Goal: Communication & Community: Share content

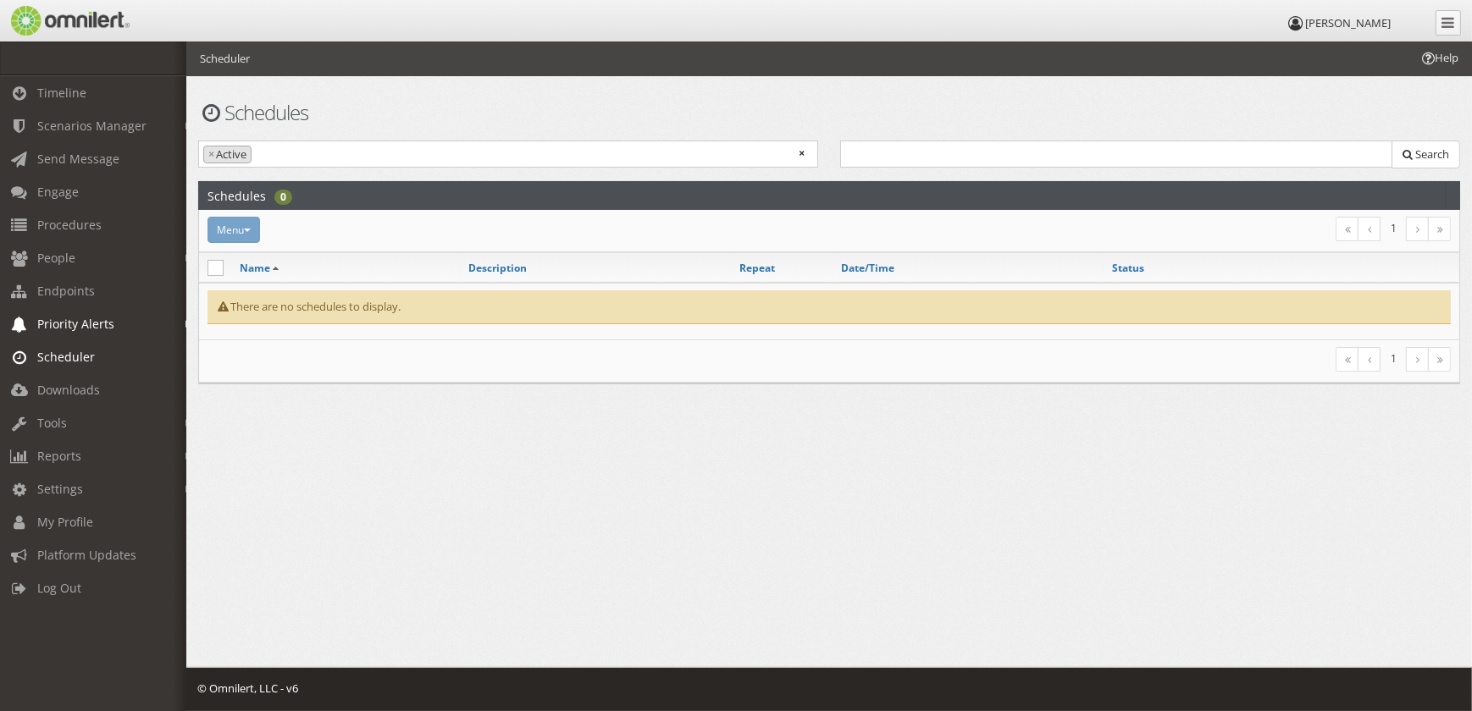
click at [71, 327] on span "Priority Alerts" at bounding box center [75, 324] width 77 height 16
click at [72, 297] on span "Endpoints" at bounding box center [66, 291] width 58 height 16
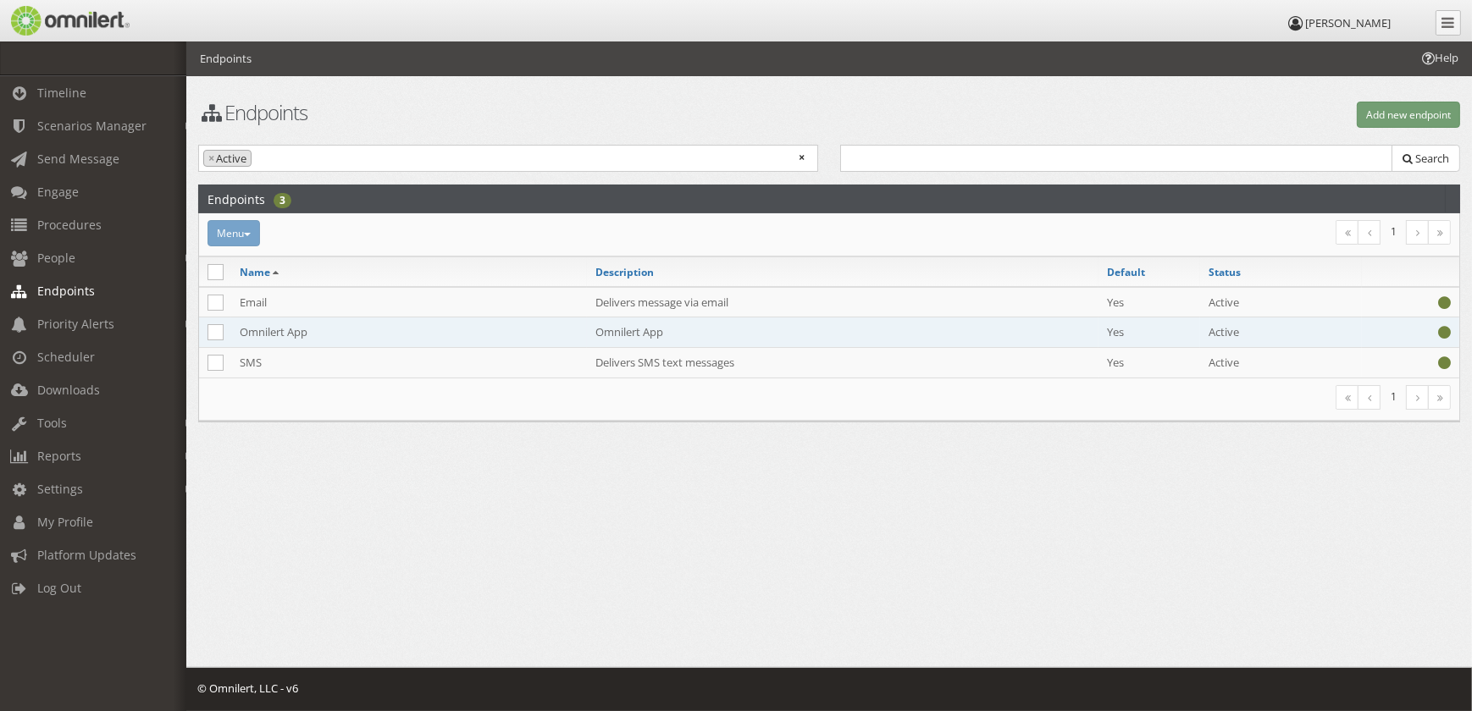
click at [292, 335] on td "Omnilert App" at bounding box center [409, 333] width 356 height 30
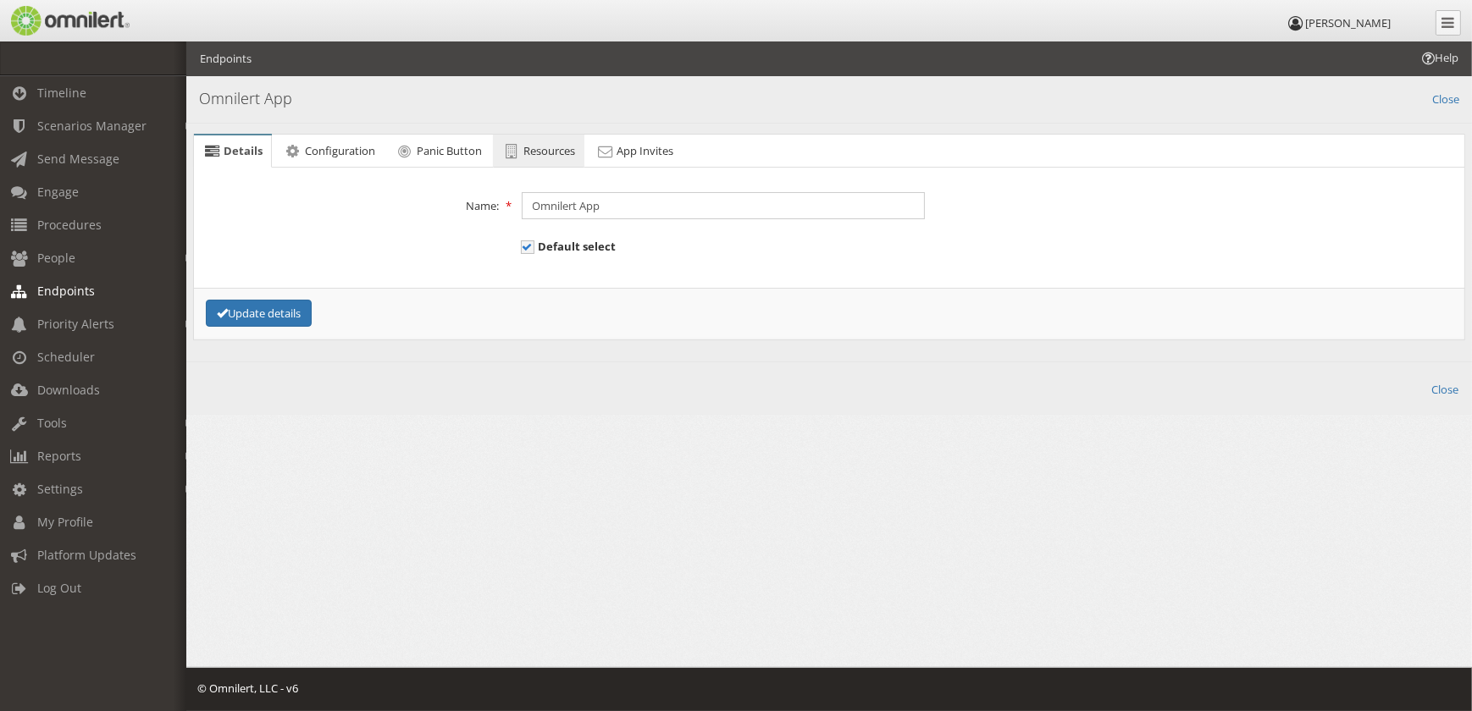
click at [558, 156] on span "Resources" at bounding box center [549, 150] width 52 height 15
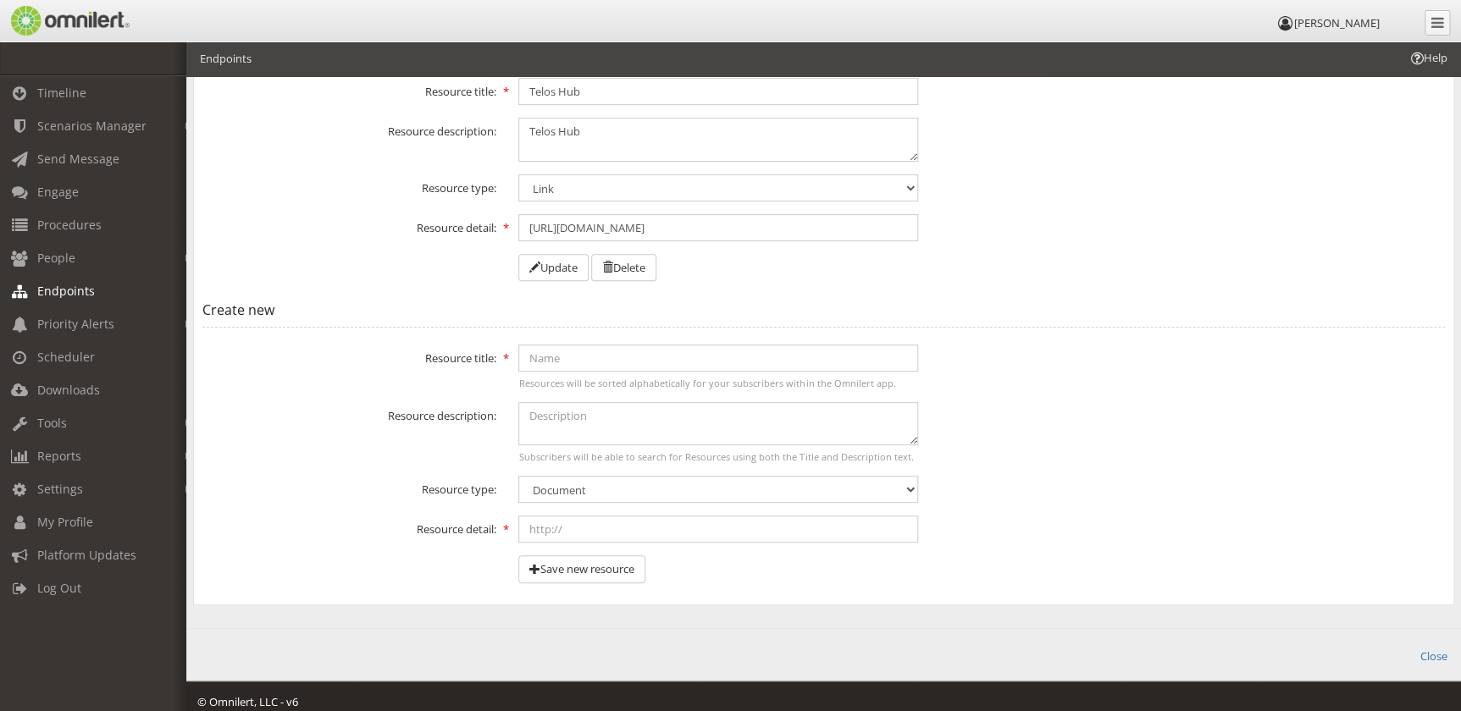
scroll to position [225, 0]
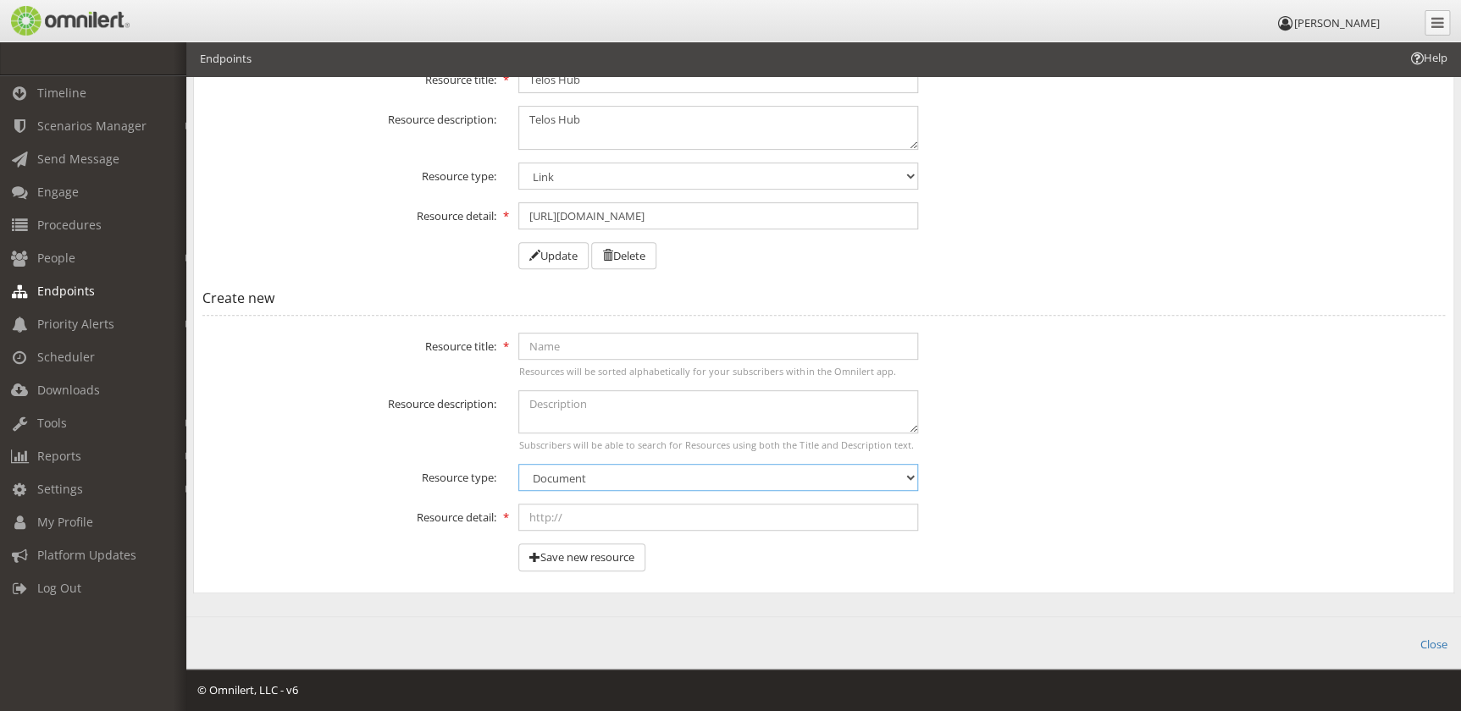
click at [697, 476] on select "Document PDF Image Video Link Phone" at bounding box center [718, 477] width 400 height 27
select select "phone"
click at [518, 464] on select "Document PDF Image Video Link Phone" at bounding box center [718, 477] width 400 height 27
click at [602, 353] on input "text" at bounding box center [718, 346] width 400 height 27
type input "Telos Support Services"
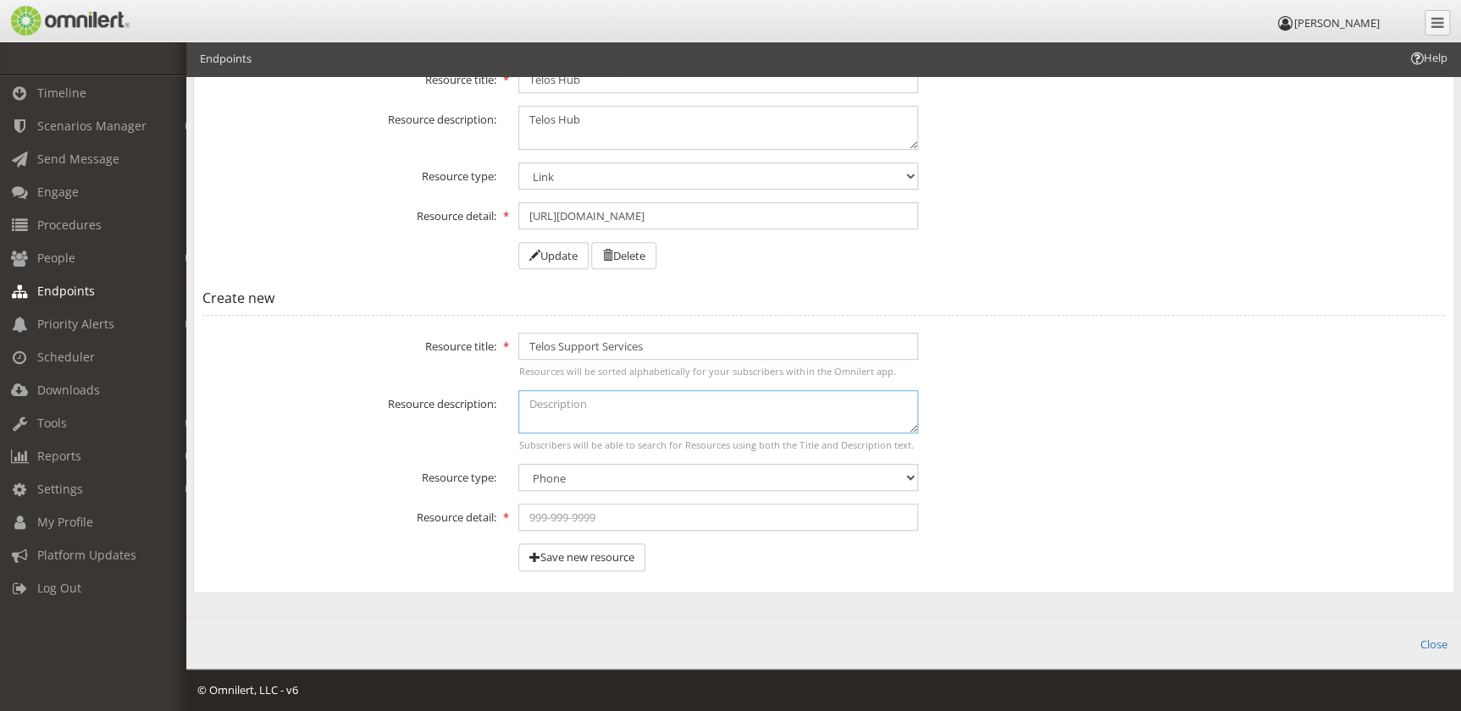
click at [595, 401] on textarea at bounding box center [718, 411] width 400 height 43
drag, startPoint x: 741, startPoint y: 336, endPoint x: 448, endPoint y: 328, distance: 293.2
click at [448, 328] on fieldset "Create new Error! Success! Resource title: Telos Support Services Resources wil…" at bounding box center [823, 433] width 1243 height 302
click at [597, 410] on textarea at bounding box center [718, 411] width 400 height 43
paste textarea "Telos Support Services"
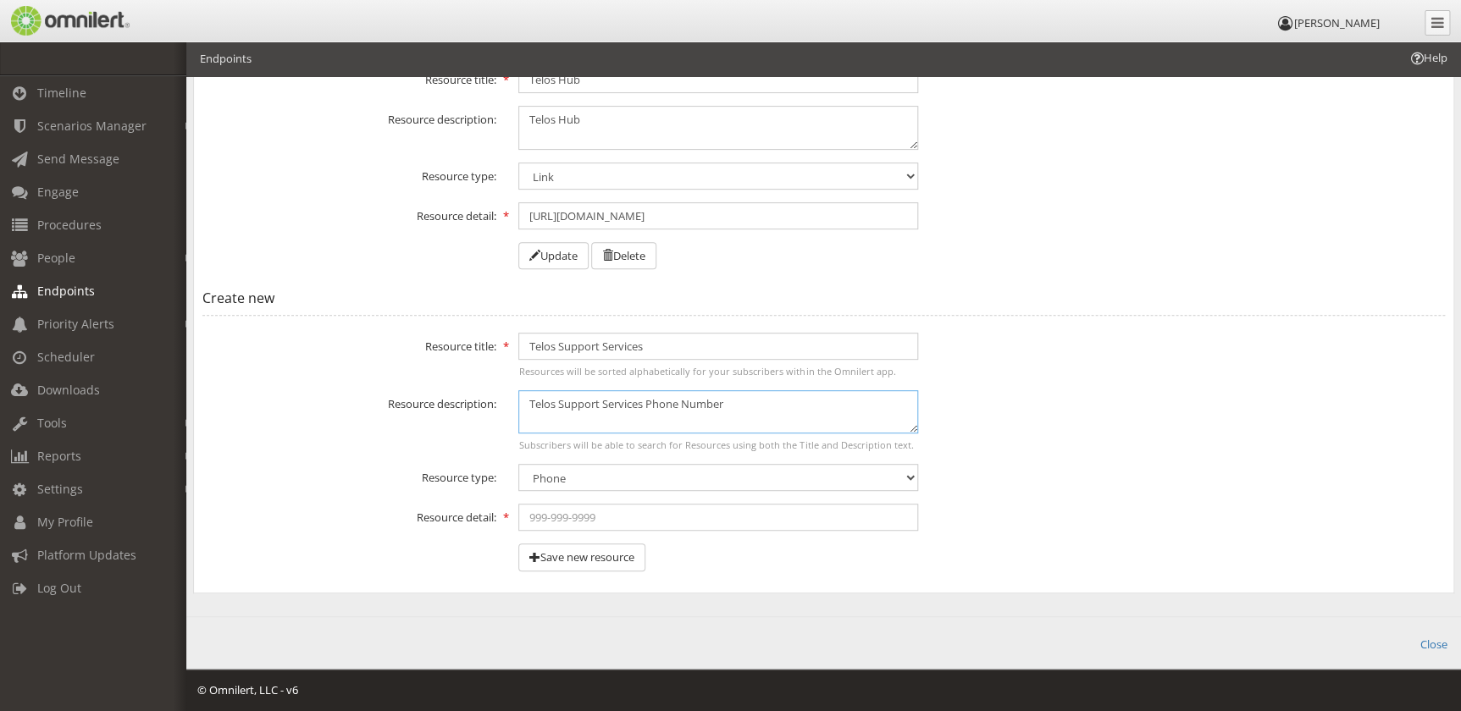
type textarea "Telos Support Services Phone Number"
click at [662, 516] on input "text" at bounding box center [718, 517] width 400 height 27
click at [610, 487] on select "Document PDF Image Video Link Phone" at bounding box center [718, 477] width 400 height 27
click at [518, 464] on select "Document PDF Image Video Link Phone" at bounding box center [718, 477] width 400 height 27
drag, startPoint x: 608, startPoint y: 470, endPoint x: 606, endPoint y: 483, distance: 12.8
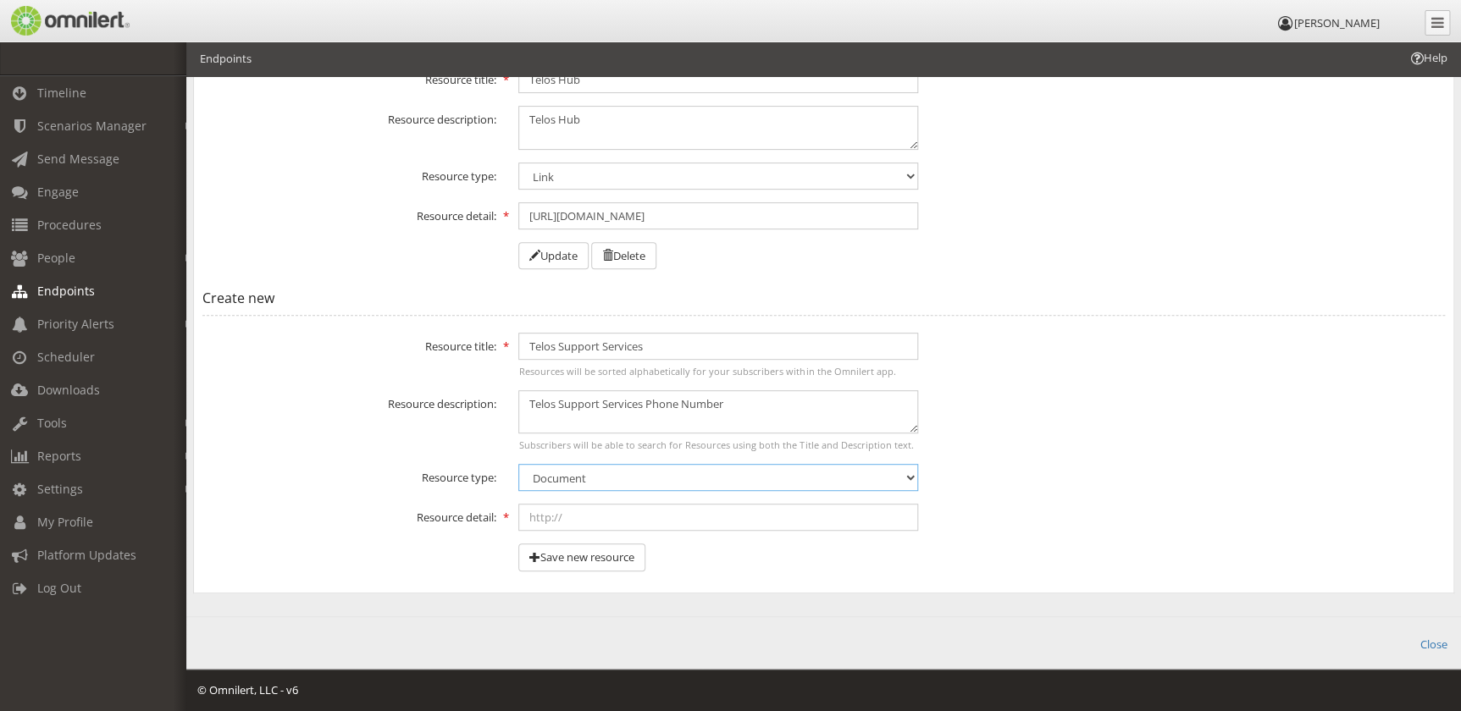
click at [608, 470] on select "Document PDF Image Video Link Phone" at bounding box center [718, 477] width 400 height 27
select select "phone"
click at [518, 464] on select "Document PDF Image Video Link Phone" at bounding box center [718, 477] width 400 height 27
click at [576, 518] on input "text" at bounding box center [718, 517] width 400 height 27
type input "-"
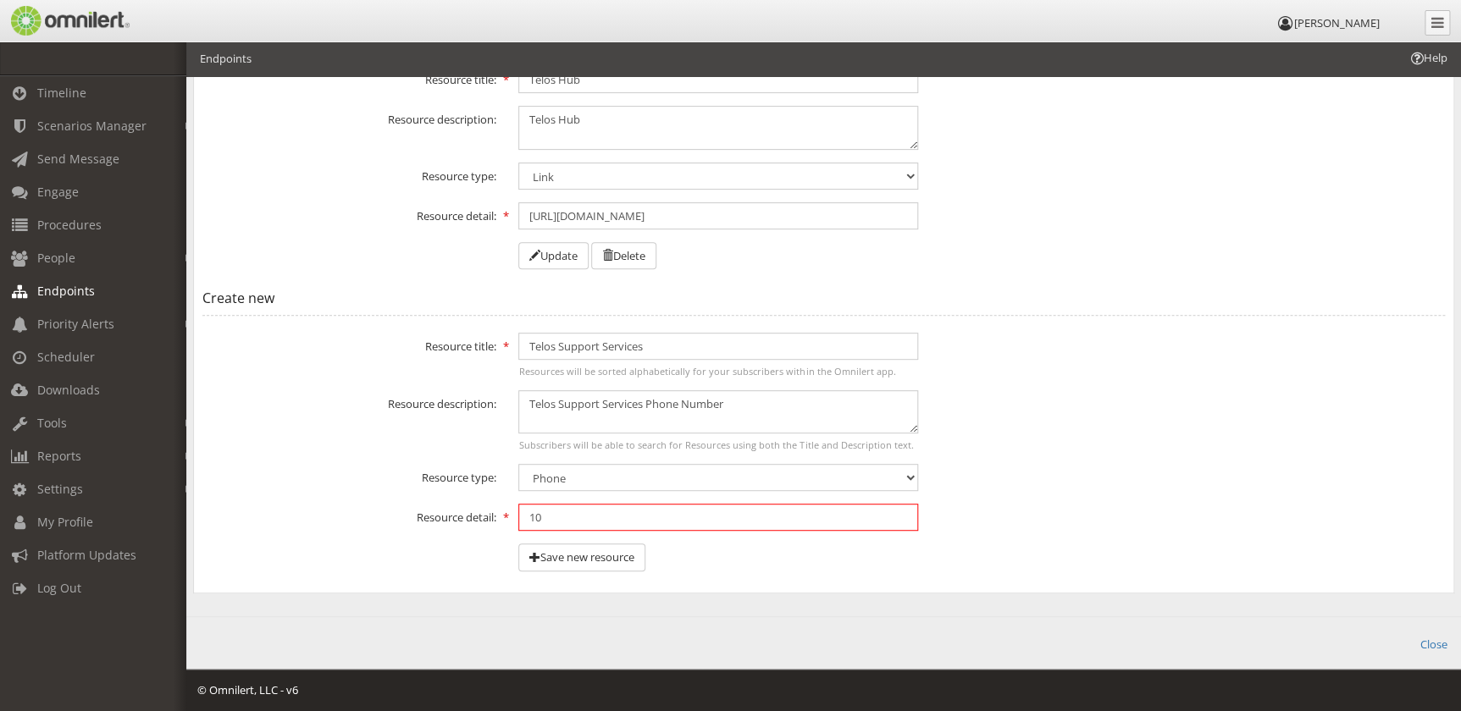
paste input "[PHONE_NUMBER]"
drag, startPoint x: 541, startPoint y: 514, endPoint x: 600, endPoint y: 511, distance: 58.5
click at [540, 514] on input "[PHONE_NUMBER]" at bounding box center [718, 517] width 400 height 27
type input "[PHONE_NUMBER]"
click at [1009, 508] on div "Resource detail: [PHONE_NUMBER]" at bounding box center [823, 517] width 1265 height 27
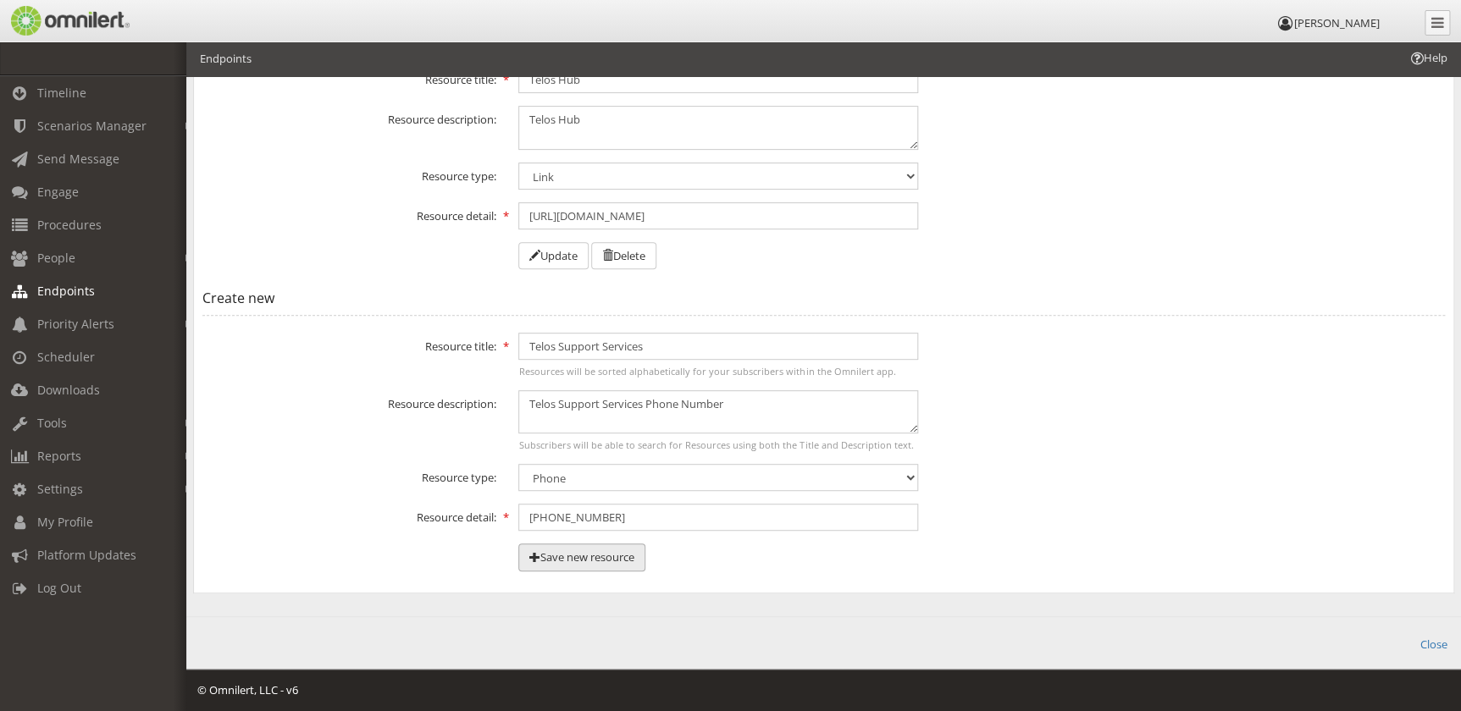
click at [584, 556] on button "Save new resource" at bounding box center [581, 558] width 127 height 28
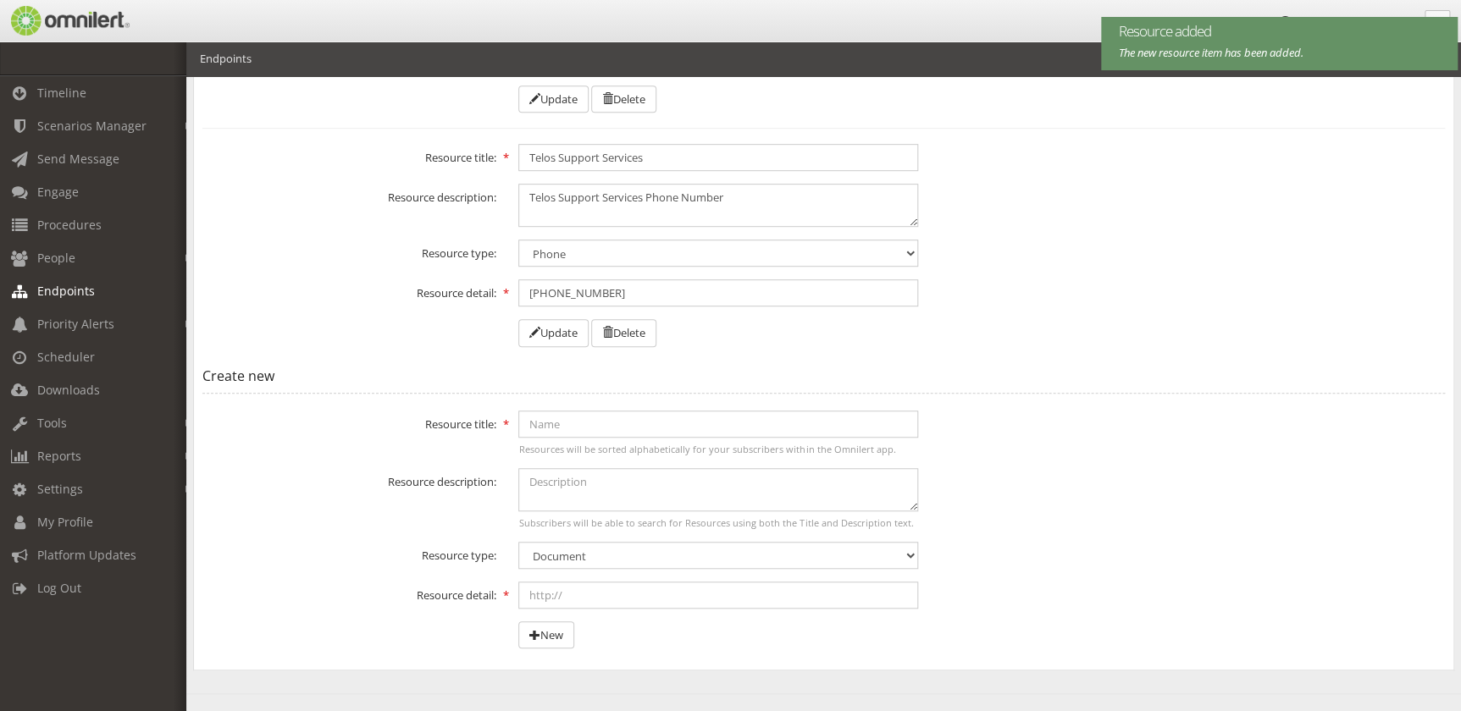
scroll to position [305, 0]
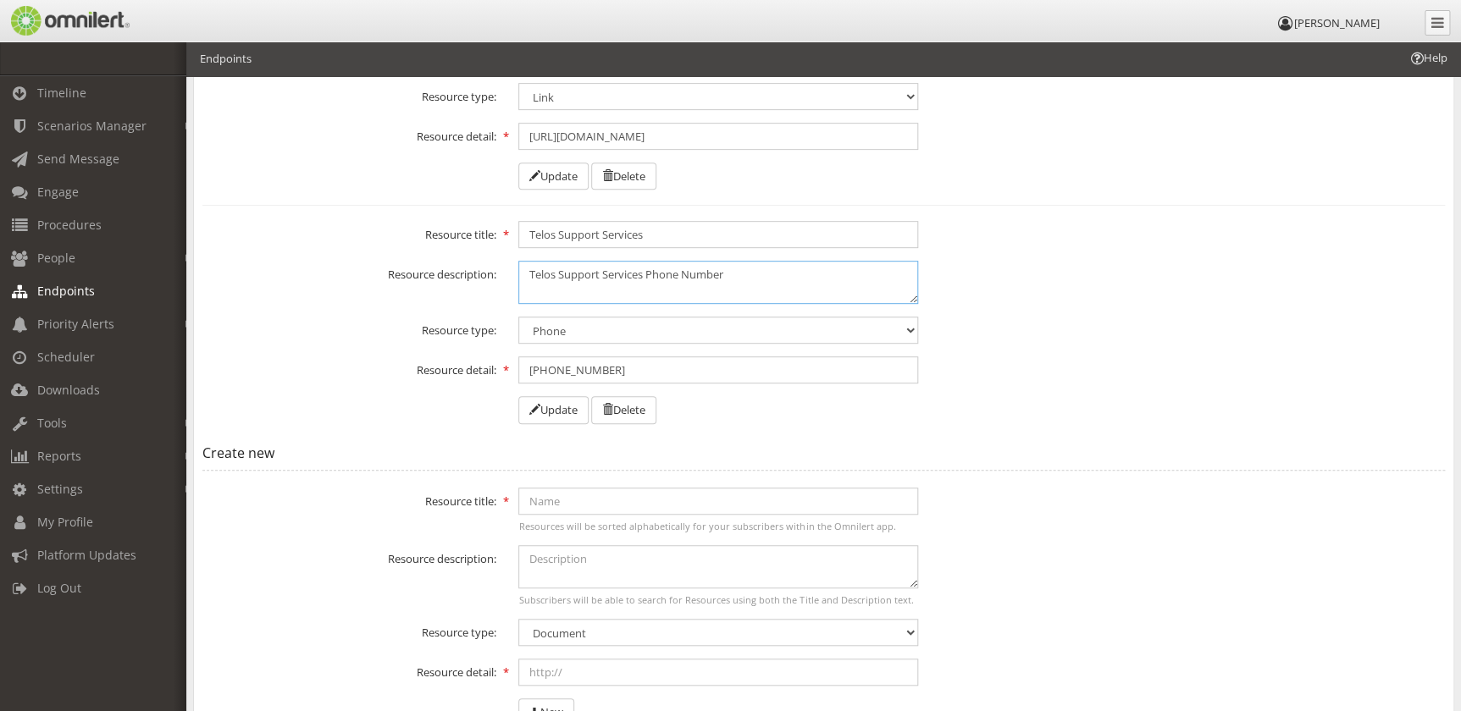
click at [652, 274] on textarea "Telos Support Services Phone Number" at bounding box center [718, 282] width 400 height 43
drag, startPoint x: 652, startPoint y: 274, endPoint x: 738, endPoint y: 273, distance: 85.6
click at [738, 273] on textarea "Telos Support Services Phone Number" at bounding box center [718, 282] width 400 height 43
click at [695, 232] on input "Telos Support Services" at bounding box center [718, 234] width 400 height 27
paste input "Phone Number"
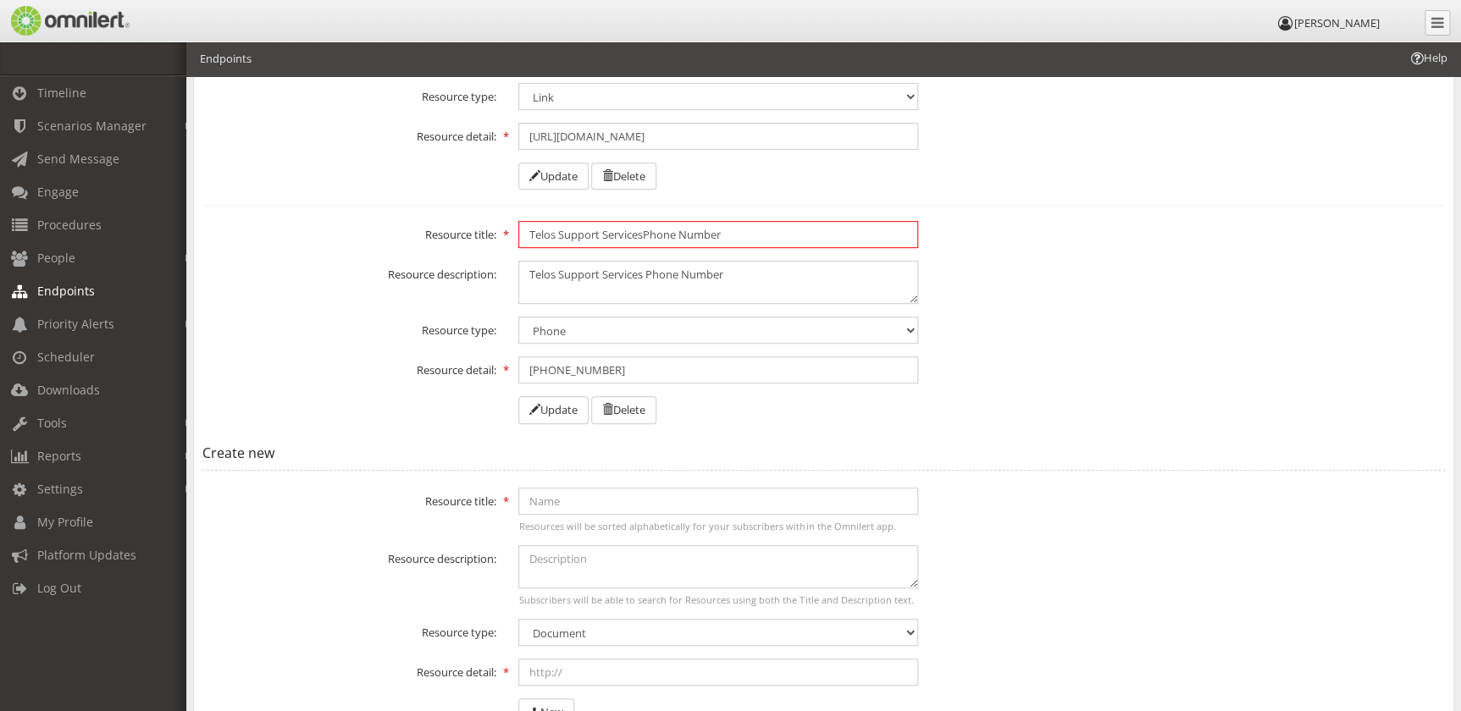
click at [640, 229] on input "Telos Support ServicesPhone Number" at bounding box center [718, 234] width 400 height 27
click at [644, 230] on input "Telos Support ServicesPhone Number" at bounding box center [718, 234] width 400 height 27
type input "Telos Support Services Phone Number"
click at [805, 301] on textarea "Telos Support Services Phone Number" at bounding box center [718, 282] width 400 height 43
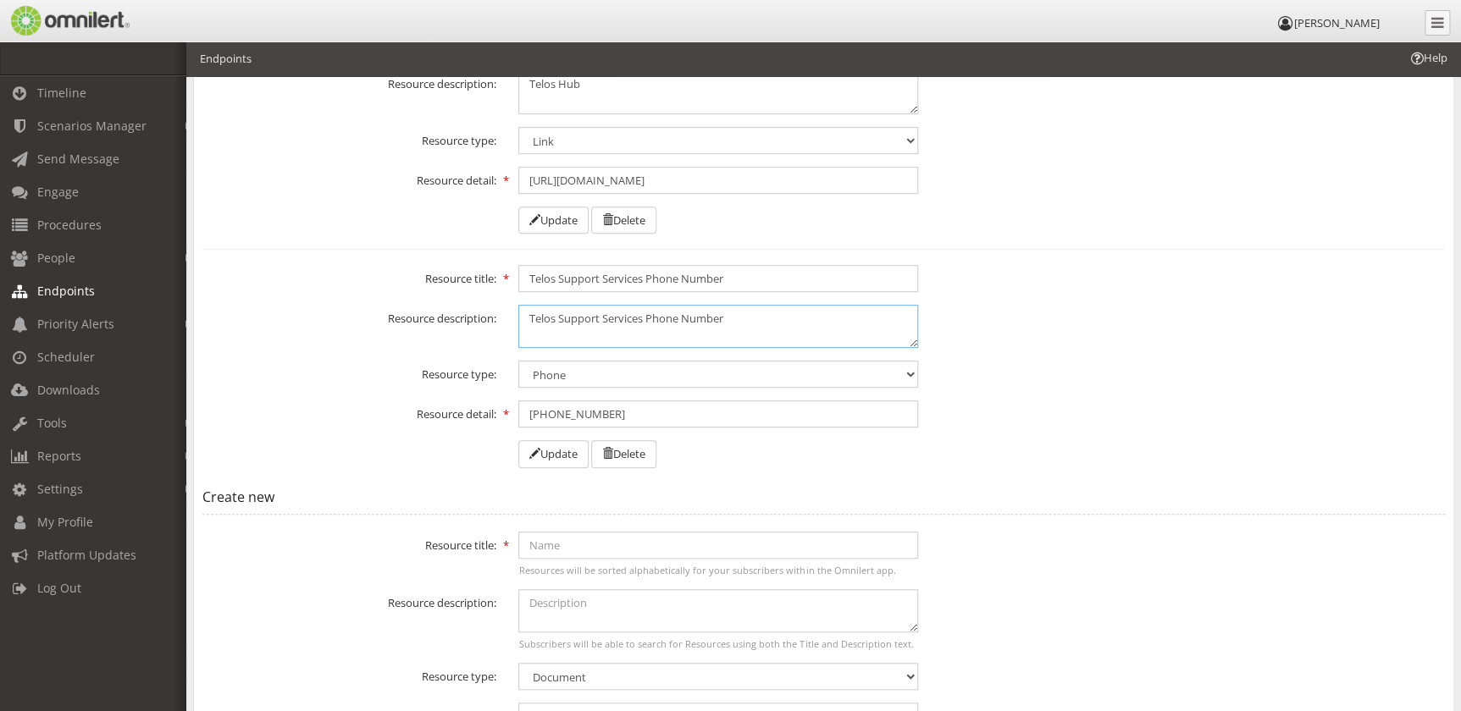
scroll to position [459, 0]
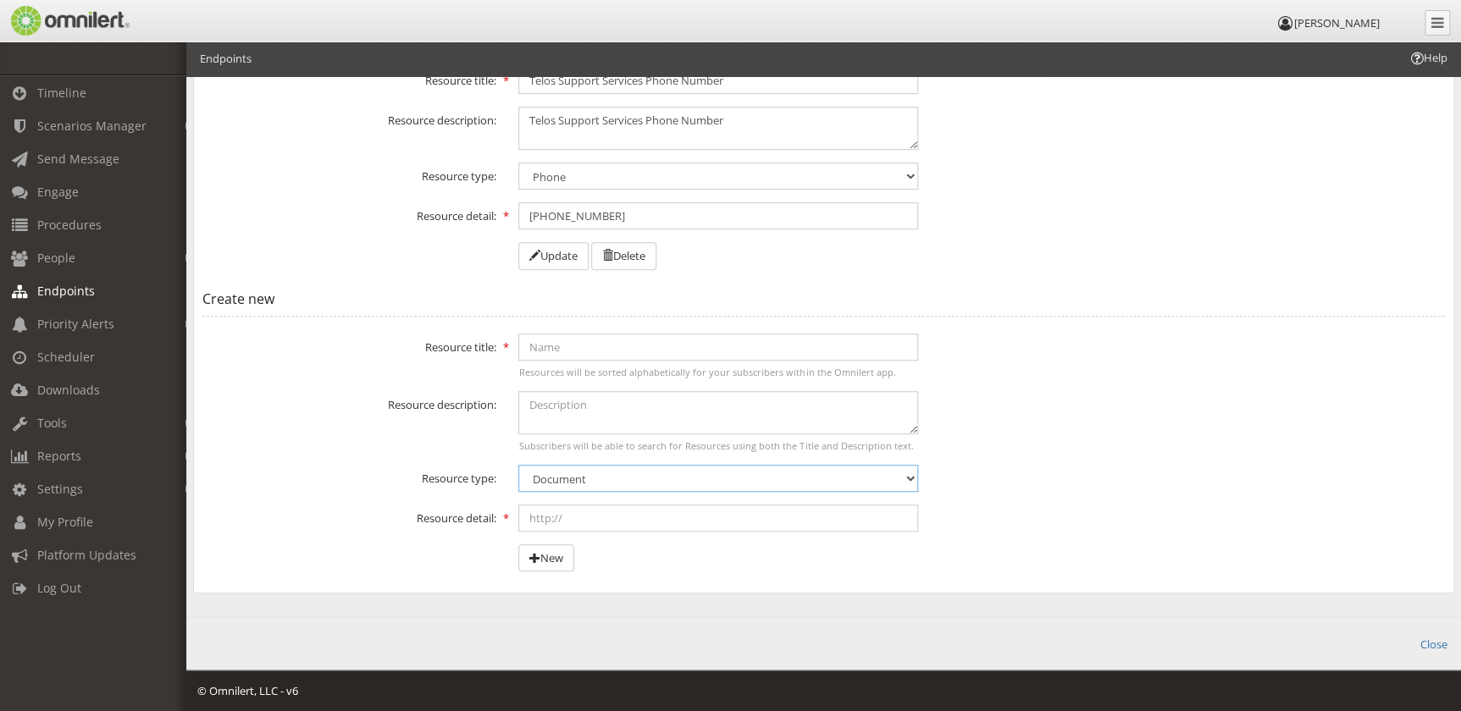
click at [659, 478] on select "Document PDF Image Video Link Phone" at bounding box center [718, 478] width 400 height 27
click at [518, 465] on select "Document PDF Image Video Link Phone" at bounding box center [718, 478] width 400 height 27
click at [623, 473] on select "Document PDF Image Video Link Phone" at bounding box center [718, 478] width 400 height 27
click at [518, 465] on select "Document PDF Image Video Link Phone" at bounding box center [718, 478] width 400 height 27
drag, startPoint x: 626, startPoint y: 470, endPoint x: 627, endPoint y: 491, distance: 21.2
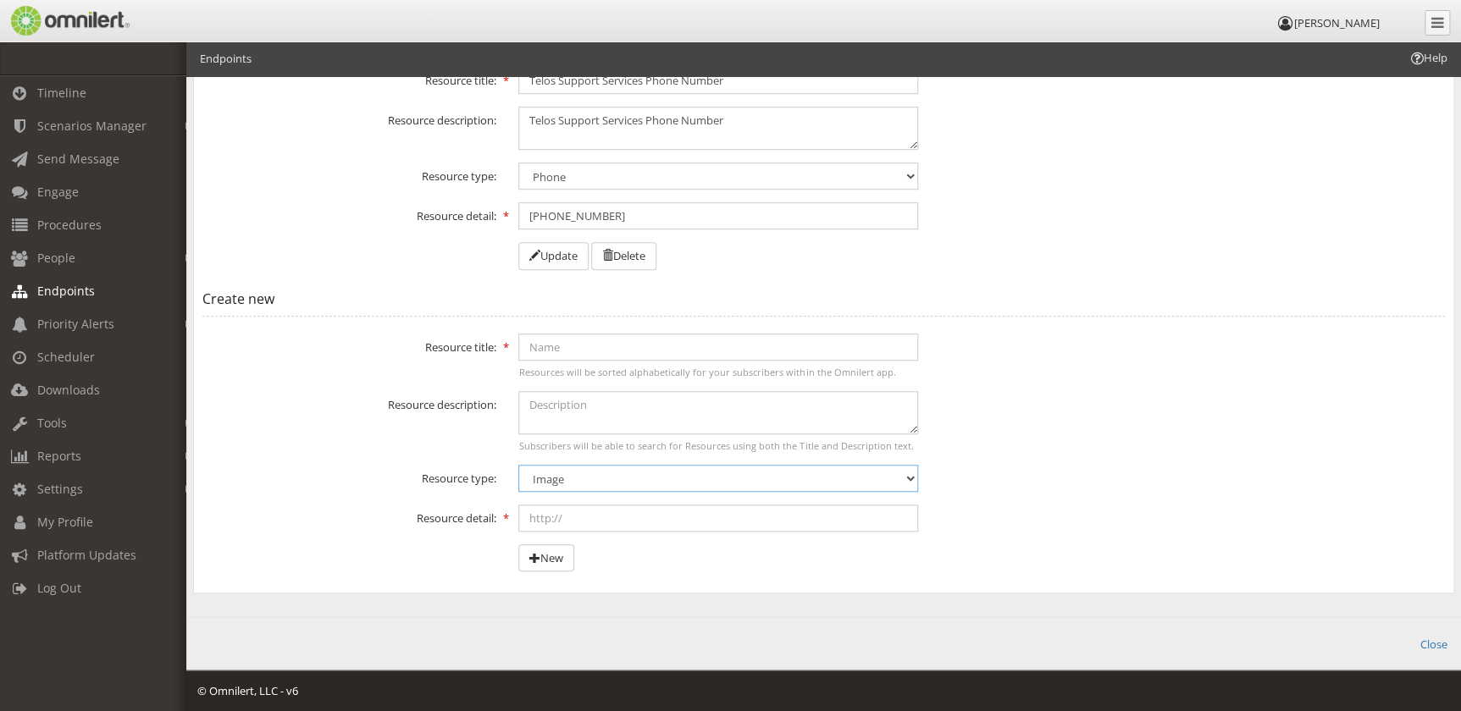
click at [626, 470] on select "Document PDF Image Video Link Phone" at bounding box center [718, 478] width 400 height 27
click at [518, 465] on select "Document PDF Image Video Link Phone" at bounding box center [718, 478] width 400 height 27
click at [645, 449] on div "Subscribers will be able to search for Resources using both the Title and Descr…" at bounding box center [718, 446] width 400 height 13
click at [643, 472] on select "Document PDF Image Video Link Phone" at bounding box center [718, 478] width 400 height 27
click at [518, 465] on select "Document PDF Image Video Link Phone" at bounding box center [718, 478] width 400 height 27
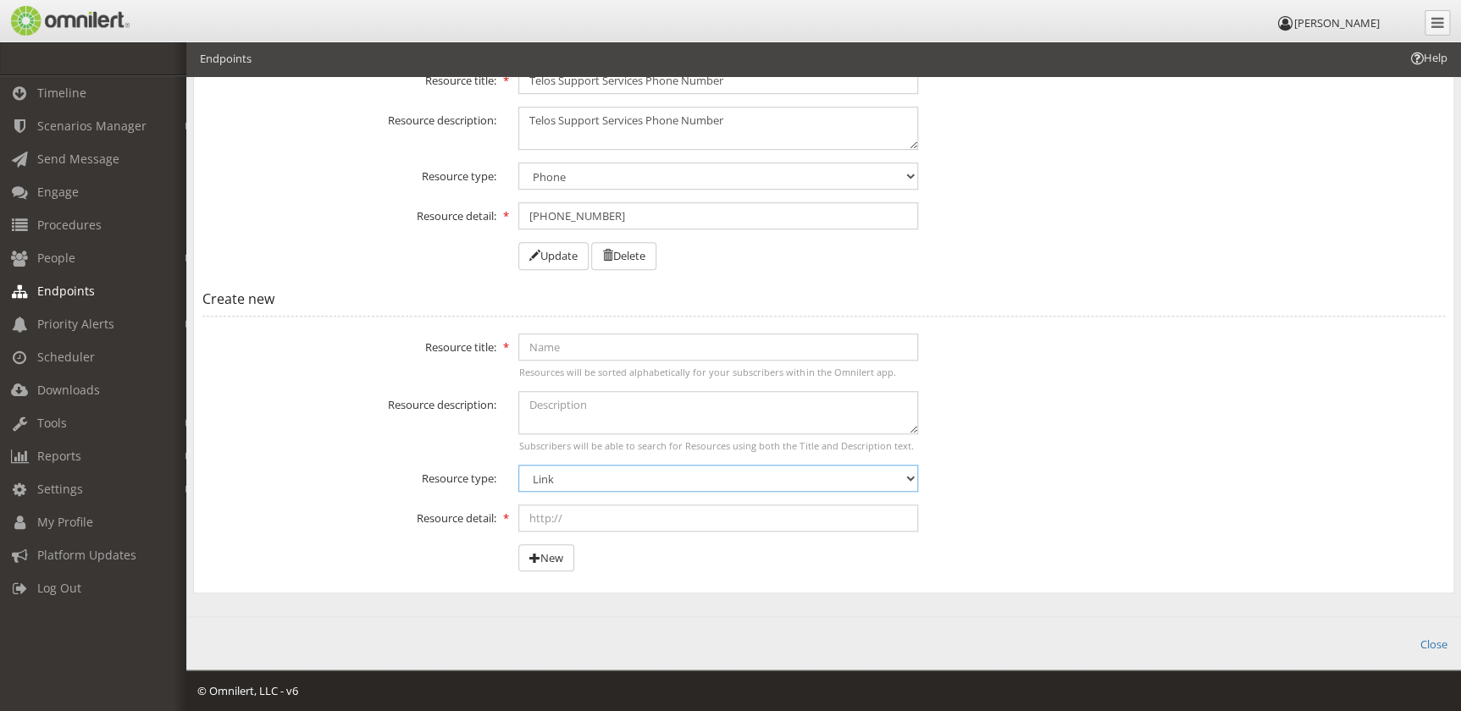
click at [624, 480] on select "Document PDF Image Video Link Phone" at bounding box center [718, 478] width 400 height 27
select select "phone"
click at [518, 465] on select "Document PDF Image Video Link Phone" at bounding box center [718, 478] width 400 height 27
click at [1079, 385] on form "Resource title: Resources will be sorted alphabetically for your subscribers wi…" at bounding box center [823, 453] width 1243 height 239
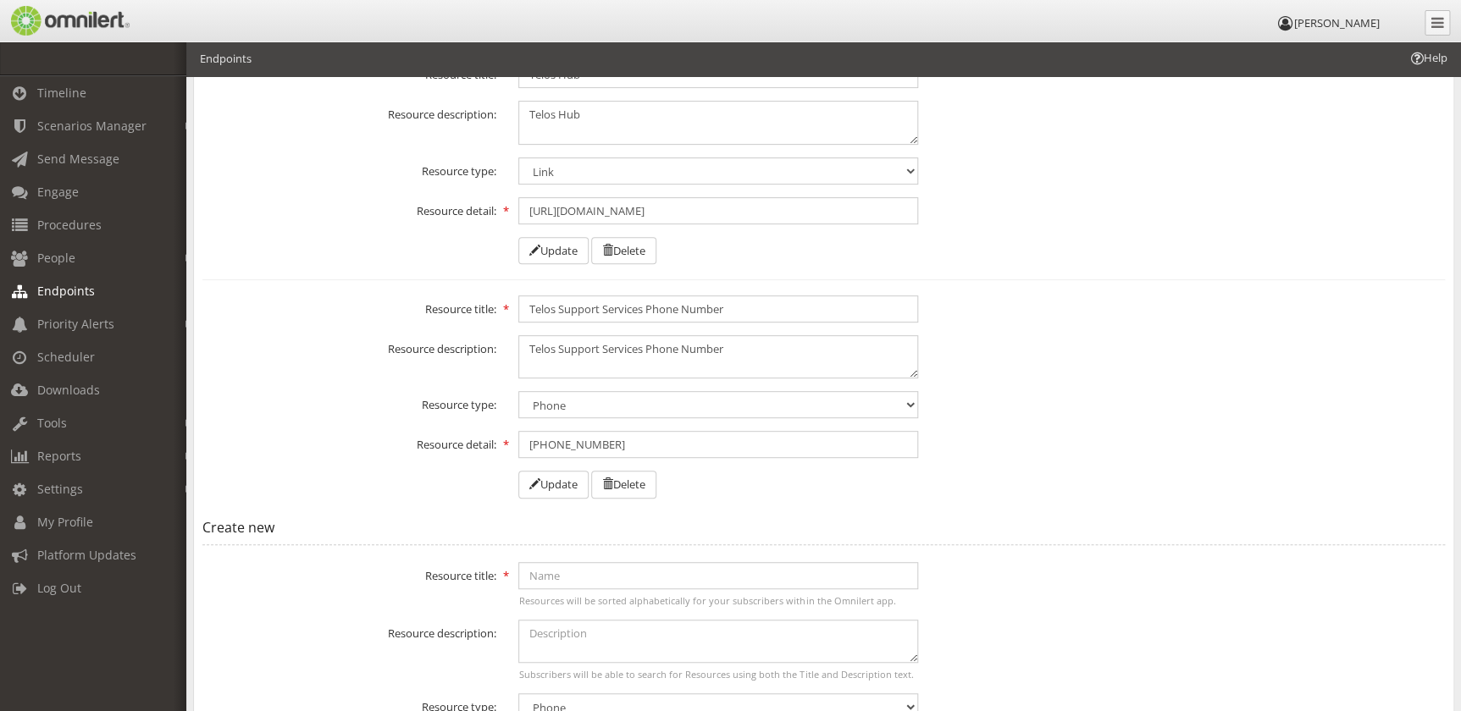
scroll to position [0, 0]
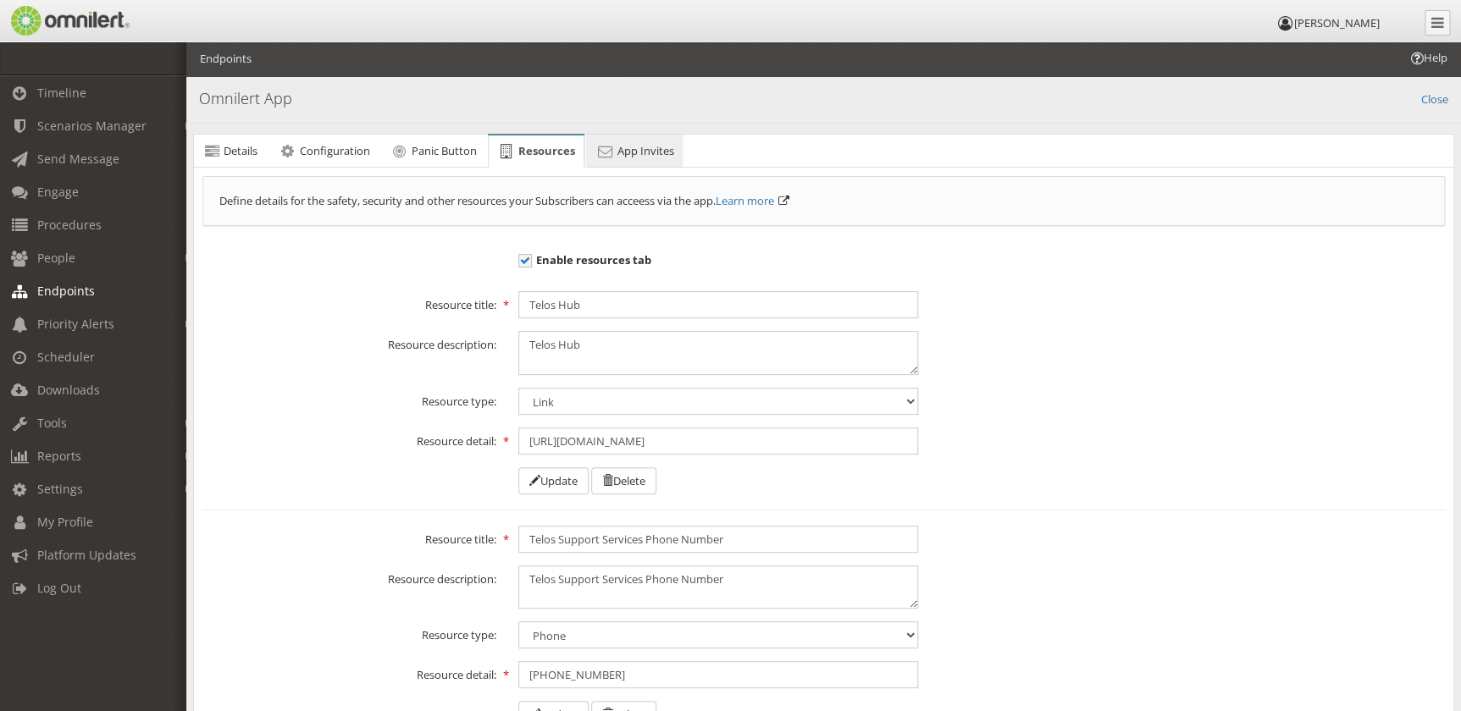
click at [605, 142] on link "App Invites" at bounding box center [634, 152] width 97 height 34
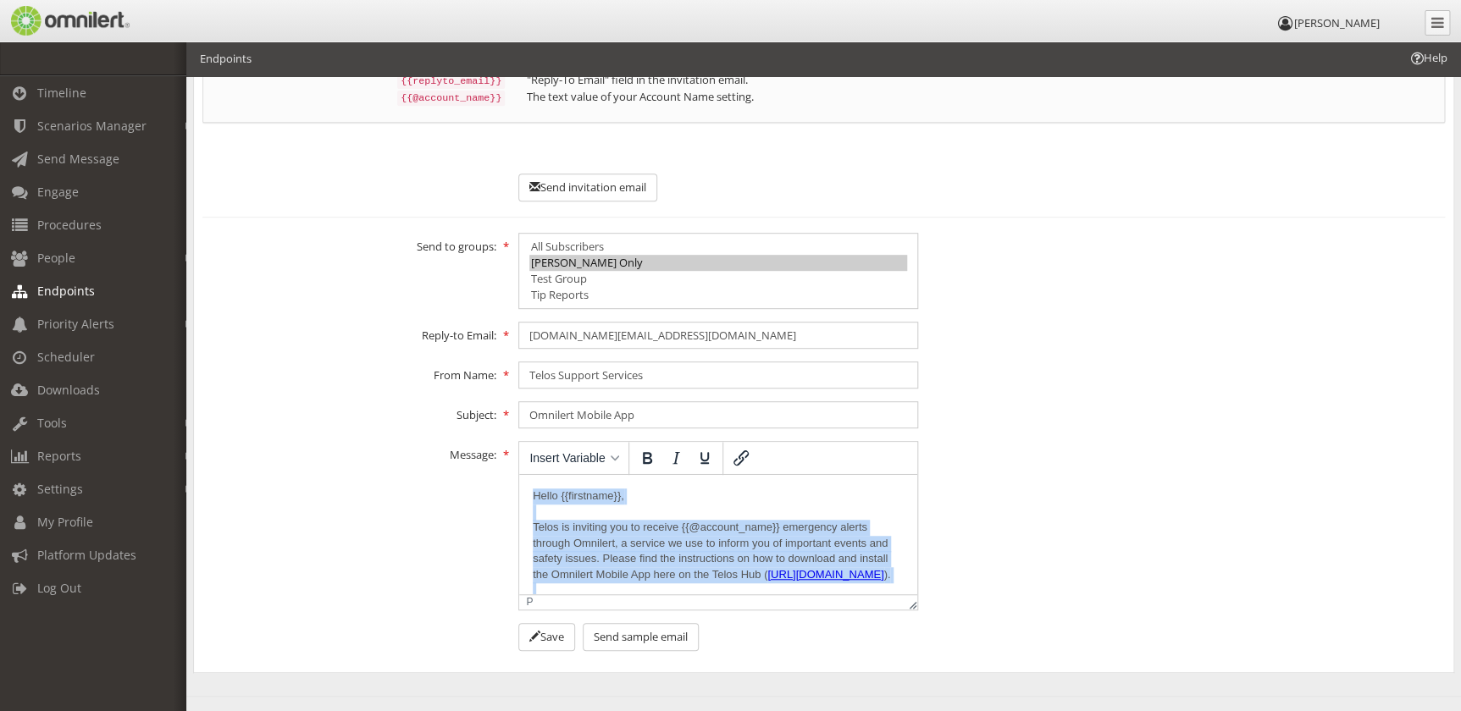
drag, startPoint x: 637, startPoint y: 562, endPoint x: 1028, endPoint y: 948, distance: 549.8
click at [519, 475] on html "Hello {{firstname}}, Telos is inviting you to receive {{@account_name}} emergen…" at bounding box center [718, 628] width 398 height 306
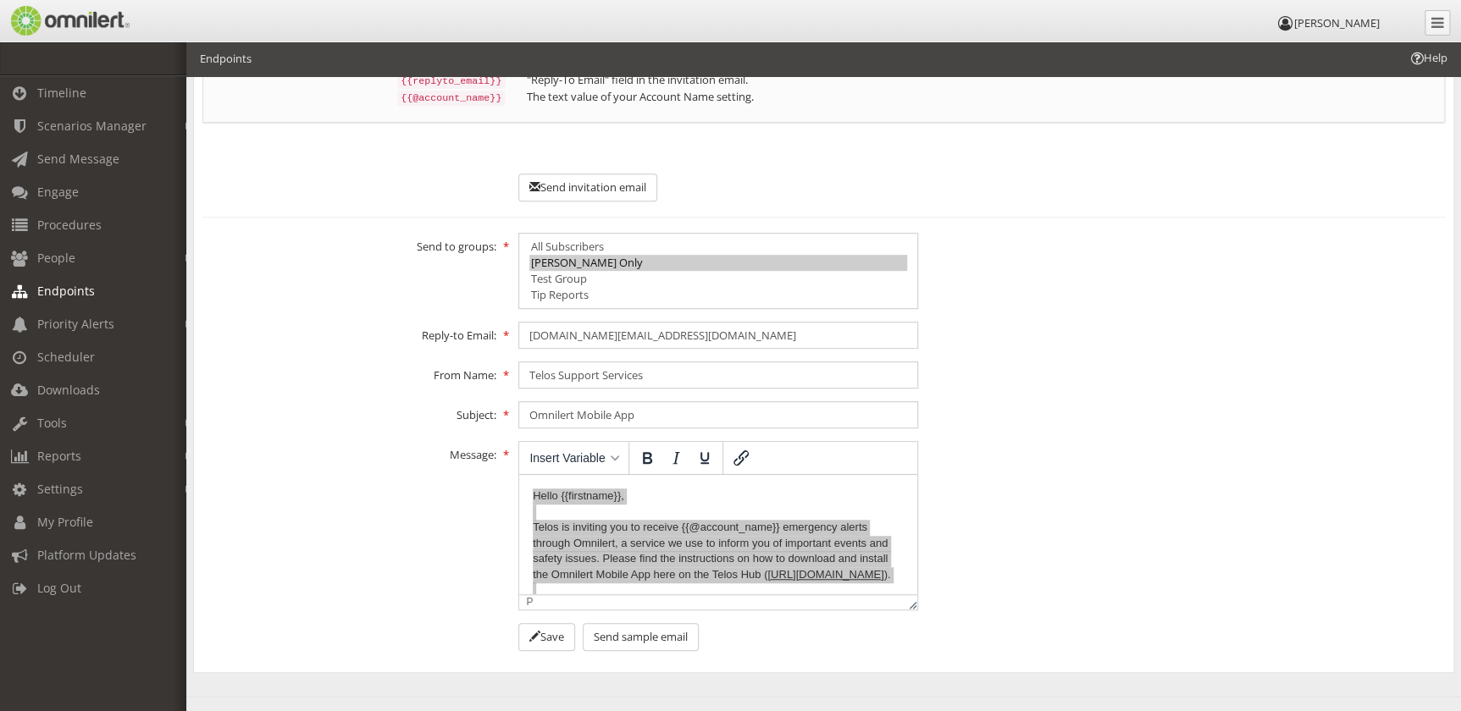
click at [1027, 539] on div "Message: <p>Hello {{firstname}},<br /><br />Telos is inviting you to receive {{…" at bounding box center [823, 525] width 1265 height 169
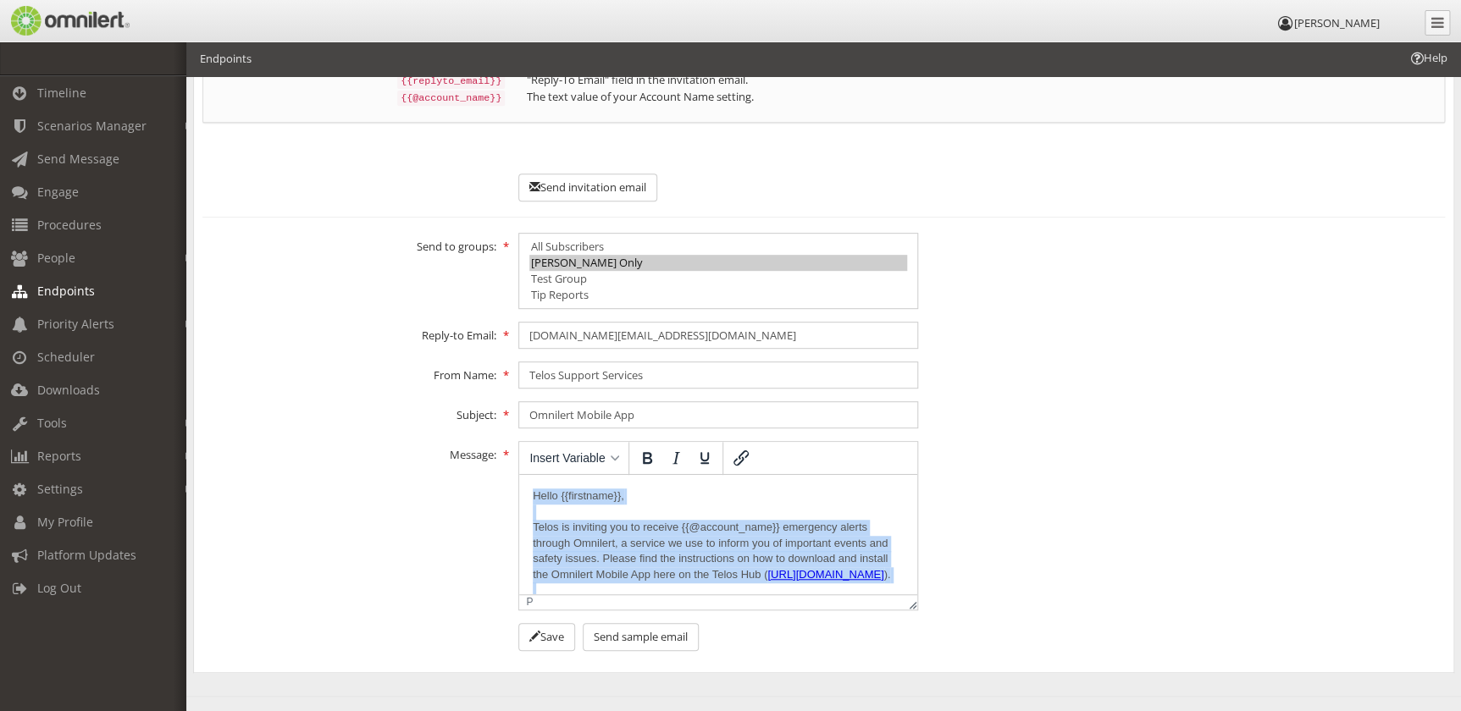
click at [606, 516] on p "Hello {{firstname}}, Telos is inviting you to receive {{@account_name}} emergen…" at bounding box center [718, 591] width 371 height 204
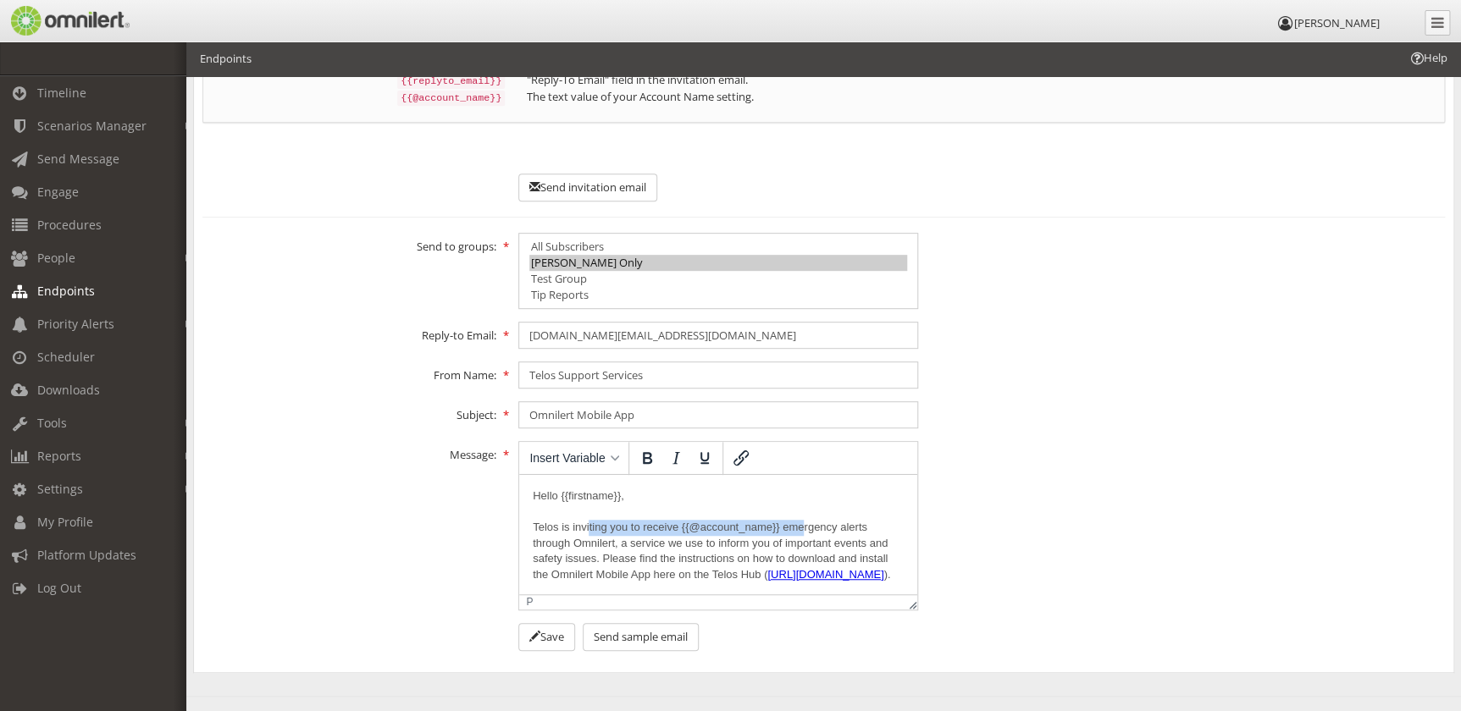
drag, startPoint x: 585, startPoint y: 525, endPoint x: 805, endPoint y: 533, distance: 219.5
click at [805, 533] on p "Hello {{firstname}}, Telos is inviting you to receive {{@account_name}} emergen…" at bounding box center [718, 591] width 371 height 204
click at [788, 564] on p "Hello {{firstname}}, Telos is inviting you to receive {{@account_name}} emergen…" at bounding box center [718, 591] width 371 height 204
drag, startPoint x: 907, startPoint y: 504, endPoint x: 1437, endPoint y: 944, distance: 689.3
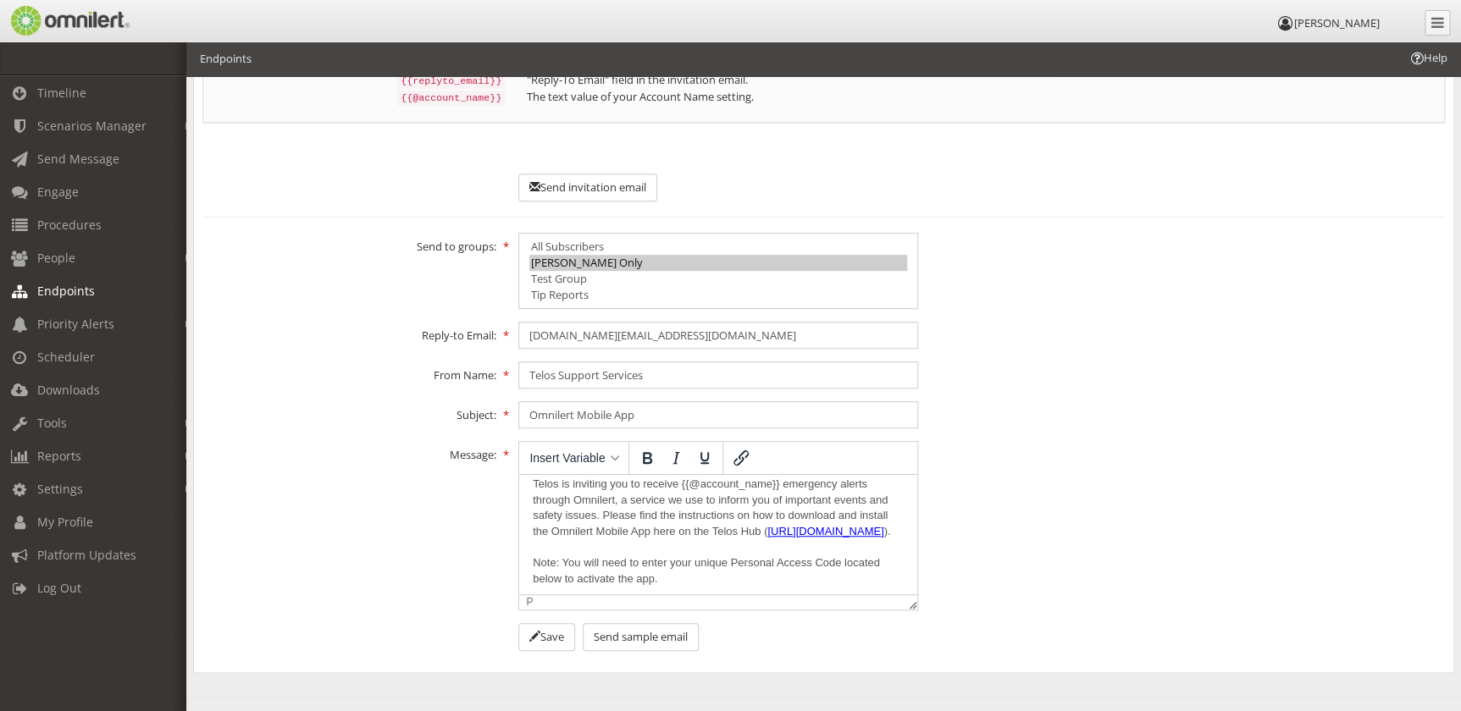
scroll to position [41, 0]
drag, startPoint x: 531, startPoint y: 483, endPoint x: 609, endPoint y: 490, distance: 78.2
click at [609, 490] on html "Hello {{firstname}}, Telos is inviting you to receive {{@account_name}} emergen…" at bounding box center [718, 588] width 398 height 306
click at [659, 490] on p "Hello {{firstname}}, Telos is inviting you to receive {{@account_name}} emergen…" at bounding box center [718, 550] width 371 height 204
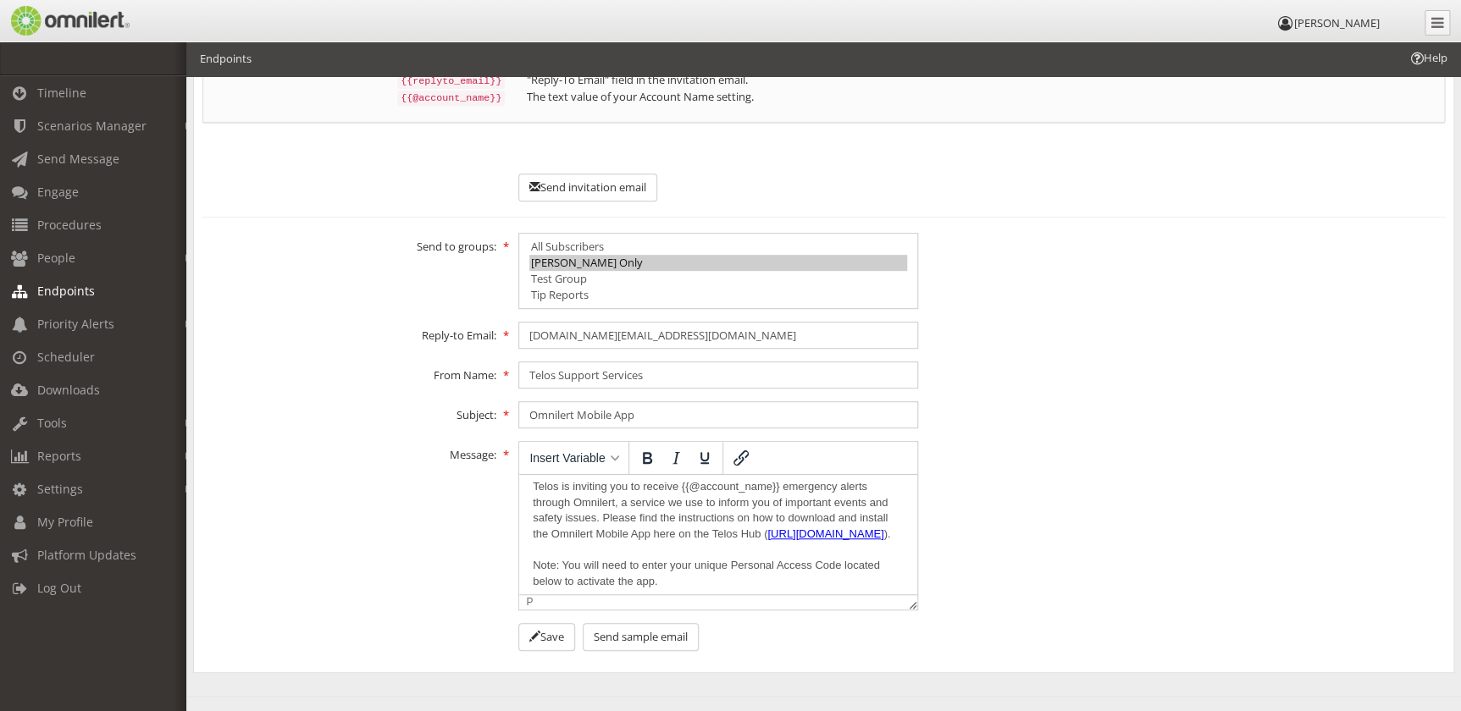
click at [819, 506] on p "Hello {{firstname}}, Telos is inviting you to receive {{@account_name}} emergen…" at bounding box center [718, 550] width 371 height 204
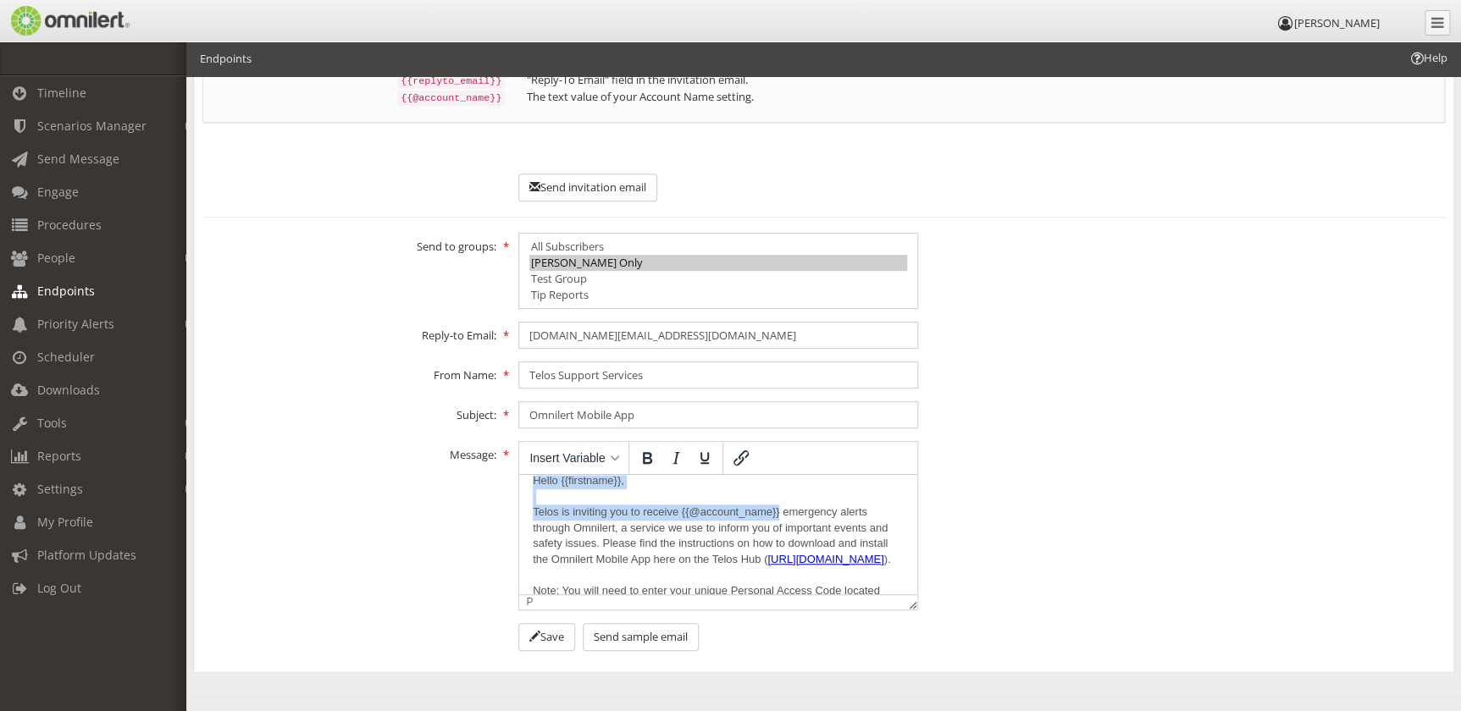
scroll to position [0, 0]
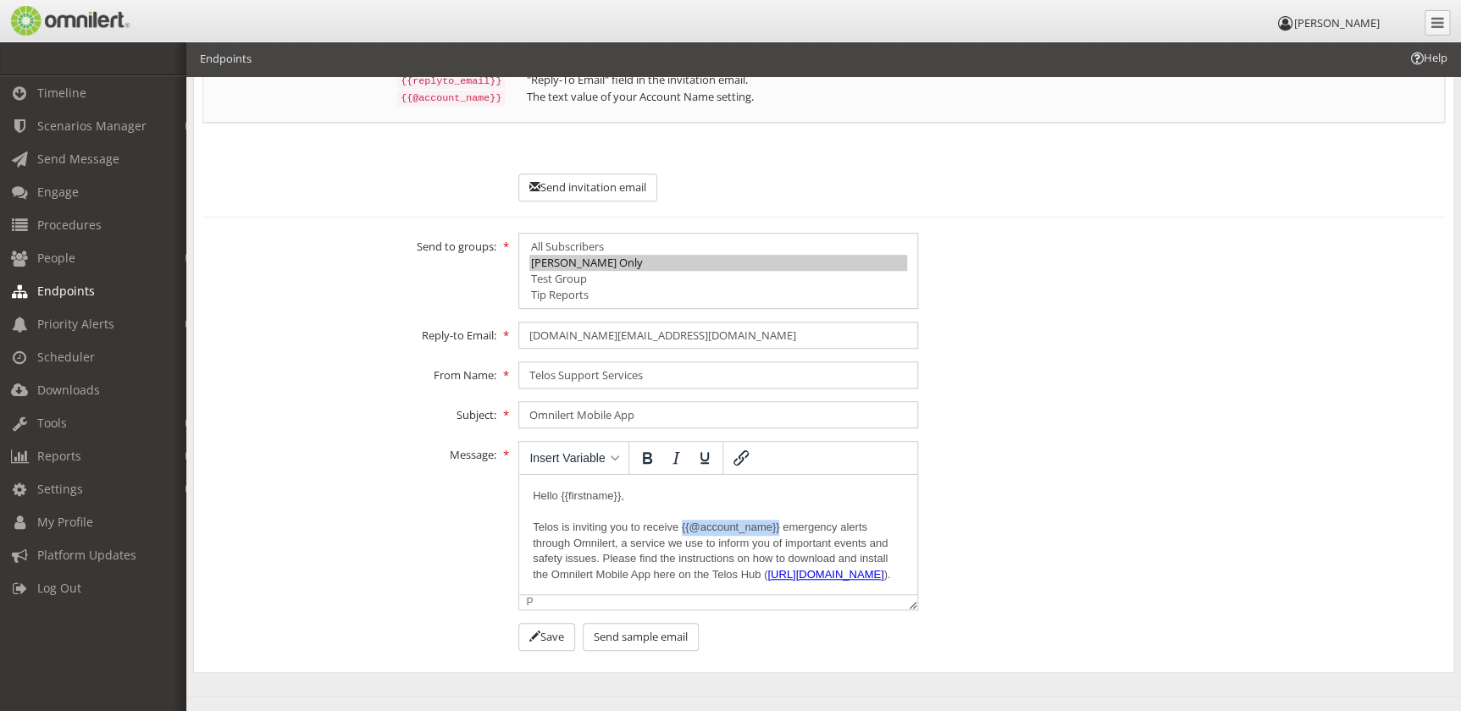
drag, startPoint x: 774, startPoint y: 487, endPoint x: 681, endPoint y: 527, distance: 101.3
click at [681, 527] on p "Hello {{firstname}}, Telos is inviting you to receive {{@account_name}} emergen…" at bounding box center [718, 591] width 371 height 204
click at [538, 526] on p "Hello {{firstname}}, Telos is inviting you to receive {{@account_name}} emergen…" at bounding box center [718, 591] width 371 height 204
click at [537, 528] on p "Hello {{firstname}}, Telos is inviting you to receive {{@account_name}} emergen…" at bounding box center [718, 591] width 371 height 204
click at [577, 452] on span "Insert Variable" at bounding box center [566, 458] width 75 height 14
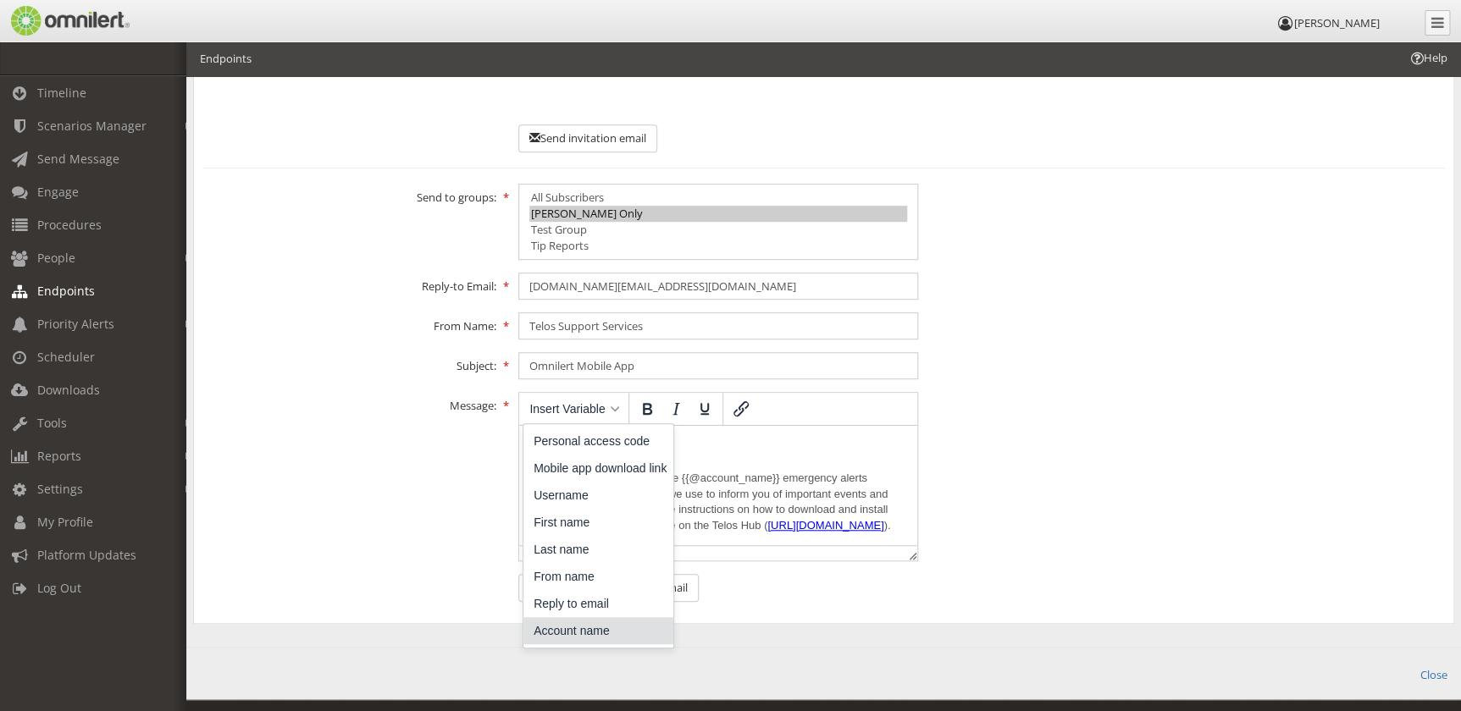
scroll to position [377, 0]
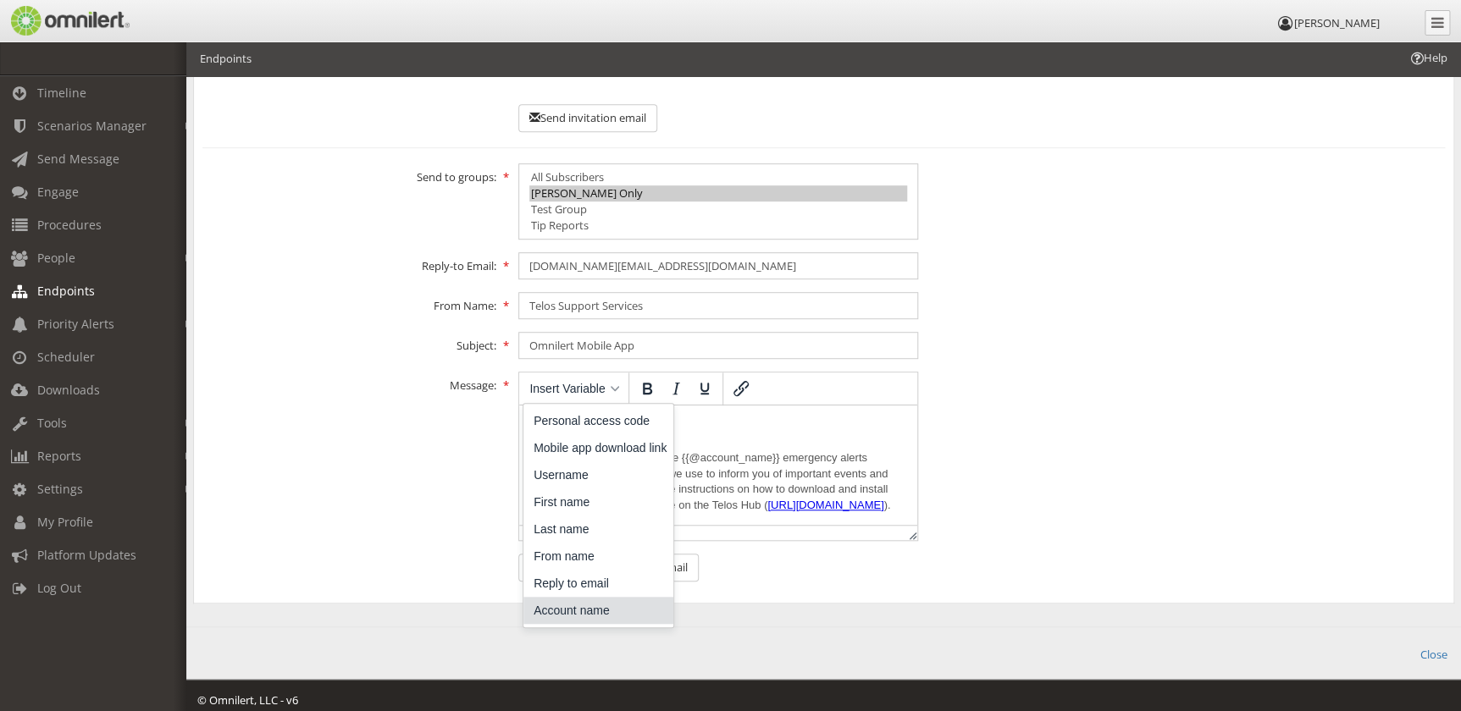
click at [585, 601] on div "Account name" at bounding box center [600, 611] width 133 height 20
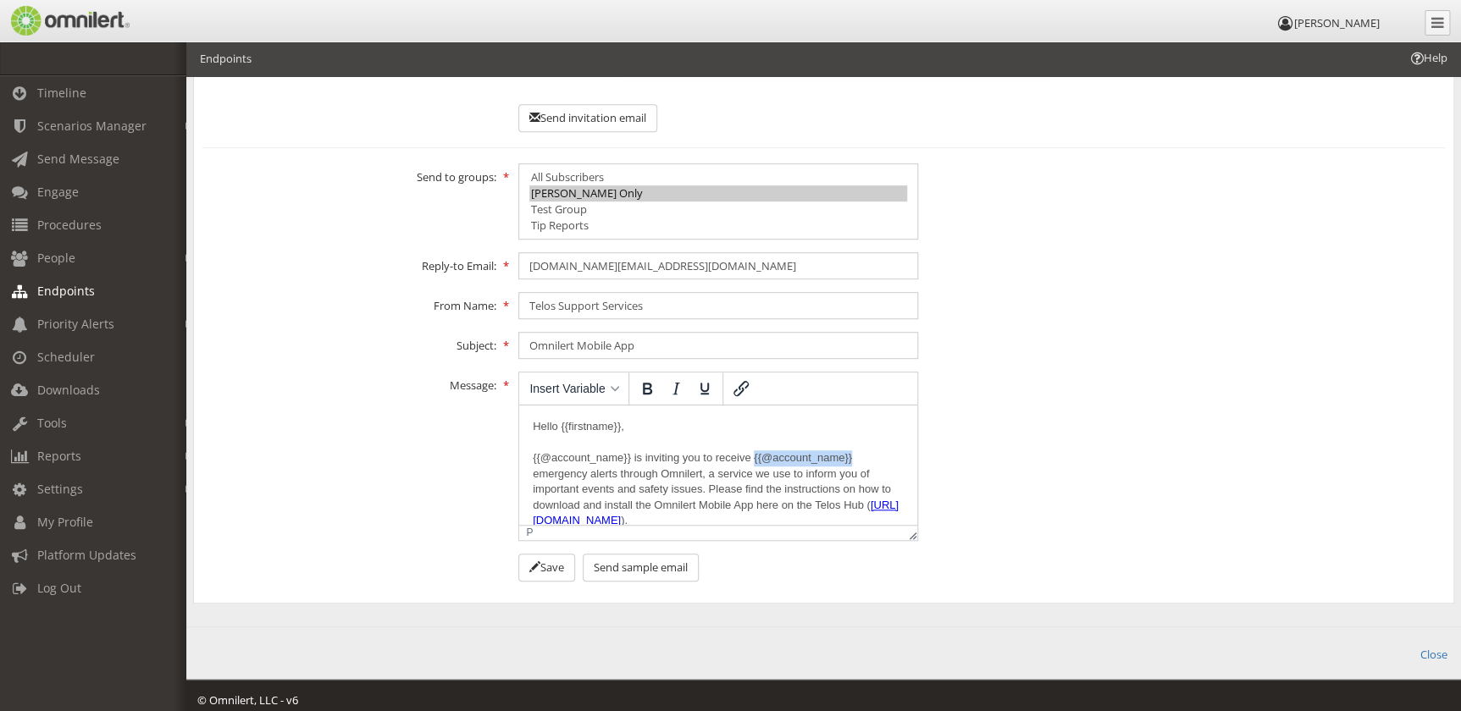
drag, startPoint x: 749, startPoint y: 457, endPoint x: 856, endPoint y: 457, distance: 107.6
click at [856, 457] on p "Hello {{firstname}}, {{@account_name}} is inviting you to receive {{@account_na…" at bounding box center [718, 529] width 371 height 220
click at [728, 457] on p "Hello {{firstname}}, {{@account_name}} is inviting you to receive {{@account_na…" at bounding box center [718, 529] width 371 height 220
drag, startPoint x: 728, startPoint y: 457, endPoint x: 855, endPoint y: 456, distance: 126.2
click at [855, 456] on p "Hello {{firstname}}, {{@account_name}} is inviting you to receive {{@account_na…" at bounding box center [718, 529] width 371 height 220
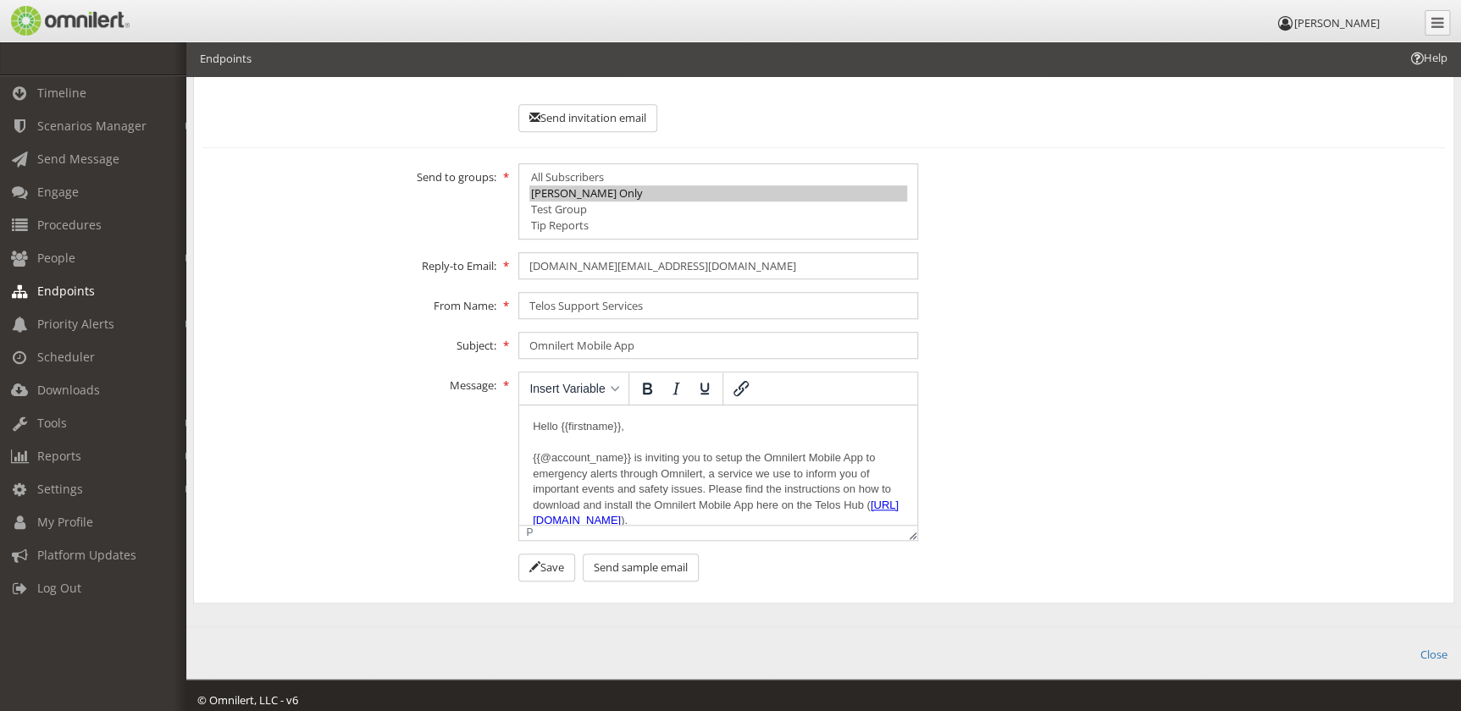
click at [867, 457] on p "Hello {{firstname}}, {{@account_name}} is inviting you to setup the Omnilert Mo…" at bounding box center [718, 529] width 371 height 220
drag, startPoint x: 867, startPoint y: 457, endPoint x: 688, endPoint y: 468, distance: 179.9
click at [688, 468] on p "Hello {{firstname}}, {{@account_name}} is inviting you to setup the Omnilert Mo…" at bounding box center [718, 529] width 371 height 220
click at [678, 469] on p "Hello {{firstname}}, {{@account_name}} is inviting you to setup the Omnilert Mo…" at bounding box center [718, 529] width 371 height 220
drag, startPoint x: 663, startPoint y: 470, endPoint x: 865, endPoint y: 462, distance: 201.8
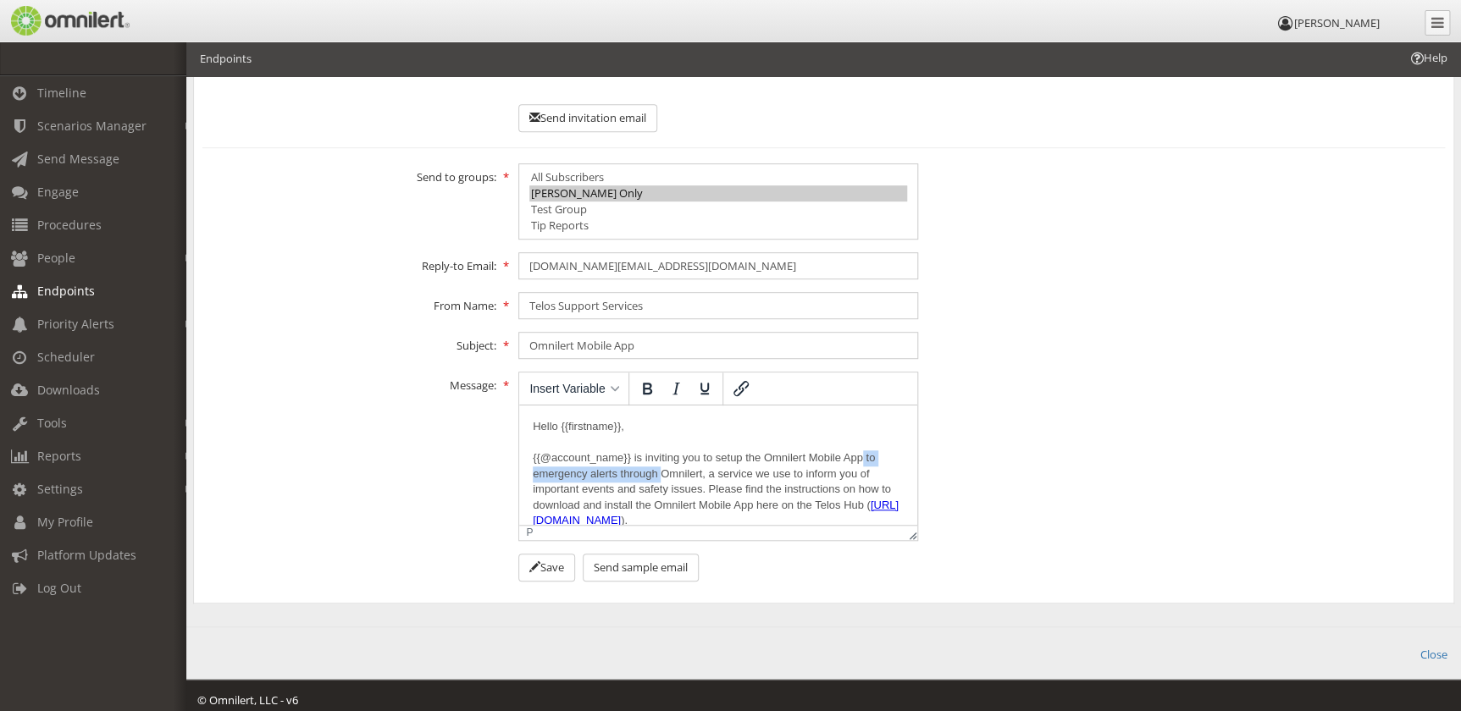
click at [865, 462] on p "Hello {{firstname}}, {{@account_name}} is inviting you to setup the Omnilert Mo…" at bounding box center [718, 529] width 371 height 220
click at [586, 474] on p "Hello {{firstname}}, {{@account_name}} is inviting you to setup the Omnilert Mo…" at bounding box center [718, 521] width 371 height 204
click at [648, 473] on p "Hello {{firstname}}, {{@account_name}} is inviting you to setup the Omnilert Mo…" at bounding box center [718, 521] width 371 height 204
click at [733, 480] on p "Hello {{firstname}}, {{@account_name}} is inviting you to setup the Omnilert Mo…" at bounding box center [718, 521] width 371 height 204
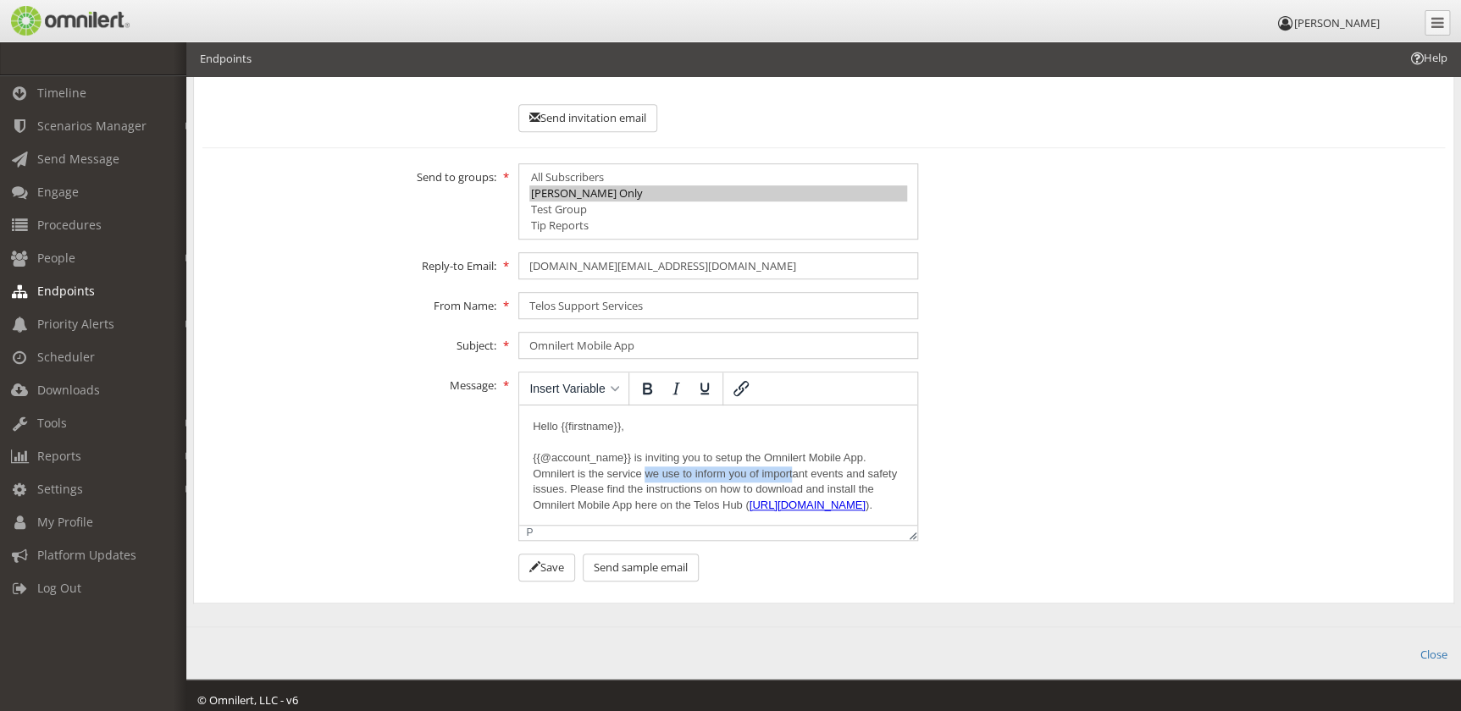
drag, startPoint x: 645, startPoint y: 474, endPoint x: 794, endPoint y: 474, distance: 149.1
click at [794, 474] on p "Hello {{firstname}}, {{@account_name}} is inviting you to setup the Omnilert Mo…" at bounding box center [718, 521] width 371 height 204
drag, startPoint x: 601, startPoint y: 489, endPoint x: 751, endPoint y: 489, distance: 150.8
click at [751, 489] on p "Hello {{firstname}}, {{@account_name}} is inviting you to setup the Omnilert Mo…" at bounding box center [718, 521] width 371 height 204
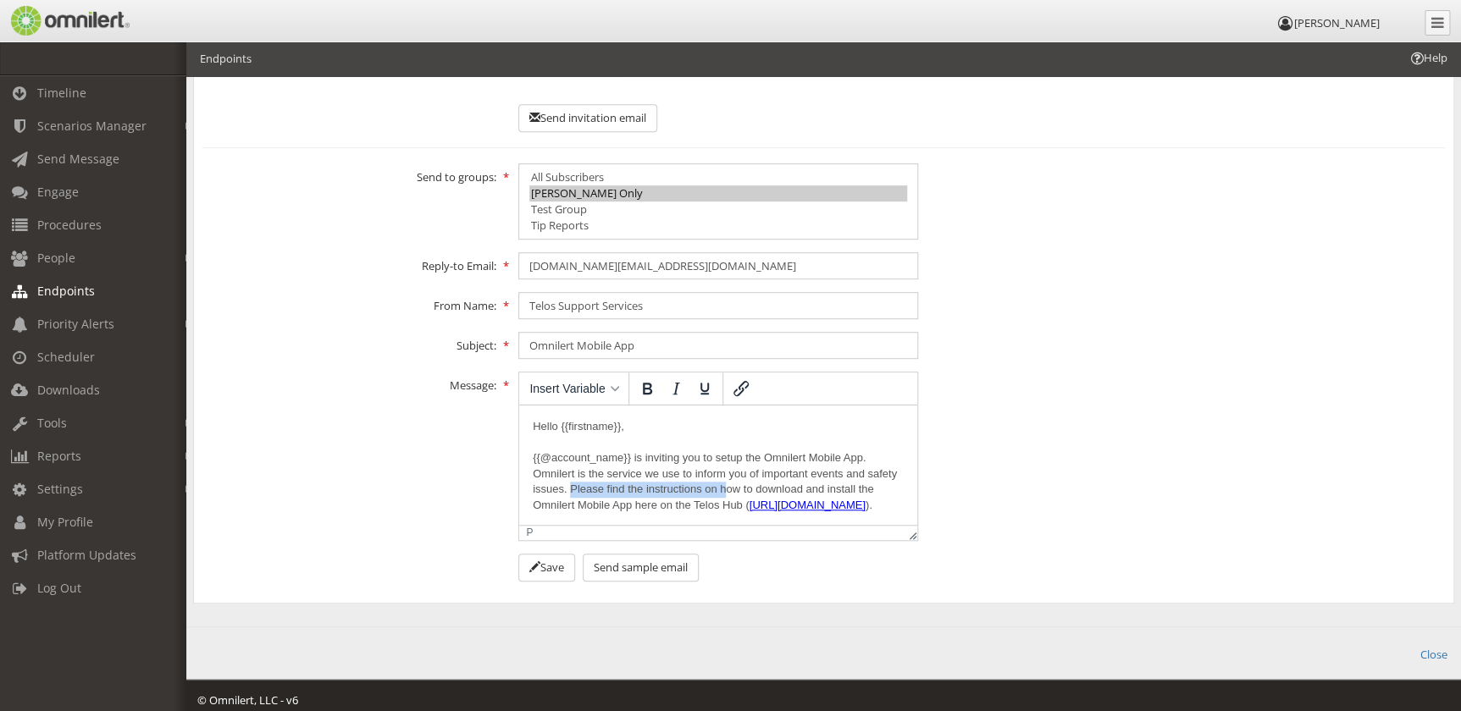
click at [694, 490] on p "Hello {{firstname}}, {{@account_name}} is inviting you to setup the Omnilert Mo…" at bounding box center [718, 521] width 371 height 204
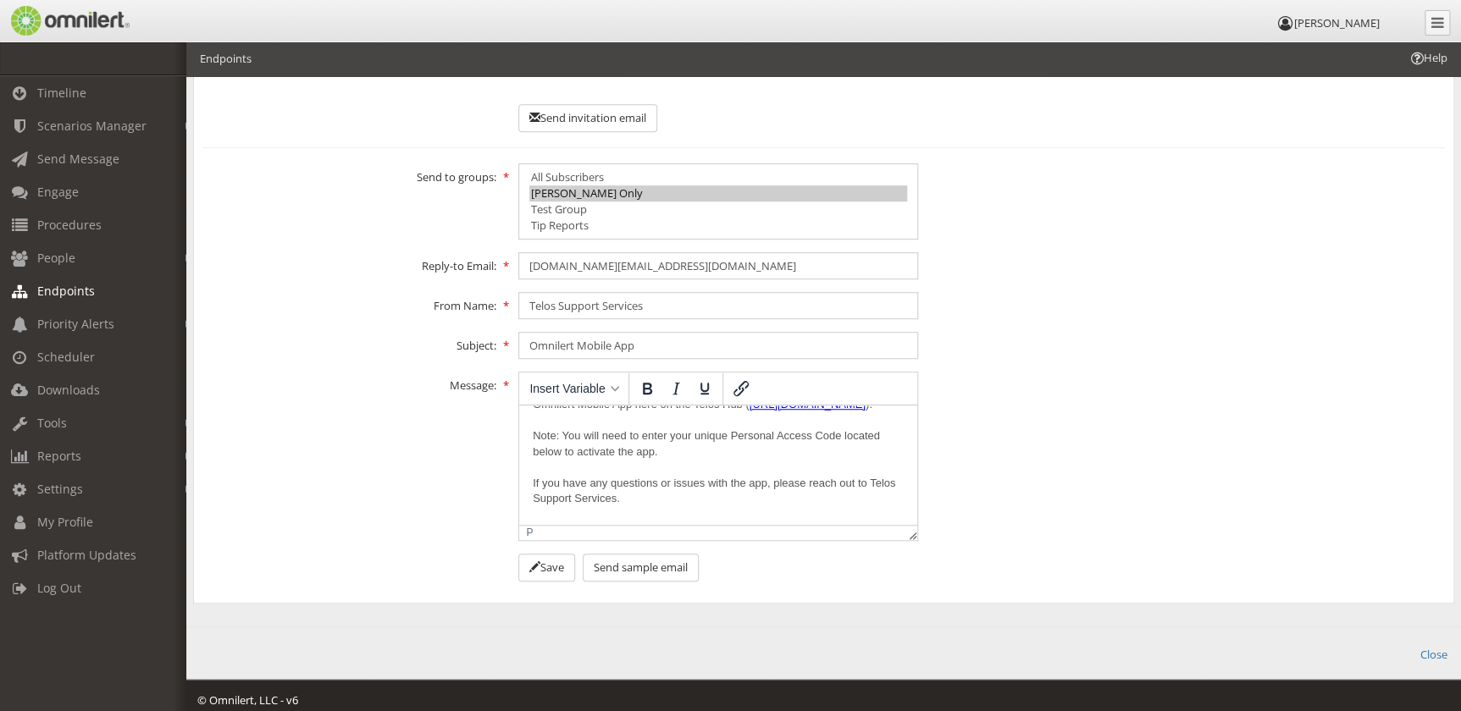
scroll to position [76, 0]
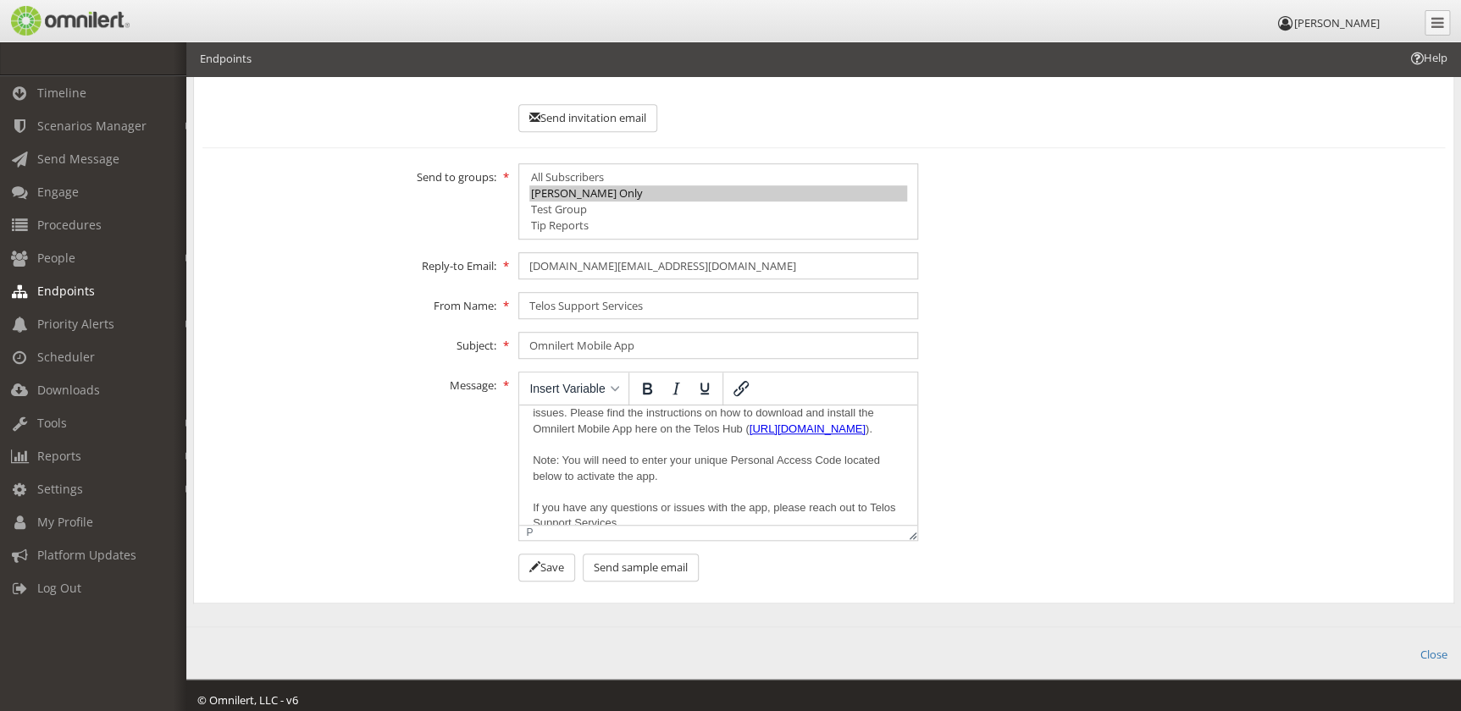
click at [808, 451] on p "Hello {{firstname}}, {{@account_name}} is inviting you to setup the Omnilert Mo…" at bounding box center [718, 445] width 371 height 204
click at [745, 379] on icon "Insert/edit link" at bounding box center [741, 389] width 20 height 20
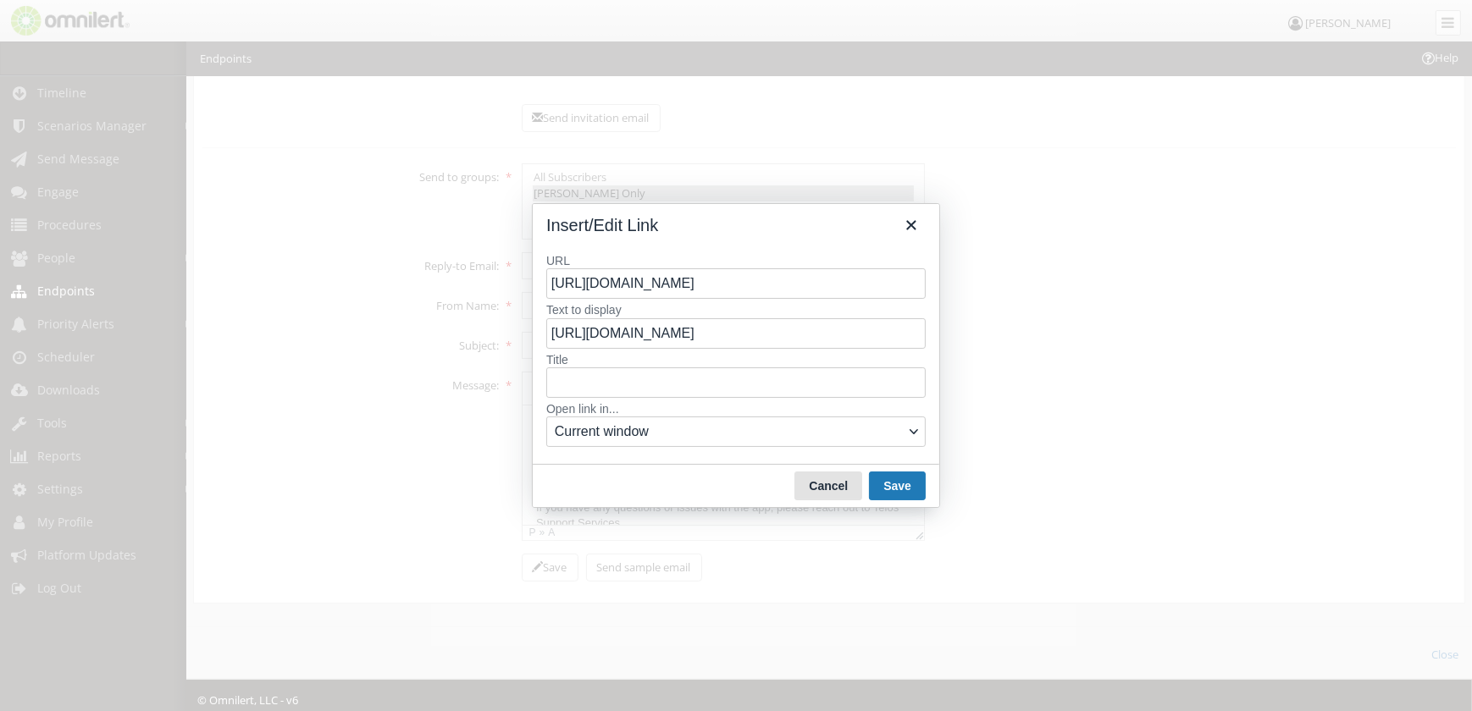
click at [838, 485] on button "Cancel" at bounding box center [828, 486] width 68 height 29
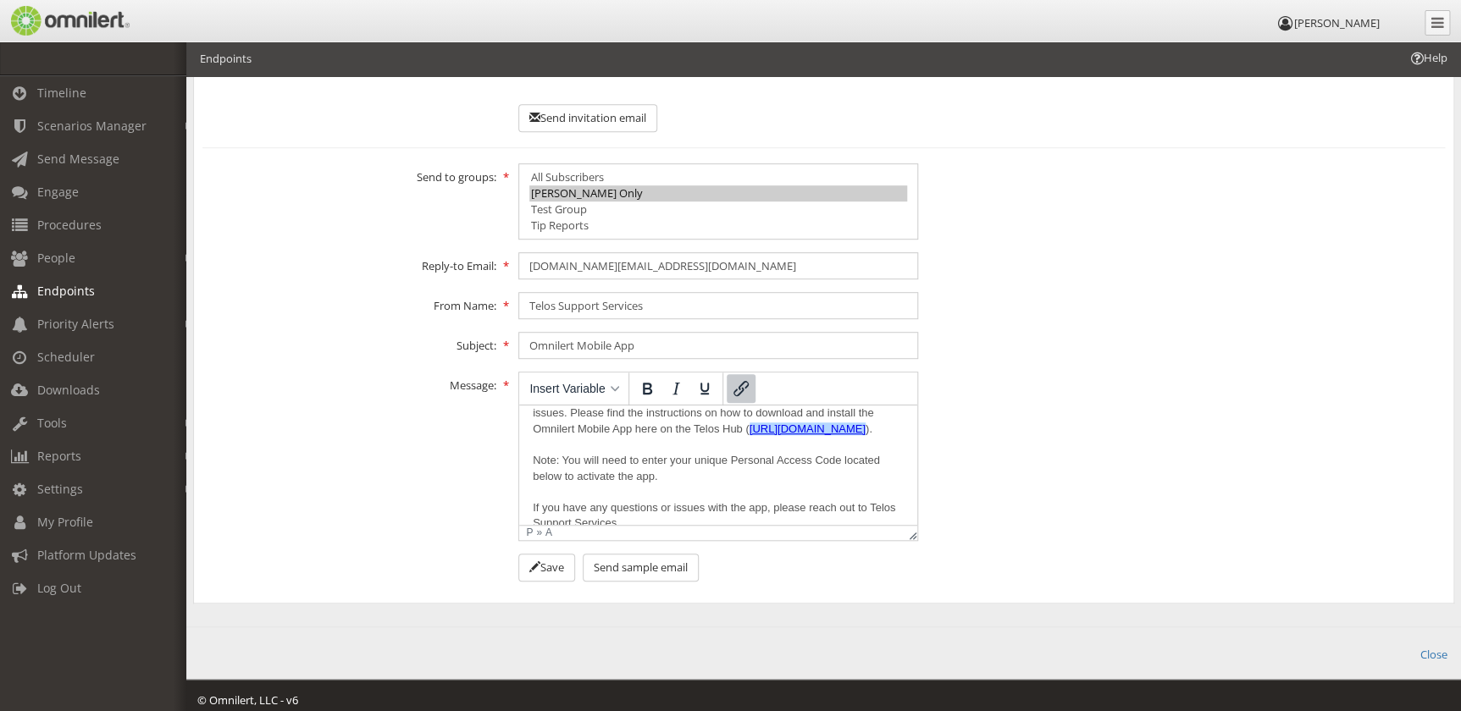
click at [1062, 508] on div "Message: <p>Hello {{firstname}},<br /><br />Telos is inviting you to receive {{…" at bounding box center [823, 456] width 1265 height 169
click at [865, 486] on p "Hello {{firstname}}, {{@account_name}} is inviting you to setup the Omnilert Mo…" at bounding box center [718, 445] width 371 height 204
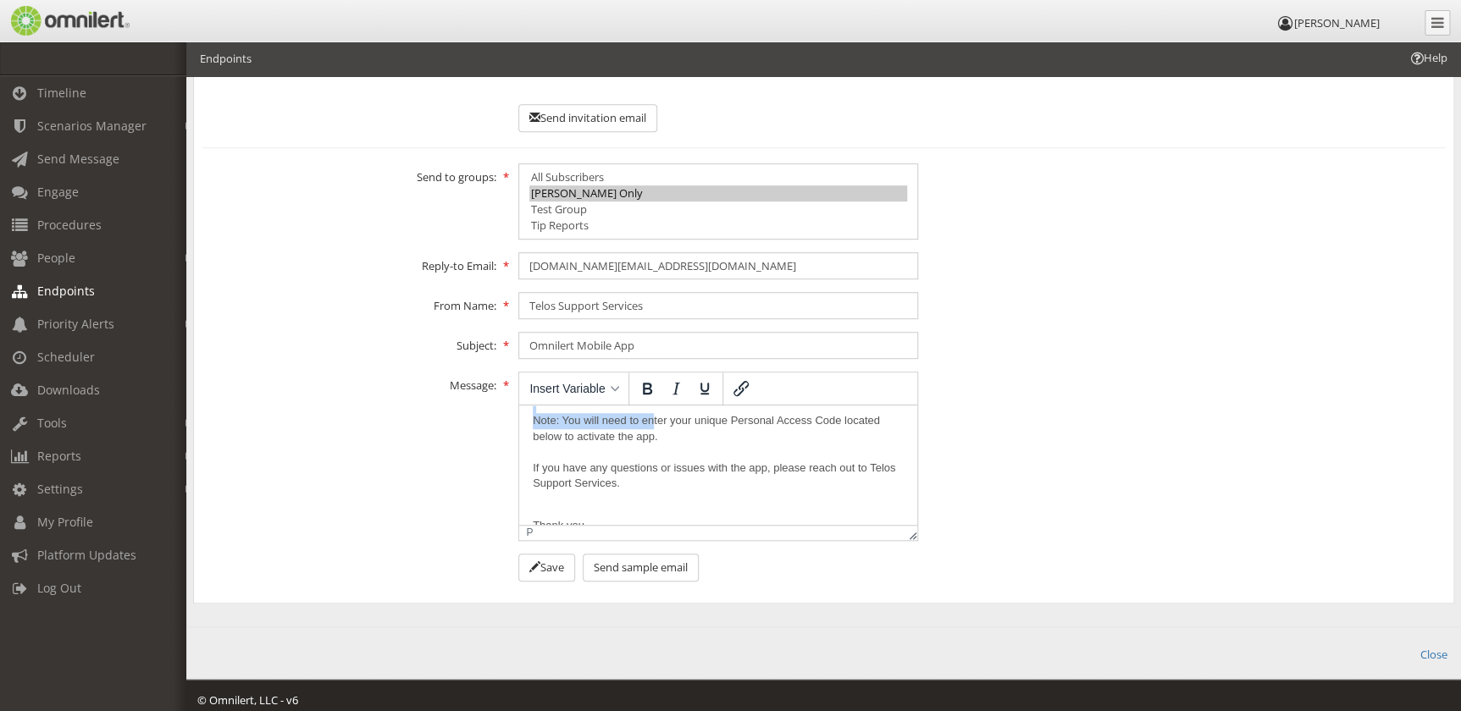
scroll to position [68, 0]
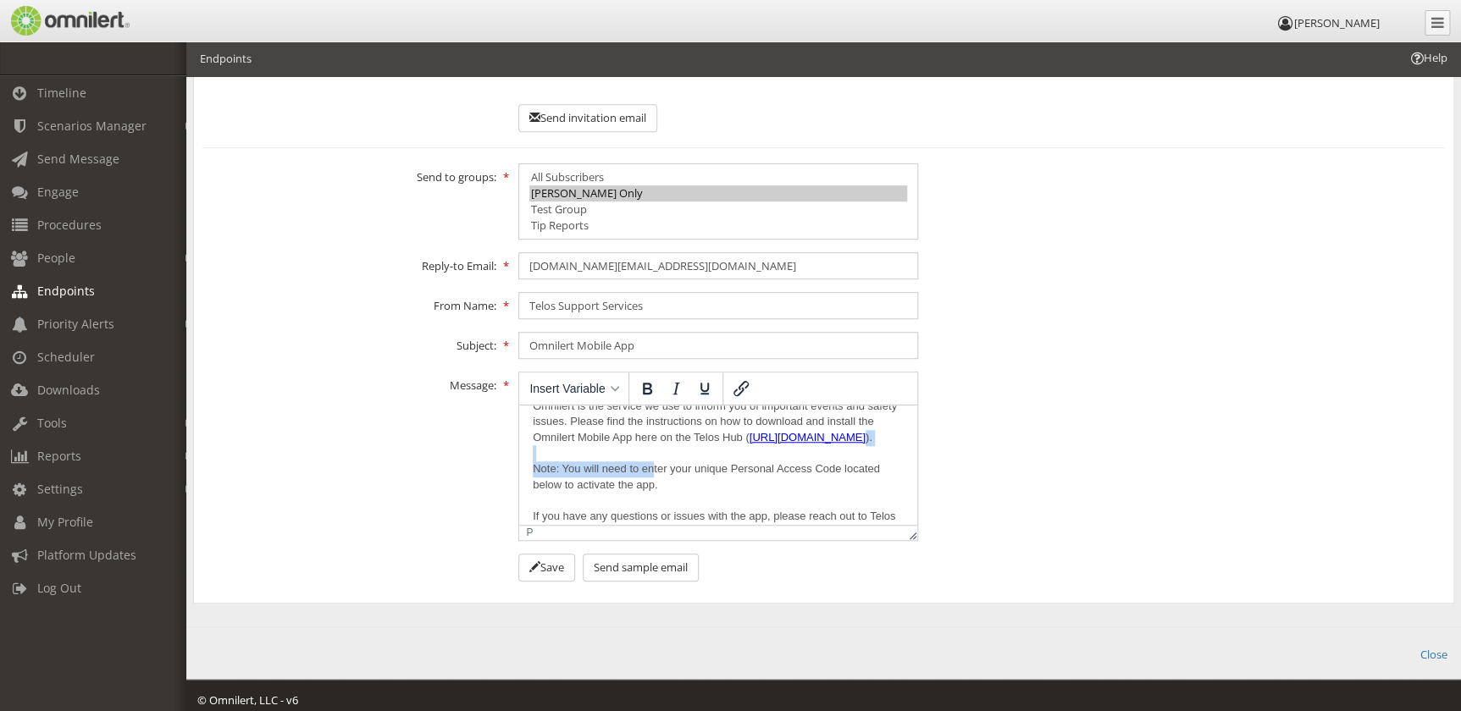
drag, startPoint x: 652, startPoint y: 417, endPoint x: 783, endPoint y: 465, distance: 139.1
click at [785, 465] on p "Hello {{firstname}}, {{@account_name}} is inviting you to setup the Omnilert Mo…" at bounding box center [718, 454] width 371 height 204
click at [750, 499] on p "Hello {{firstname}}, {{@account_name}} is inviting you to setup the Omnilert Mo…" at bounding box center [718, 454] width 371 height 204
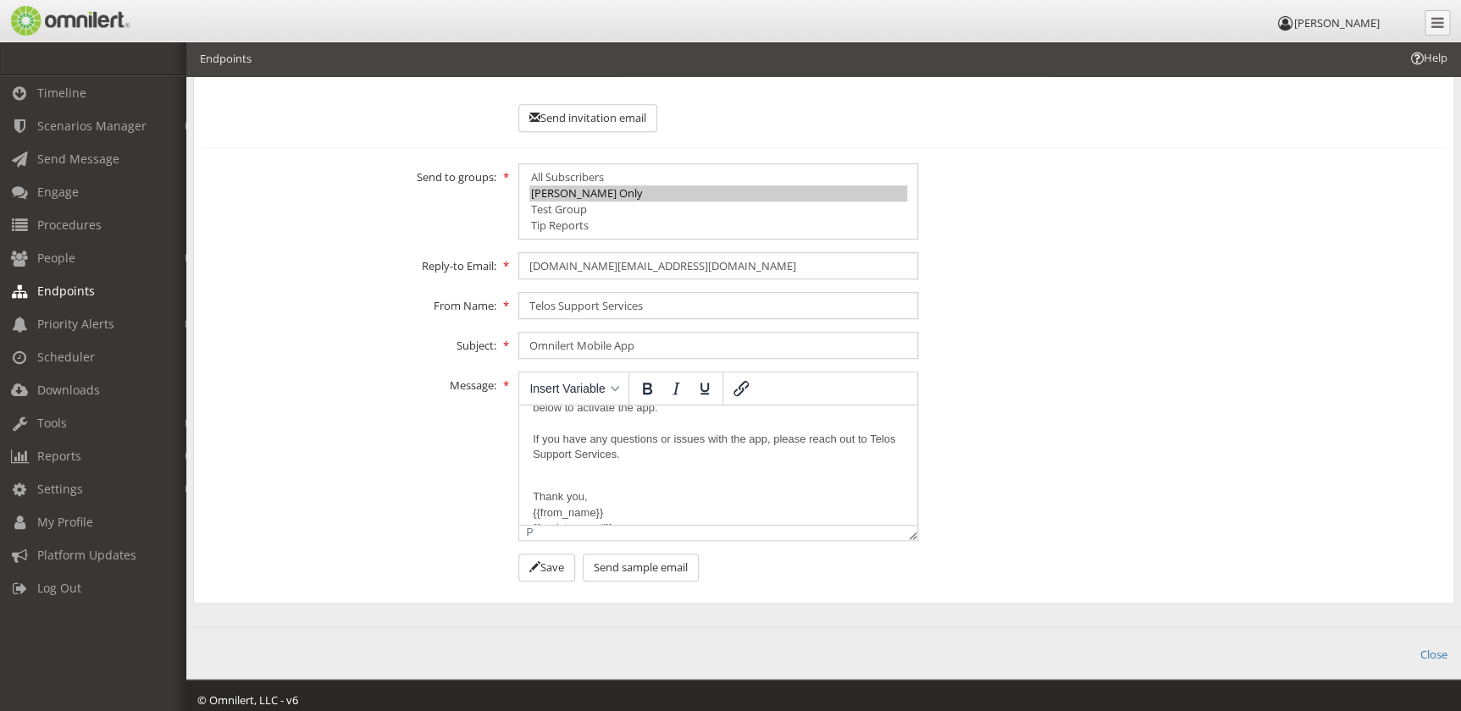
click at [838, 424] on p "Hello {{firstname}}, {{@account_name}} is inviting you to setup the Omnilert Mo…" at bounding box center [718, 376] width 371 height 204
click at [630, 441] on p "Hello {{firstname}}, {{@account_name}} is inviting you to setup the Omnilert Mo…" at bounding box center [718, 376] width 371 height 204
drag, startPoint x: 859, startPoint y: 440, endPoint x: 754, endPoint y: 442, distance: 105.0
click at [754, 442] on p "Hello {{firstname}}, {{@account_name}} is inviting you to setup the Omnilert Mo…" at bounding box center [718, 376] width 371 height 204
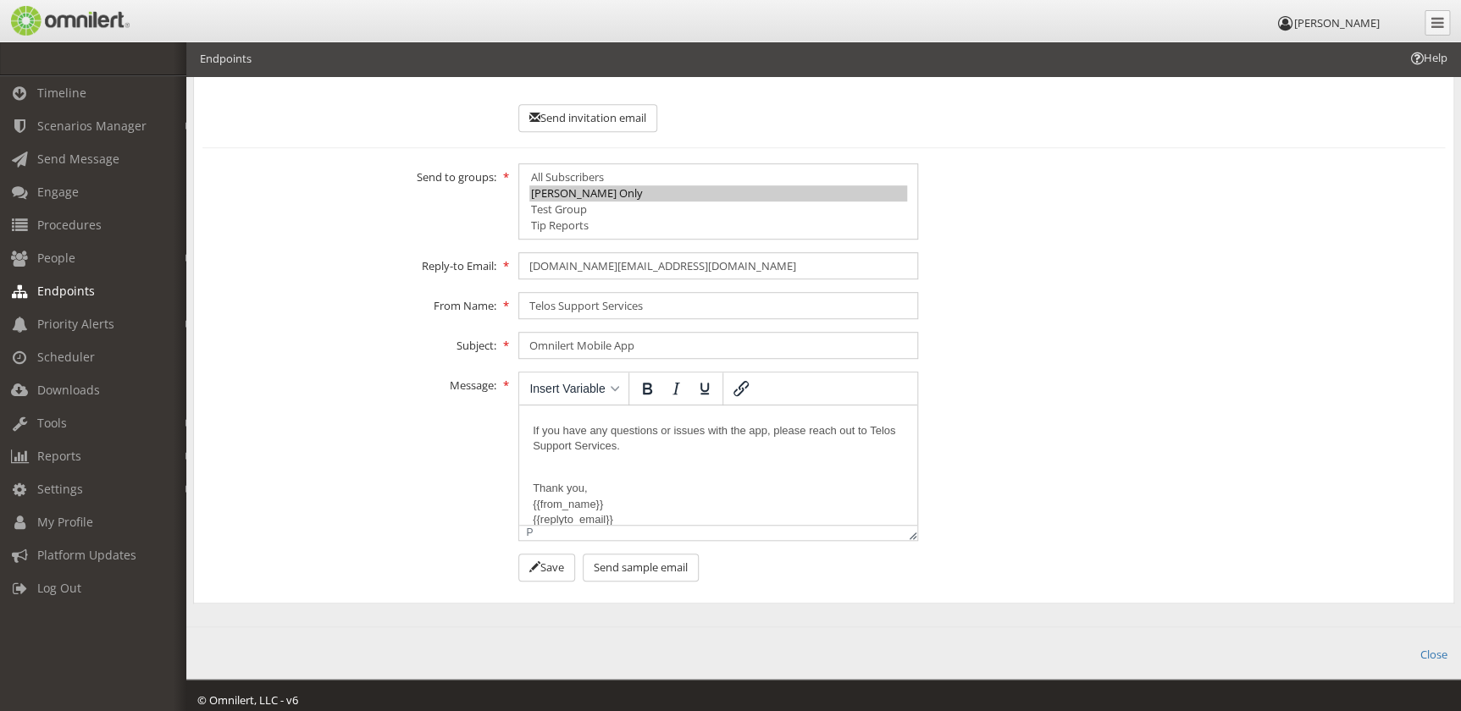
click at [737, 431] on p "Hello {{firstname}}, {{@account_name}} is inviting you to setup the Omnilert Mo…" at bounding box center [718, 368] width 371 height 204
drag, startPoint x: 737, startPoint y: 431, endPoint x: 828, endPoint y: 431, distance: 91.5
click at [828, 431] on p "Hello {{firstname}}, {{@account_name}} is inviting you to setup the Omnilert Mo…" at bounding box center [718, 368] width 371 height 204
click at [686, 451] on p "Hello {{firstname}}, {{@account_name}} is inviting you to setup the Omnilert Mo…" at bounding box center [718, 368] width 371 height 204
click at [532, 562] on icon at bounding box center [534, 567] width 11 height 11
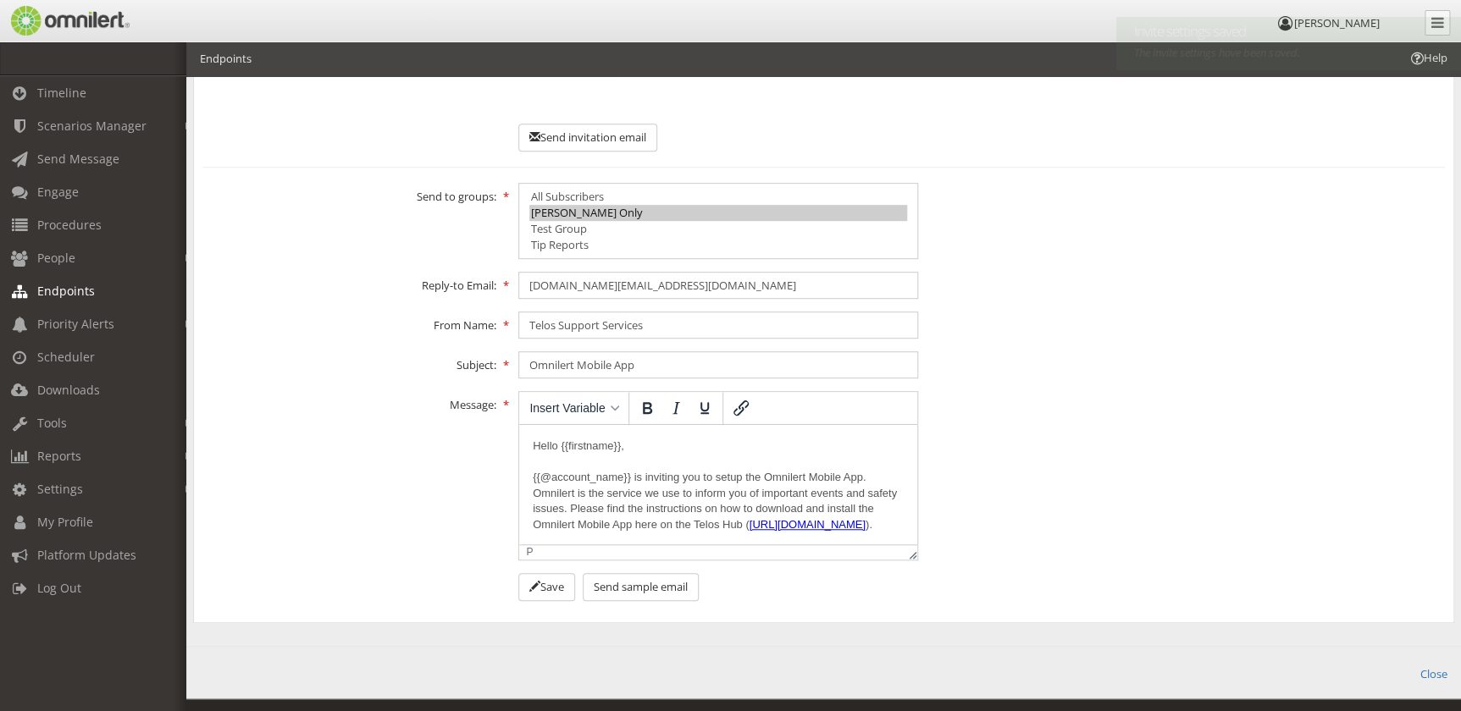
scroll to position [377, 0]
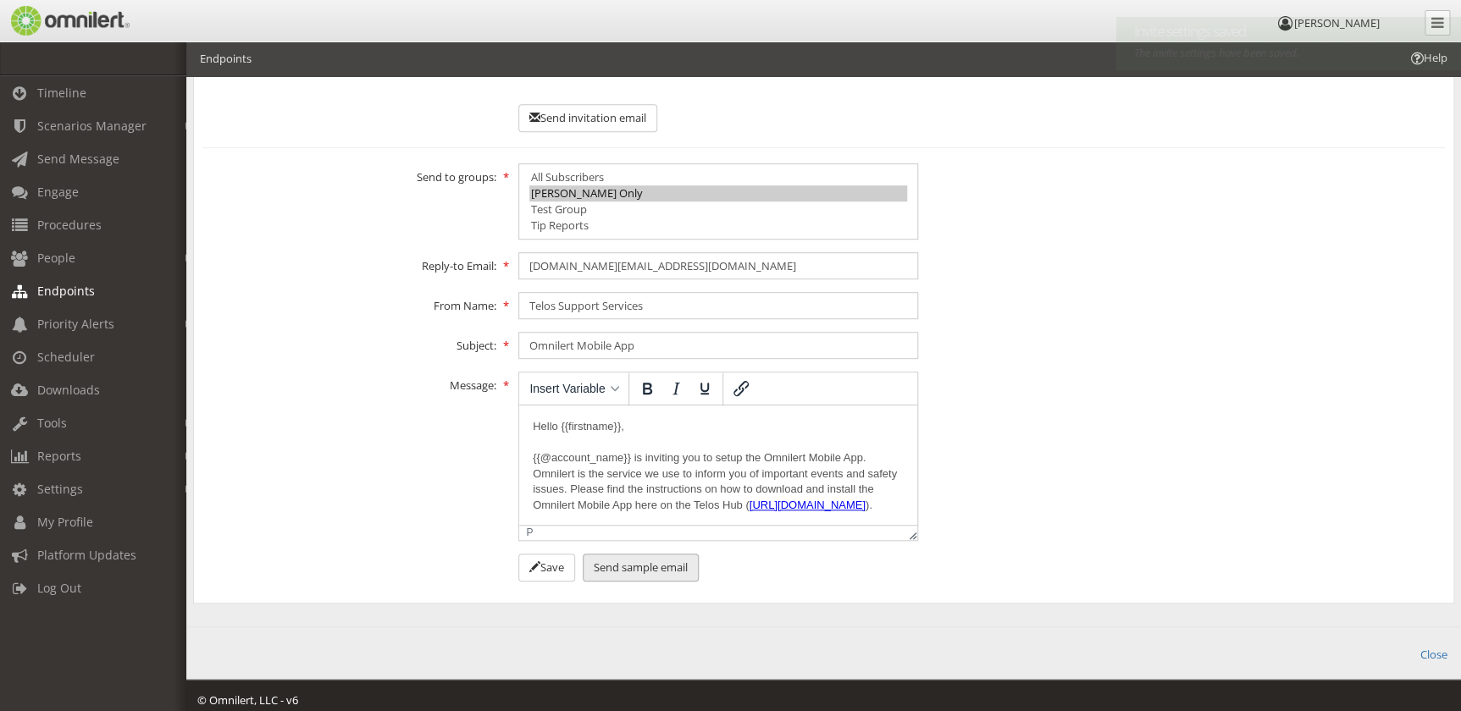
click at [645, 559] on button "Send sample email" at bounding box center [641, 568] width 116 height 28
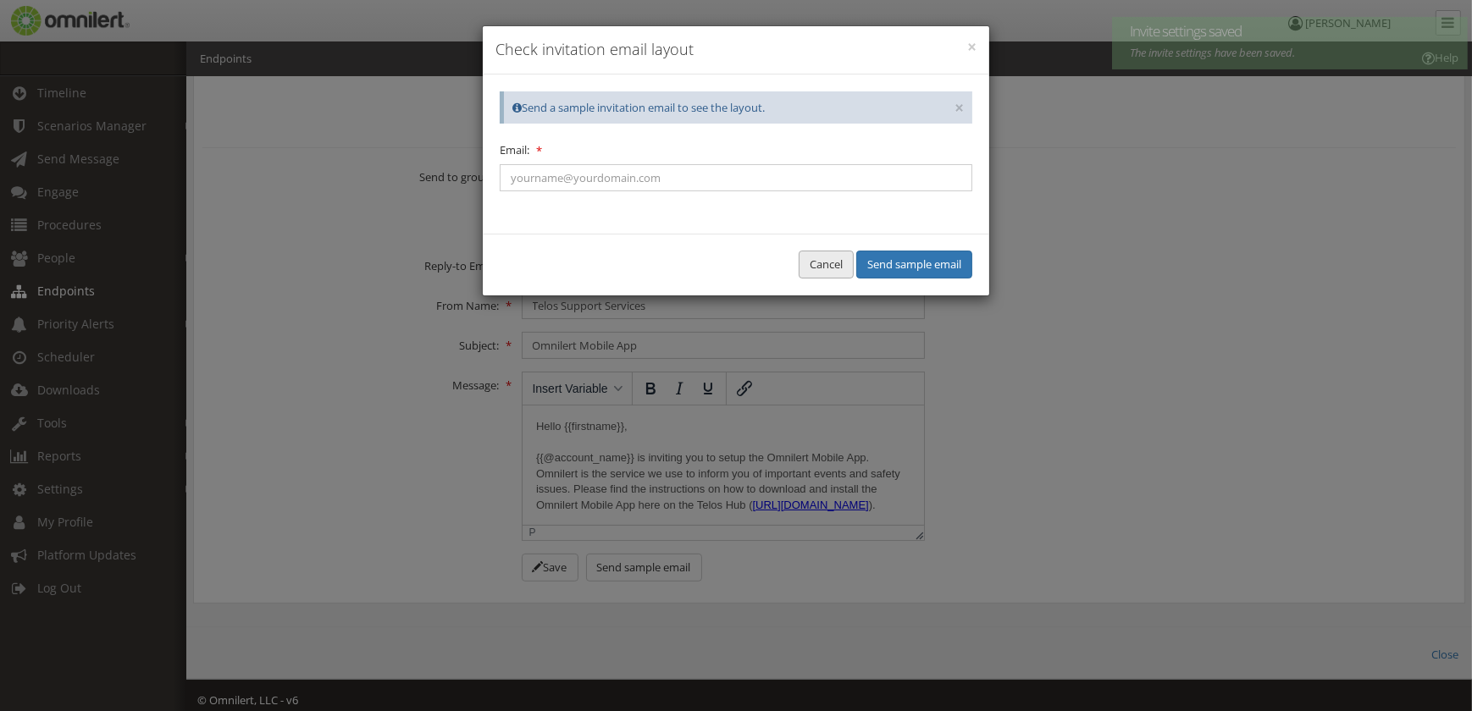
click at [824, 267] on button "Cancel" at bounding box center [826, 265] width 55 height 28
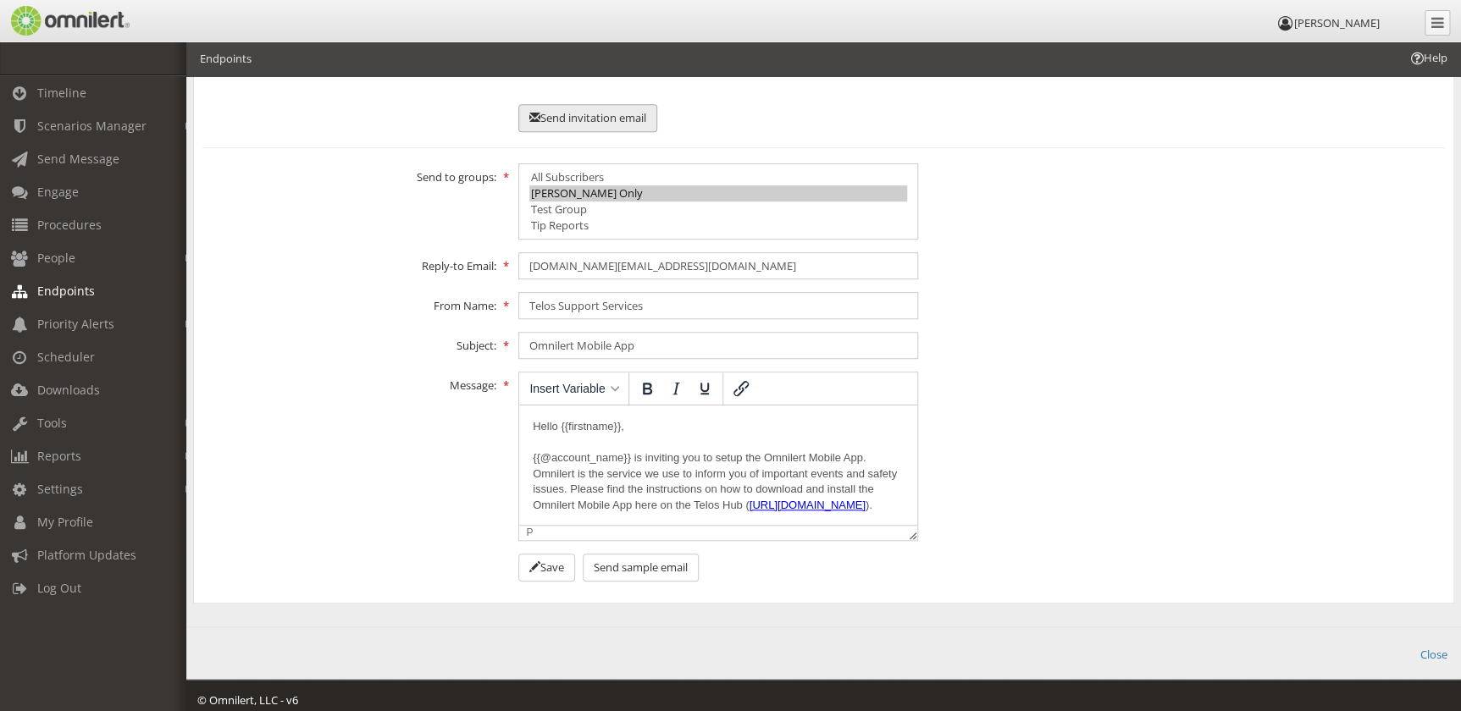
click at [590, 106] on button "Send invitation email" at bounding box center [587, 118] width 139 height 28
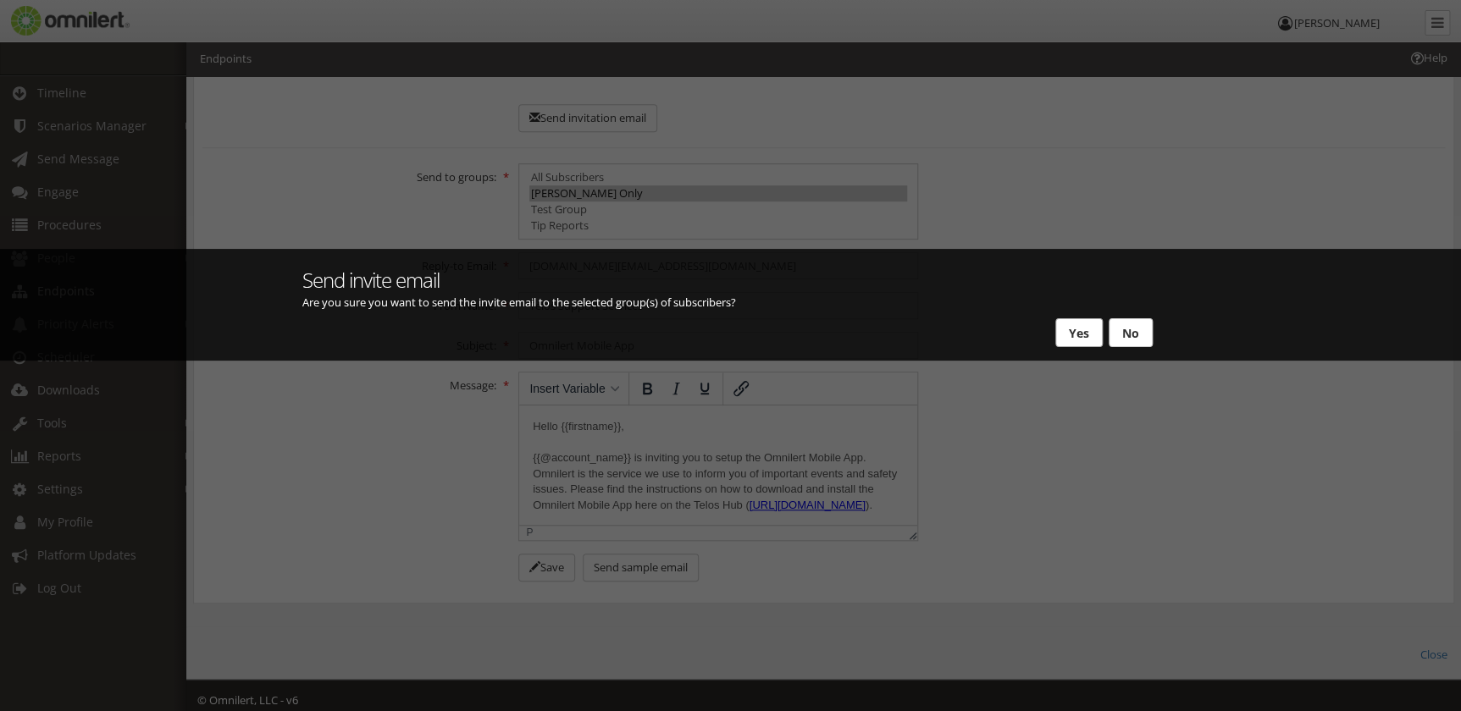
click at [1076, 328] on button "Yes" at bounding box center [1078, 332] width 47 height 29
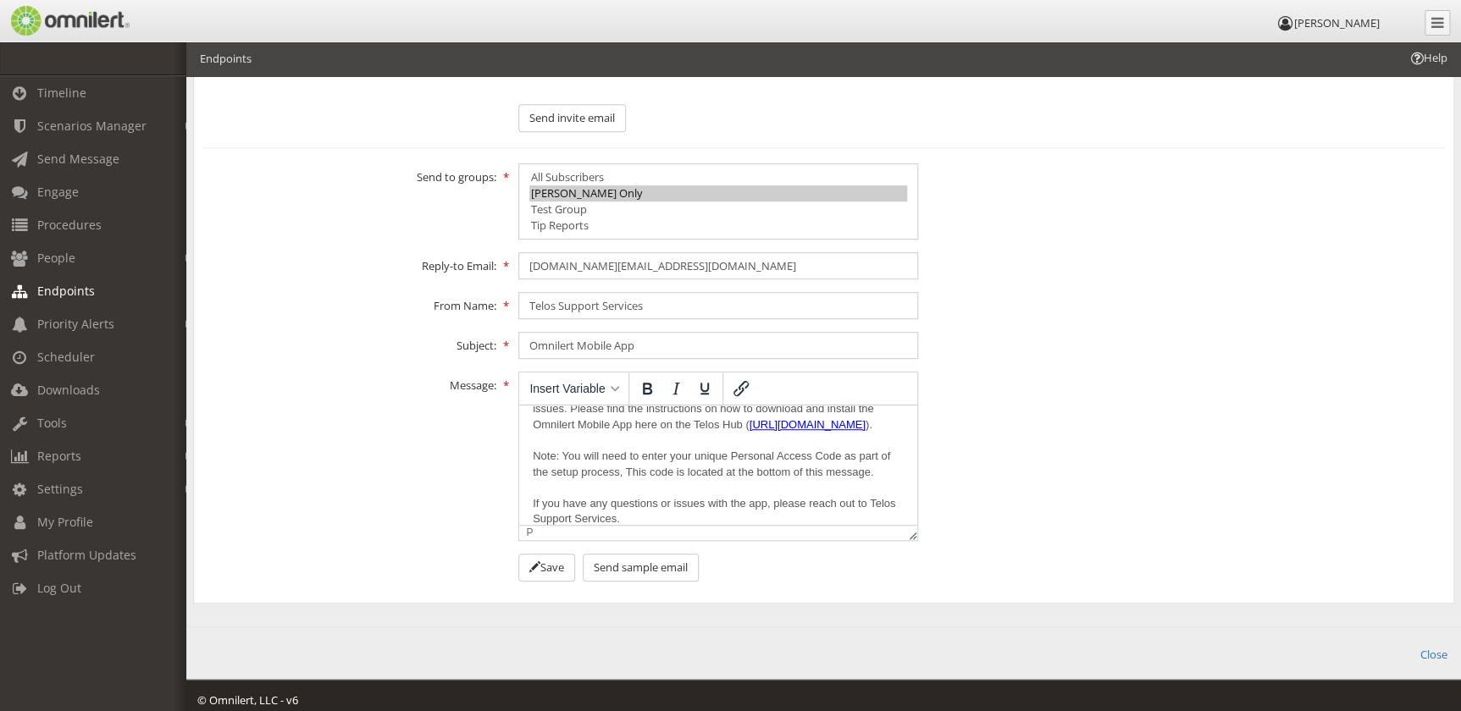
scroll to position [153, 0]
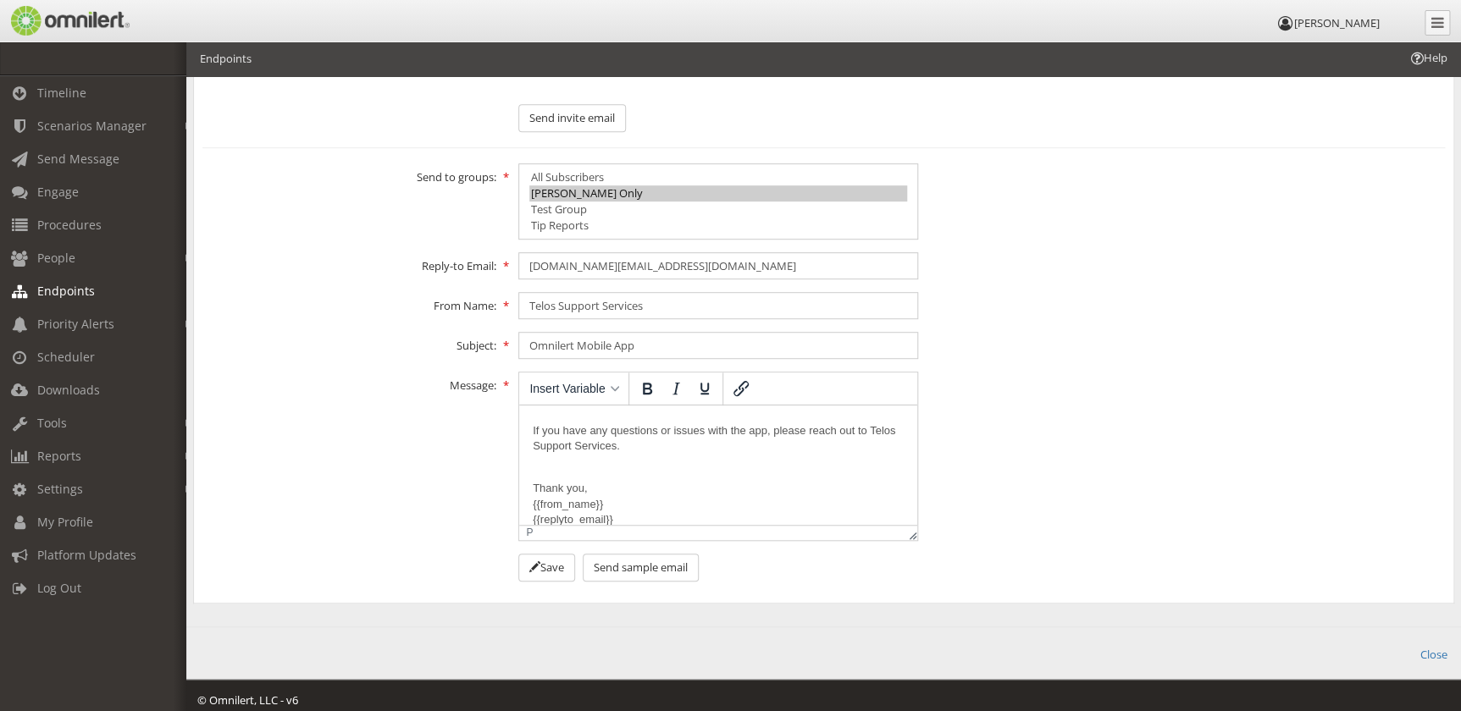
drag, startPoint x: 627, startPoint y: 429, endPoint x: 647, endPoint y: 425, distance: 20.8
click at [627, 429] on p "Hello {{firstname}}, {{@account_name}} is inviting you to setup the Omnilert Mo…" at bounding box center [718, 368] width 371 height 204
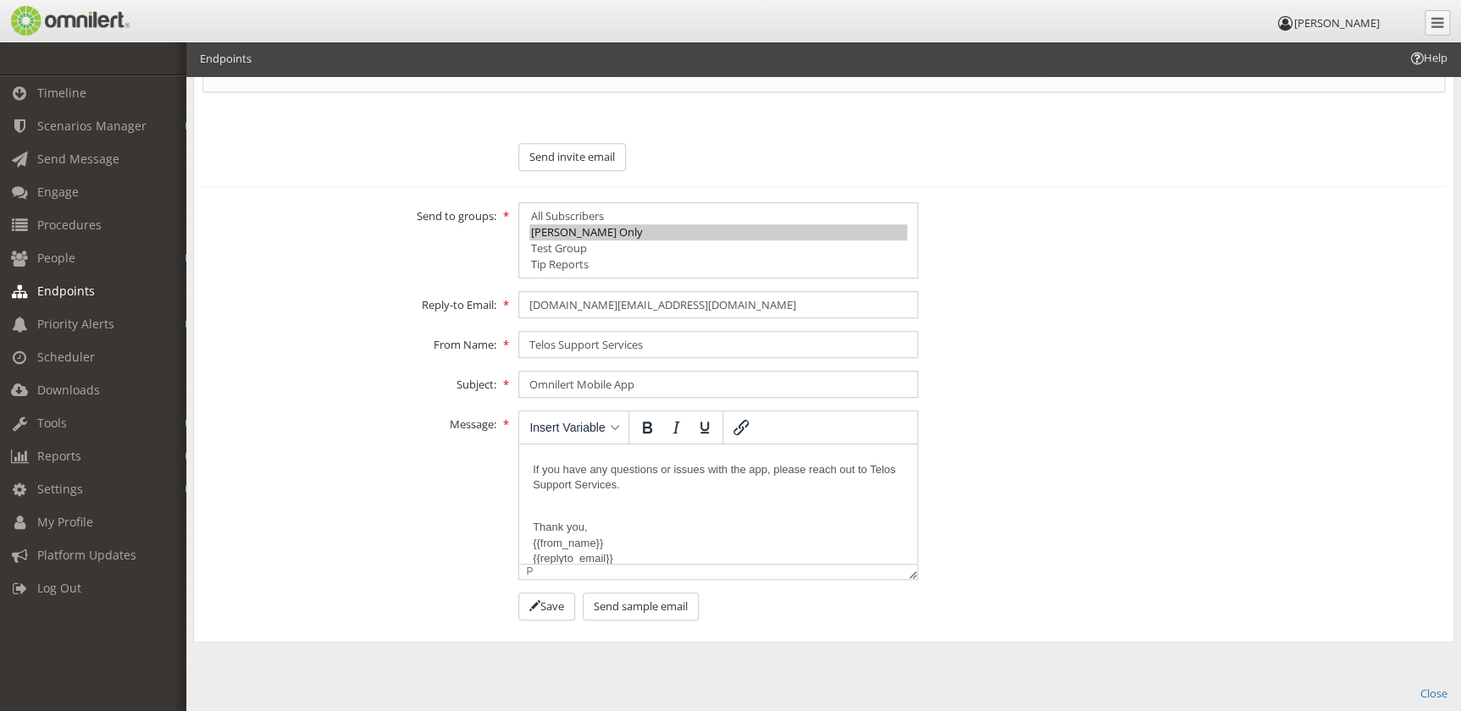
scroll to position [300, 0]
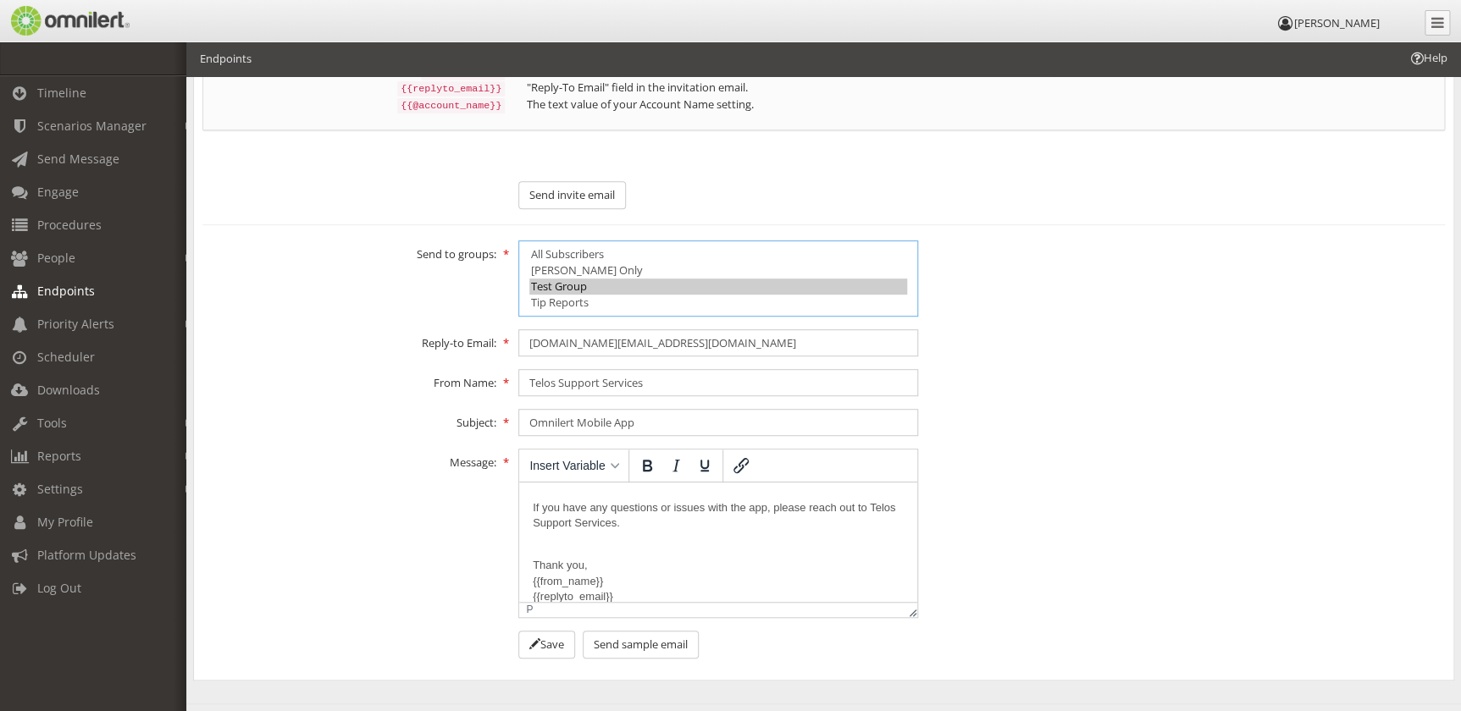
click at [580, 279] on option "Test Group" at bounding box center [718, 287] width 378 height 16
click at [559, 451] on button "Insert Variable" at bounding box center [574, 465] width 102 height 29
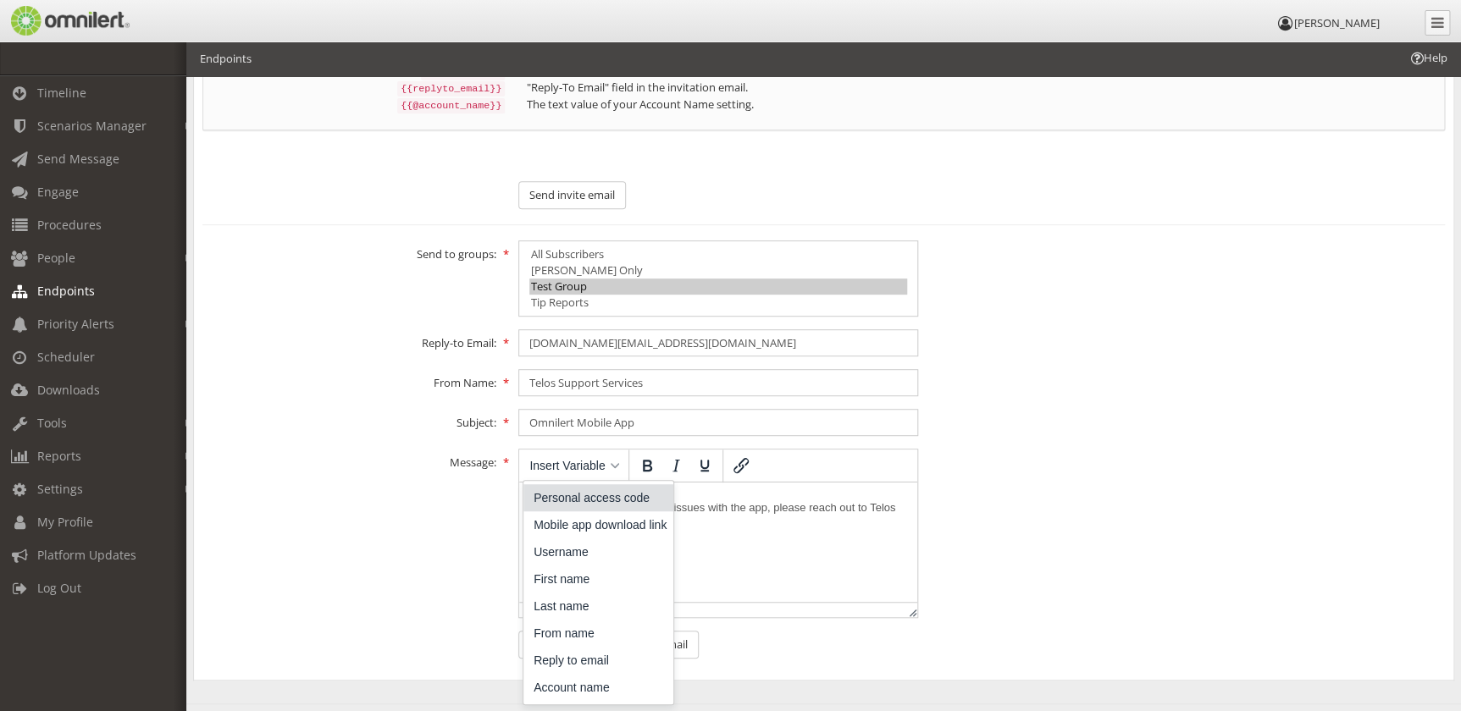
click at [328, 449] on label "Message:" at bounding box center [349, 460] width 316 height 22
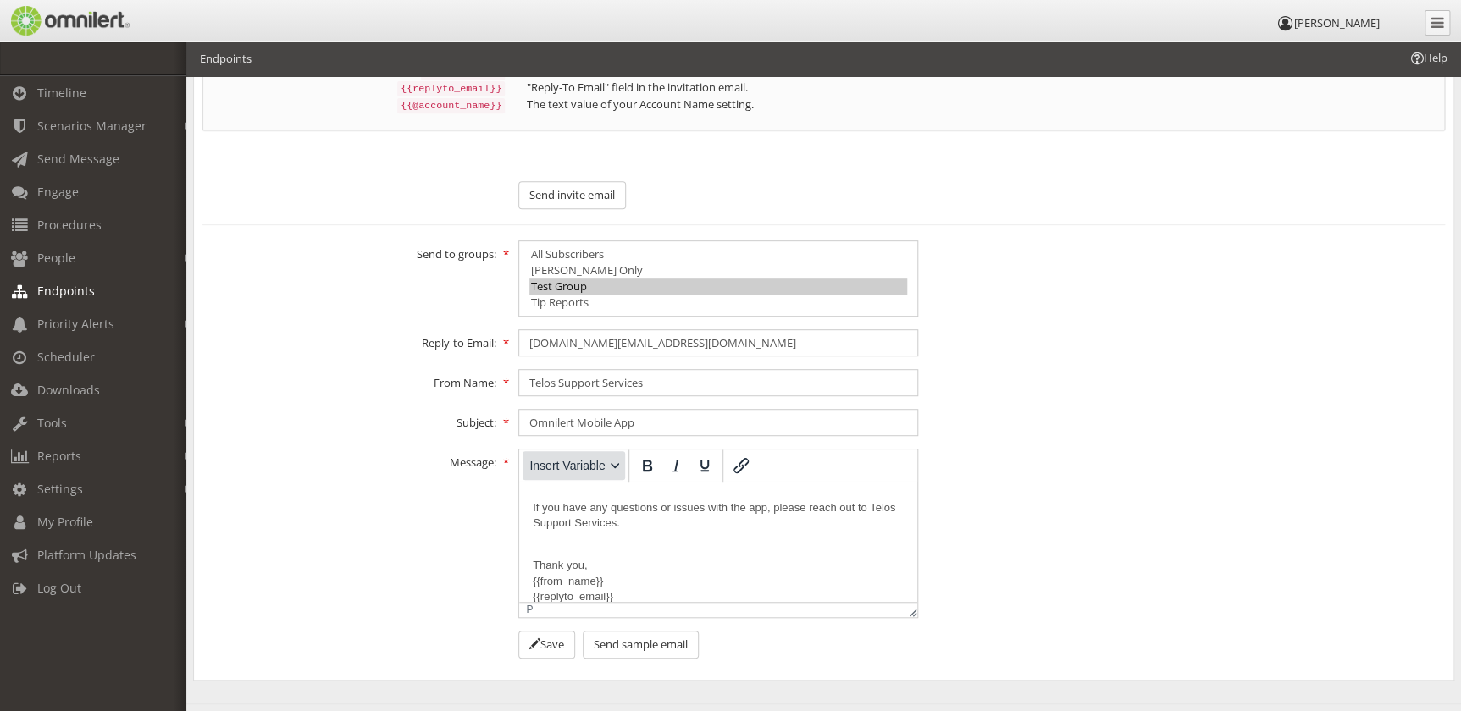
click at [566, 459] on span "Insert Variable" at bounding box center [566, 466] width 75 height 14
click at [367, 497] on div "Message: <p>Hello {{firstname}},<br /><br />{{@account_name}} is inviting you t…" at bounding box center [823, 533] width 1265 height 169
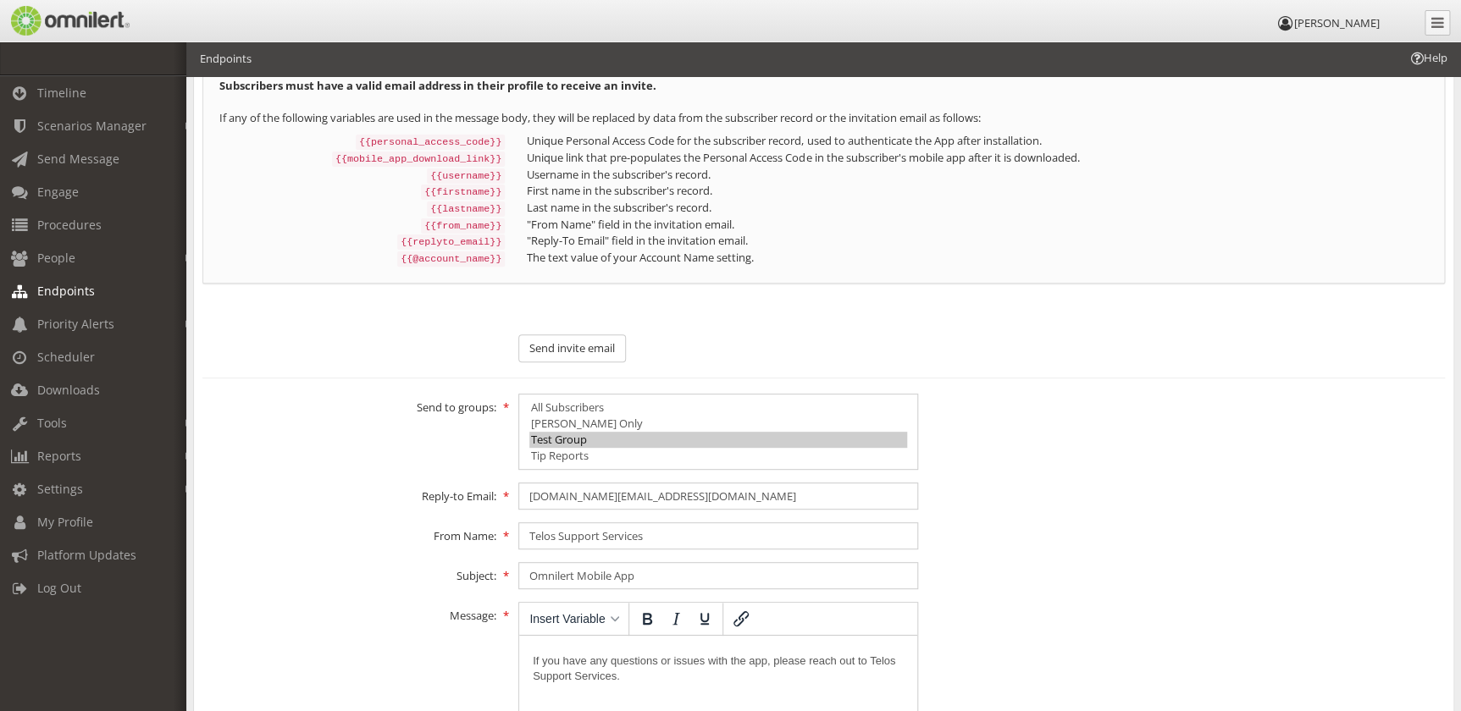
scroll to position [146, 0]
click at [553, 417] on option "[PERSON_NAME] Only" at bounding box center [718, 425] width 378 height 16
select select "4352648"
click at [553, 433] on option "Test Group" at bounding box center [718, 441] width 378 height 16
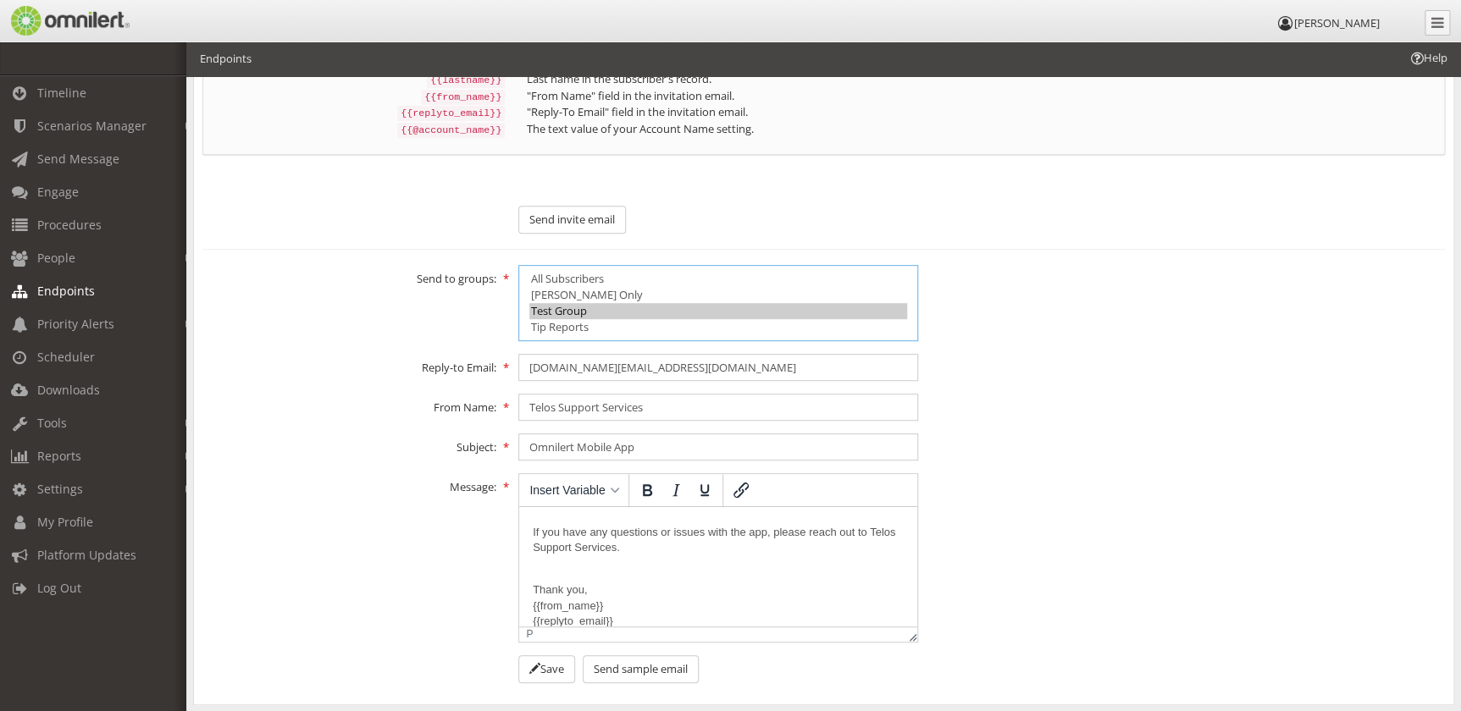
scroll to position [300, 0]
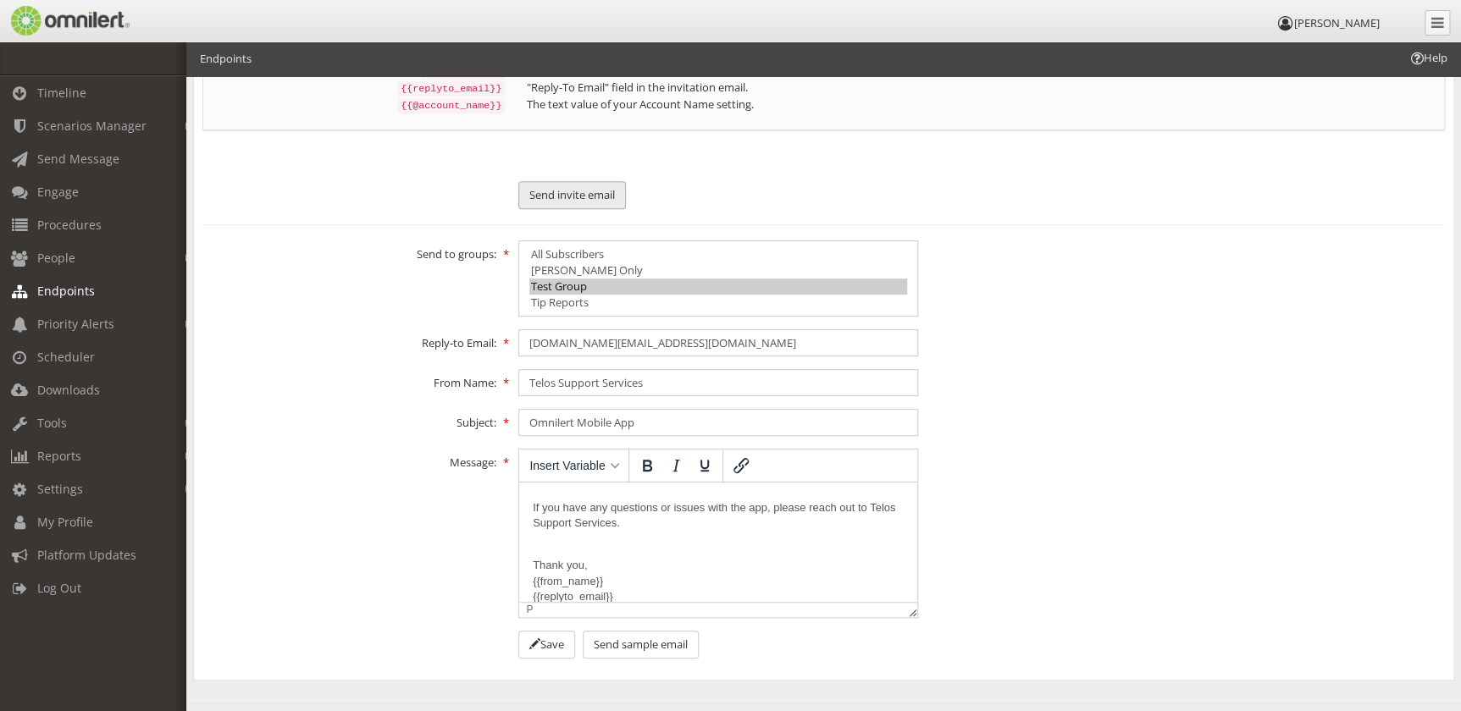
click at [580, 186] on button "Send invite email" at bounding box center [572, 195] width 108 height 28
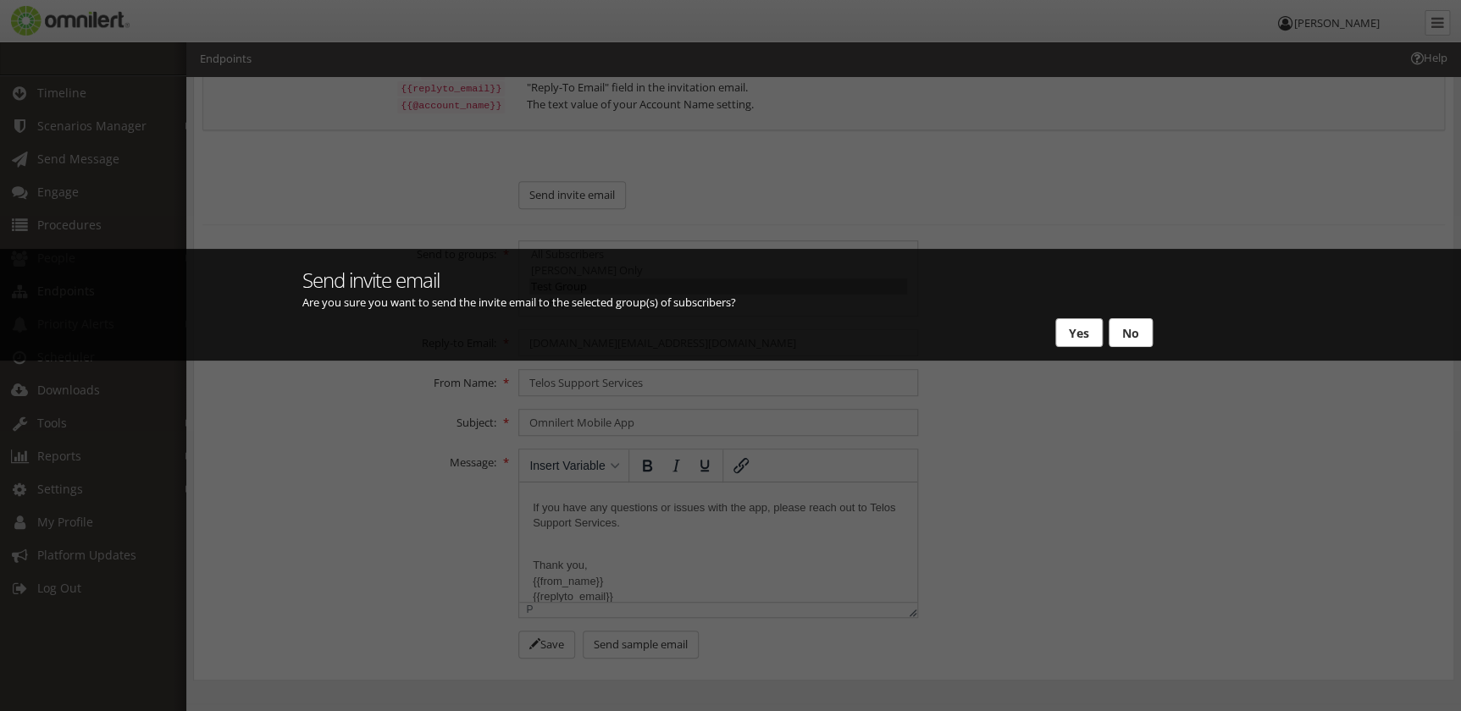
click at [1084, 330] on button "Yes" at bounding box center [1078, 332] width 47 height 29
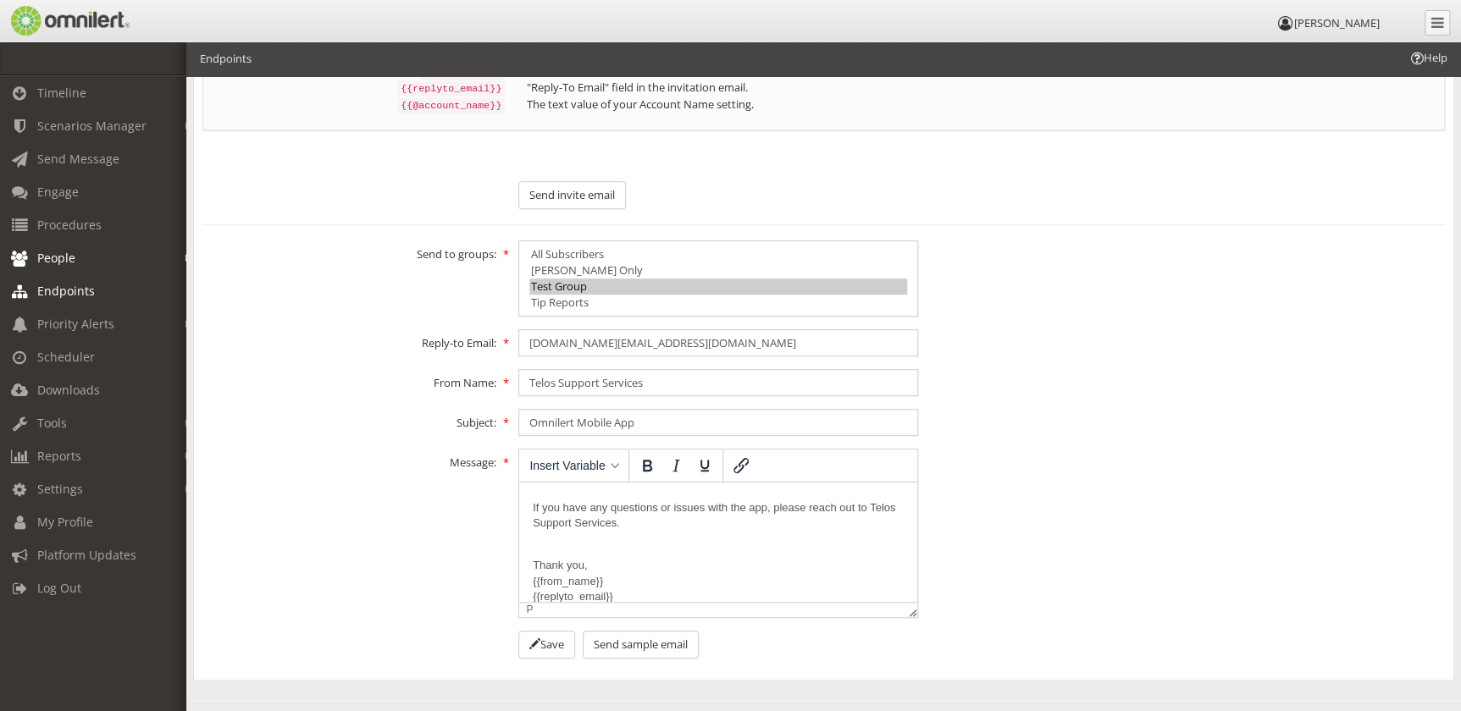
click at [86, 256] on link "People" at bounding box center [101, 257] width 202 height 33
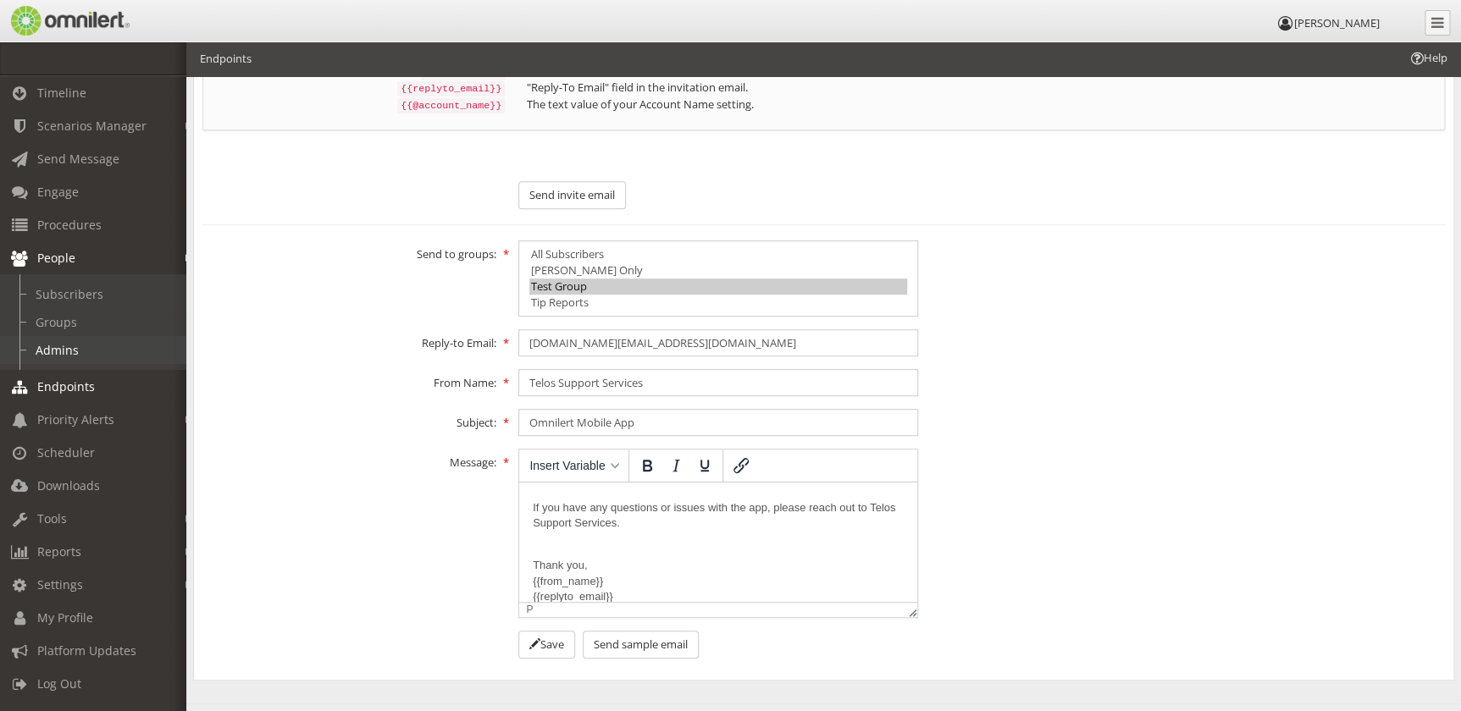
click at [80, 353] on link "Admins" at bounding box center [101, 350] width 202 height 28
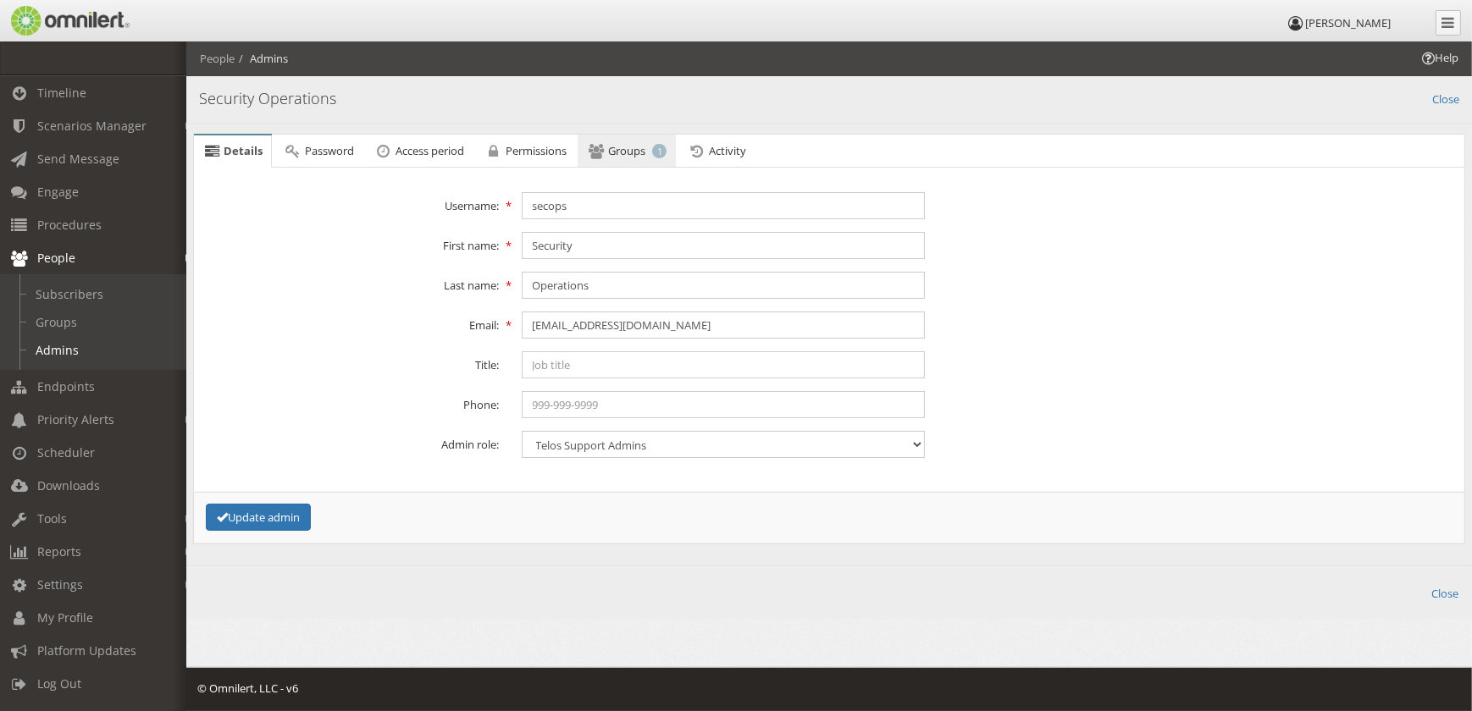
click at [630, 159] on link "Groups 1" at bounding box center [627, 152] width 98 height 34
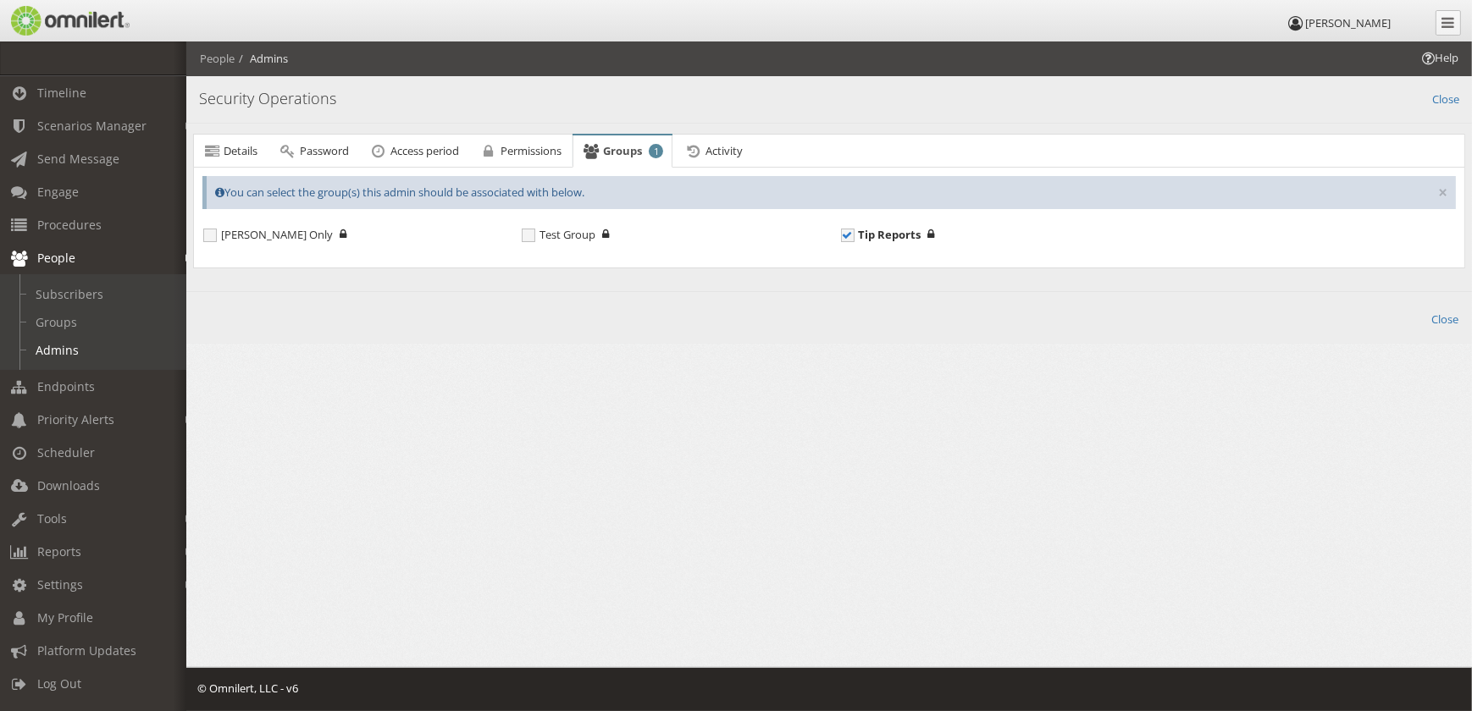
click at [783, 357] on div "Help People Admins [GEOGRAPHIC_DATA] Add new admin Active Inactive × × Active N…" at bounding box center [829, 253] width 1286 height 423
click at [240, 147] on span "Details" at bounding box center [241, 150] width 34 height 15
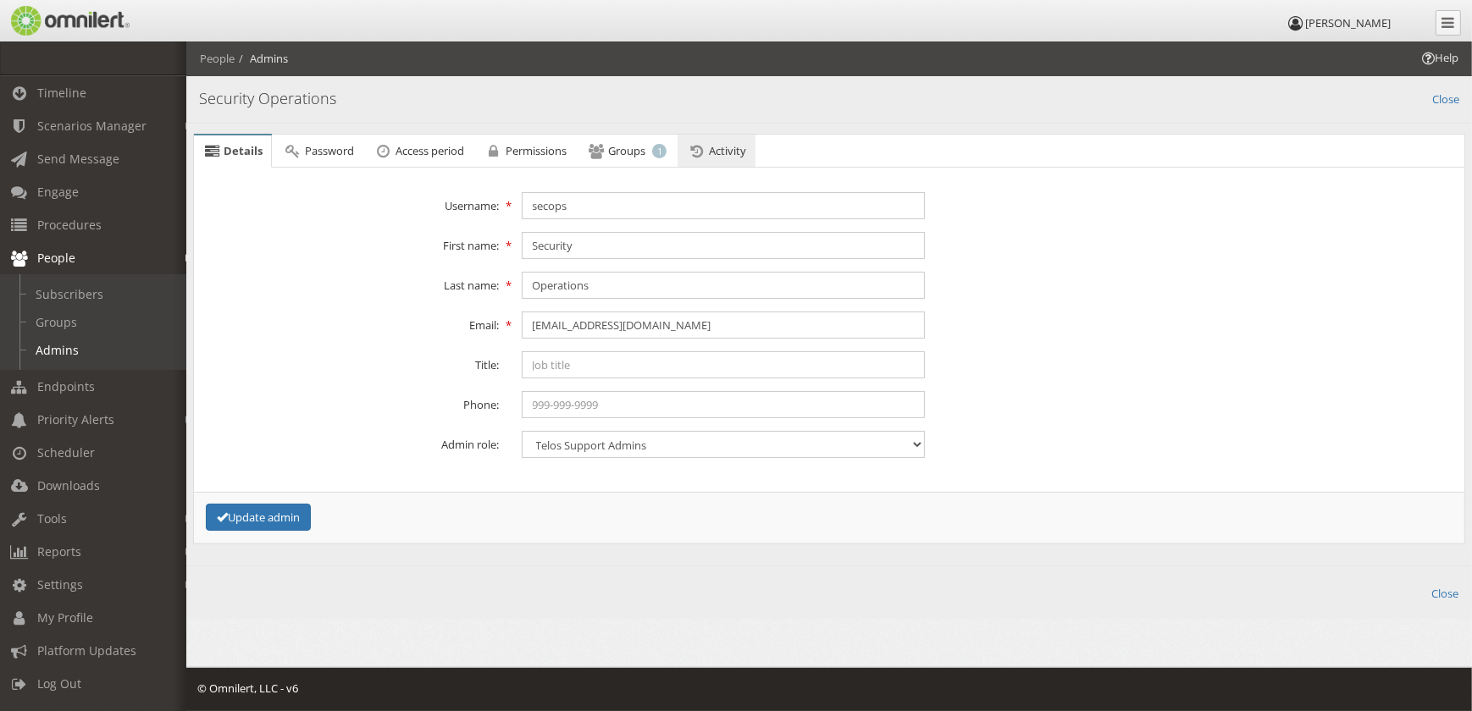
click at [718, 152] on span "Activity" at bounding box center [727, 150] width 37 height 15
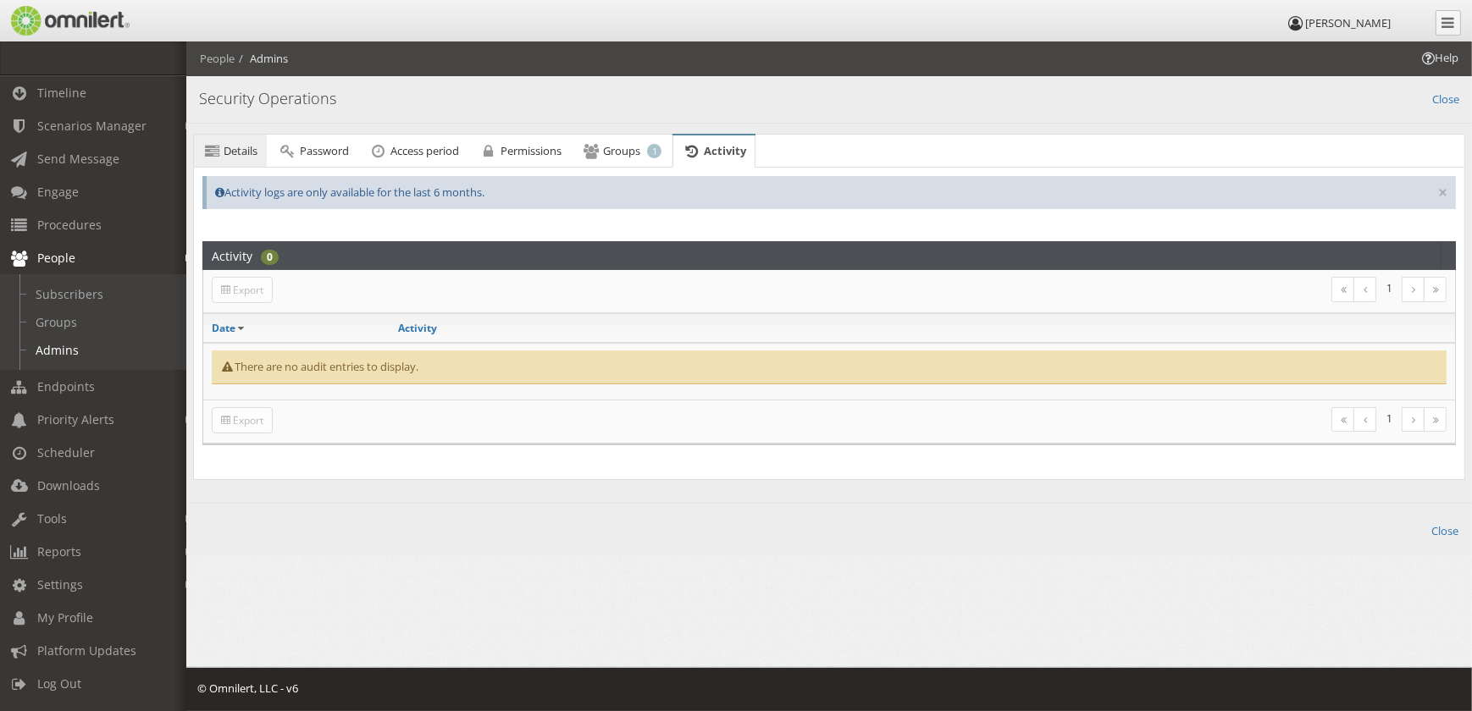
click at [256, 155] on span "Details" at bounding box center [241, 150] width 34 height 15
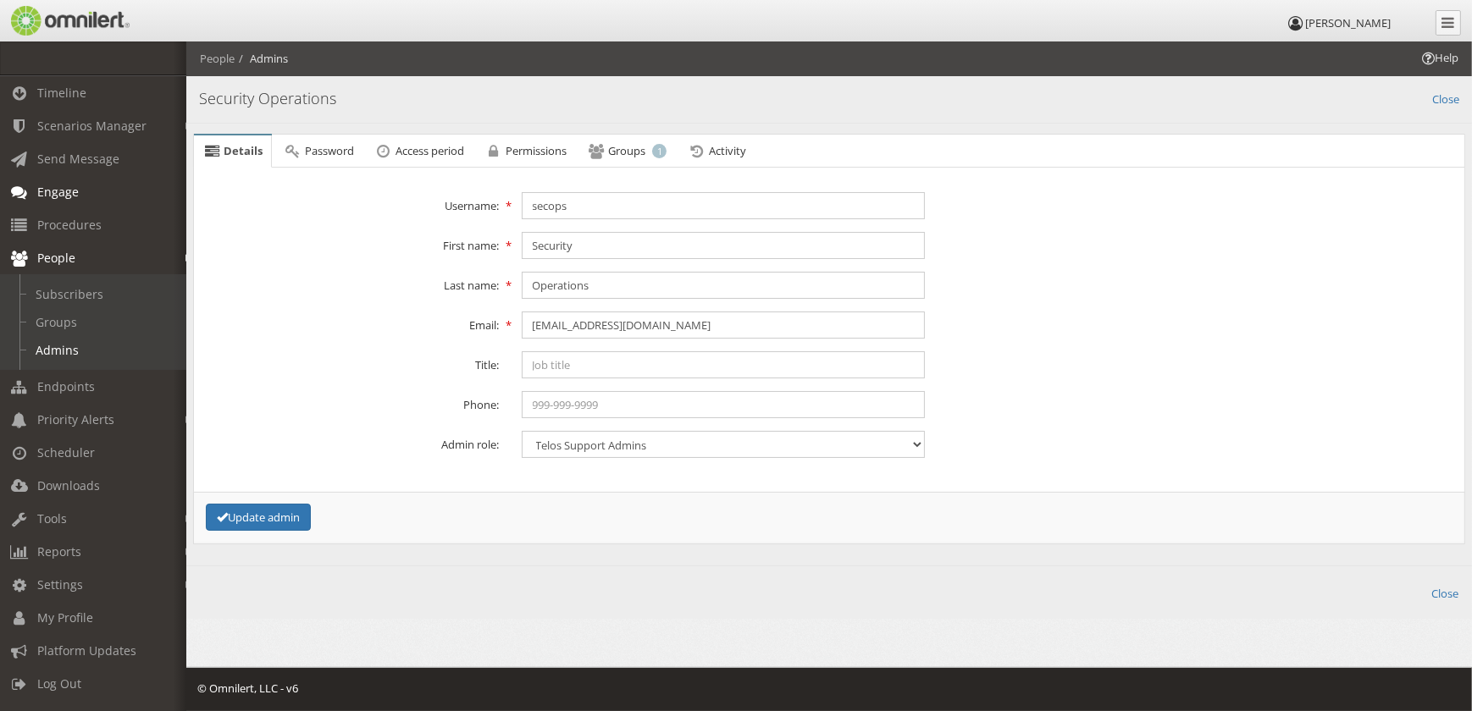
drag, startPoint x: 78, startPoint y: 196, endPoint x: 164, endPoint y: 194, distance: 86.4
click at [78, 196] on link "Engage" at bounding box center [101, 191] width 202 height 33
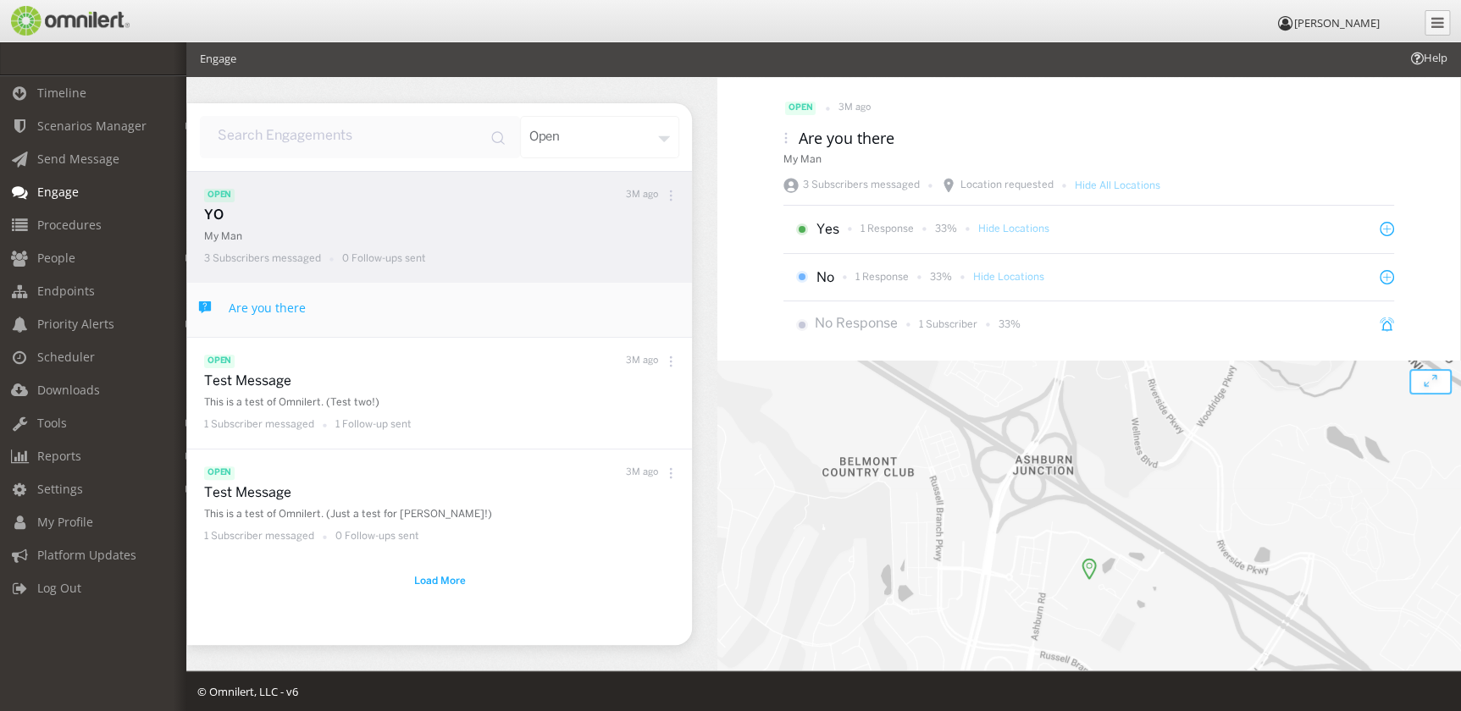
scroll to position [3, 0]
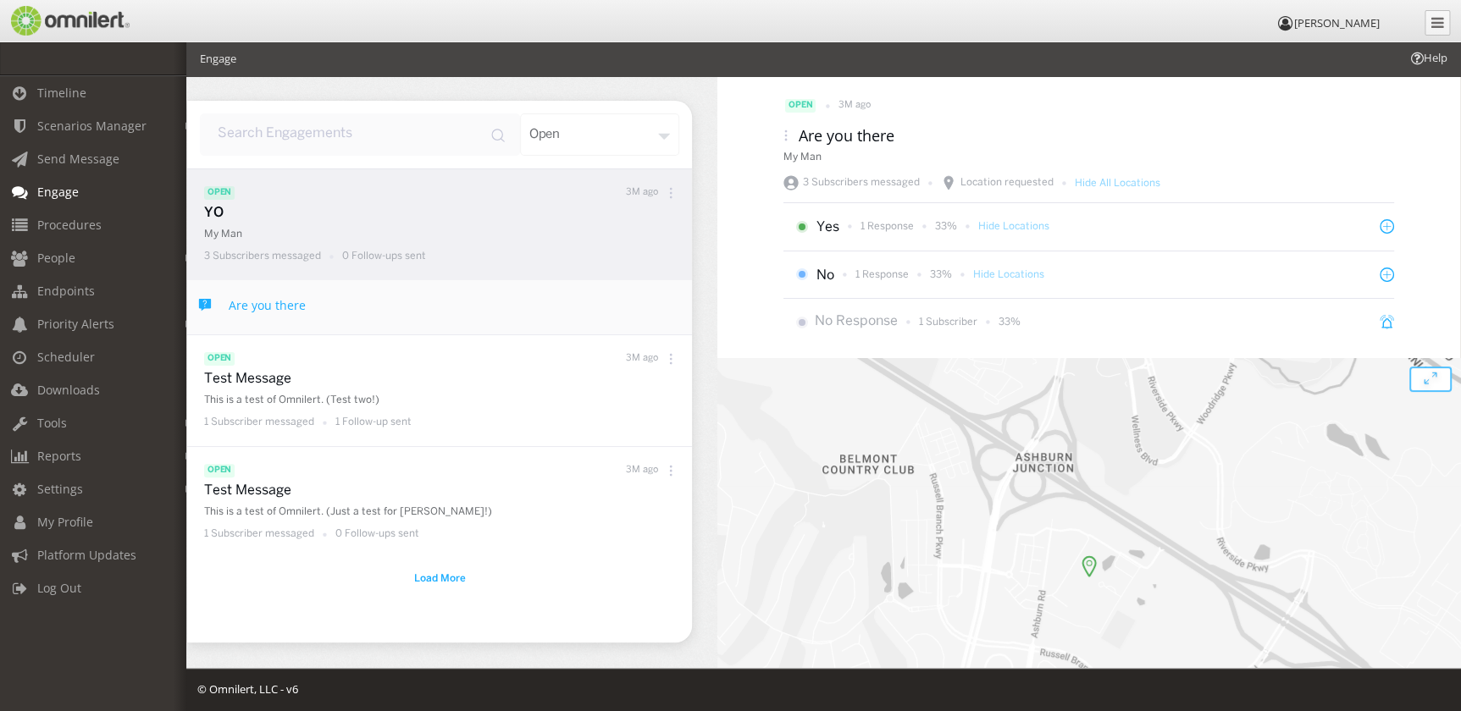
click at [669, 187] on icon at bounding box center [671, 193] width 12 height 12
click at [637, 296] on div "Archive" at bounding box center [629, 299] width 125 height 36
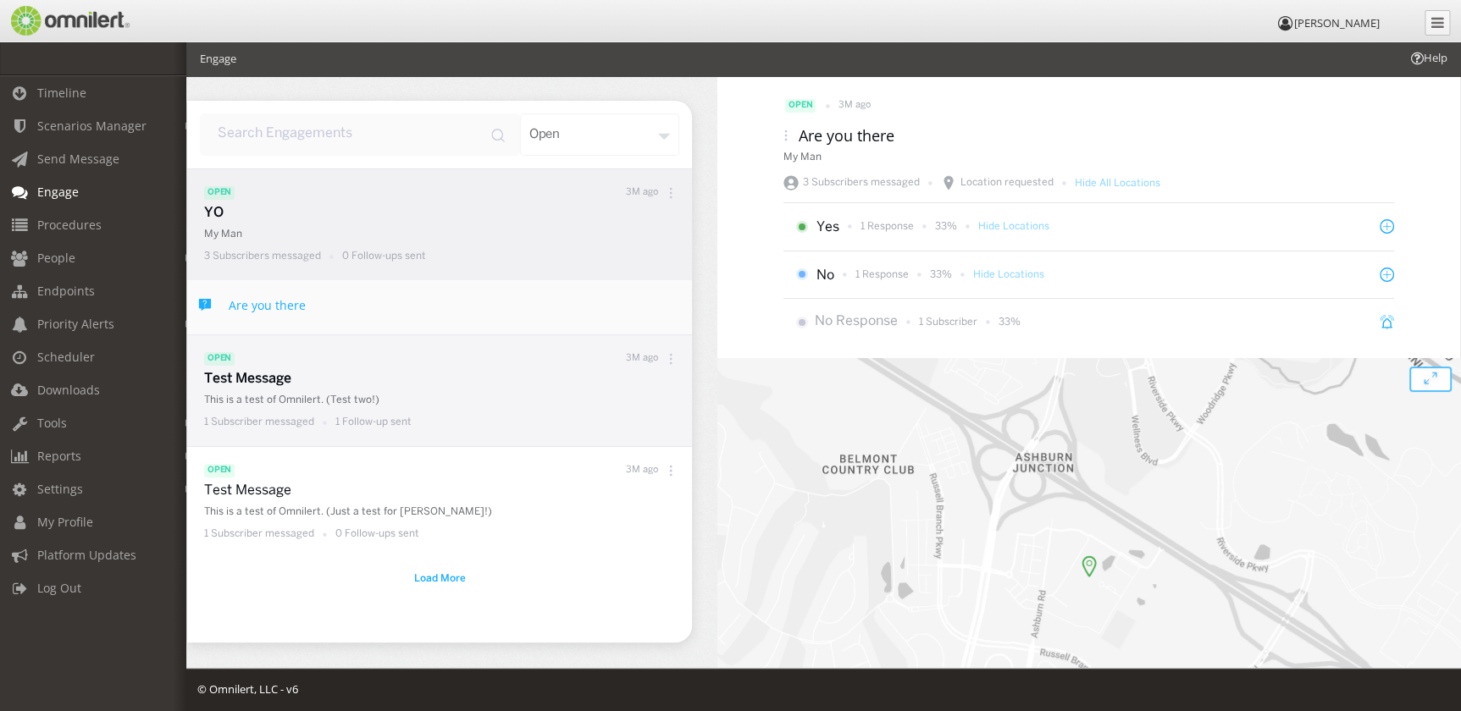
click at [671, 353] on icon at bounding box center [671, 354] width 3 height 3
click at [654, 472] on div "Archive" at bounding box center [629, 465] width 125 height 36
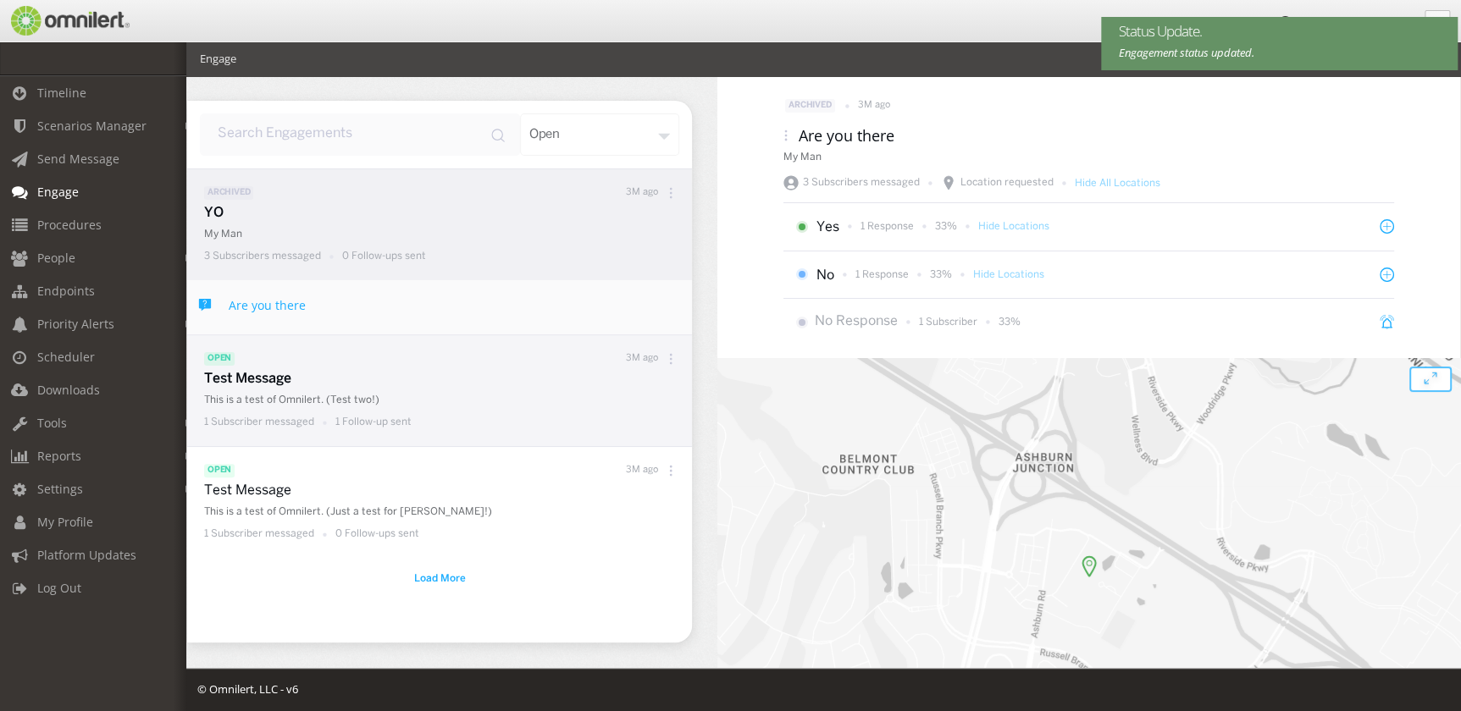
click at [669, 359] on icon at bounding box center [671, 359] width 12 height 12
click at [632, 461] on div "Archive" at bounding box center [629, 465] width 125 height 36
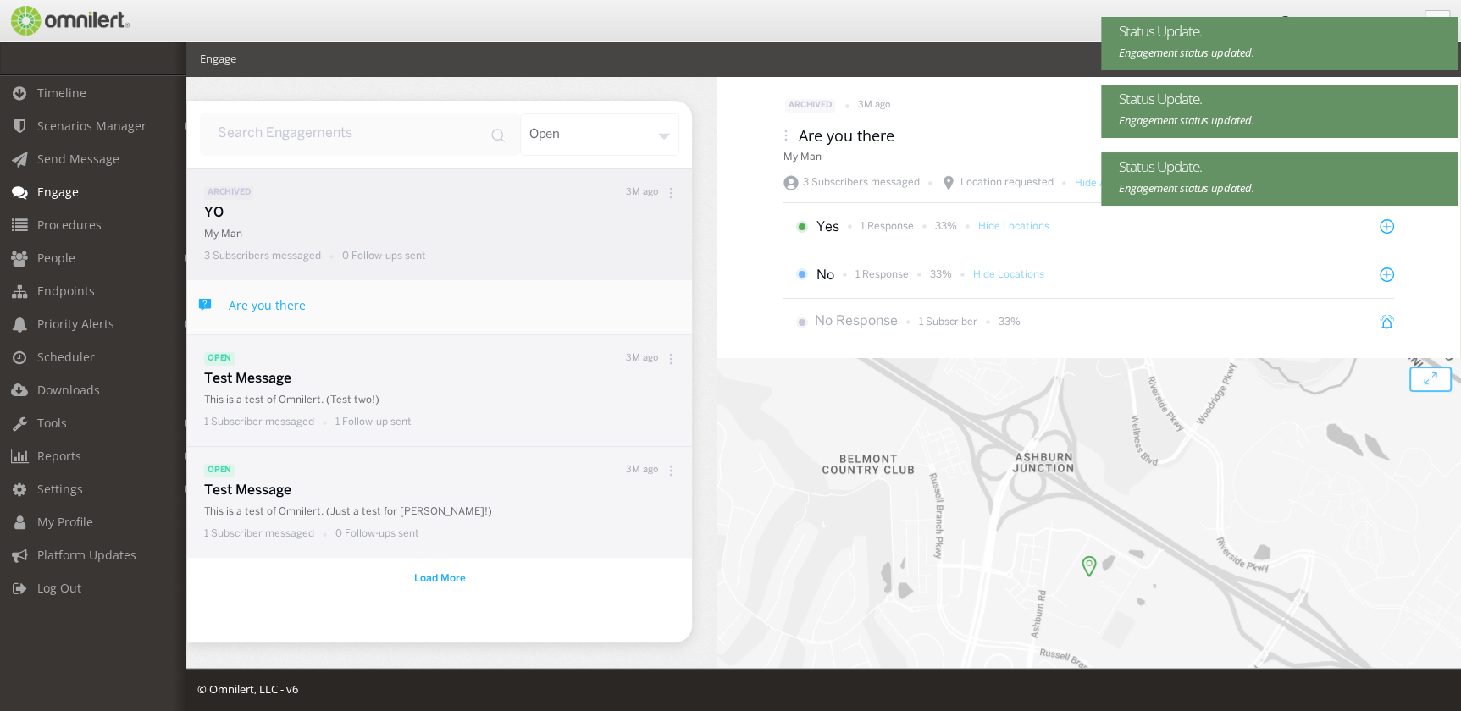
click at [669, 468] on icon at bounding box center [671, 471] width 12 height 12
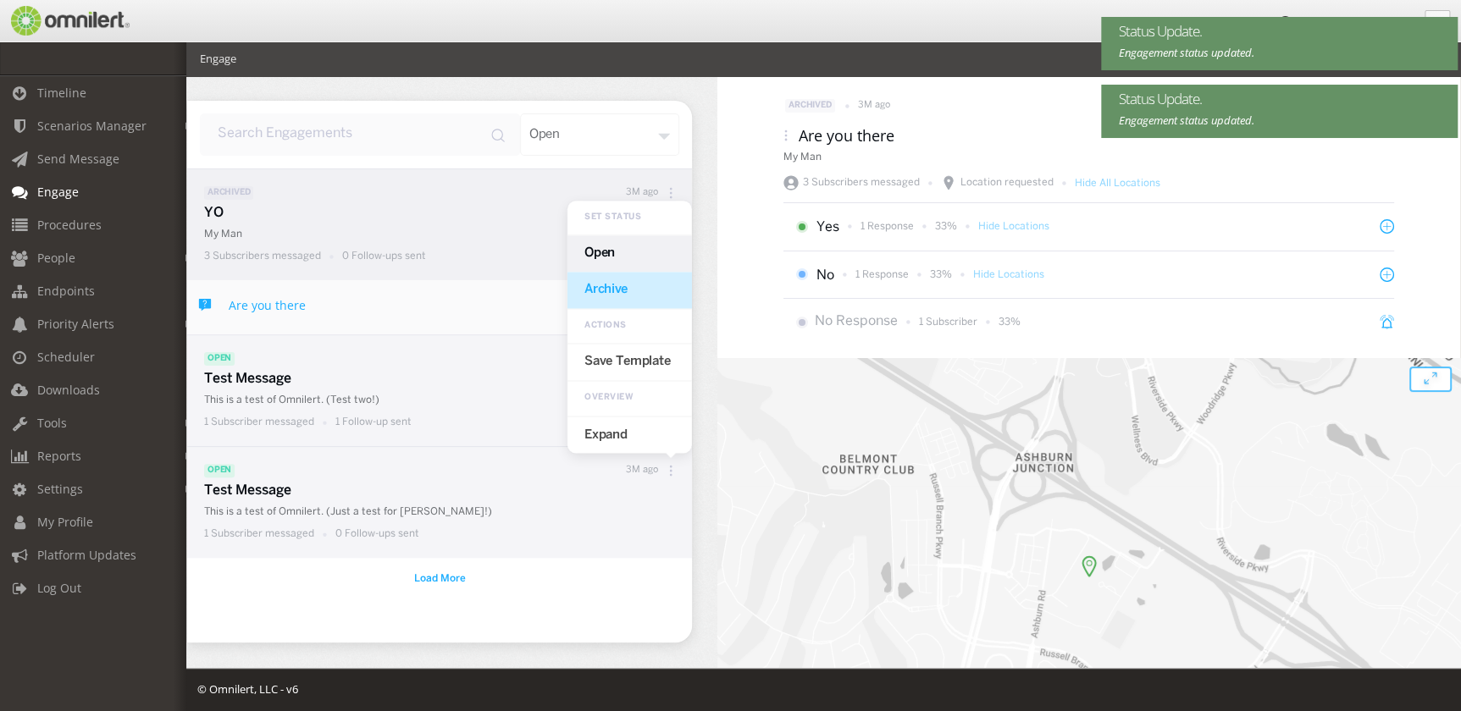
click at [634, 291] on div "Archive" at bounding box center [629, 291] width 125 height 36
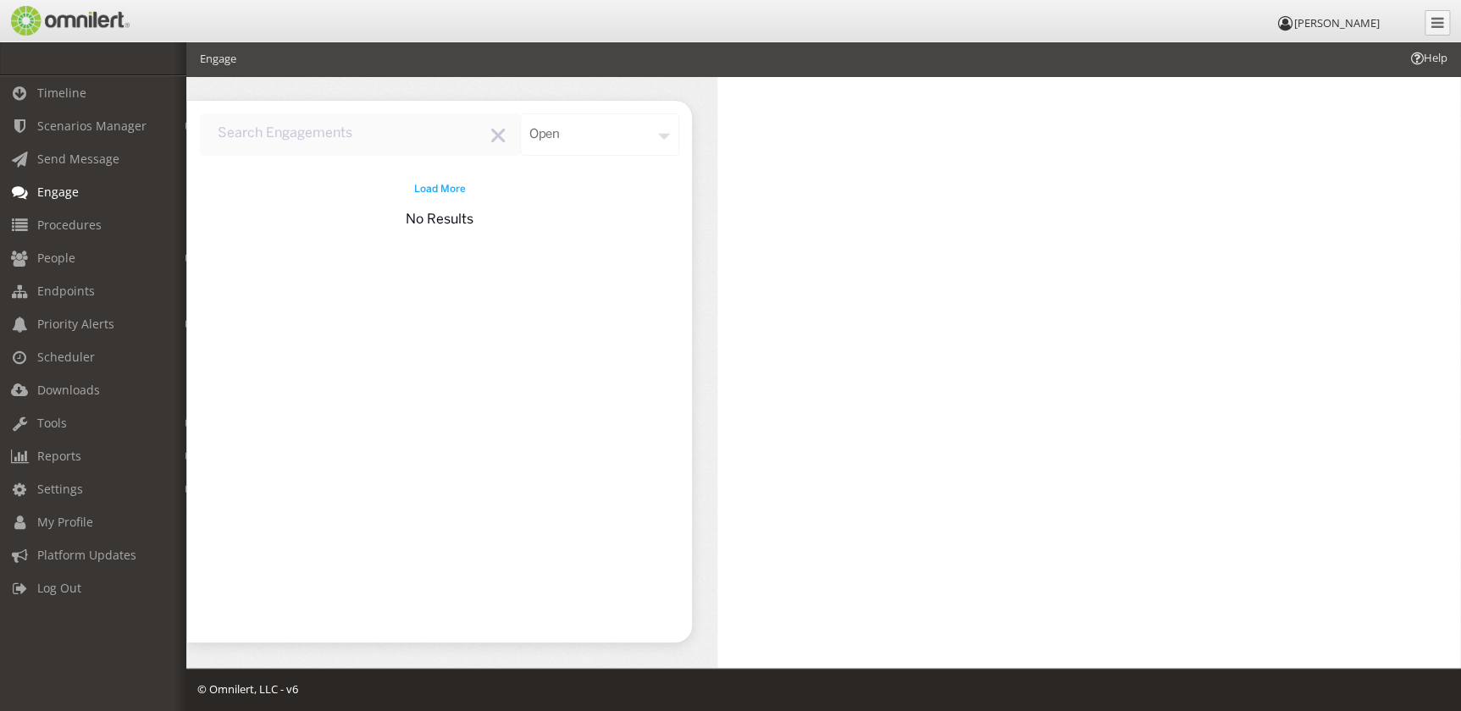
click at [580, 147] on div "open" at bounding box center [600, 134] width 160 height 42
click at [114, 133] on span "Scenarios Manager" at bounding box center [91, 126] width 109 height 16
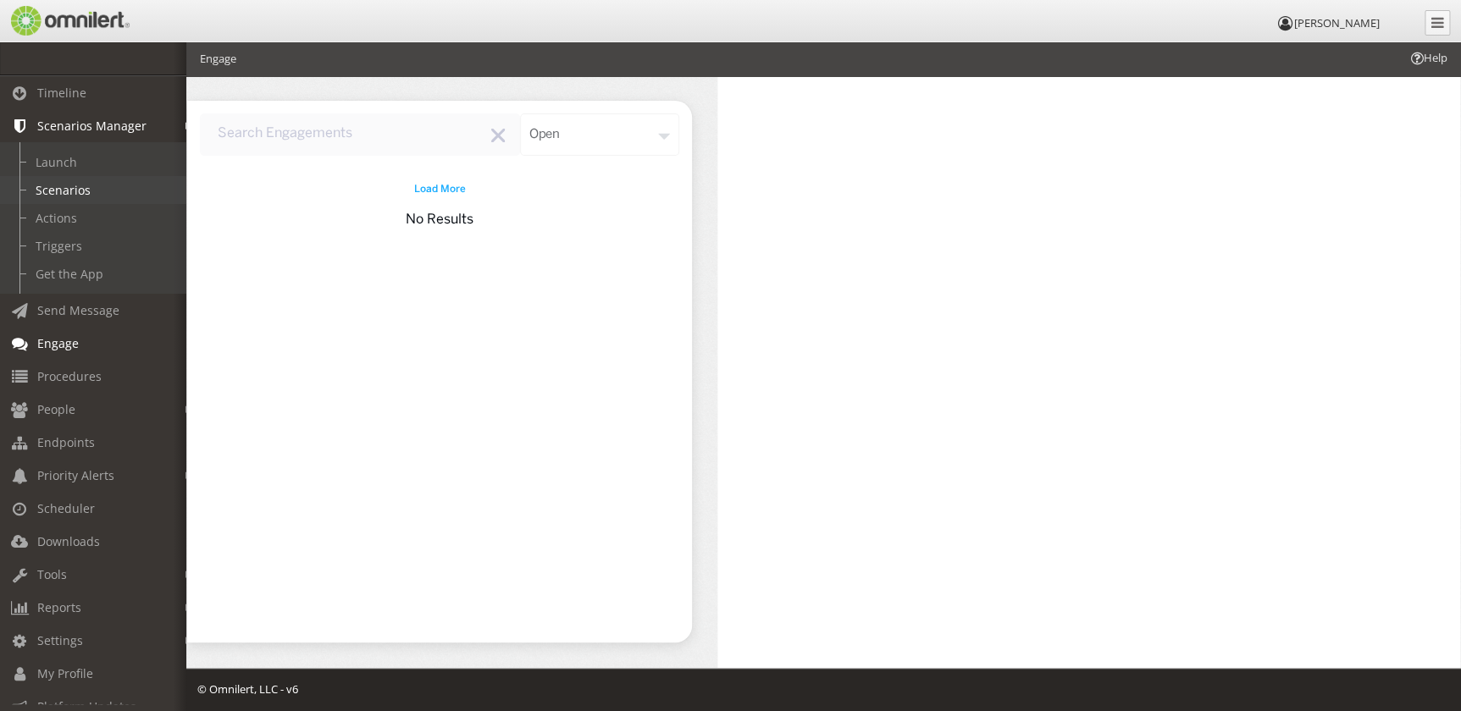
click at [96, 183] on link "Scenarios" at bounding box center [101, 190] width 202 height 28
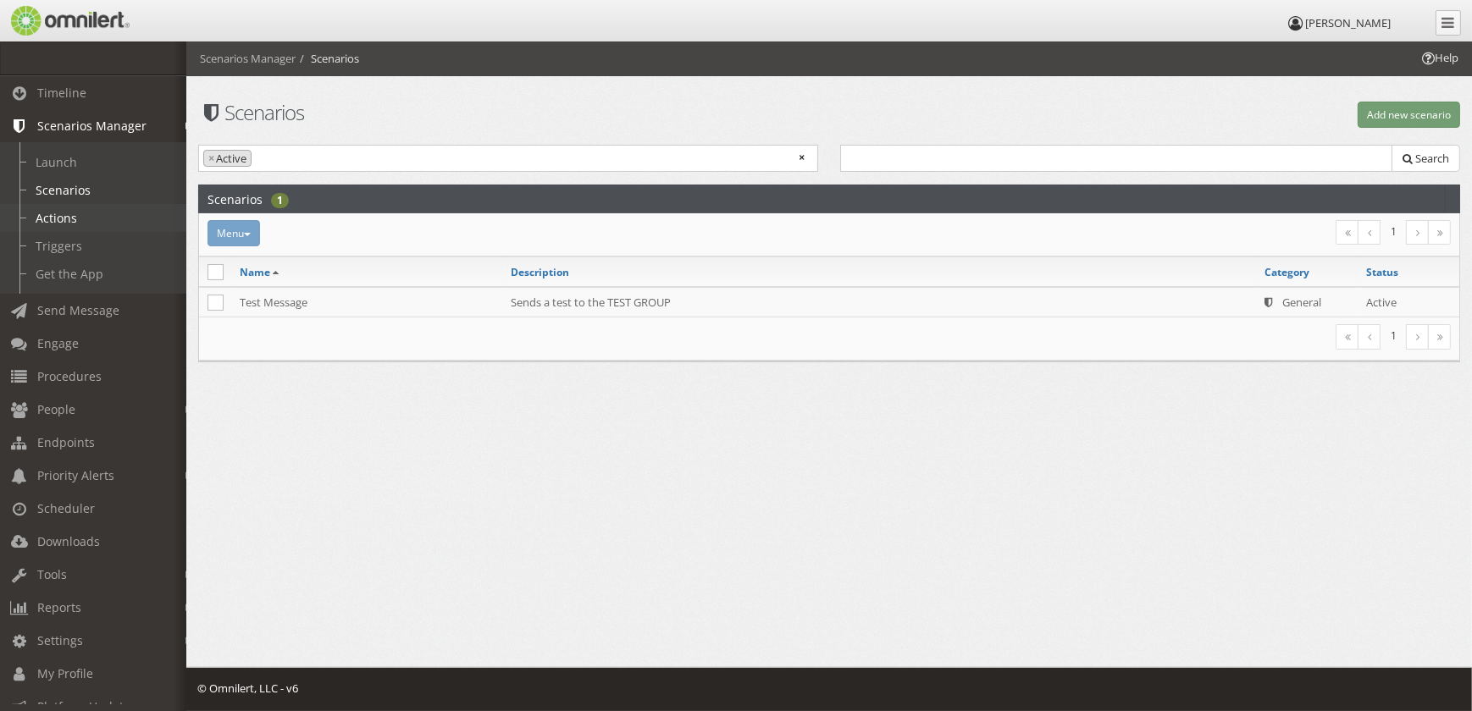
click at [72, 218] on link "Actions" at bounding box center [101, 218] width 202 height 28
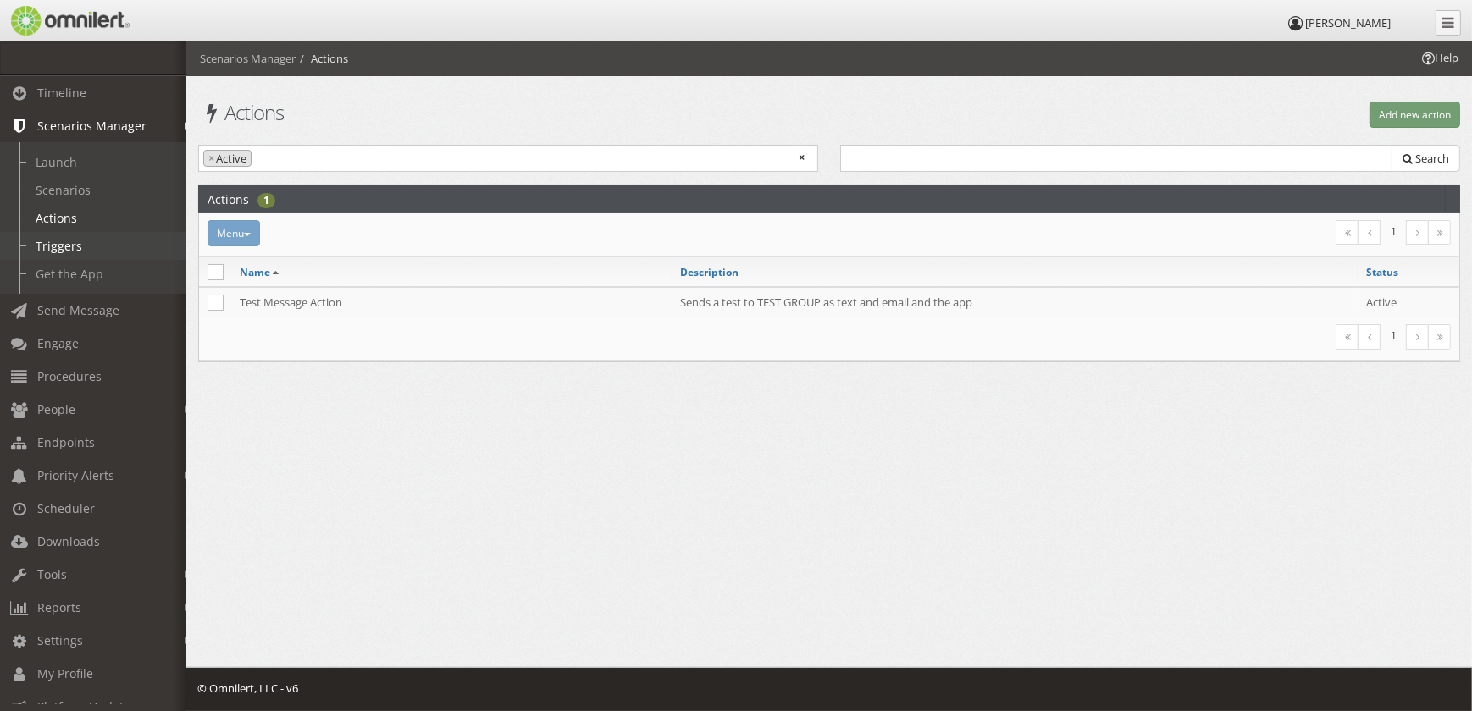
click at [76, 246] on link "Triggers" at bounding box center [101, 246] width 202 height 28
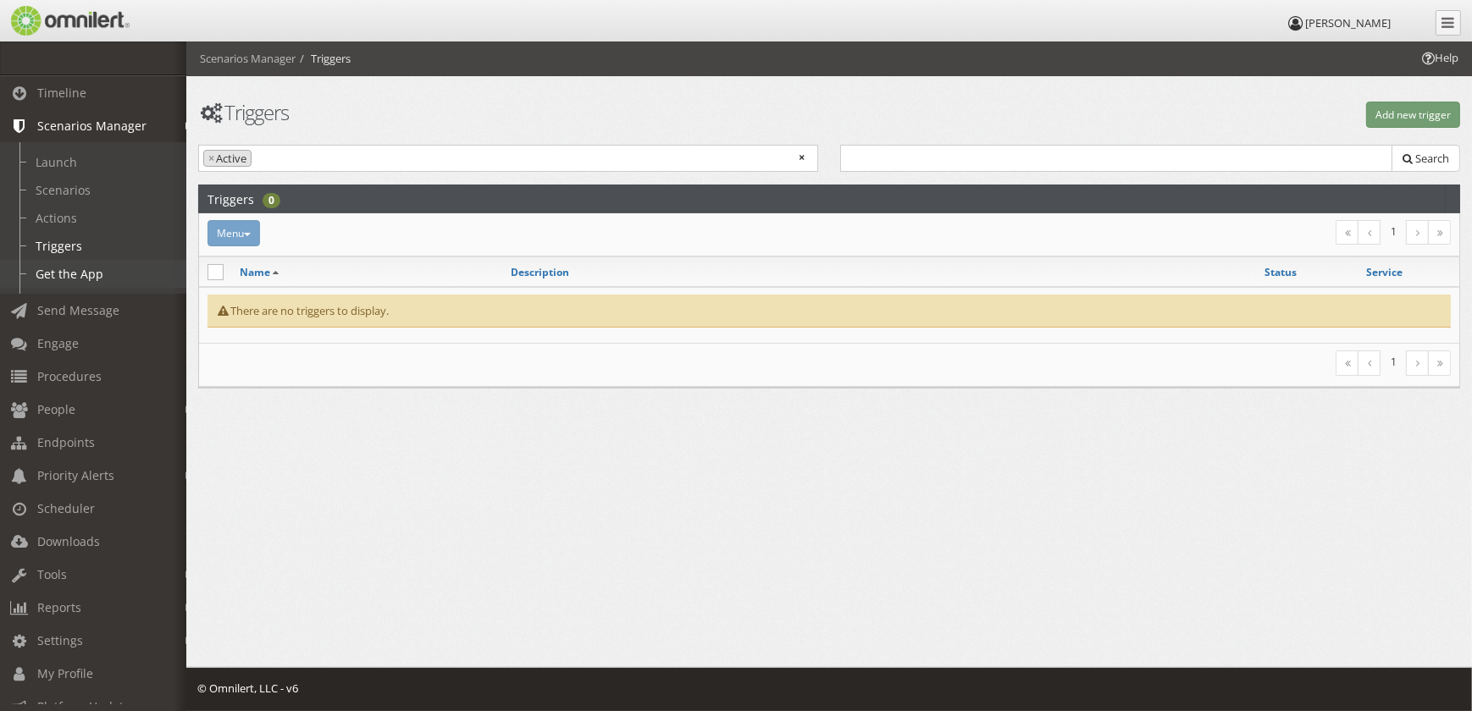
click at [94, 274] on link "Get the App" at bounding box center [101, 274] width 202 height 28
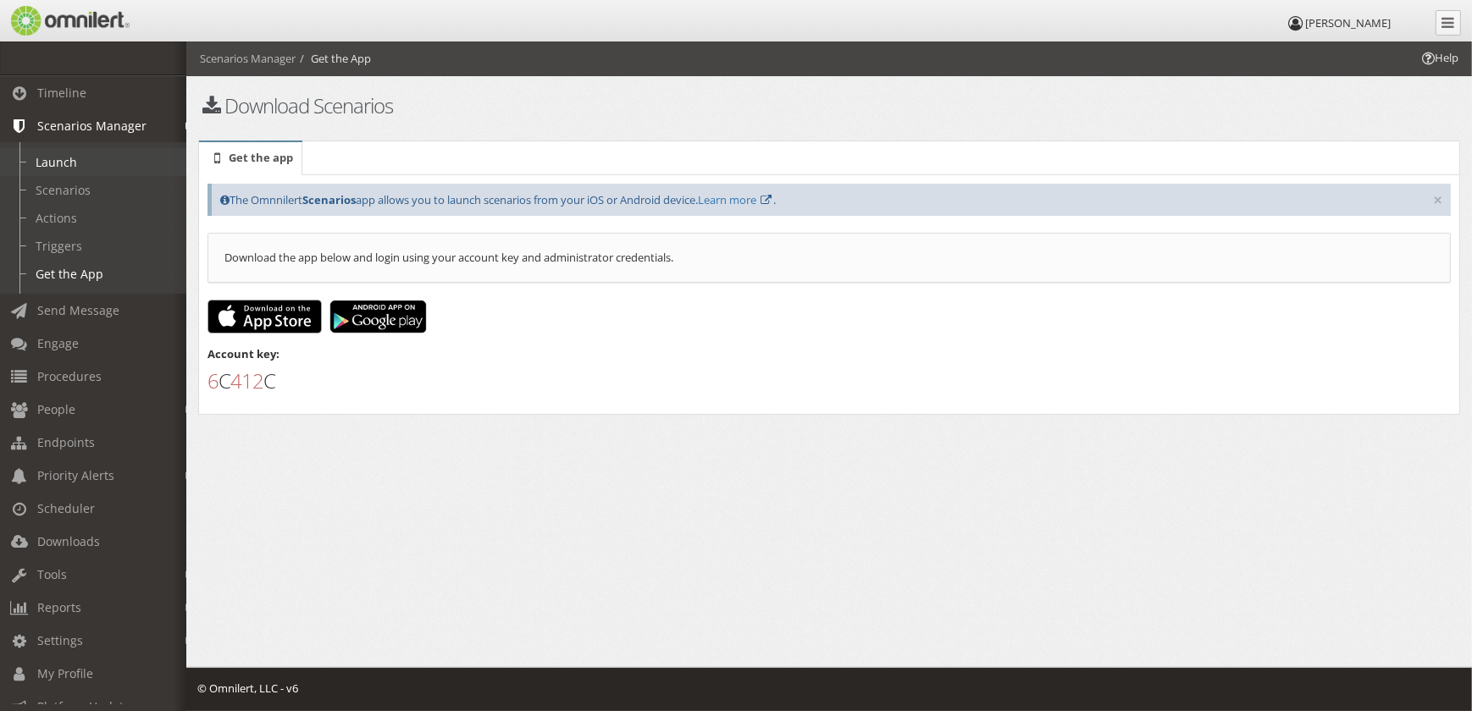
click at [95, 163] on link "Launch" at bounding box center [101, 162] width 202 height 28
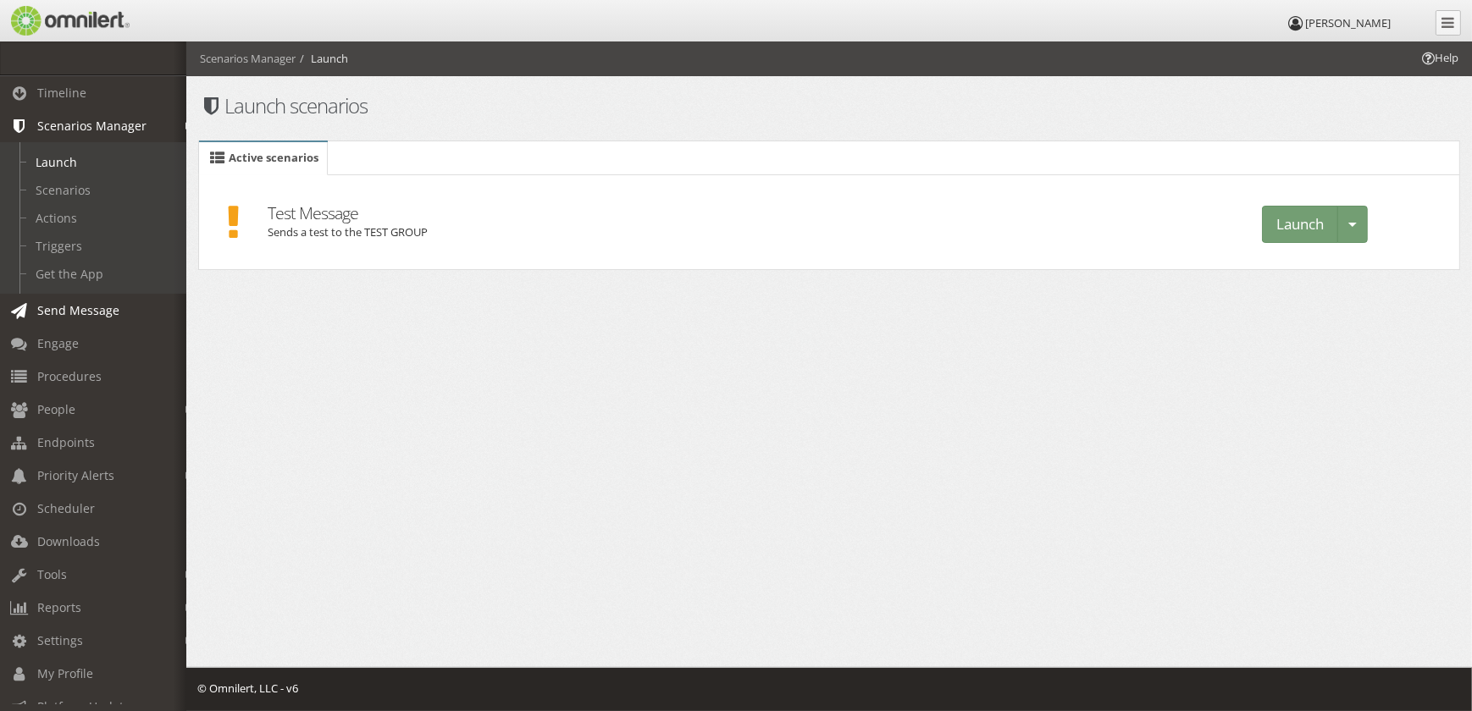
click at [86, 313] on span "Send Message" at bounding box center [78, 310] width 82 height 16
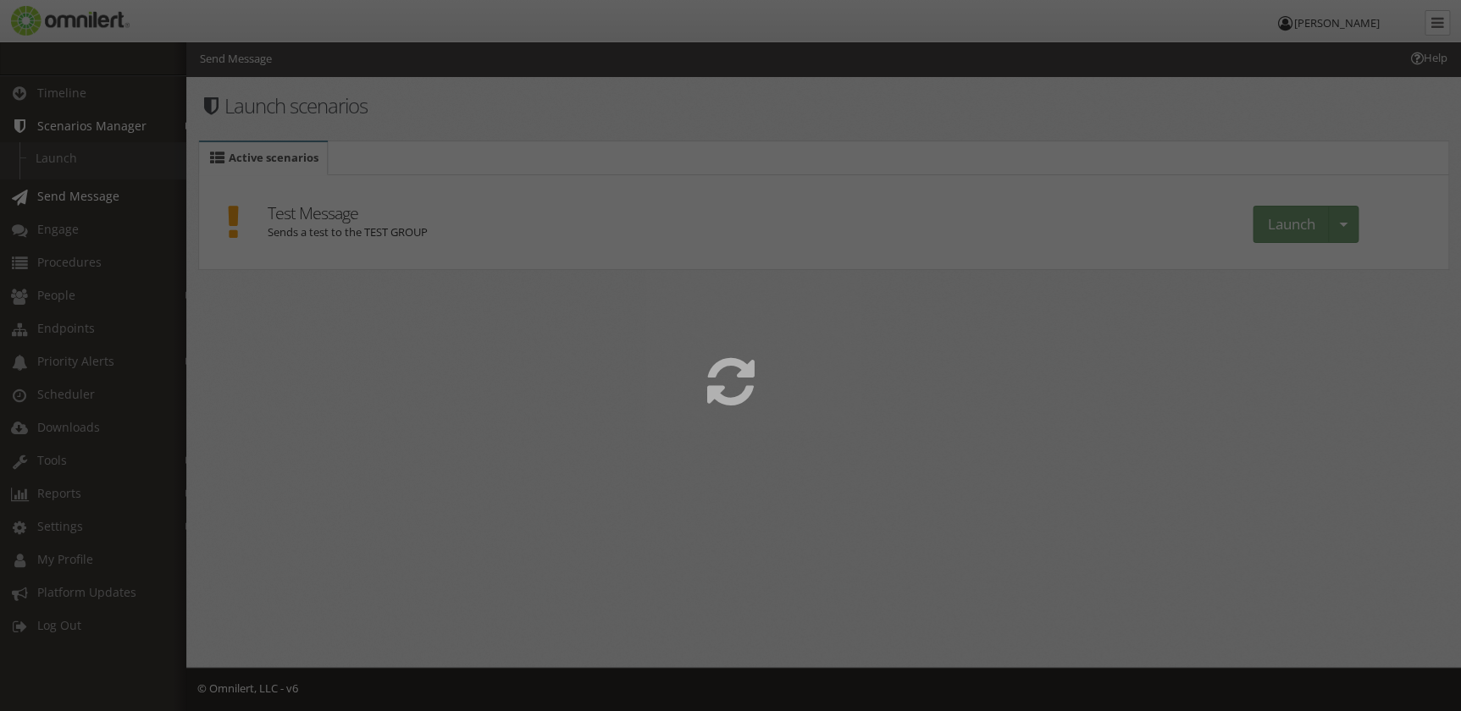
select select
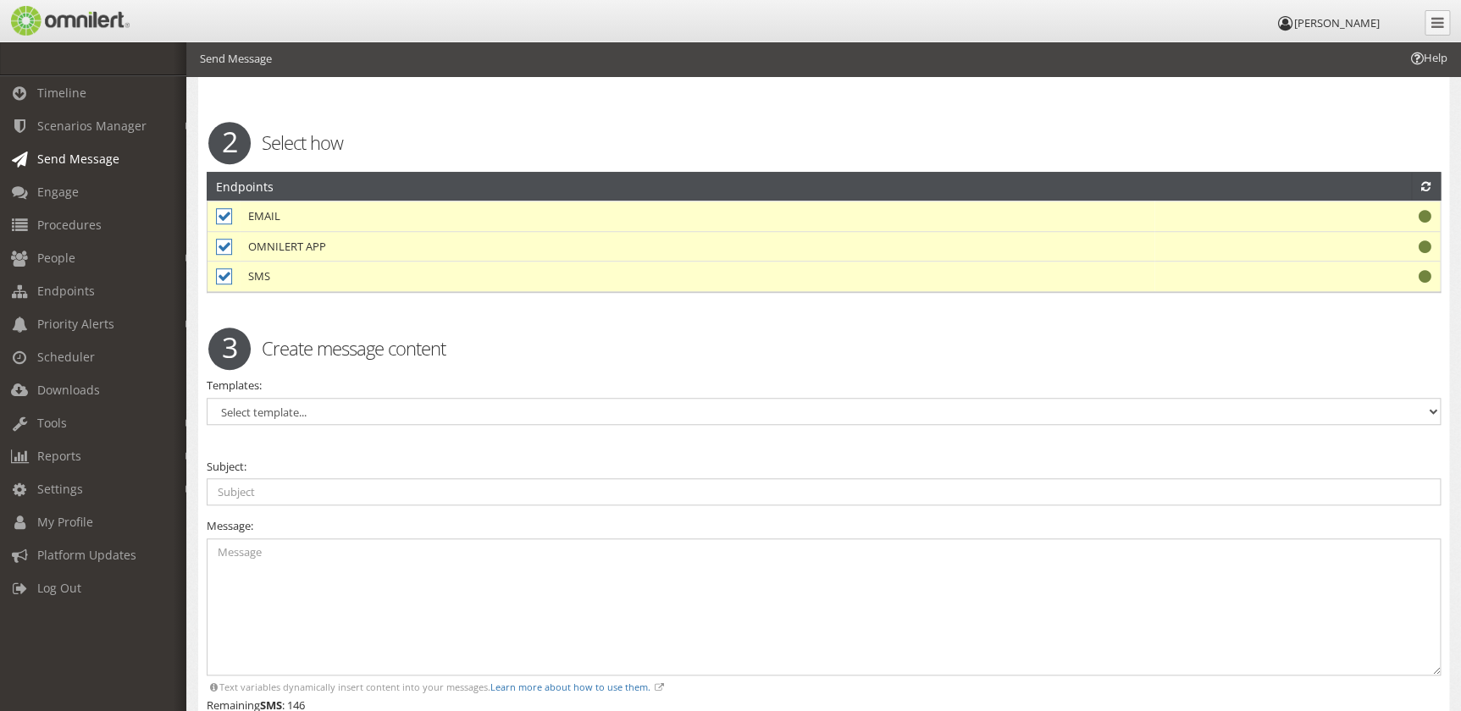
scroll to position [539, 0]
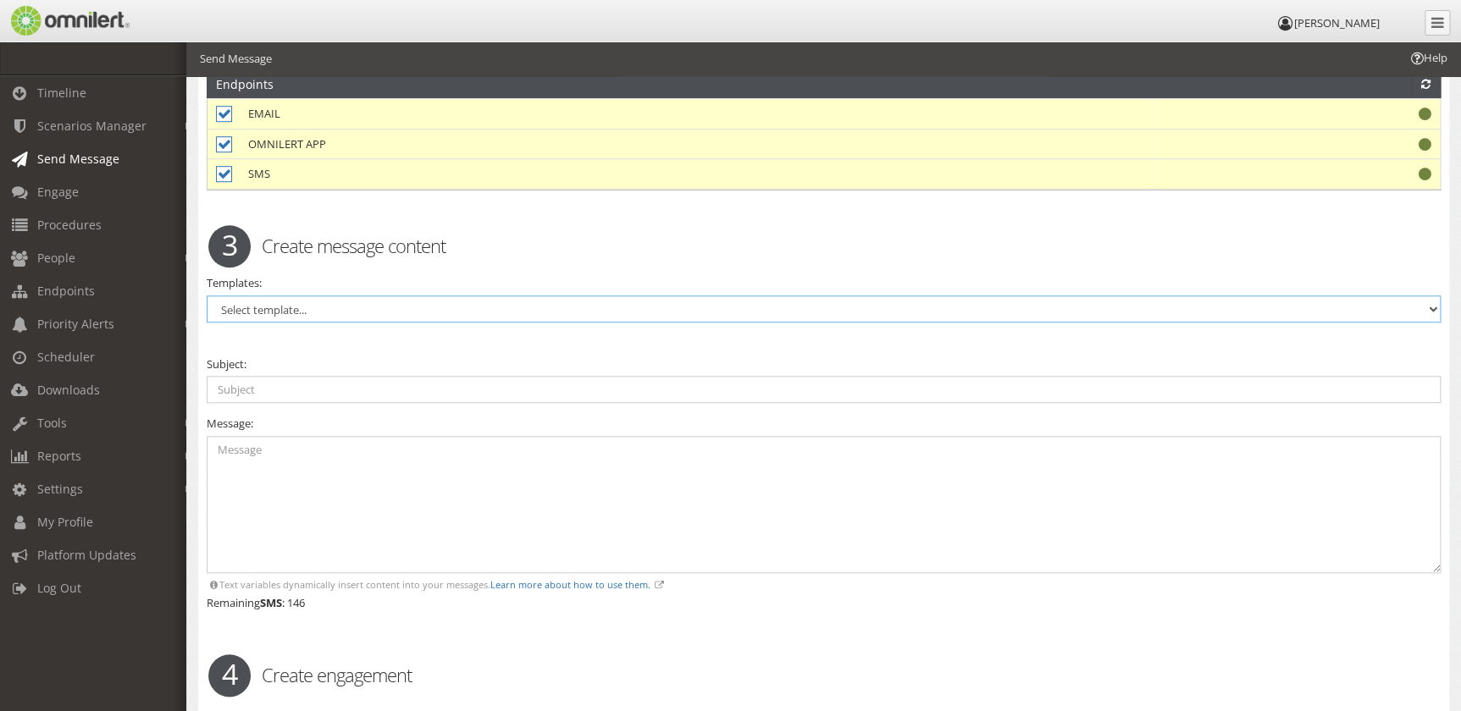
click at [347, 307] on select "Select template... Active Shooter / Armed Threat All Clear – Generic Building C…" at bounding box center [824, 309] width 1234 height 27
select select "98627"
click at [207, 296] on select "Select template... Active Shooter / Armed Threat All Clear – Generic Building C…" at bounding box center [824, 309] width 1234 height 27
type input "TELOS HQ: WEATHER NOTICE"
type textarea "To ensure the safety of our employees, Telos has implemented liberal leave for …"
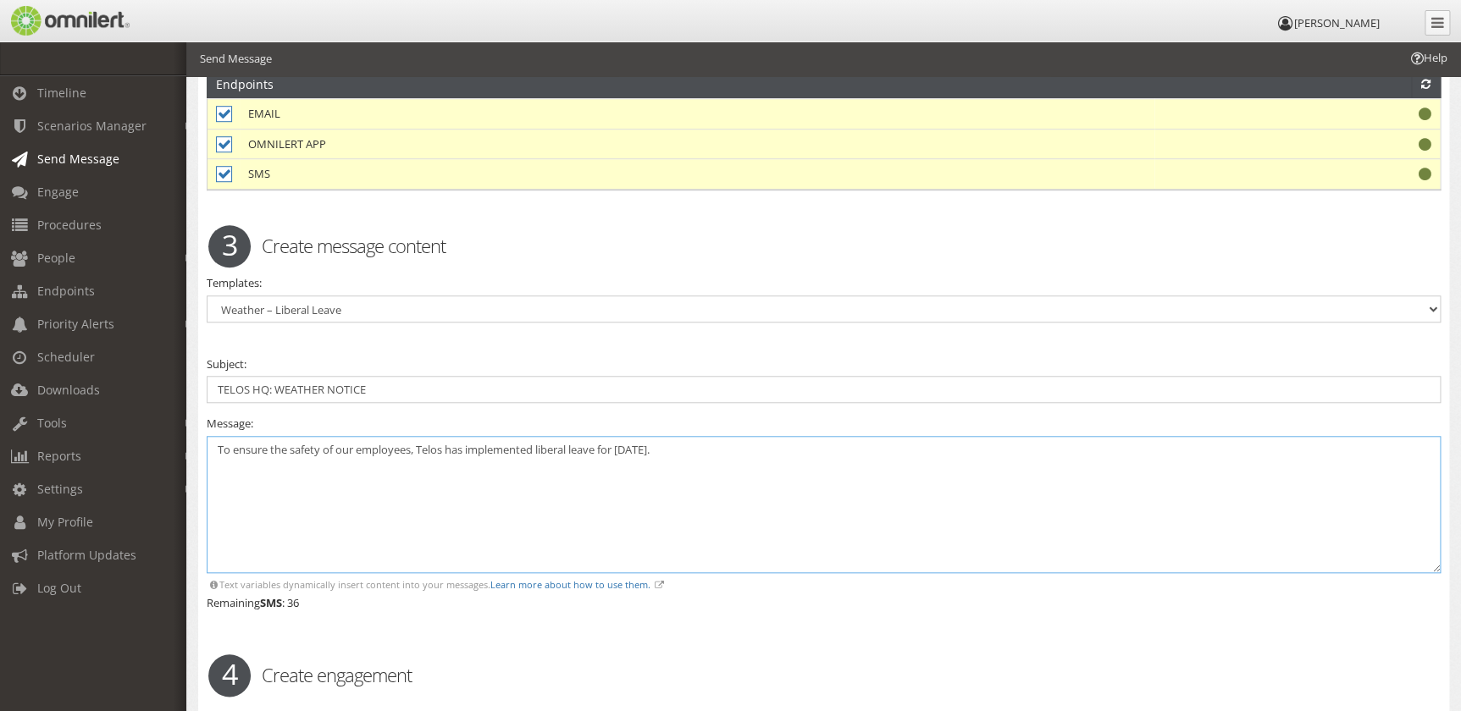
drag, startPoint x: 223, startPoint y: 449, endPoint x: 677, endPoint y: 443, distance: 454.0
click at [675, 443] on textarea "To ensure the safety of our employees, Telos has implemented liberal leave for …" at bounding box center [824, 505] width 1234 height 138
click at [678, 443] on textarea "To ensure the safety of our employees, Telos has implemented liberal leave for …" at bounding box center [824, 505] width 1234 height 138
click at [282, 300] on select "Select template... Active Shooter / Armed Threat All Clear – Generic Building C…" at bounding box center [824, 309] width 1234 height 27
select select "98630"
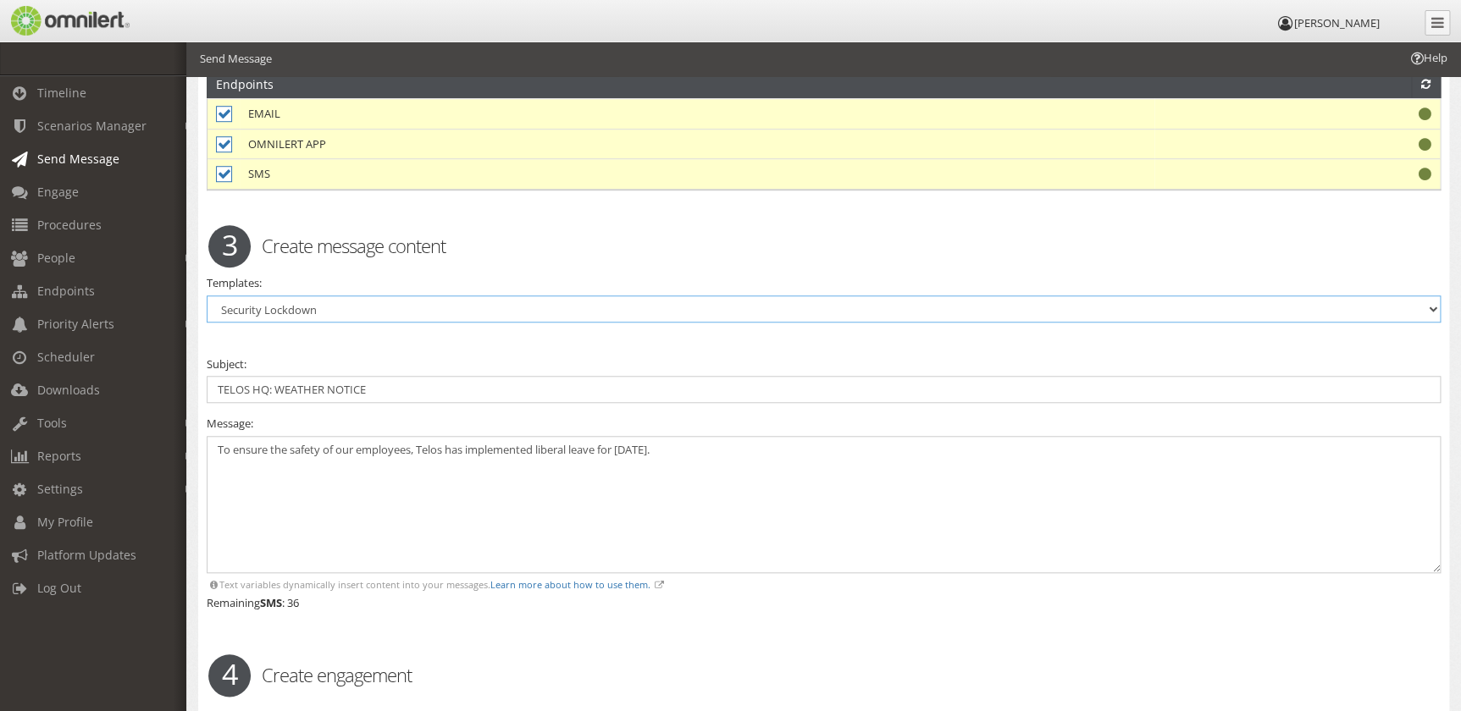
click at [207, 296] on select "Select template... Active Shooter / Armed Threat All Clear – Generic Building C…" at bounding box center [824, 309] width 1234 height 27
type input "TELOS HQ: SECURITY LOCKDOWN"
type textarea "The building is now under Lockdown. Stay indoors, lock doors, no movement until…"
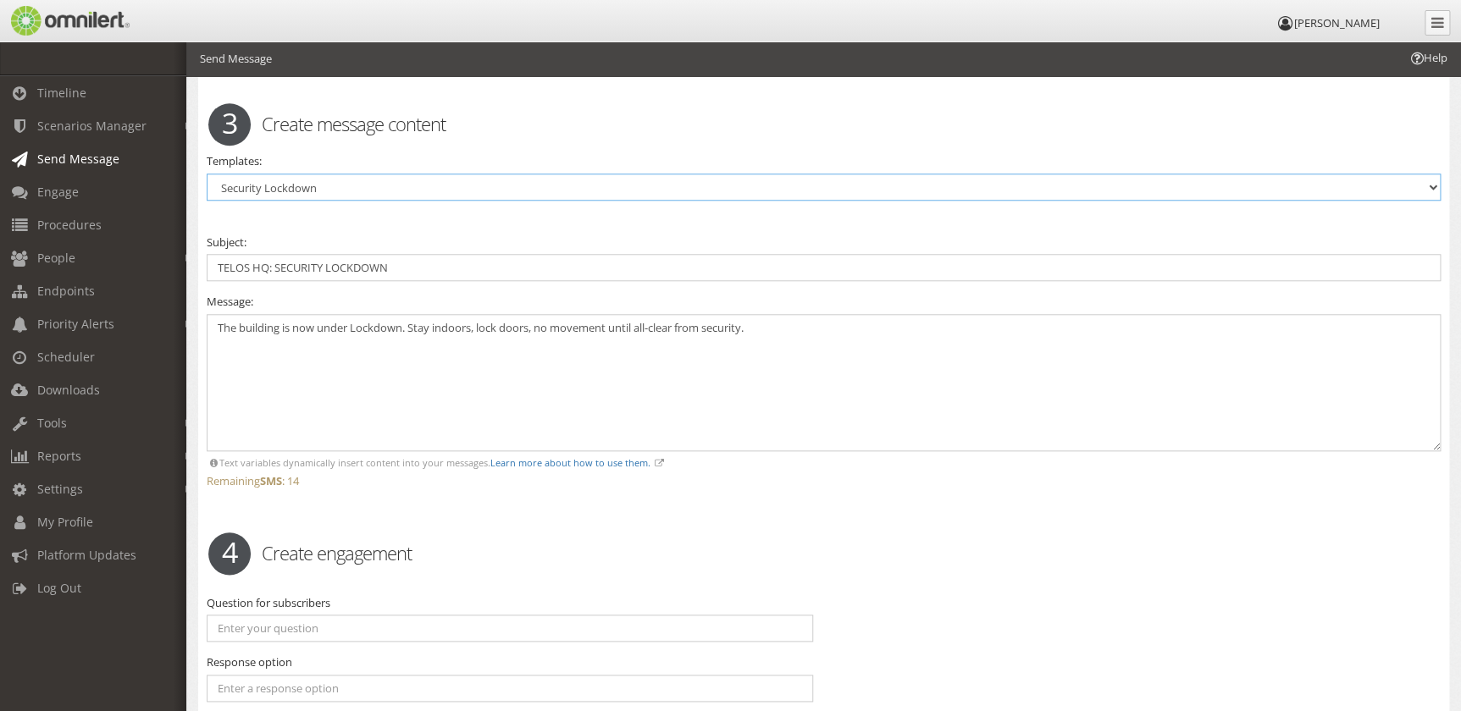
scroll to position [847, 0]
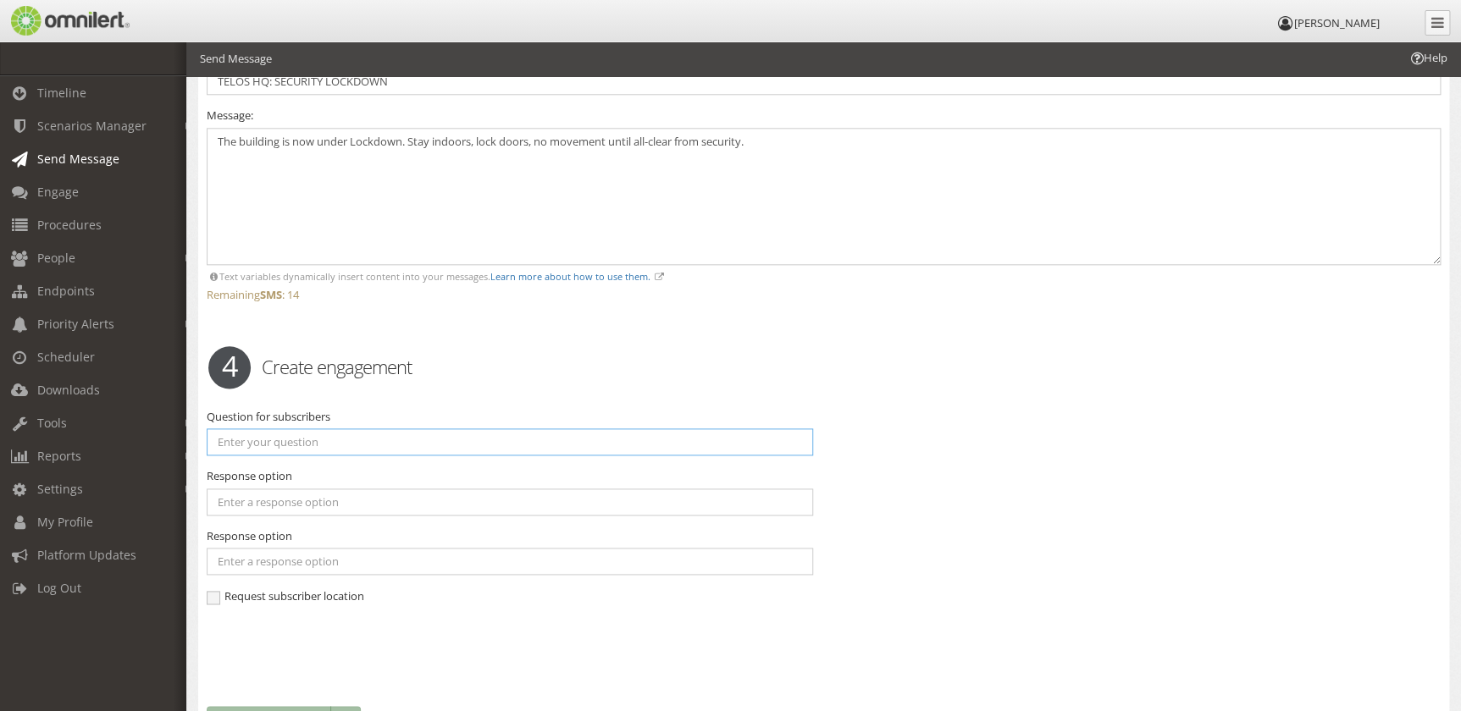
click at [668, 440] on input "text" at bounding box center [510, 442] width 606 height 27
type input "Do you need emergency medical assistance?"
click at [459, 500] on input "text" at bounding box center [510, 502] width 606 height 27
type input "Yes"
type input "No"
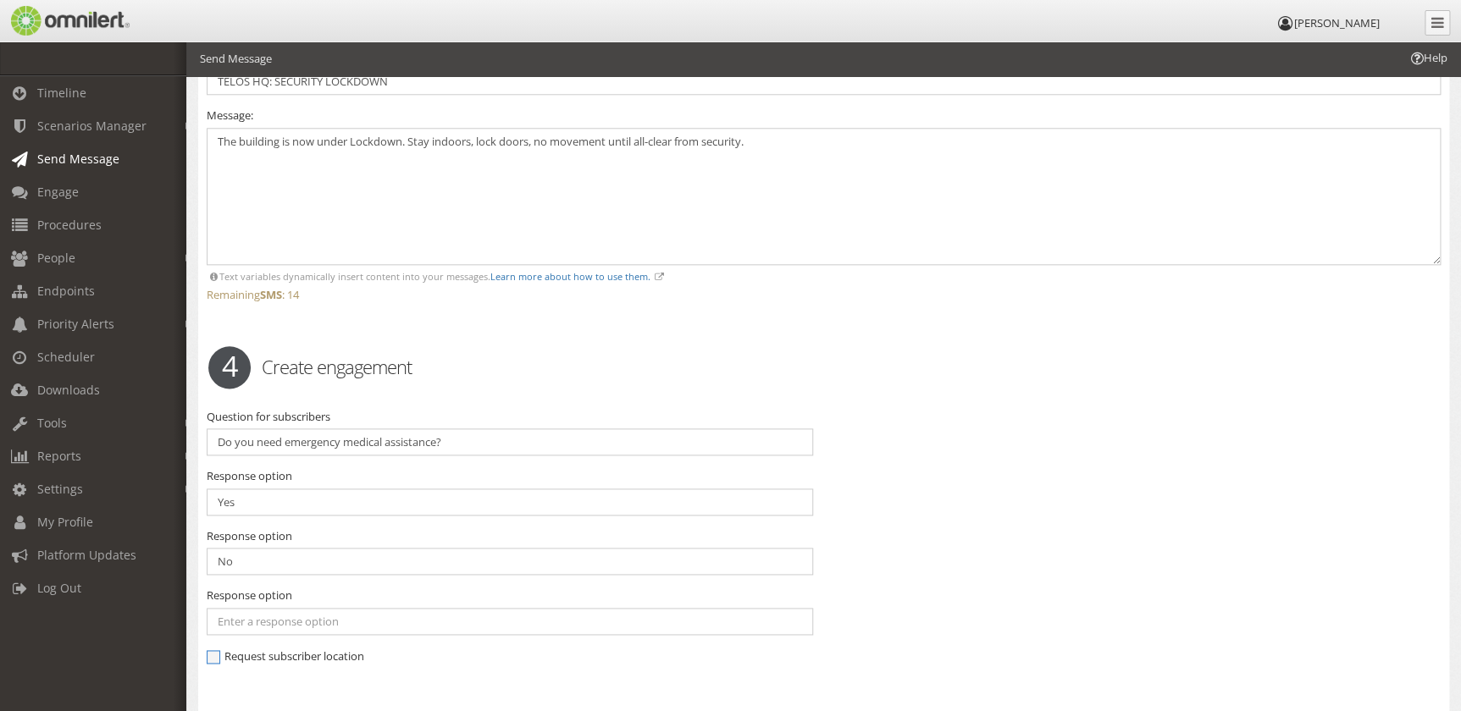
click at [320, 649] on span "Request subscriber location" at bounding box center [286, 656] width 158 height 15
click at [222, 651] on input "Request subscriber location" at bounding box center [214, 658] width 15 height 15
checkbox input "true"
click at [1032, 552] on div "Question for subscribers Do you need emergency medical assistance? Response opt…" at bounding box center [824, 545] width 1256 height 272
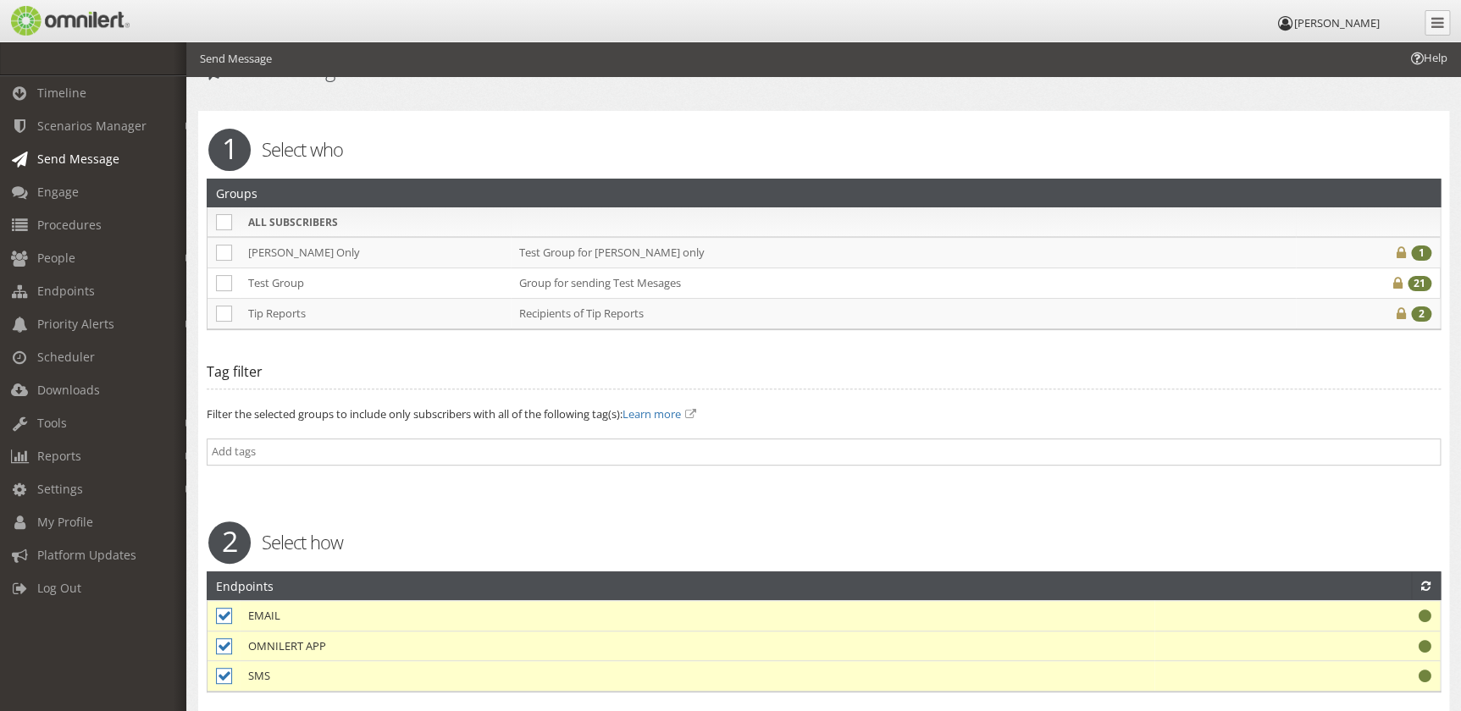
scroll to position [10, 0]
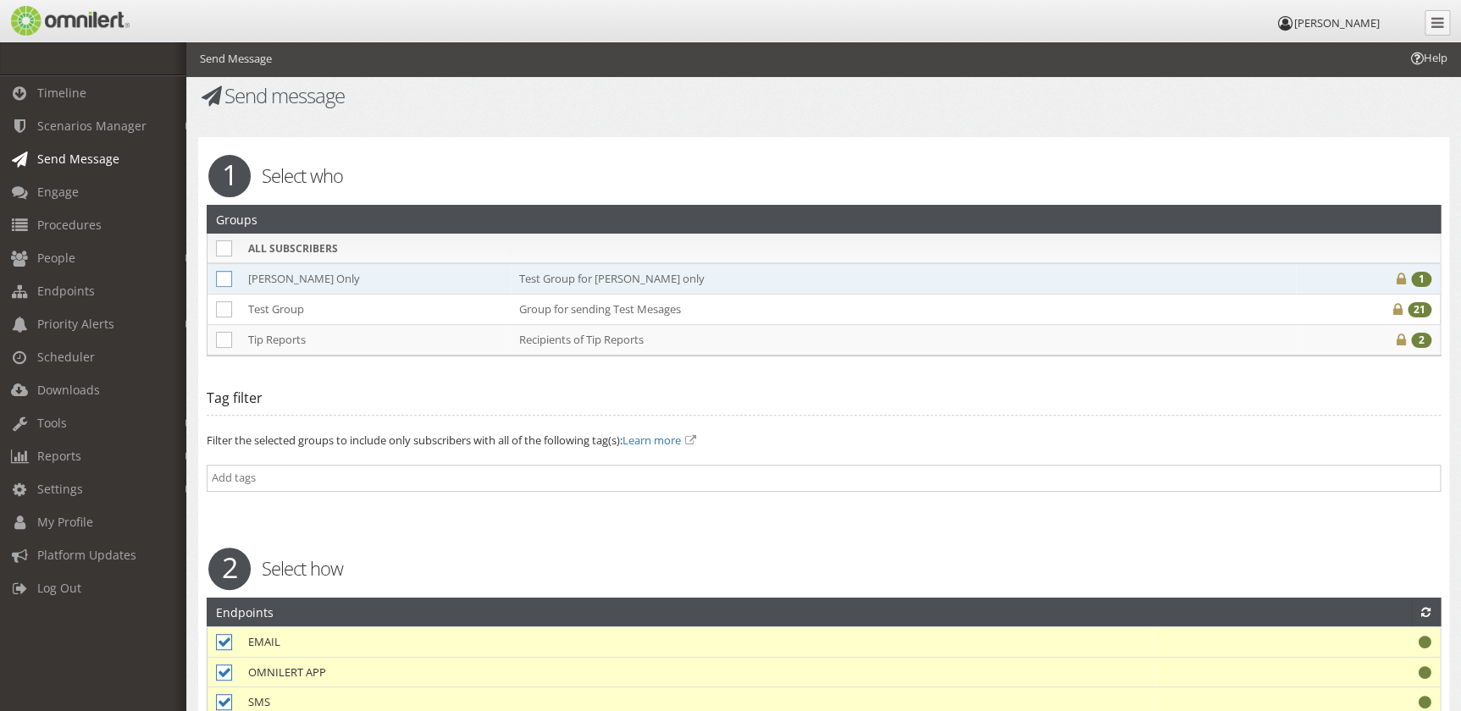
click at [224, 280] on icon at bounding box center [224, 279] width 16 height 16
checkbox input "true"
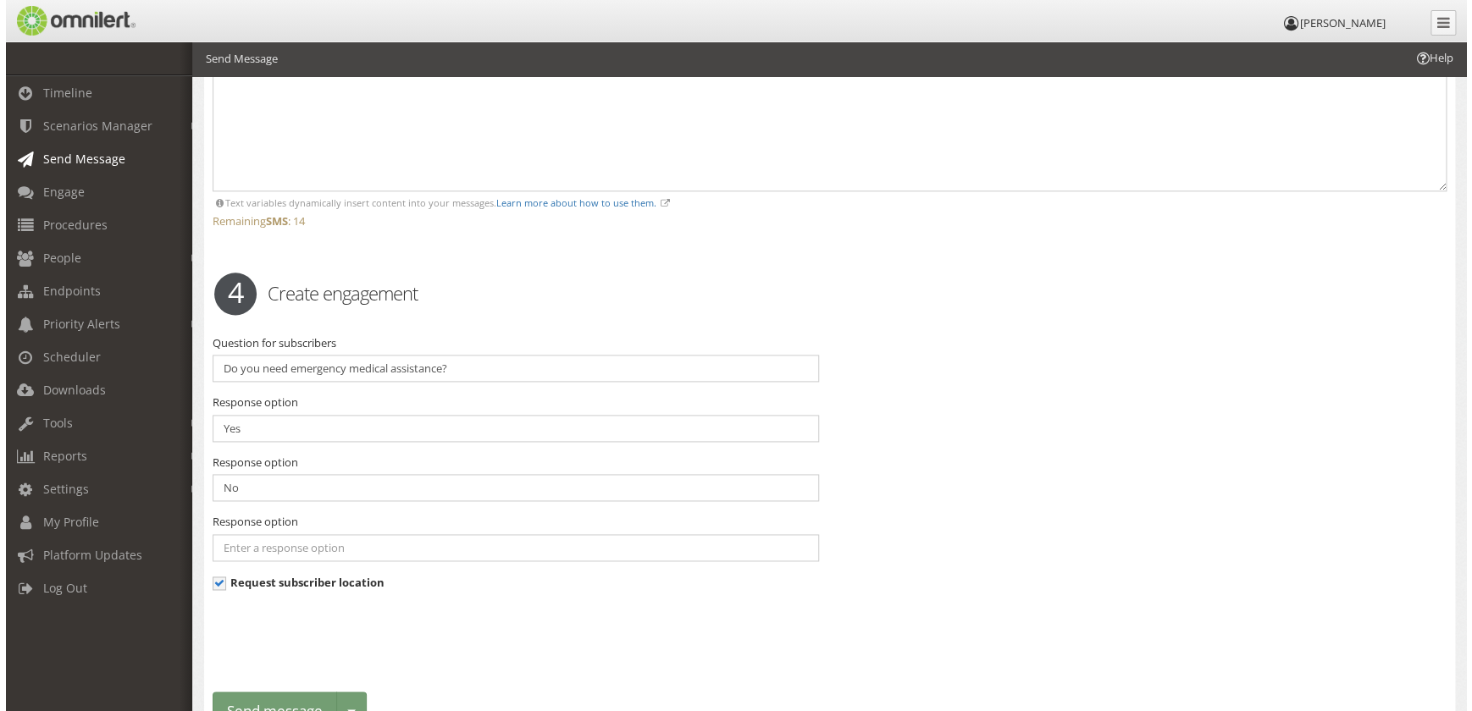
scroll to position [1011, 0]
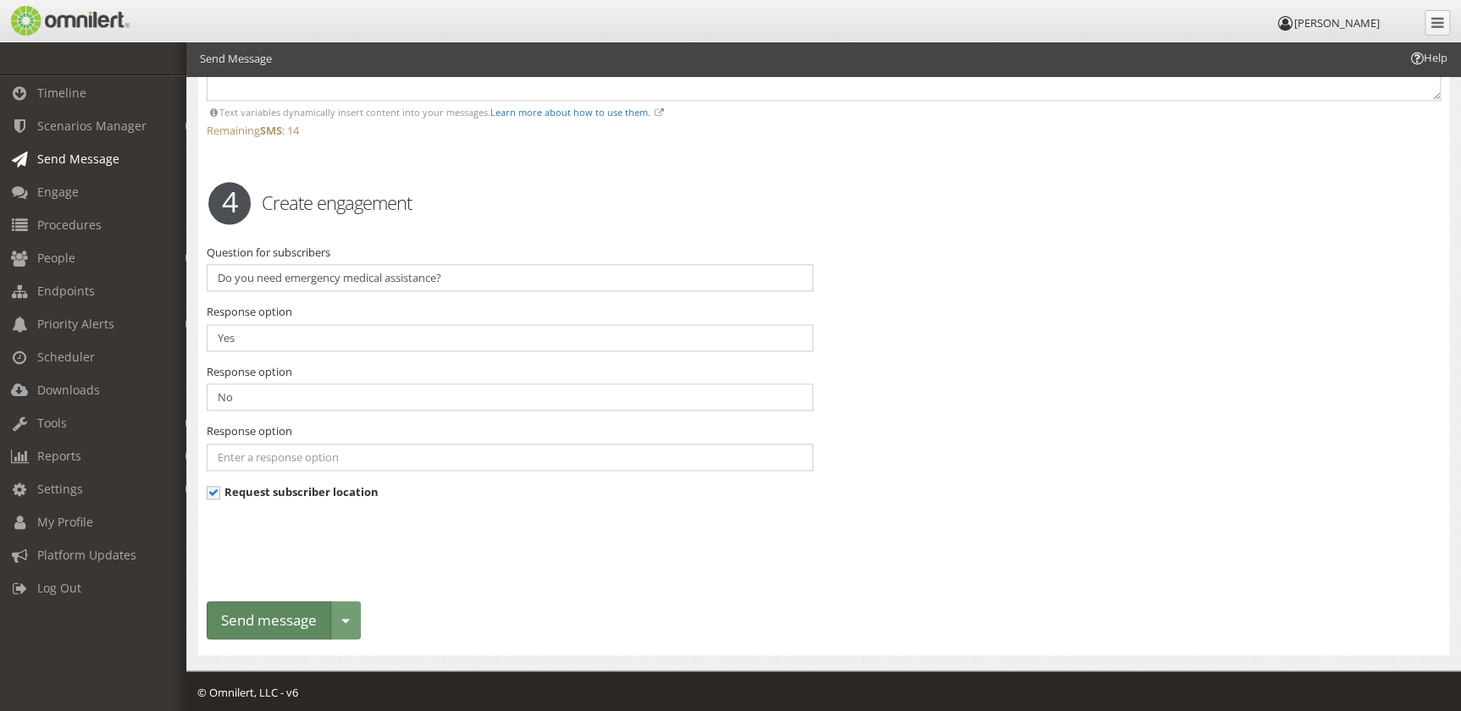
click at [289, 619] on button "Send message" at bounding box center [269, 620] width 125 height 38
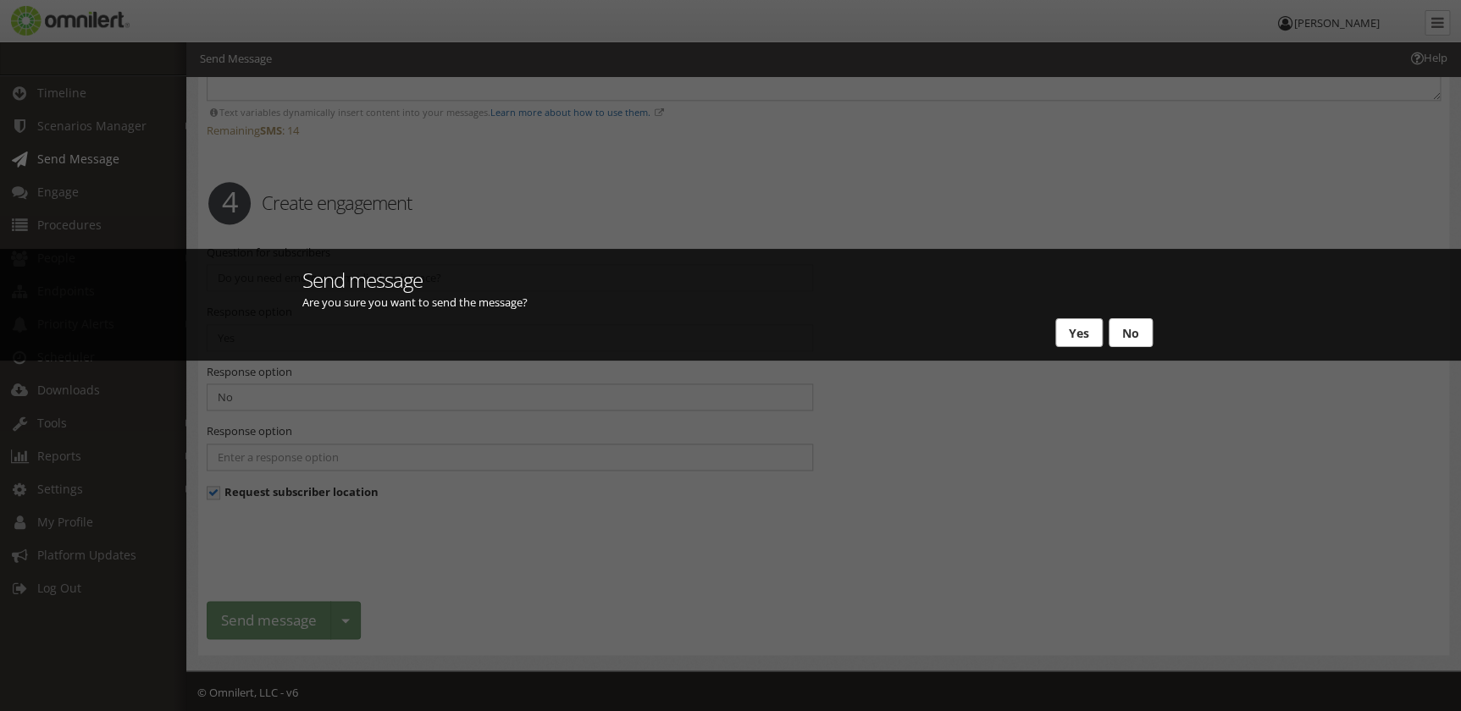
click at [1070, 324] on button "Yes" at bounding box center [1078, 332] width 47 height 29
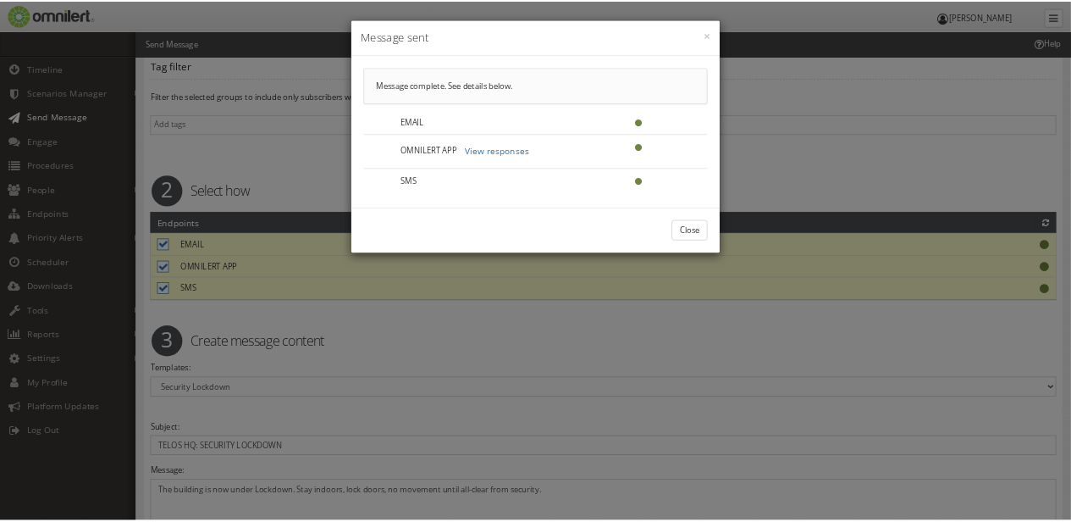
scroll to position [0, 0]
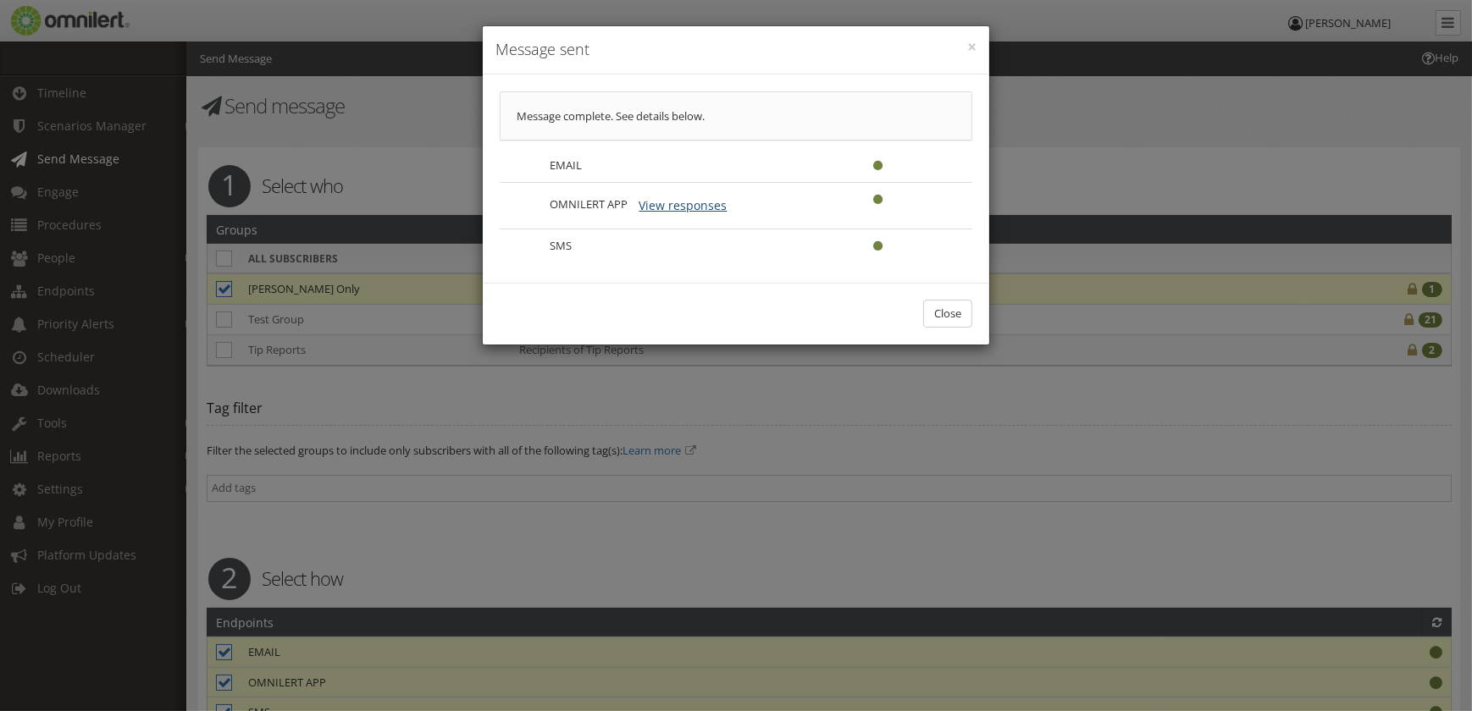
click at [702, 197] on button "View responses" at bounding box center [683, 205] width 110 height 29
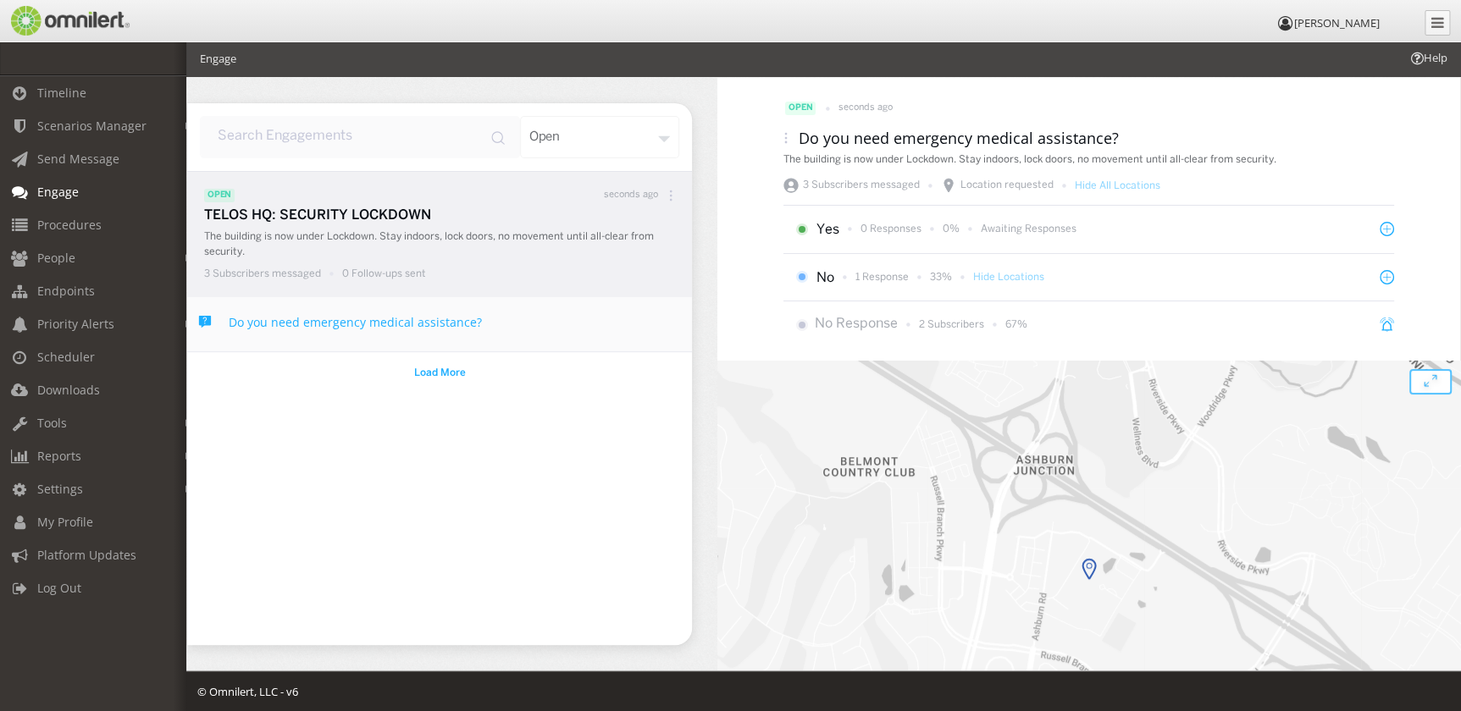
click at [262, 273] on p "3 Subscribers messaged" at bounding box center [262, 274] width 117 height 14
click at [448, 375] on span "Load More" at bounding box center [440, 373] width 52 height 15
click at [803, 185] on p "3 Subscribers messaged" at bounding box center [861, 185] width 117 height 15
click at [1385, 275] on icon at bounding box center [1387, 277] width 14 height 14
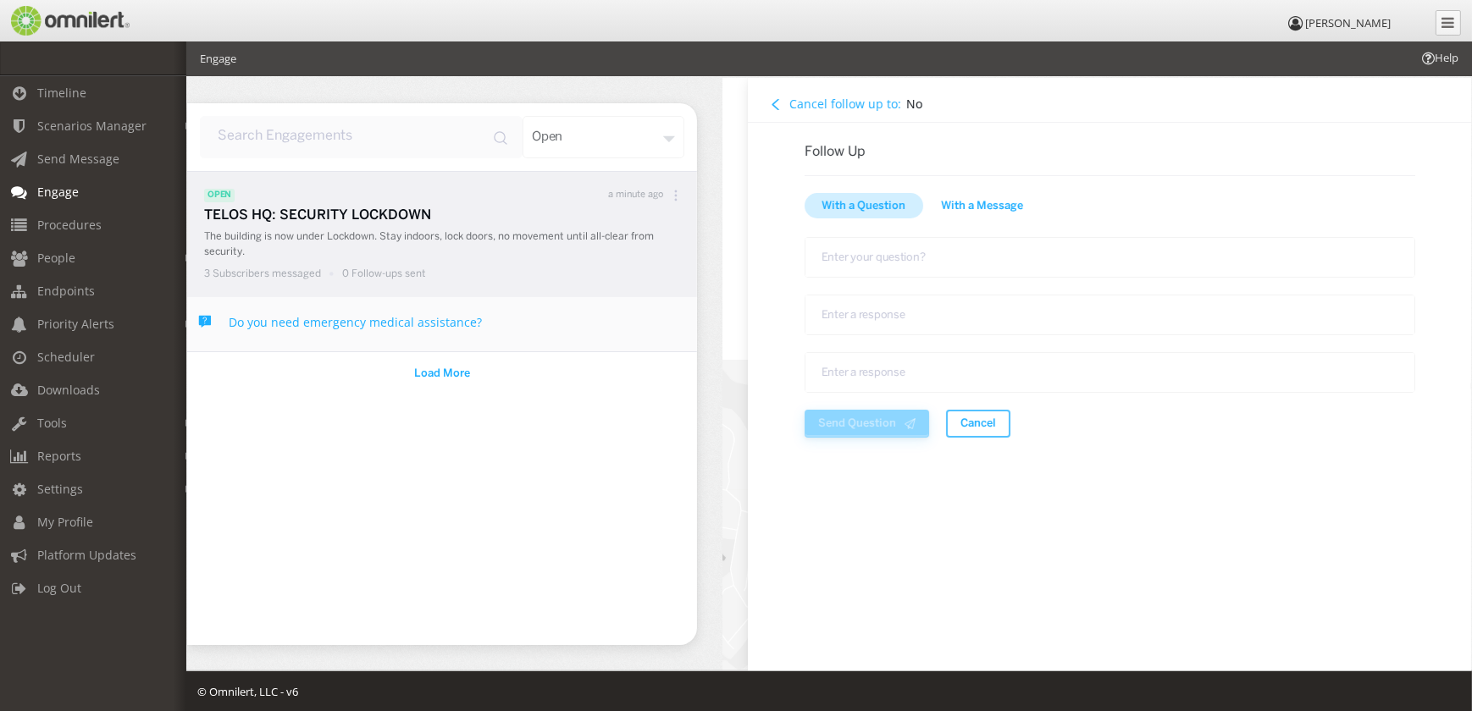
click at [977, 211] on span "With a Message" at bounding box center [982, 206] width 82 height 17
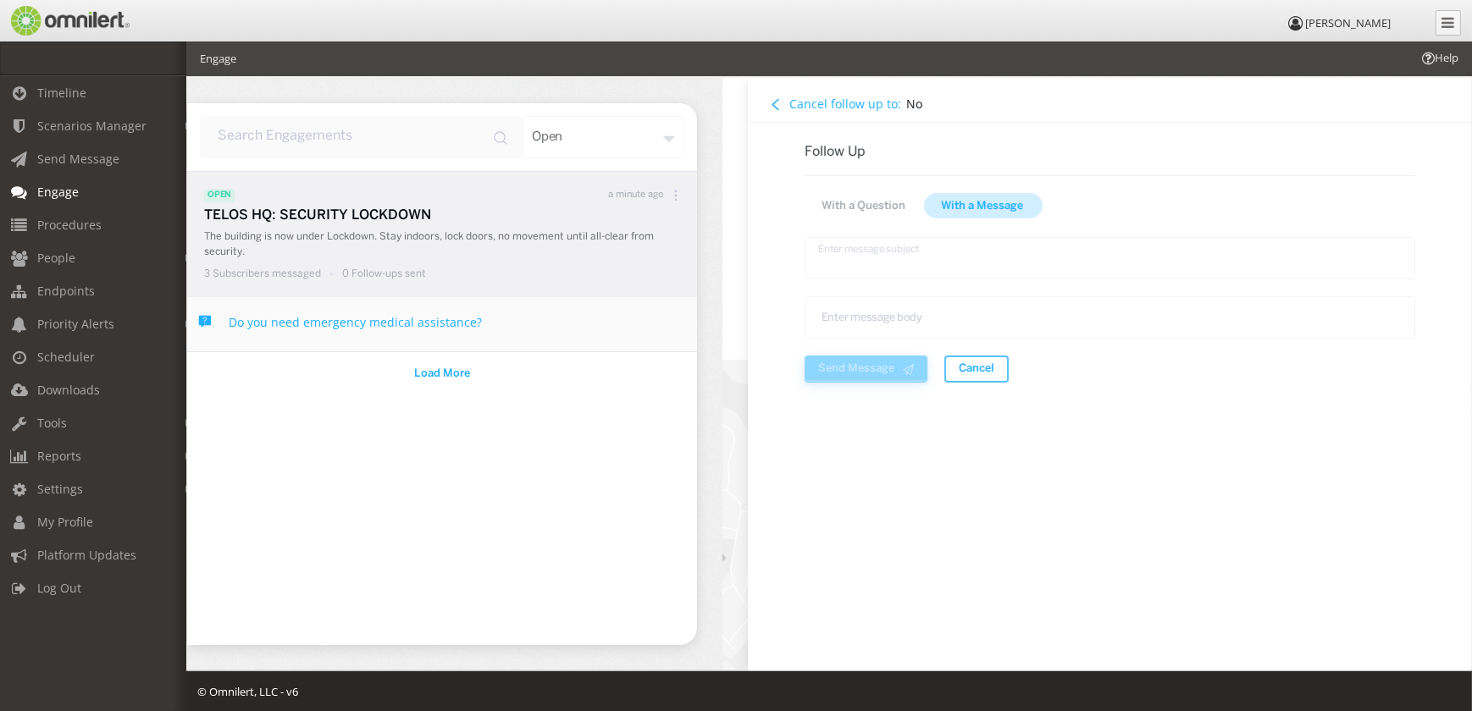
click at [900, 253] on textarea "text area" at bounding box center [1109, 258] width 611 height 42
click at [889, 202] on span "With a Question" at bounding box center [864, 206] width 84 height 17
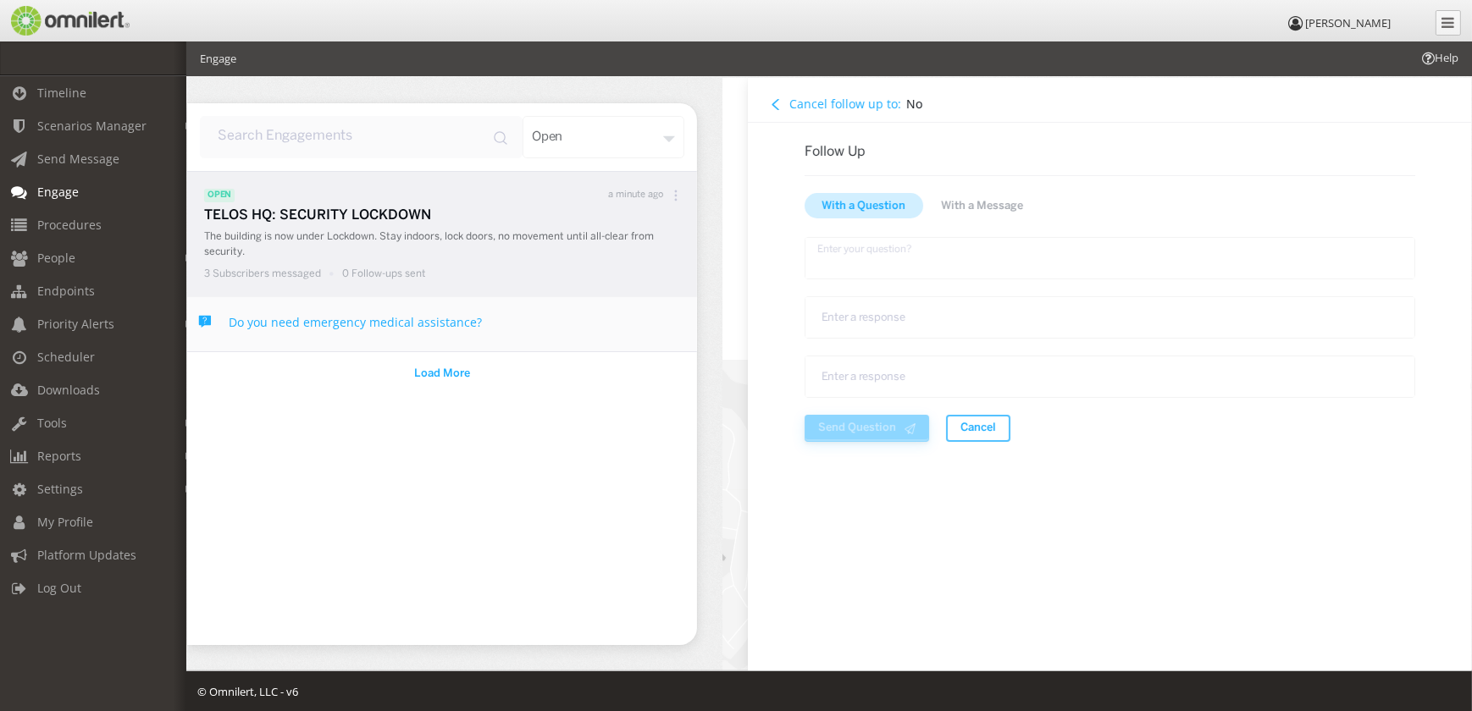
click at [913, 250] on textarea "text area" at bounding box center [1109, 258] width 611 height 42
click at [949, 215] on button "With a Message" at bounding box center [981, 206] width 119 height 28
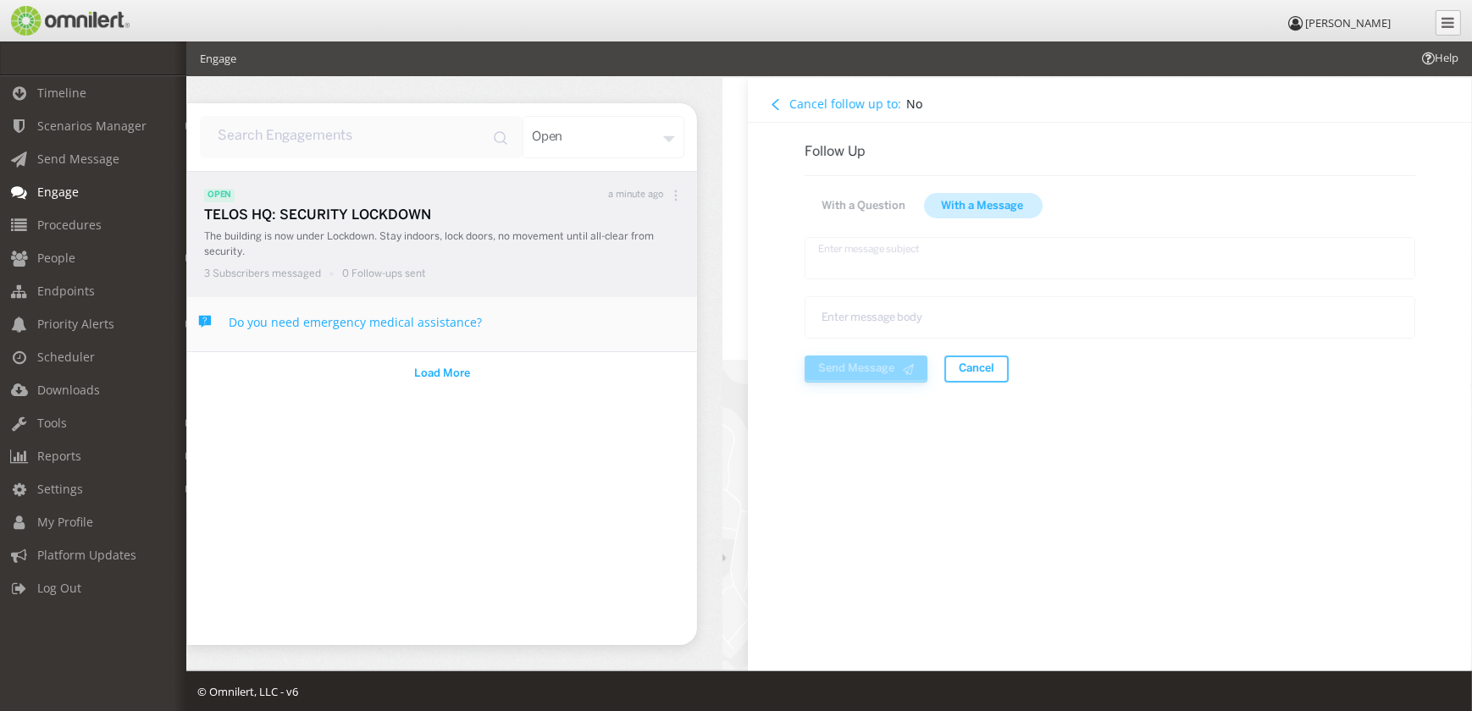
click at [922, 262] on textarea "text area" at bounding box center [1109, 258] width 611 height 42
click at [992, 318] on textarea "text area" at bounding box center [1109, 317] width 611 height 42
click at [993, 263] on textarea "text area" at bounding box center [1109, 258] width 611 height 42
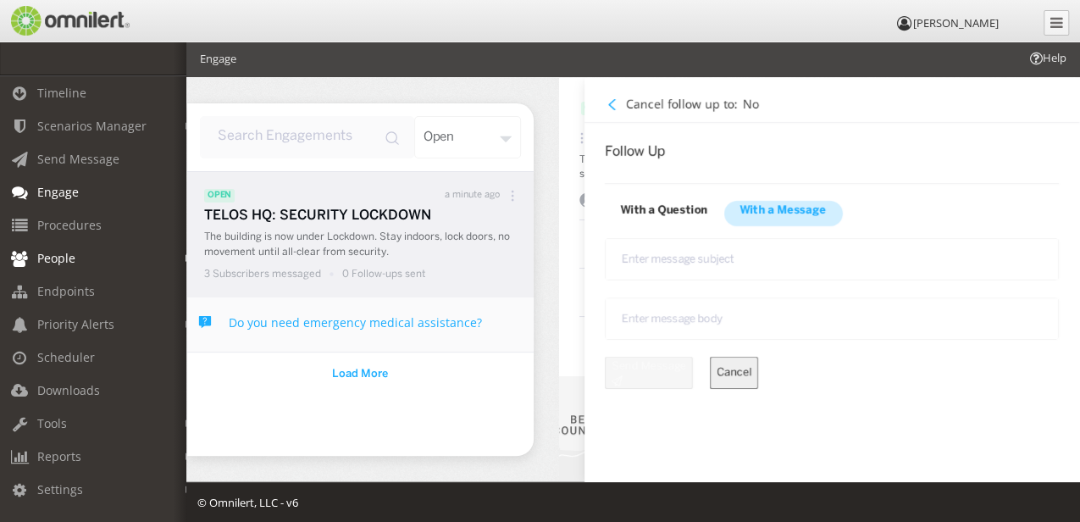
click at [71, 254] on span "People" at bounding box center [56, 258] width 38 height 16
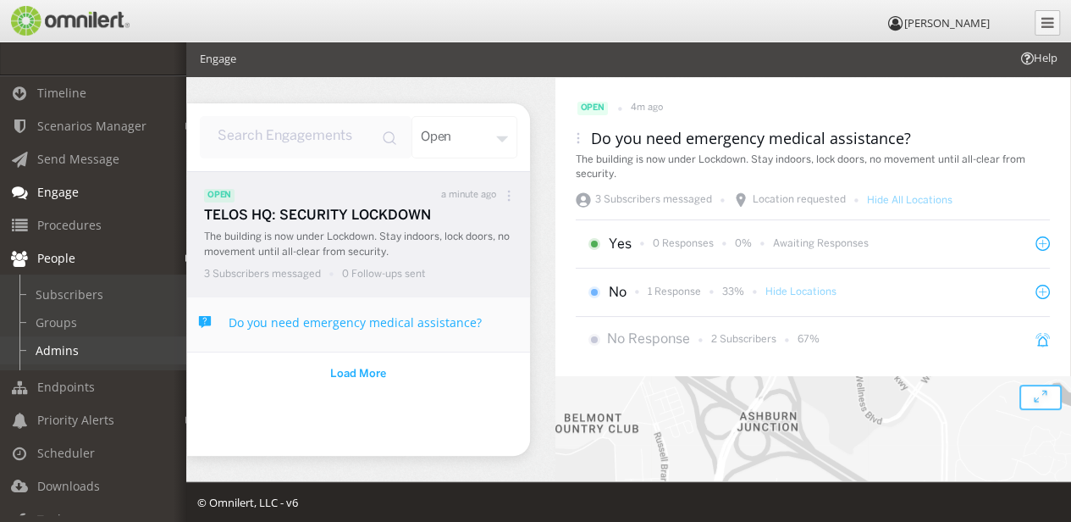
click at [62, 341] on link "Admins" at bounding box center [101, 350] width 202 height 28
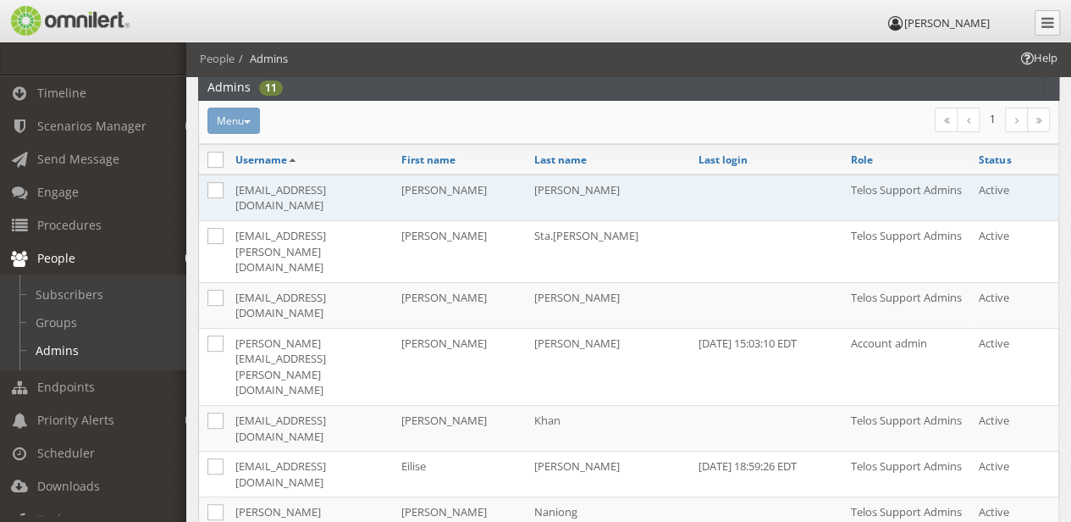
scroll to position [169, 0]
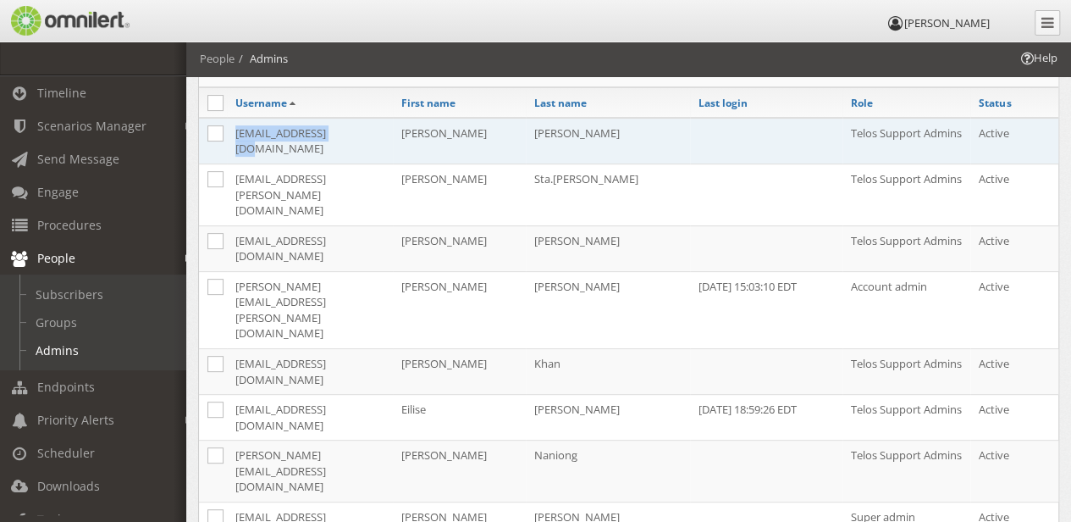
drag, startPoint x: 355, startPoint y: 136, endPoint x: 236, endPoint y: 139, distance: 118.6
click at [236, 139] on td "[EMAIL_ADDRESS][DOMAIN_NAME]" at bounding box center [310, 141] width 166 height 47
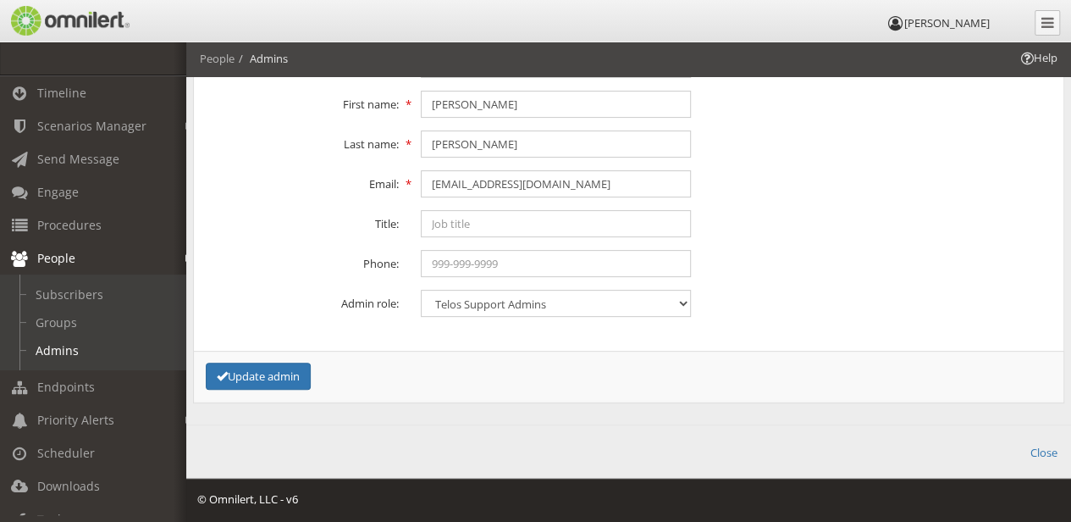
scroll to position [0, 0]
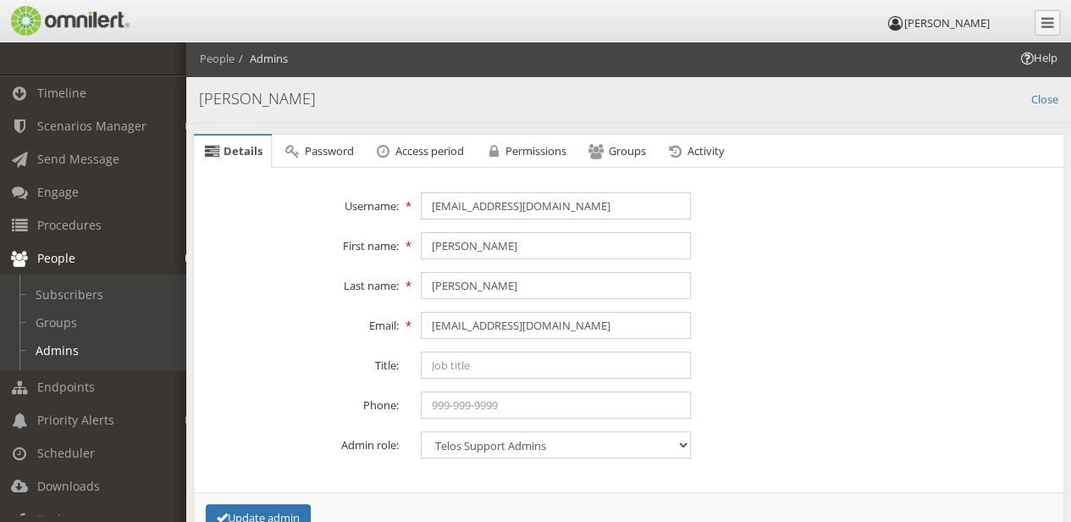
copy td "[EMAIL_ADDRESS][DOMAIN_NAME]"
click at [1055, 98] on link "Close" at bounding box center [1045, 97] width 27 height 19
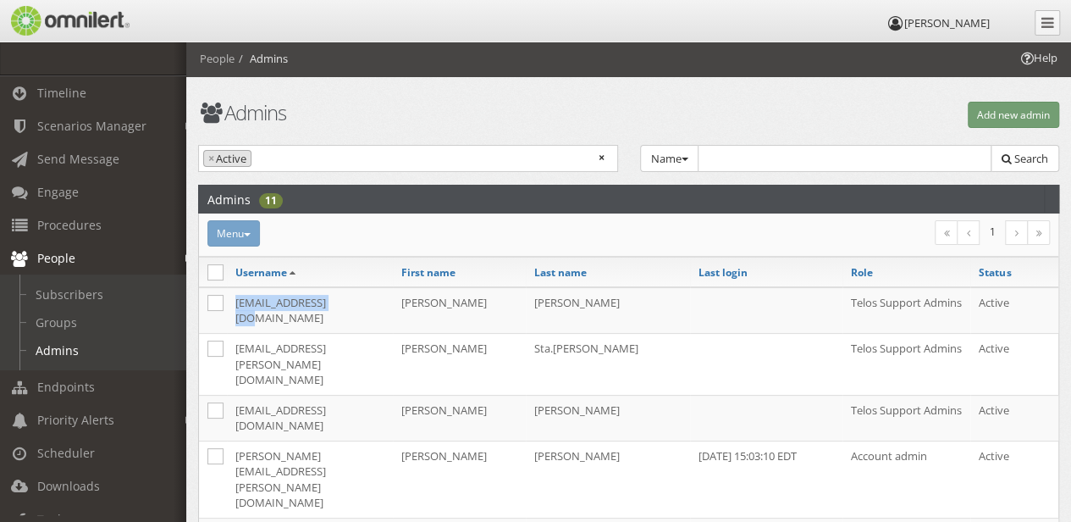
scroll to position [169, 0]
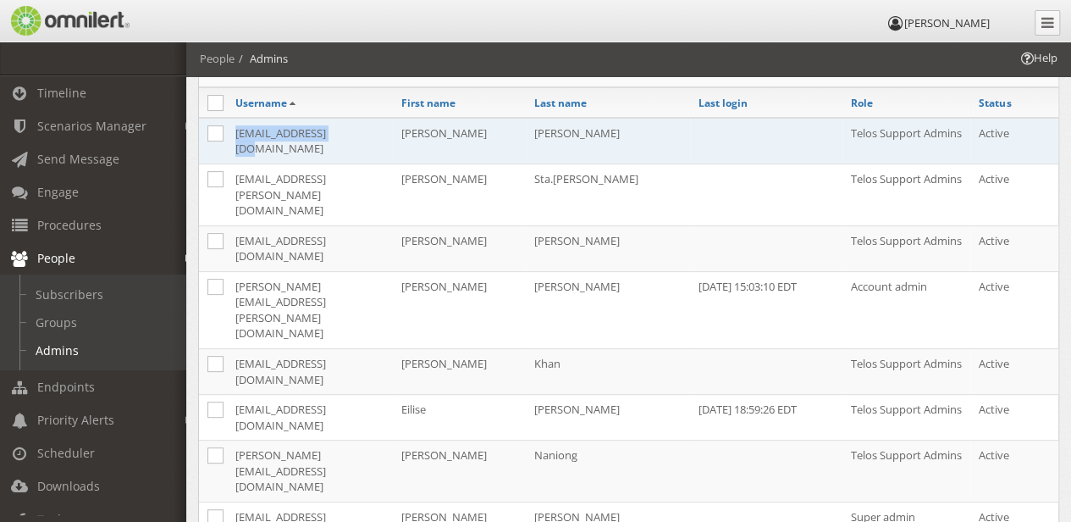
copy td "[EMAIL_ADDRESS][DOMAIN_NAME]"
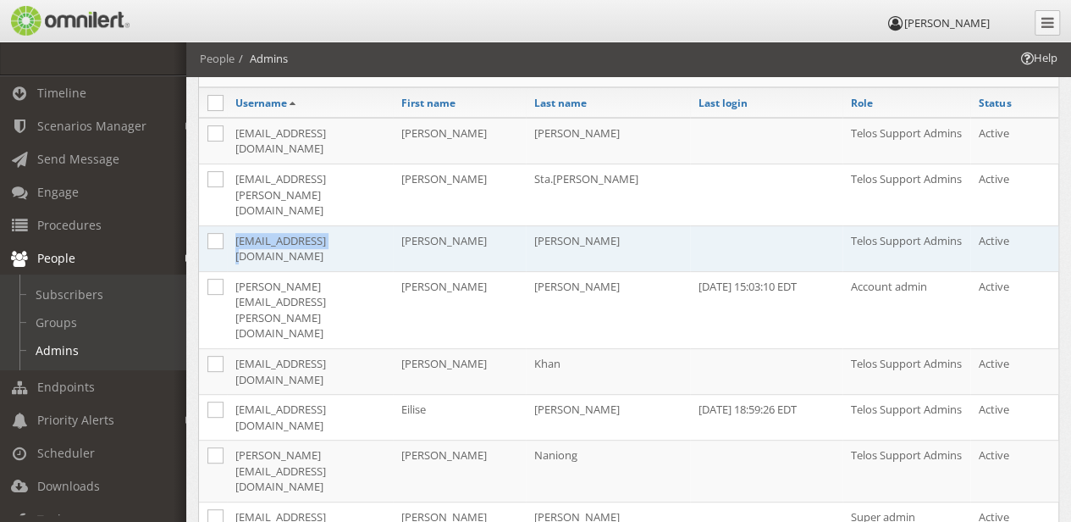
drag, startPoint x: 338, startPoint y: 198, endPoint x: 230, endPoint y: 198, distance: 107.6
click at [230, 225] on td "[EMAIL_ADDRESS][DOMAIN_NAME]" at bounding box center [310, 248] width 166 height 46
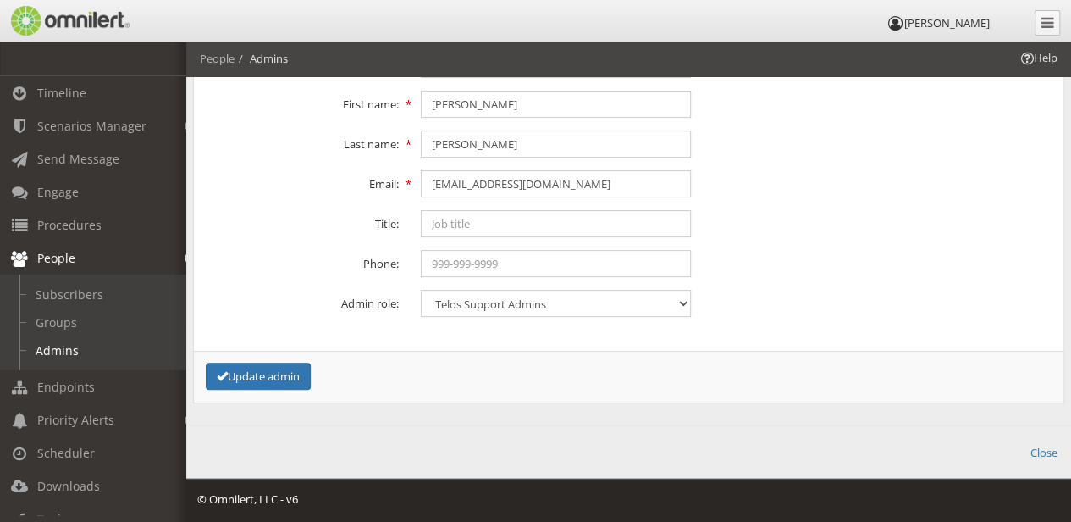
scroll to position [0, 0]
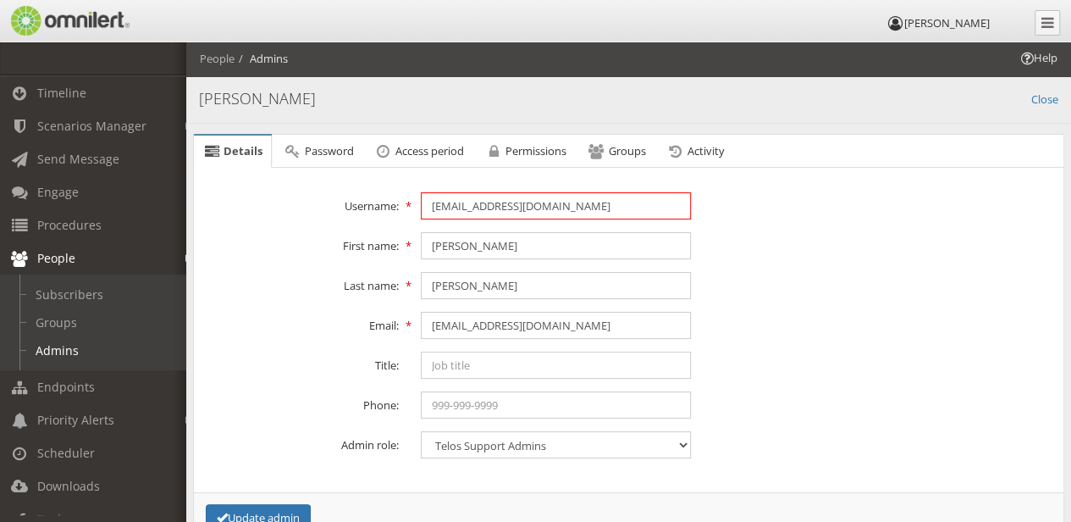
drag, startPoint x: 539, startPoint y: 203, endPoint x: 378, endPoint y: 203, distance: 160.9
click at [378, 203] on div "Username: goodec@telos.com" at bounding box center [628, 205] width 875 height 27
click at [1040, 105] on link "Close" at bounding box center [1045, 97] width 27 height 19
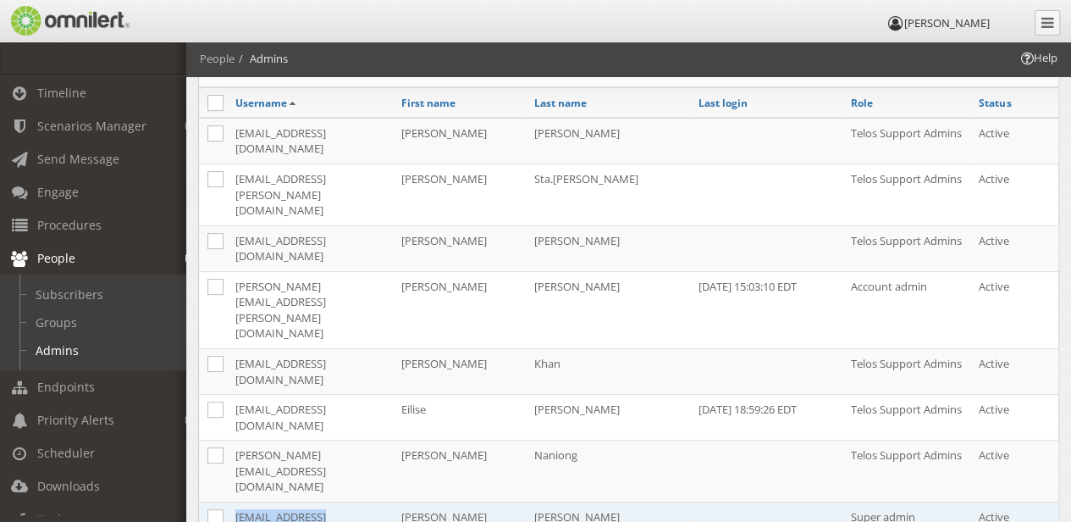
drag, startPoint x: 337, startPoint y: 346, endPoint x: 232, endPoint y: 350, distance: 105.1
click at [232, 501] on td "[EMAIL_ADDRESS][DOMAIN_NAME]" at bounding box center [310, 524] width 166 height 46
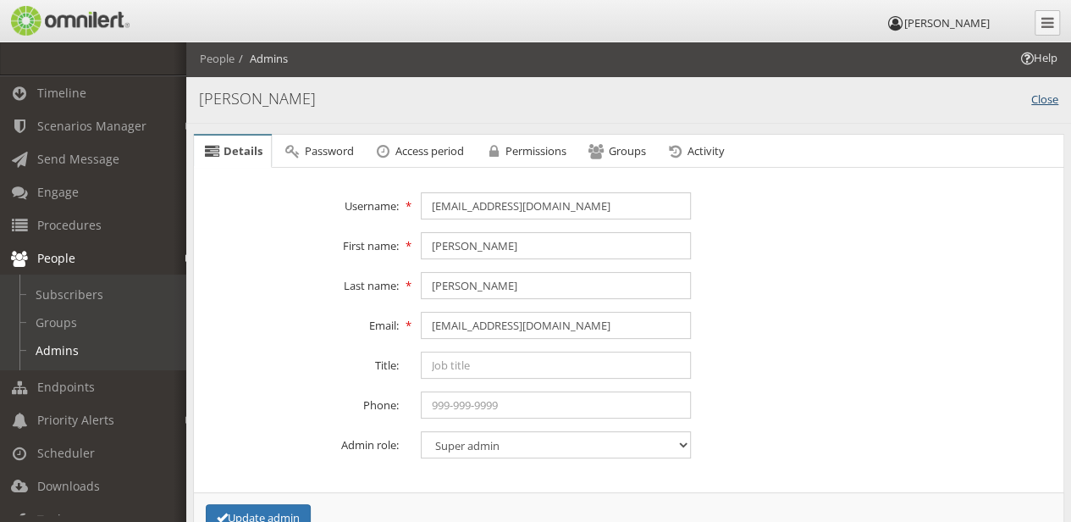
click at [1032, 96] on link "Close" at bounding box center [1045, 97] width 27 height 19
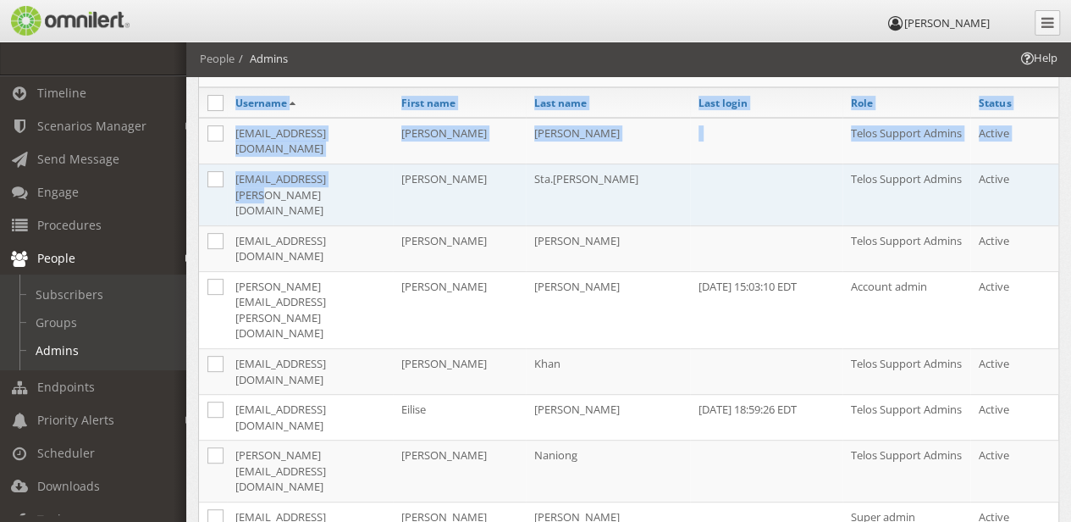
drag, startPoint x: 195, startPoint y: 163, endPoint x: 342, endPoint y: 163, distance: 147.4
click at [342, 163] on div "Username First name Last name Last login Role Status agovinob@telos.com Brian A…" at bounding box center [629, 378] width 882 height 581
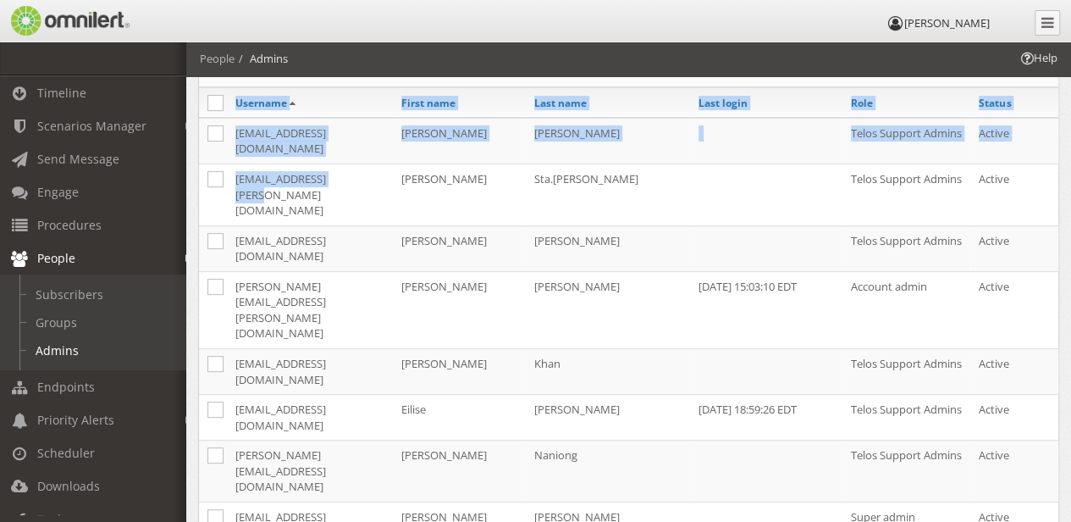
click at [191, 175] on div "Username First name Last name Last login Role Status agovinob@telos.com Brian A…" at bounding box center [629, 378] width 882 height 581
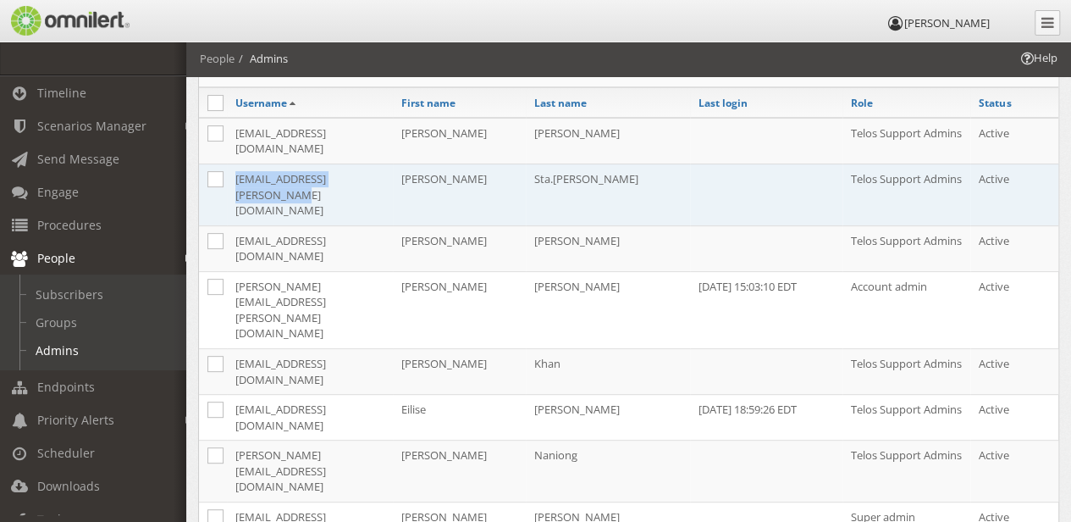
drag, startPoint x: 202, startPoint y: 168, endPoint x: 381, endPoint y: 175, distance: 178.9
click at [381, 175] on tr "Carlo.Sta.Teresa@telos.com Carlo Sta.Teresa Telos Support Admins Active" at bounding box center [629, 194] width 860 height 62
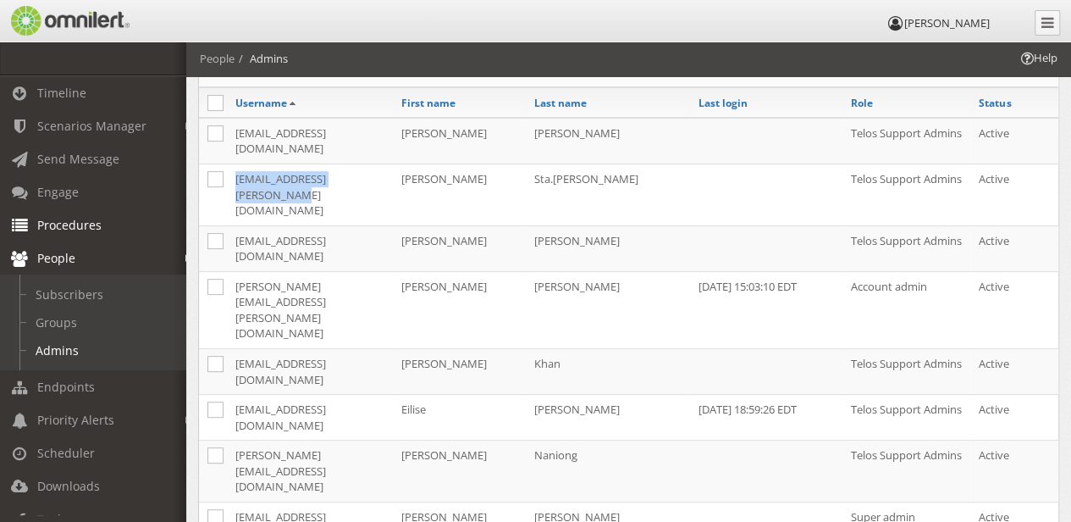
copy tr "[EMAIL_ADDRESS][PERSON_NAME][DOMAIN_NAME]"
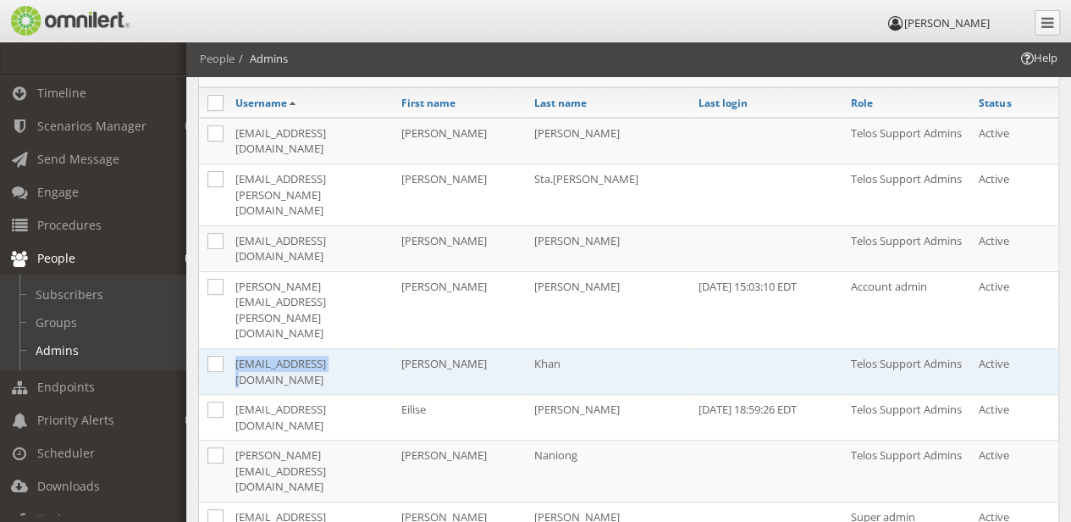
drag, startPoint x: 201, startPoint y: 252, endPoint x: 352, endPoint y: 252, distance: 150.8
click at [352, 349] on tr "khansh@telos.com Shujah Khan Telos Support Admins Active" at bounding box center [629, 372] width 860 height 46
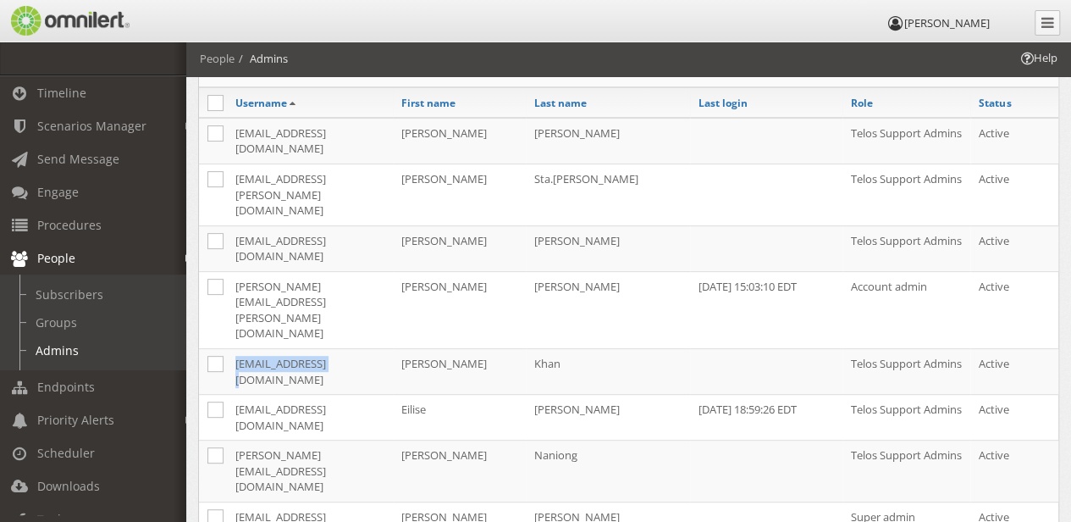
copy tr "[EMAIL_ADDRESS][DOMAIN_NAME]"
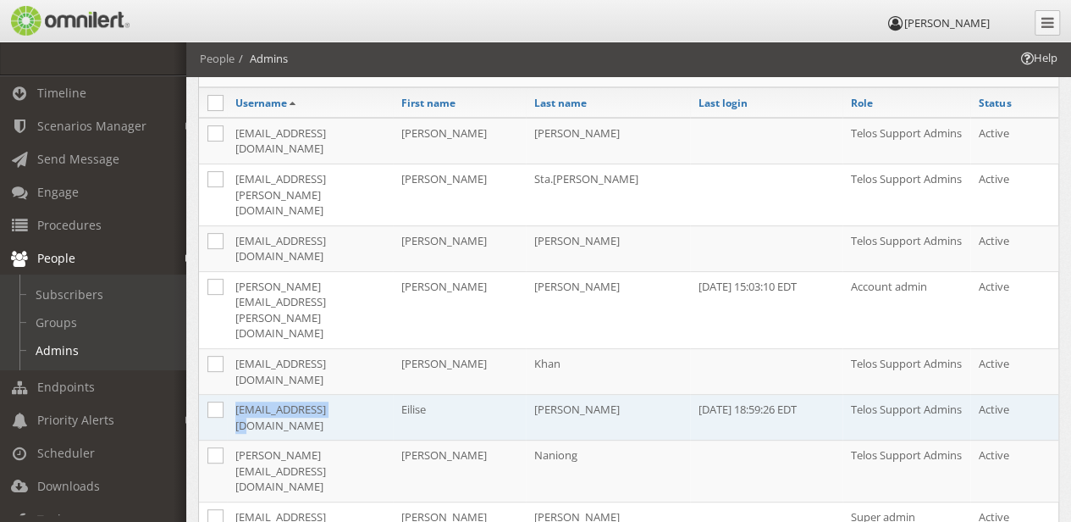
drag, startPoint x: 198, startPoint y: 286, endPoint x: 341, endPoint y: 291, distance: 143.2
click at [341, 395] on tr "mcniffe@telos.com Eilise McNiff 09/05/2025 18:59:26 EDT Telos Support Admins Ac…" at bounding box center [629, 418] width 860 height 46
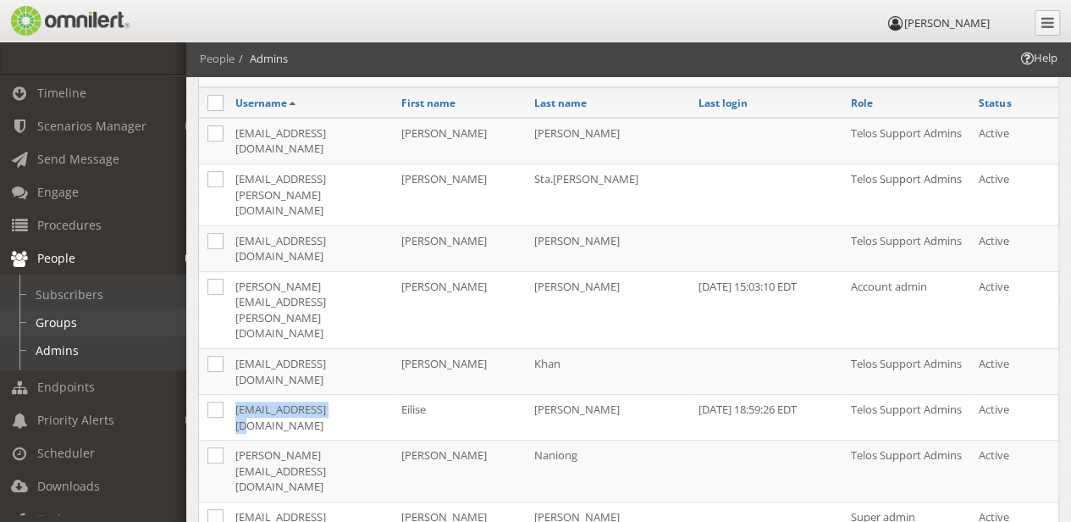
copy tr "[EMAIL_ADDRESS][DOMAIN_NAME]"
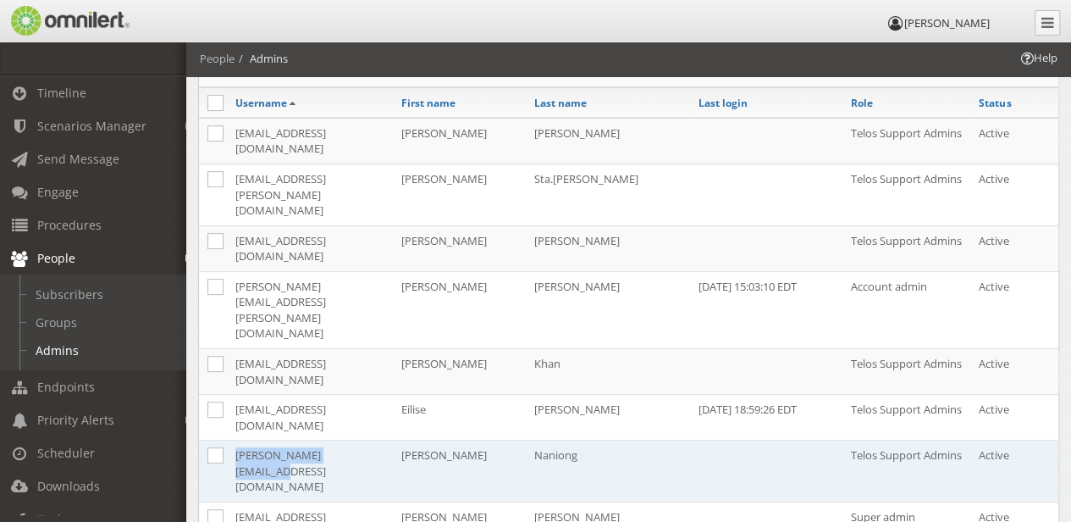
drag, startPoint x: 202, startPoint y: 313, endPoint x: 364, endPoint y: 318, distance: 162.7
click at [364, 440] on tr "Paul.Naniong@Telos.com Paul Naniong Telos Support Admins Active" at bounding box center [629, 471] width 860 height 62
copy tr "[PERSON_NAME][EMAIL_ADDRESS][DOMAIN_NAME]"
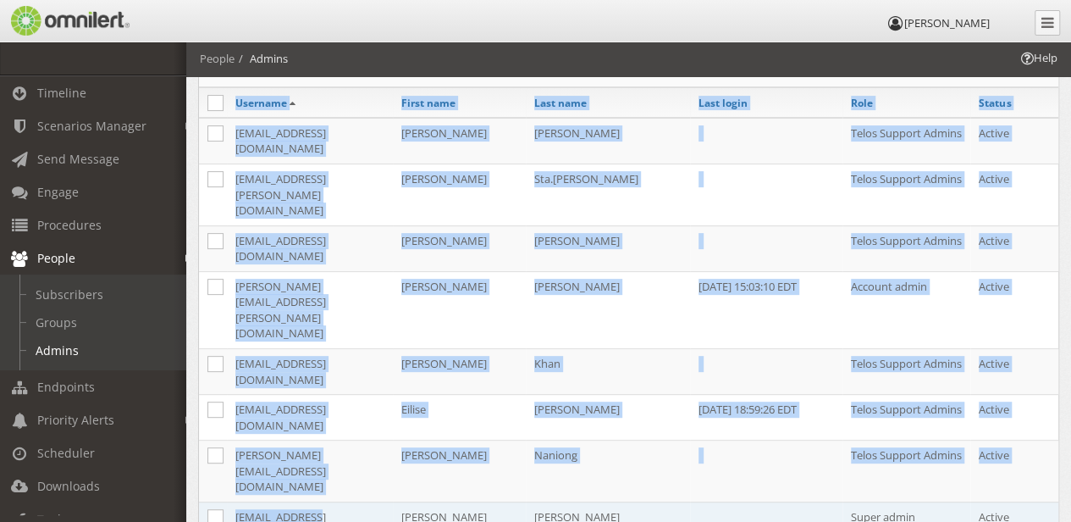
drag, startPoint x: 198, startPoint y: 340, endPoint x: 314, endPoint y: 342, distance: 116.0
click at [314, 342] on div "Username First name Last name Last login Role Status agovinob@telos.com Brian A…" at bounding box center [629, 378] width 882 height 581
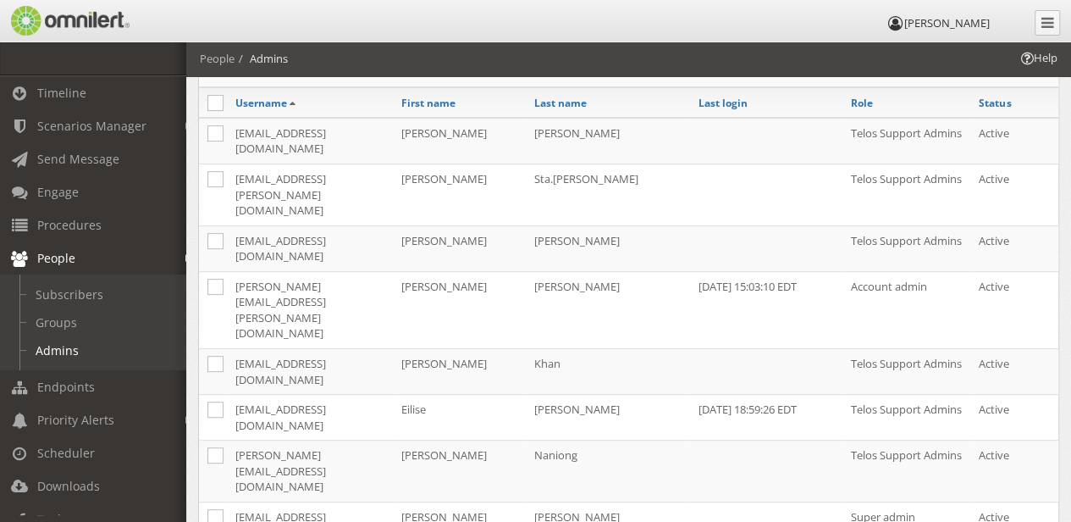
click at [187, 363] on article "Admins 11 Menu Activate Inactivate Assign to group Change admin role Reset admi…" at bounding box center [628, 377] width 883 height 724
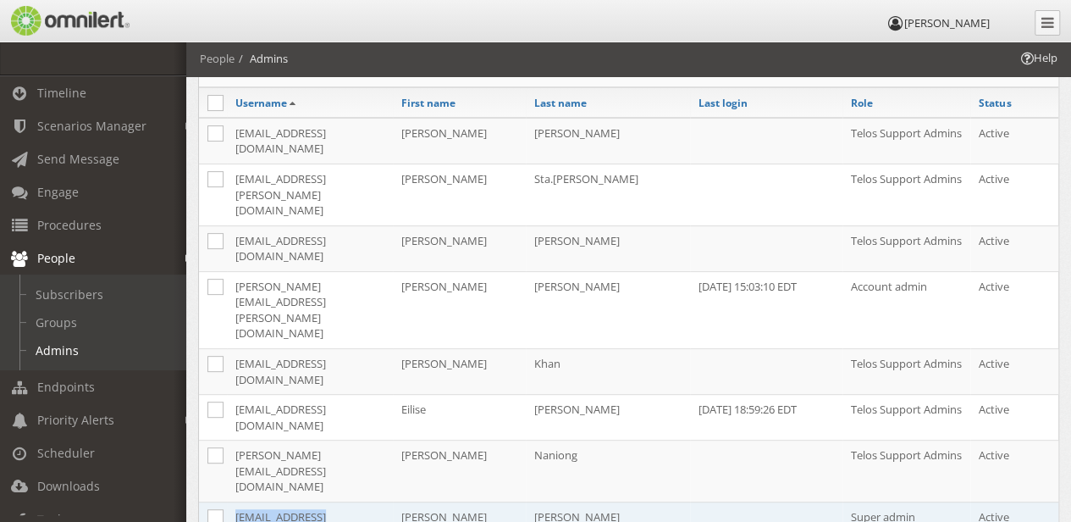
drag, startPoint x: 203, startPoint y: 339, endPoint x: 324, endPoint y: 344, distance: 120.4
click at [324, 501] on tr "reedj@telos.com Reed John Super admin Active" at bounding box center [629, 524] width 860 height 46
copy tr "[EMAIL_ADDRESS][DOMAIN_NAME]"
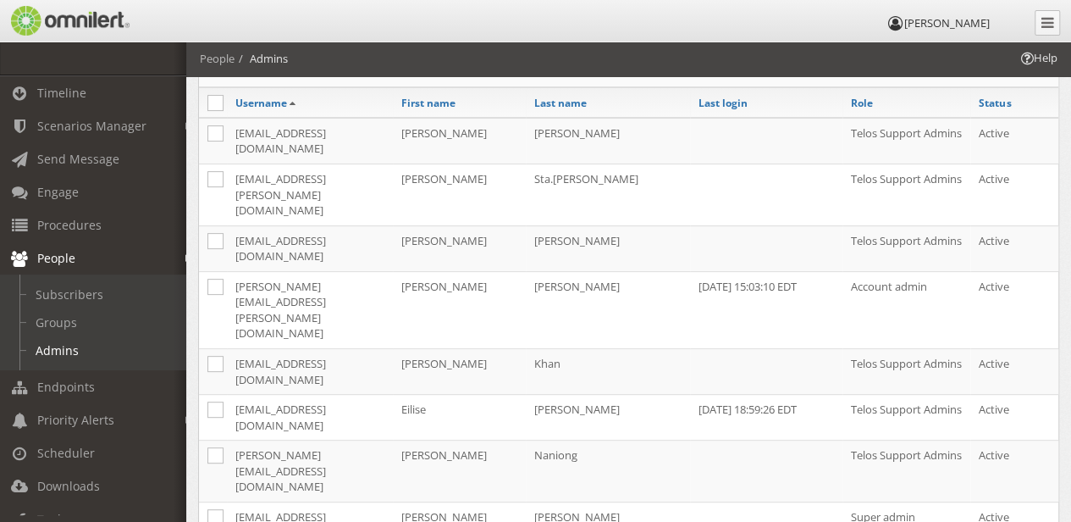
drag, startPoint x: 200, startPoint y: 376, endPoint x: 357, endPoint y: 377, distance: 156.7
copy tr "[EMAIL_ADDRESS][DOMAIN_NAME]"
drag, startPoint x: 201, startPoint y: 398, endPoint x: 358, endPoint y: 403, distance: 157.6
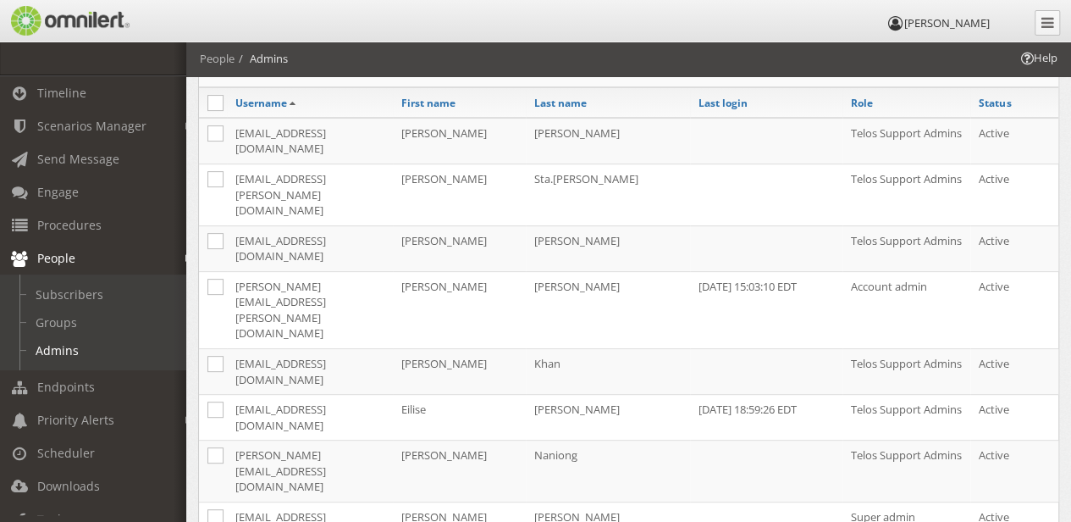
copy tr "[EMAIL_ADDRESS][DOMAIN_NAME]"
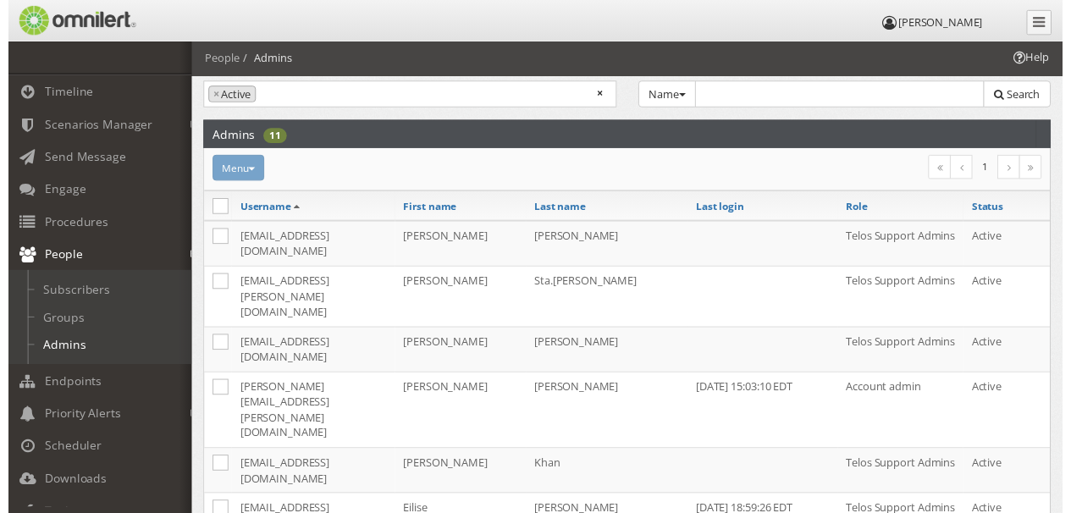
scroll to position [0, 0]
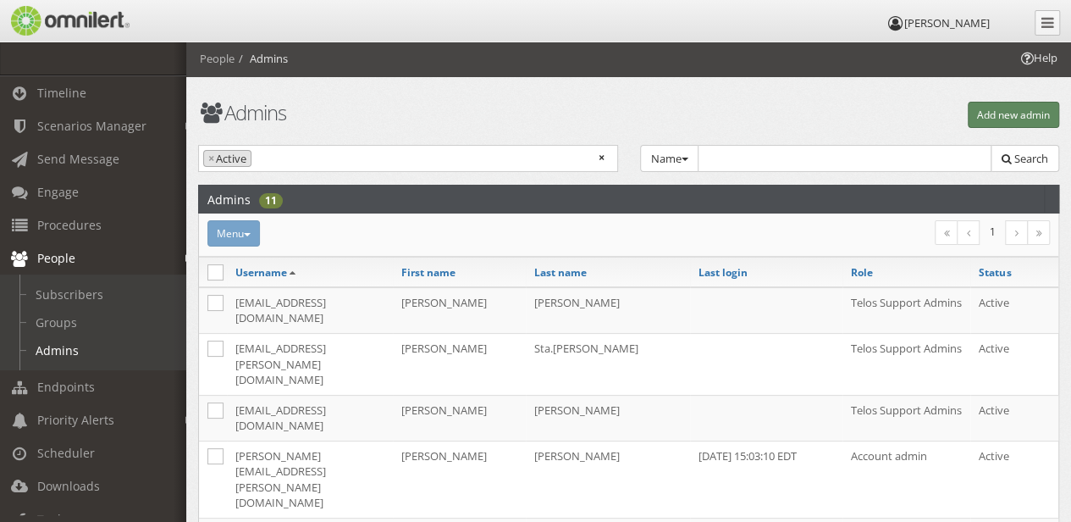
click at [1020, 108] on button "Add new admin" at bounding box center [1013, 115] width 91 height 26
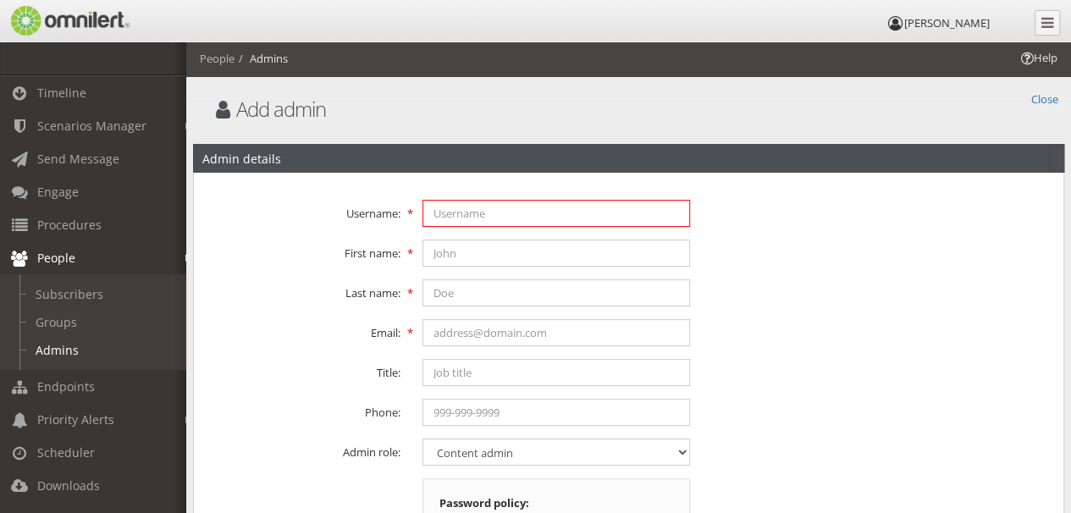
click at [486, 208] on input "text" at bounding box center [557, 213] width 268 height 27
type input "cookem@telos.com"
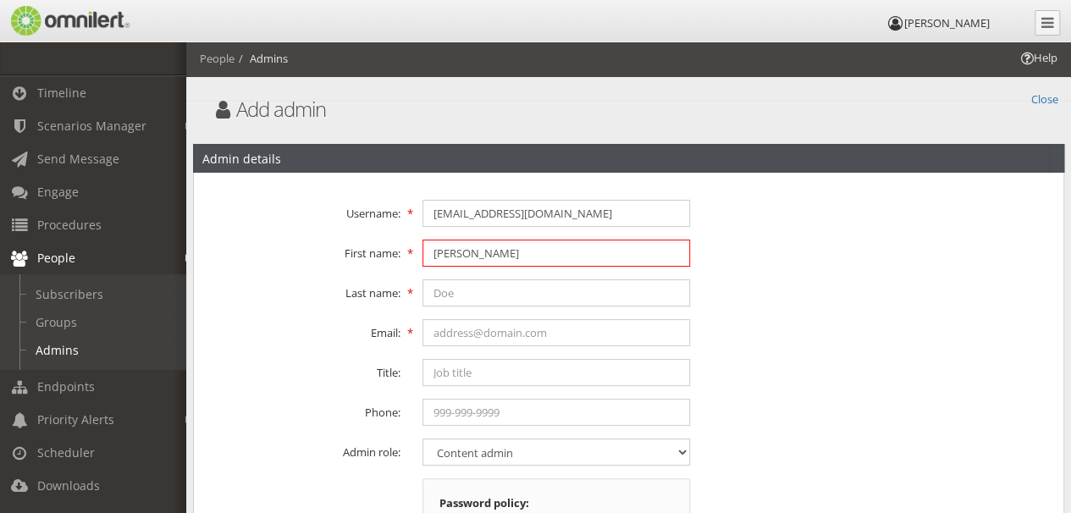
type input "Malcolm"
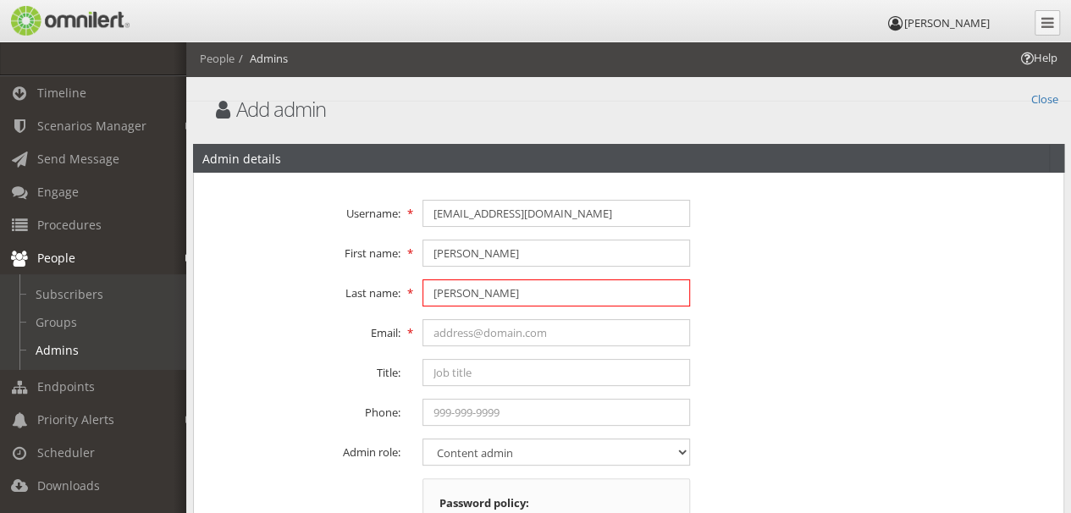
type input "Cooke"
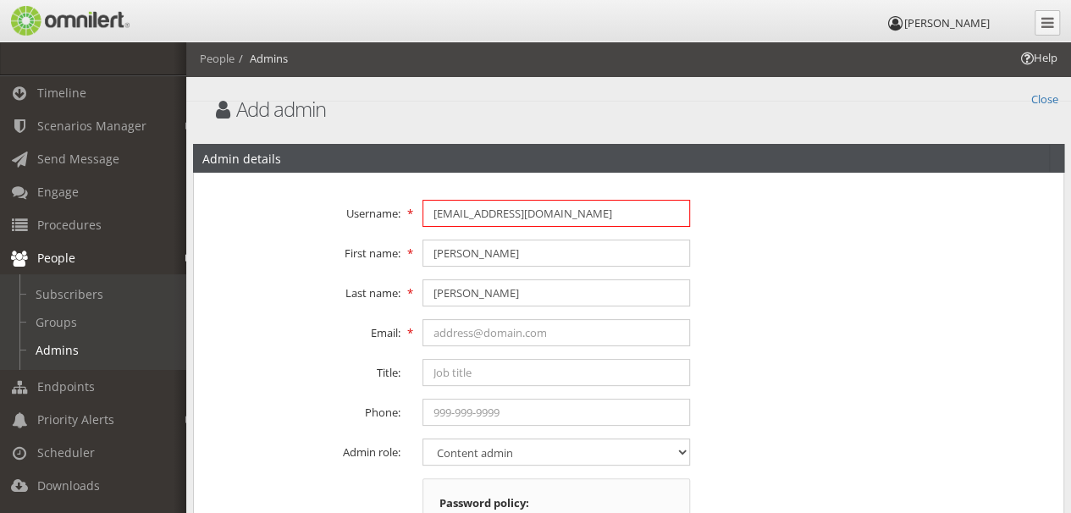
click at [552, 220] on input "cookem@telos.com" at bounding box center [557, 213] width 268 height 27
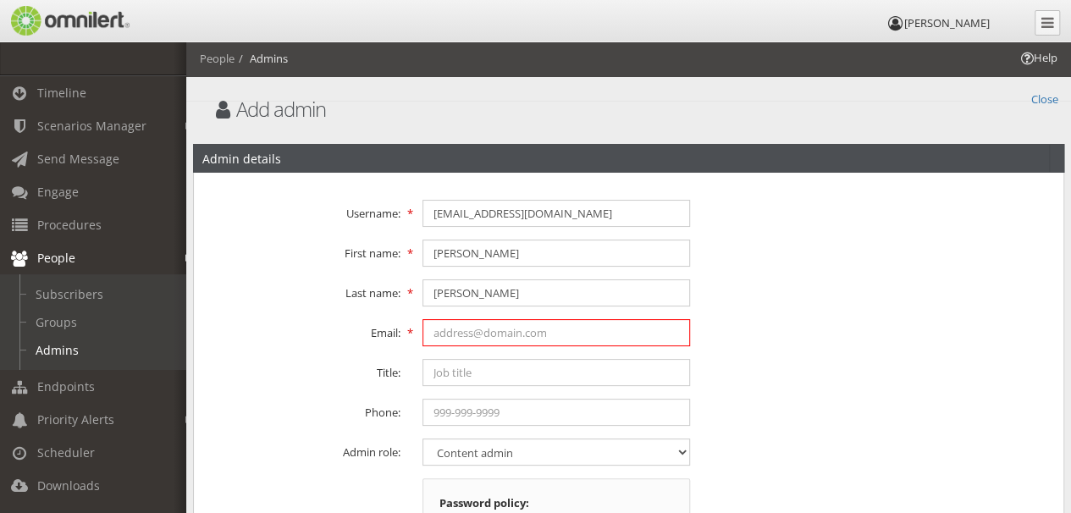
click at [512, 327] on input "text" at bounding box center [557, 332] width 268 height 27
paste input "cookem@telos.com"
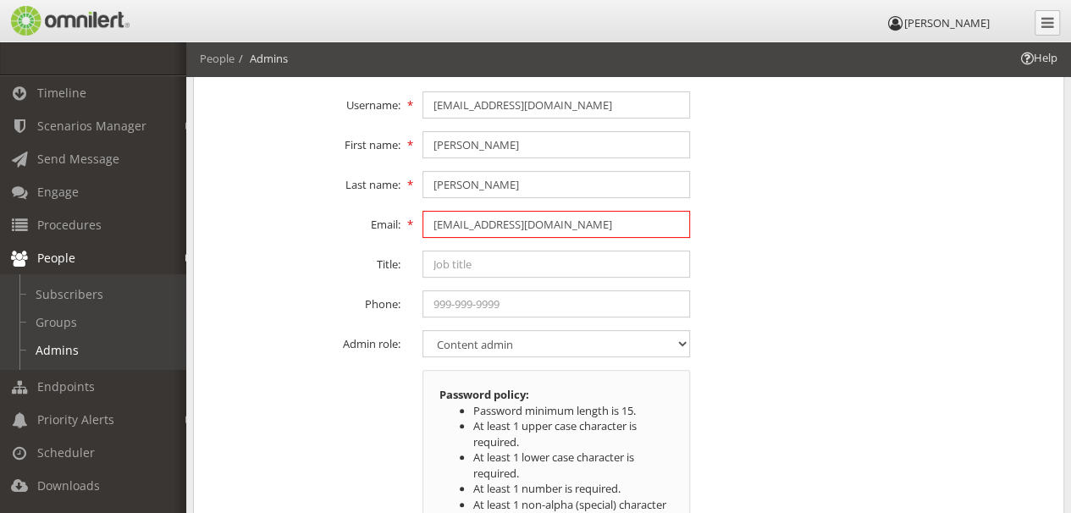
scroll to position [113, 0]
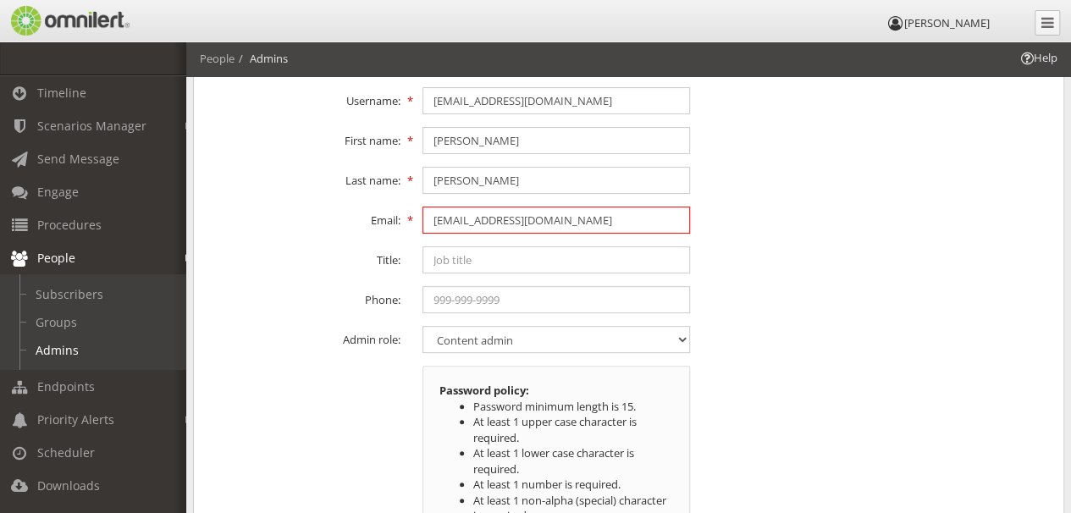
type input "cookem@telos.com"
click at [508, 340] on select "Content admin Group admin Maintenance admin Super admin Support admin Telos Sup…" at bounding box center [557, 339] width 268 height 27
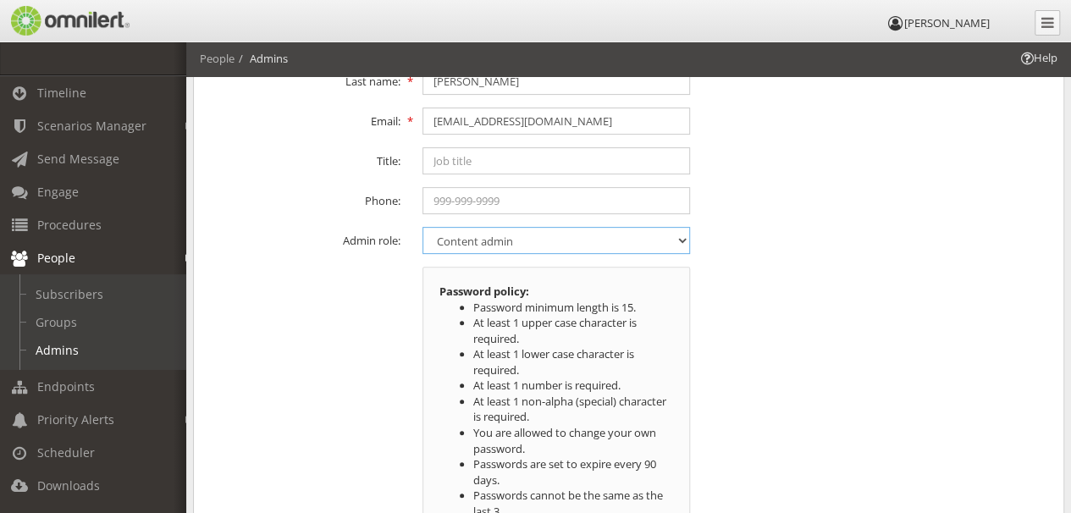
scroll to position [225, 0]
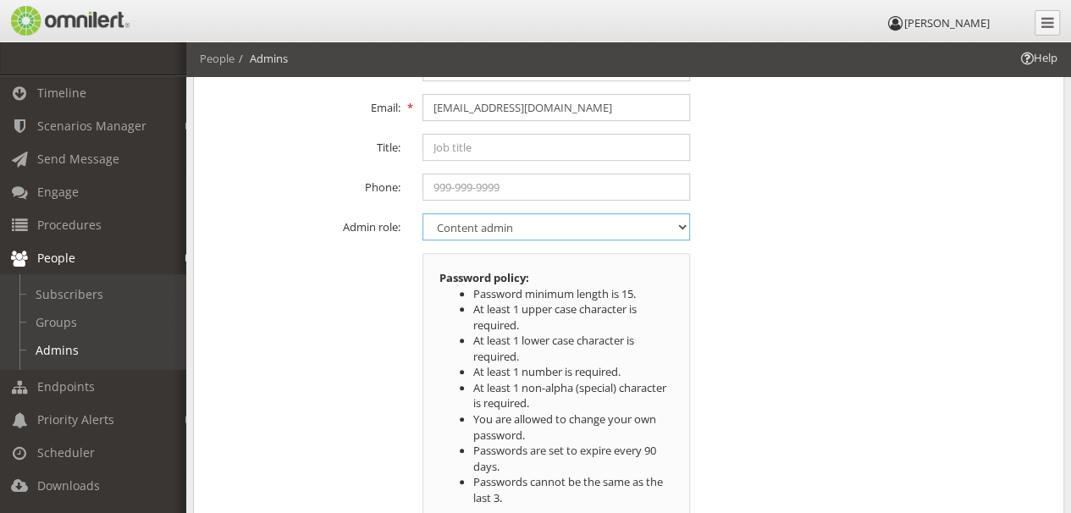
click at [469, 215] on select "Content admin Group admin Maintenance admin Super admin Support admin Telos Sup…" at bounding box center [557, 226] width 268 height 27
select select "2"
click at [423, 213] on select "Content admin Group admin Maintenance admin Super admin Support admin Telos Sup…" at bounding box center [557, 226] width 268 height 27
click at [870, 353] on div "Password policy: Password minimum length is 15. At least 1 upper case character…" at bounding box center [629, 391] width 870 height 277
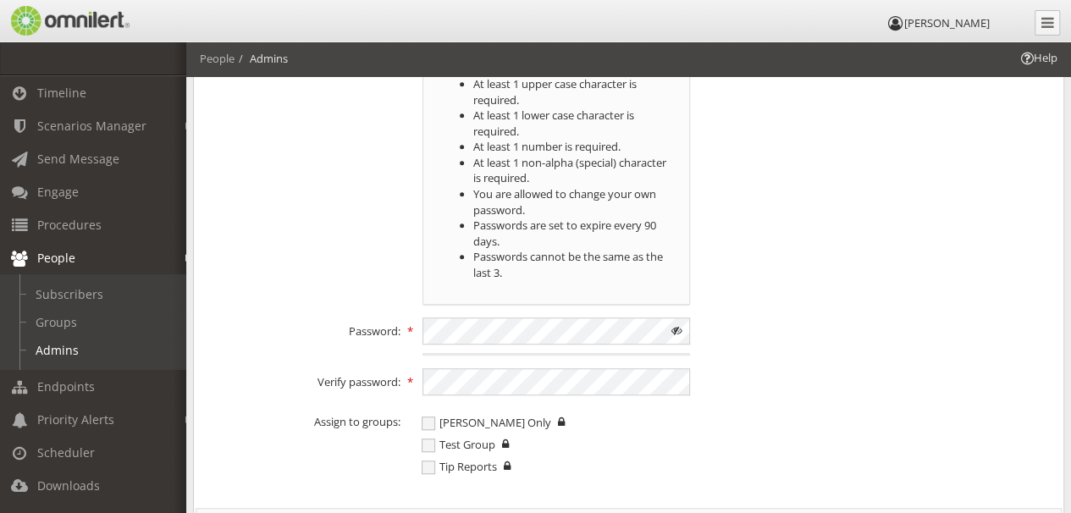
scroll to position [451, 0]
click at [423, 344] on div at bounding box center [423, 344] width 0 height 0
click at [844, 324] on div "Password:" at bounding box center [629, 336] width 870 height 38
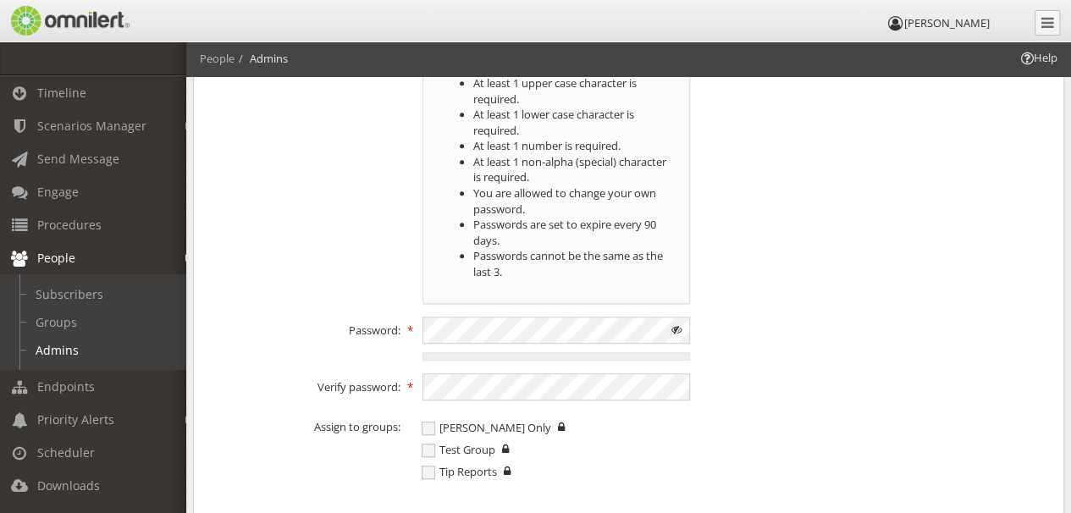
click at [484, 353] on div at bounding box center [557, 356] width 268 height 8
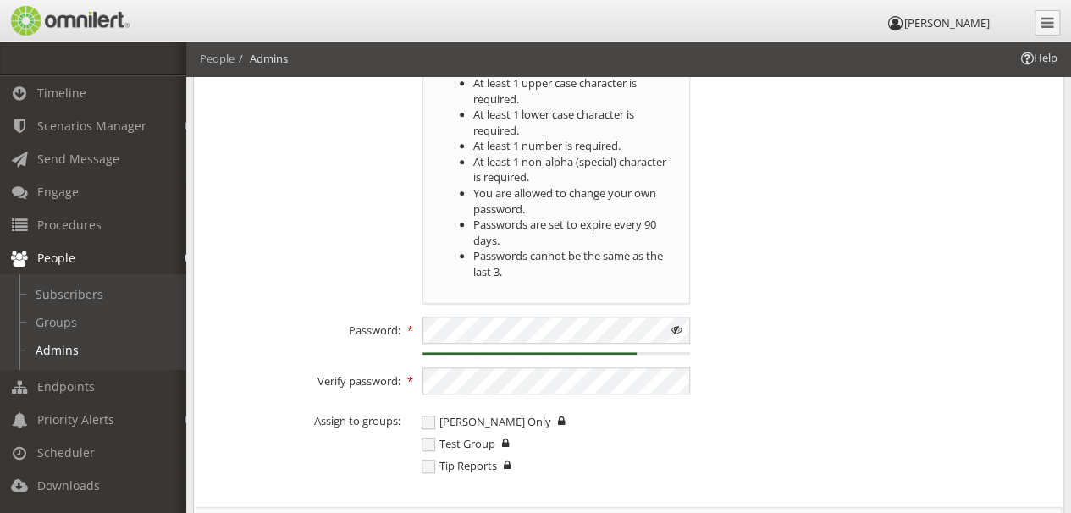
click at [805, 318] on div "Password: 80% Very Strong" at bounding box center [629, 336] width 870 height 38
click at [878, 327] on div "Password: 80% Very Strong" at bounding box center [629, 336] width 870 height 38
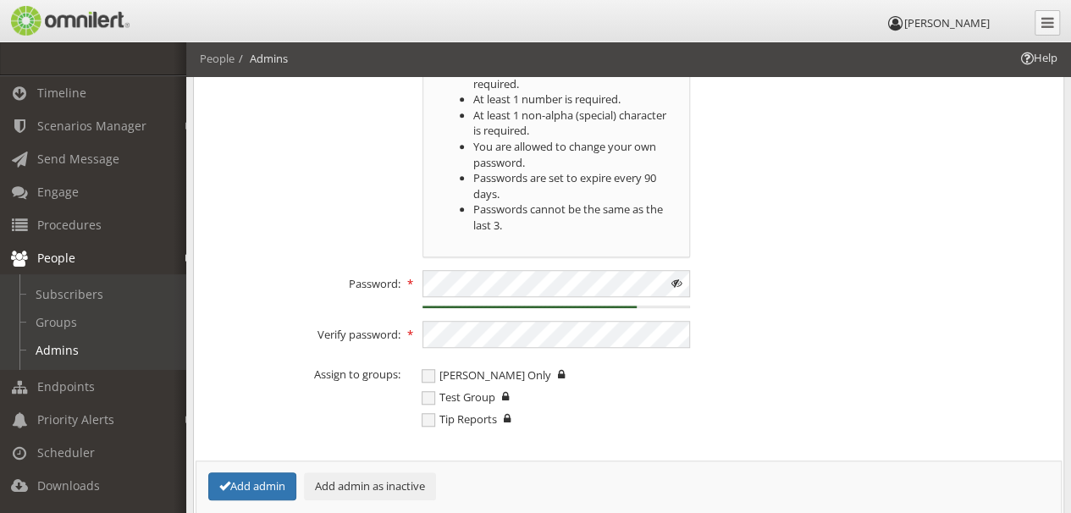
scroll to position [621, 0]
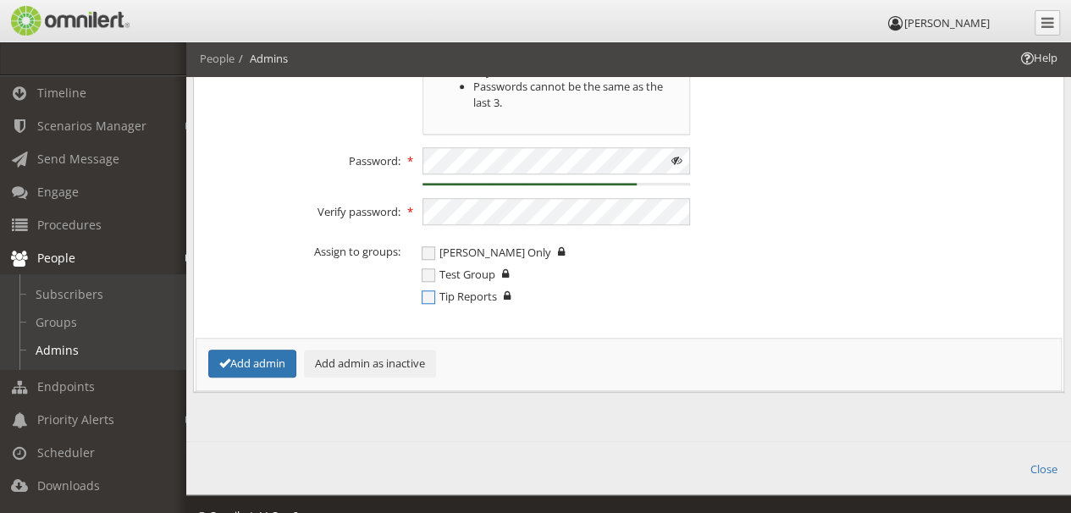
click at [433, 298] on span "Tip Reports" at bounding box center [459, 296] width 75 height 15
click at [433, 298] on input "Tip Reports" at bounding box center [430, 298] width 15 height 21
checkbox input "true"
click at [263, 360] on button "Add admin" at bounding box center [252, 364] width 88 height 28
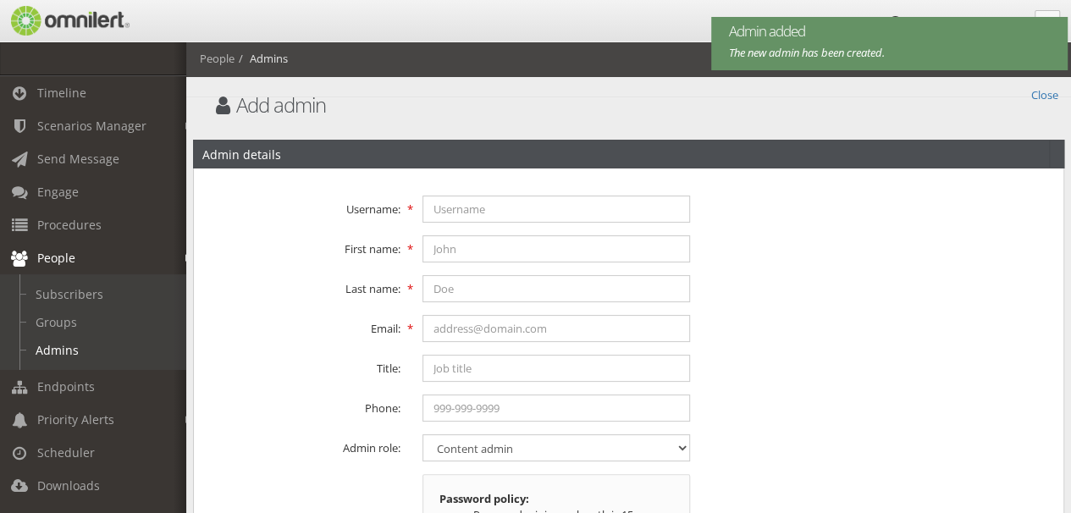
scroll to position [0, 0]
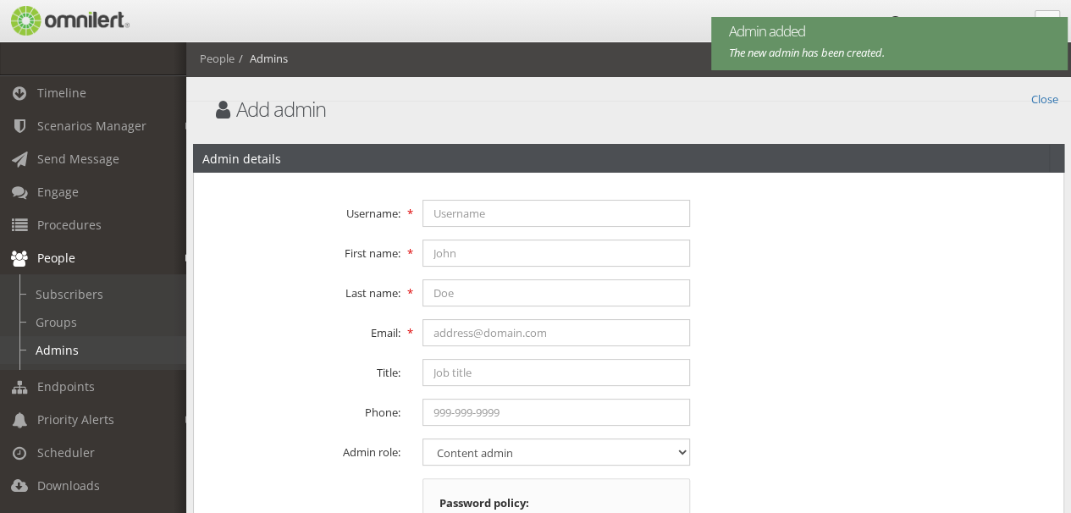
click at [68, 347] on link "Admins" at bounding box center [101, 350] width 202 height 28
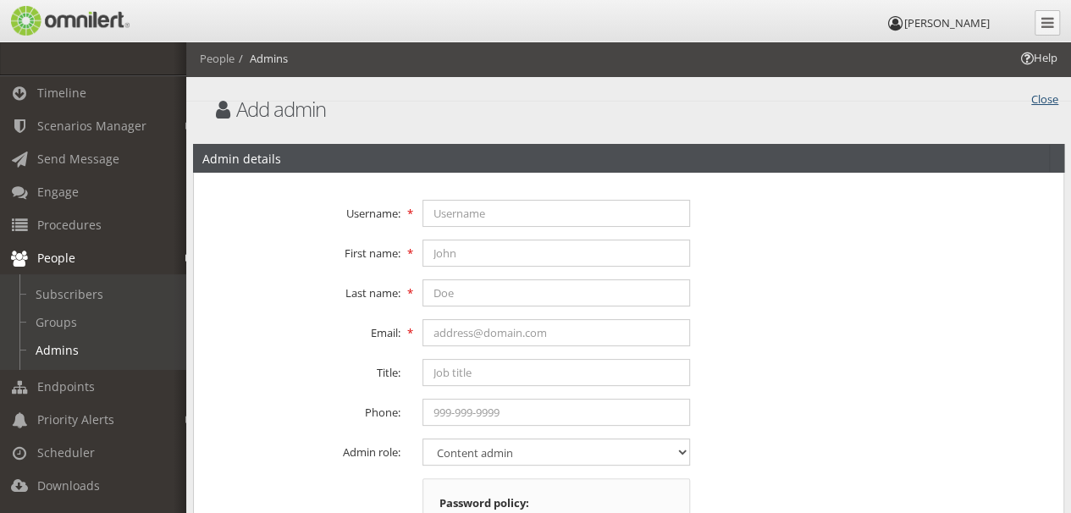
click at [1036, 95] on link "Close" at bounding box center [1045, 97] width 27 height 19
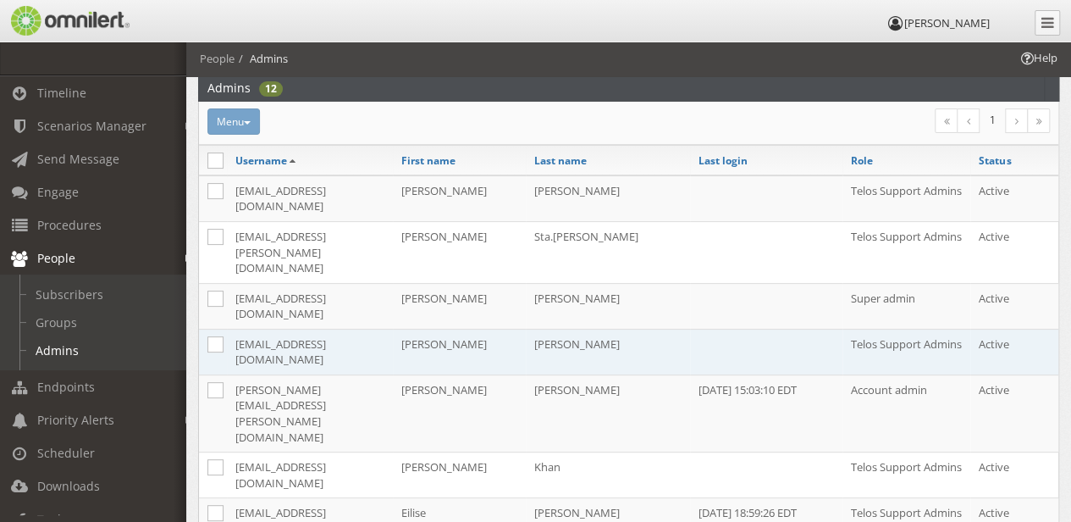
scroll to position [113, 0]
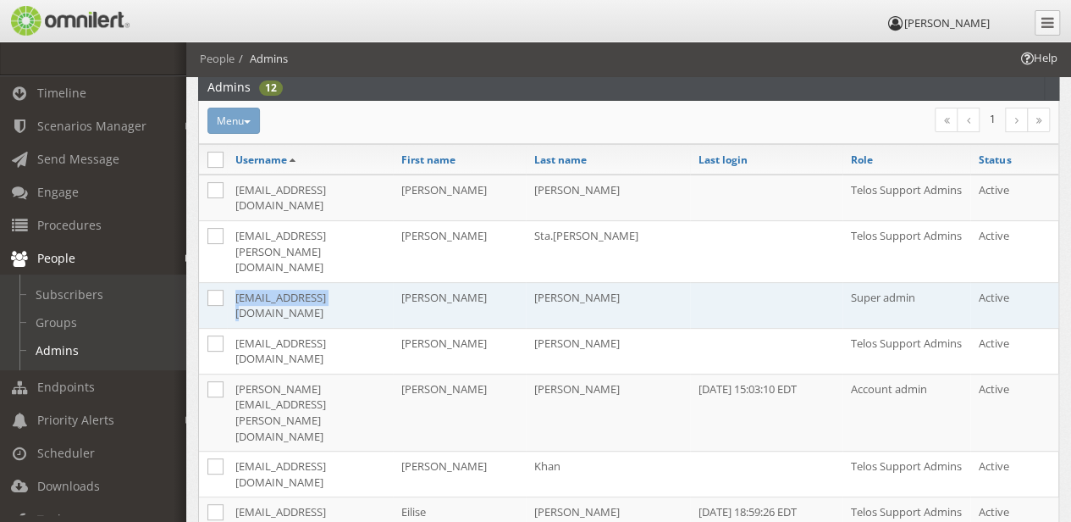
drag, startPoint x: 362, startPoint y: 257, endPoint x: 225, endPoint y: 252, distance: 136.5
click at [225, 282] on tr "cookem@telos.com Malcolm Cooke Super admin Active" at bounding box center [629, 305] width 860 height 46
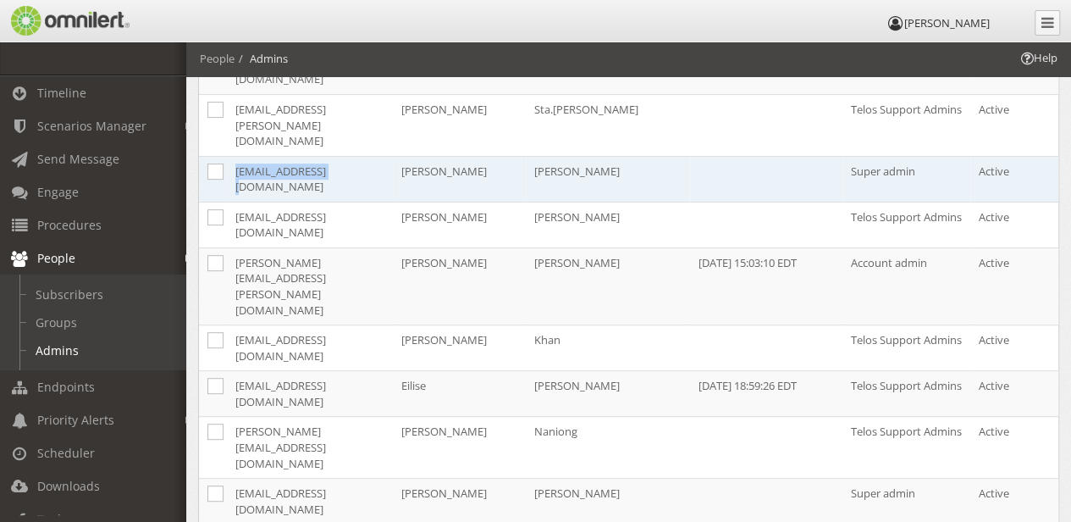
scroll to position [244, 0]
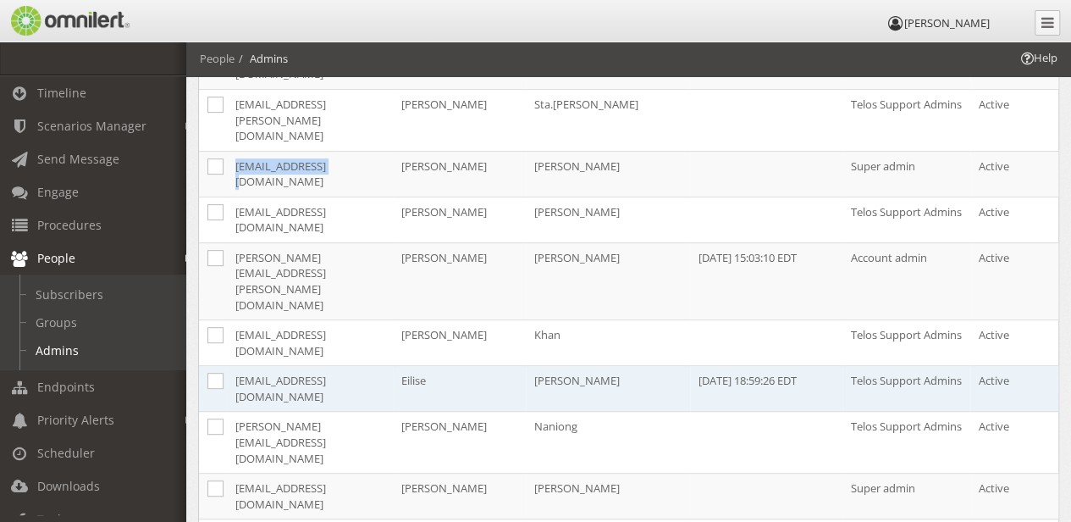
copy tr "cookem@telos.com"
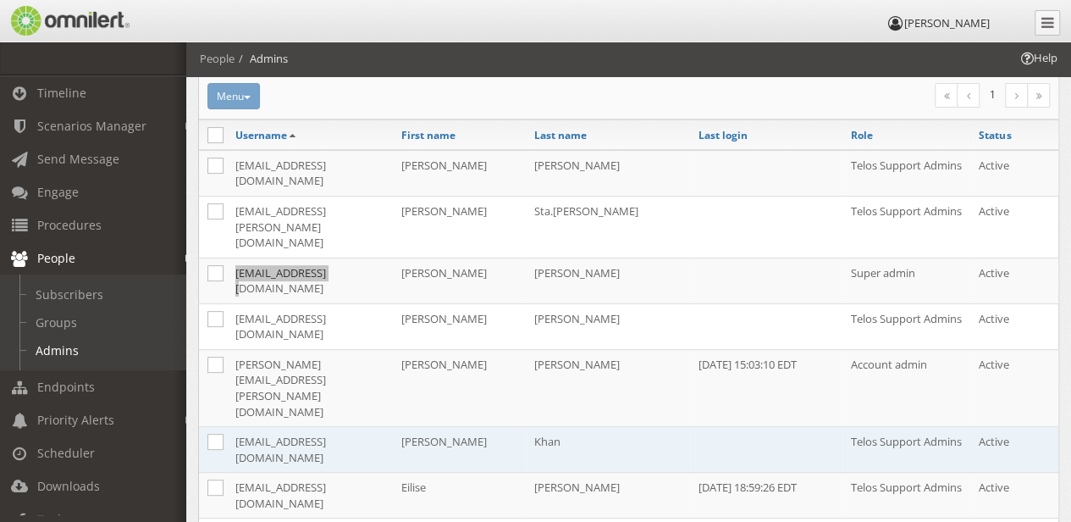
scroll to position [131, 0]
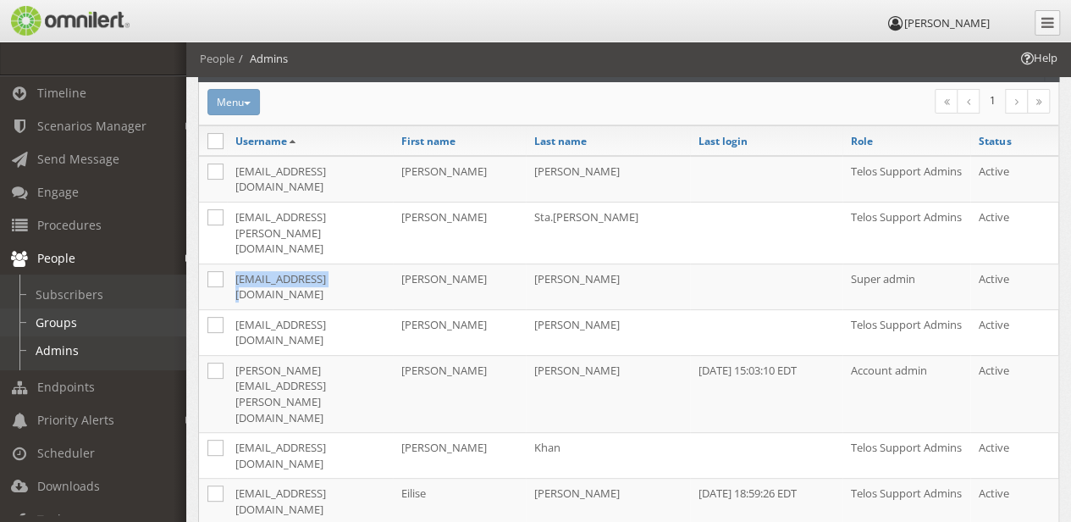
click at [64, 324] on link "Groups" at bounding box center [101, 322] width 202 height 28
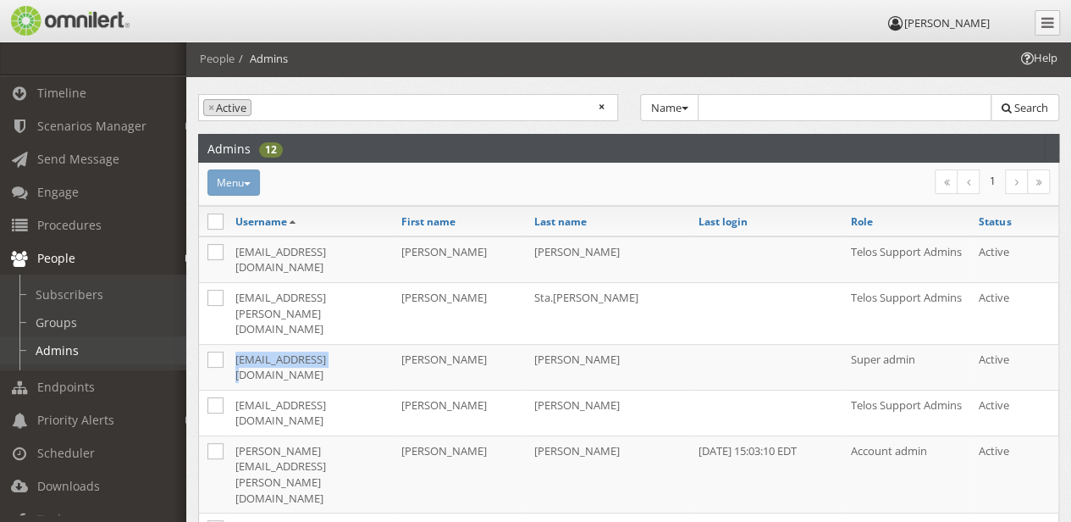
select select
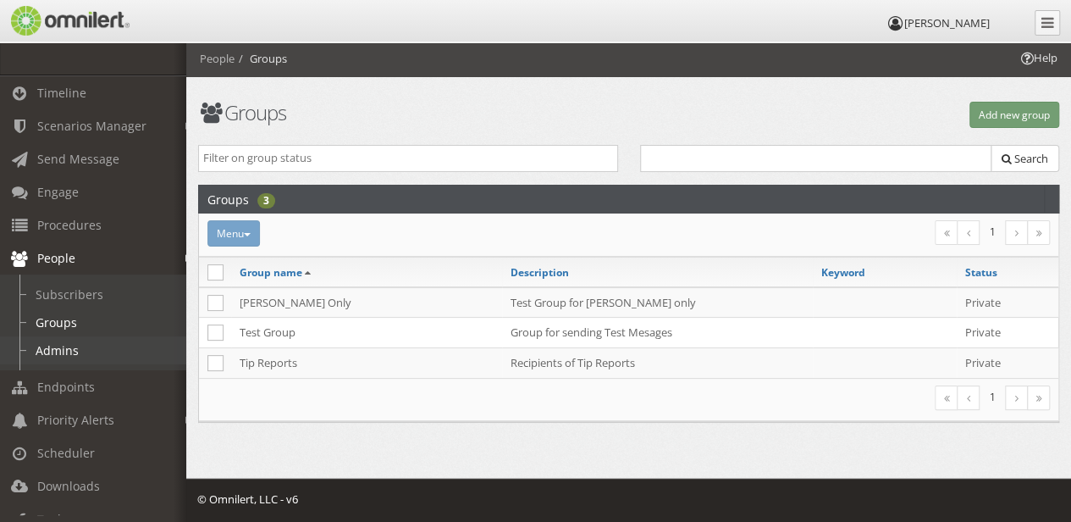
scroll to position [0, 0]
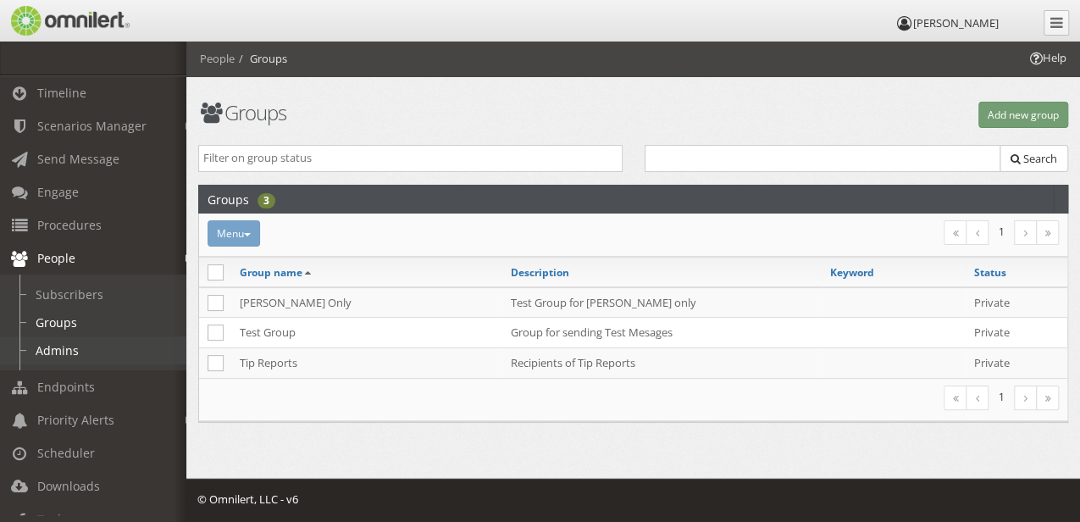
click at [64, 347] on link "Admins" at bounding box center [101, 350] width 202 height 28
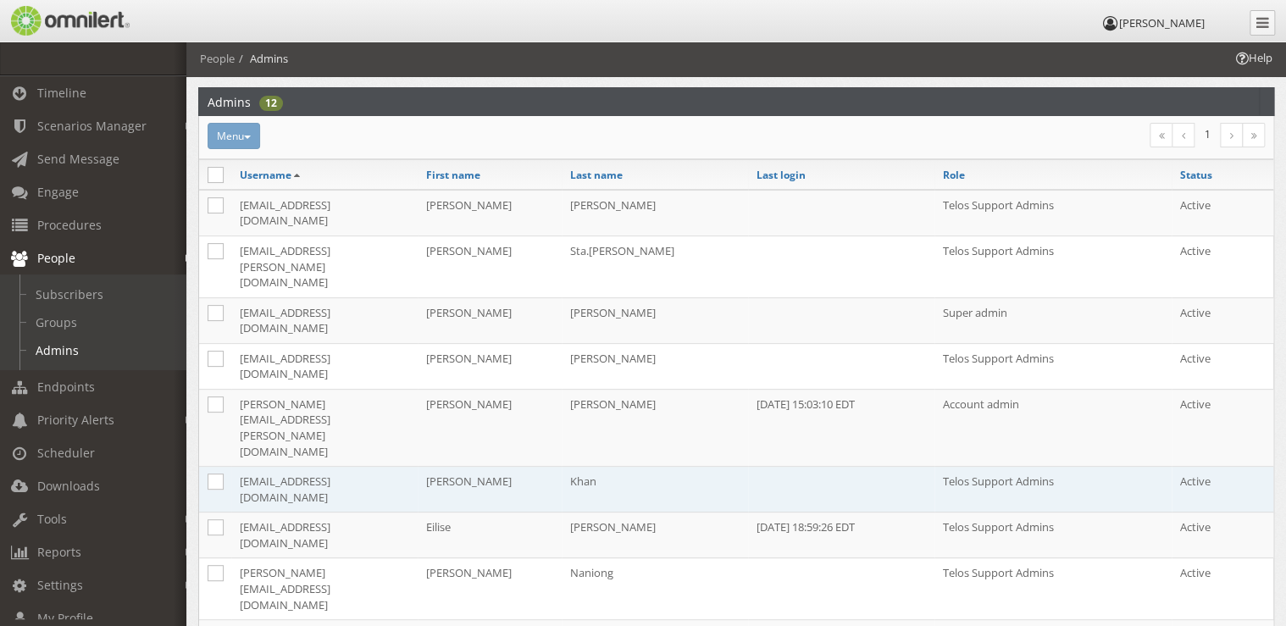
scroll to position [74, 0]
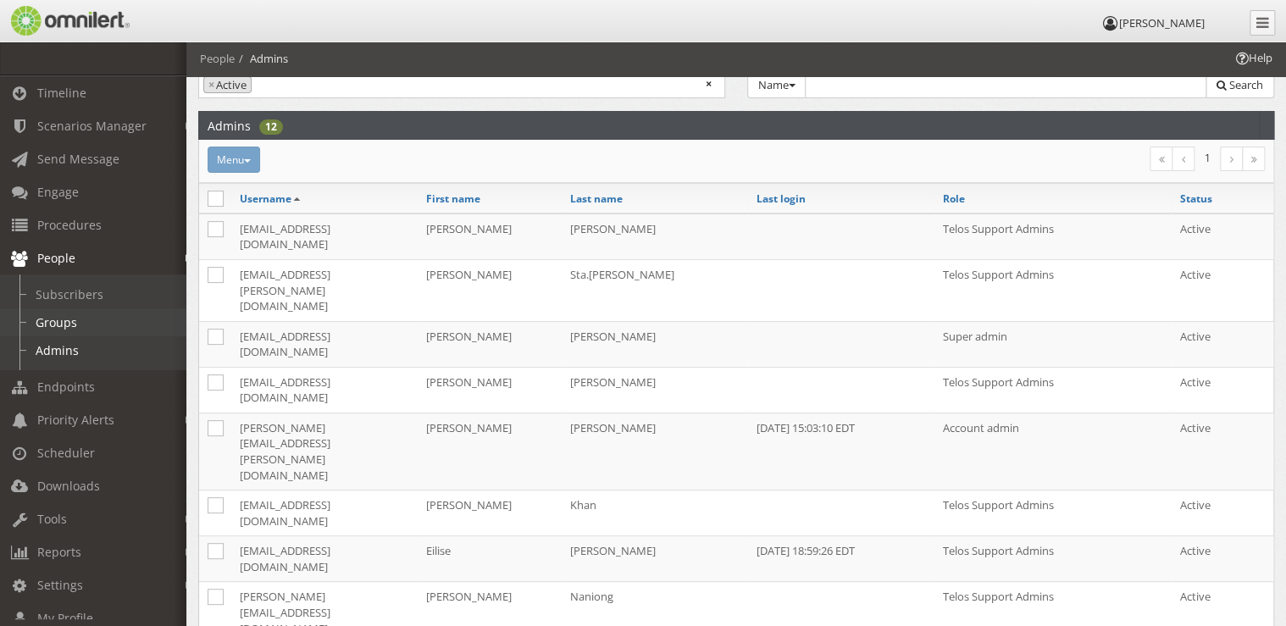
drag, startPoint x: 72, startPoint y: 324, endPoint x: 68, endPoint y: 340, distance: 17.5
click at [72, 324] on link "Groups" at bounding box center [101, 322] width 202 height 28
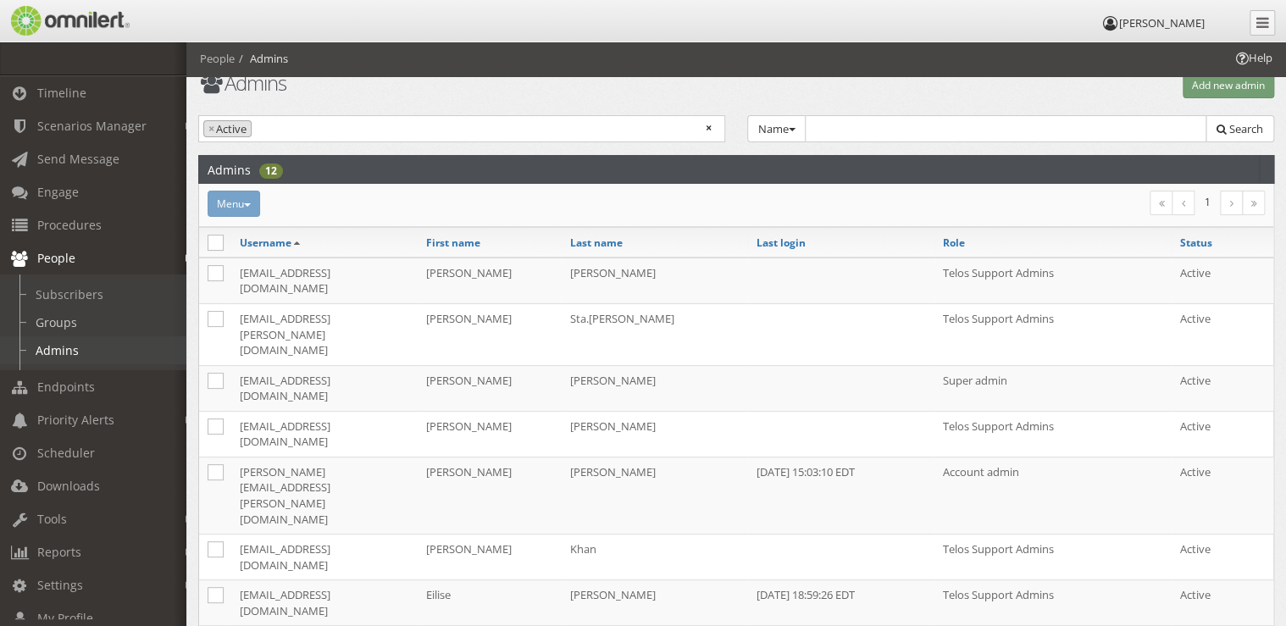
select select
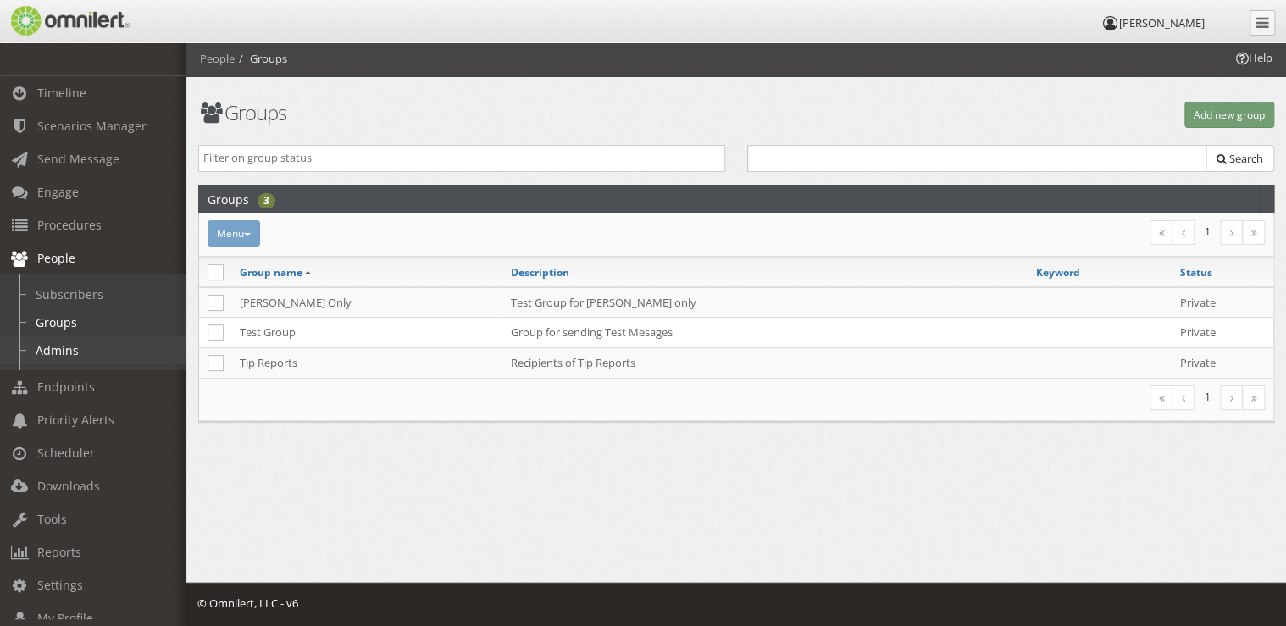
scroll to position [0, 0]
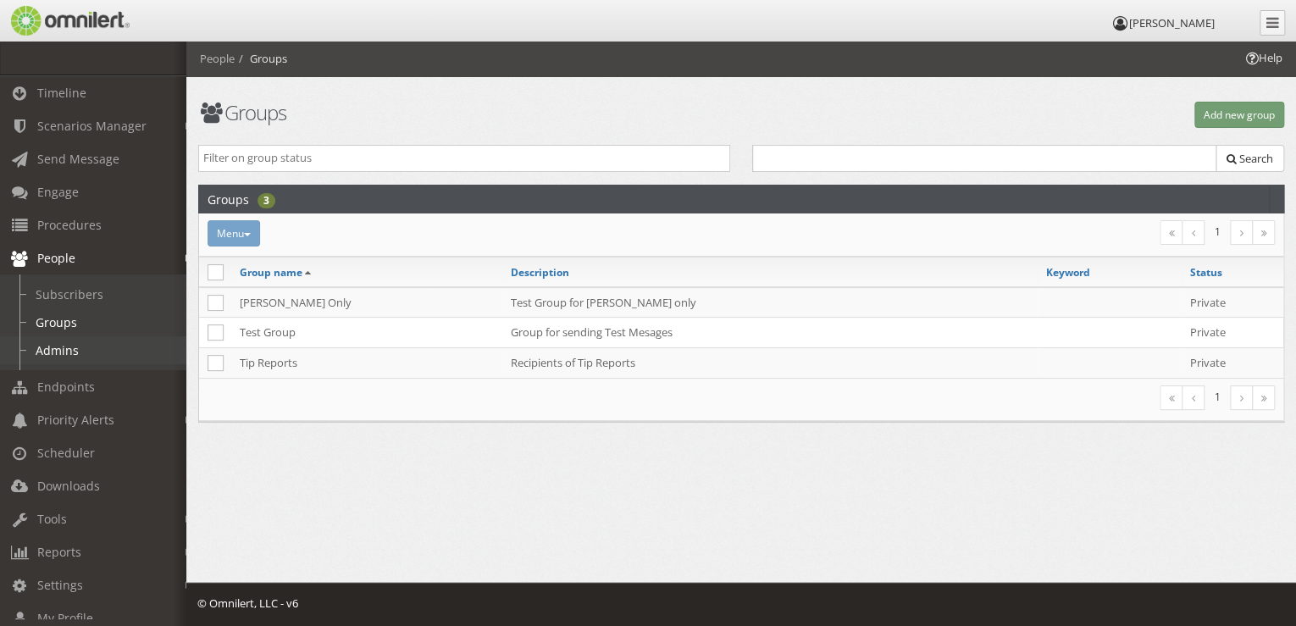
click at [68, 346] on link "Admins" at bounding box center [101, 350] width 202 height 28
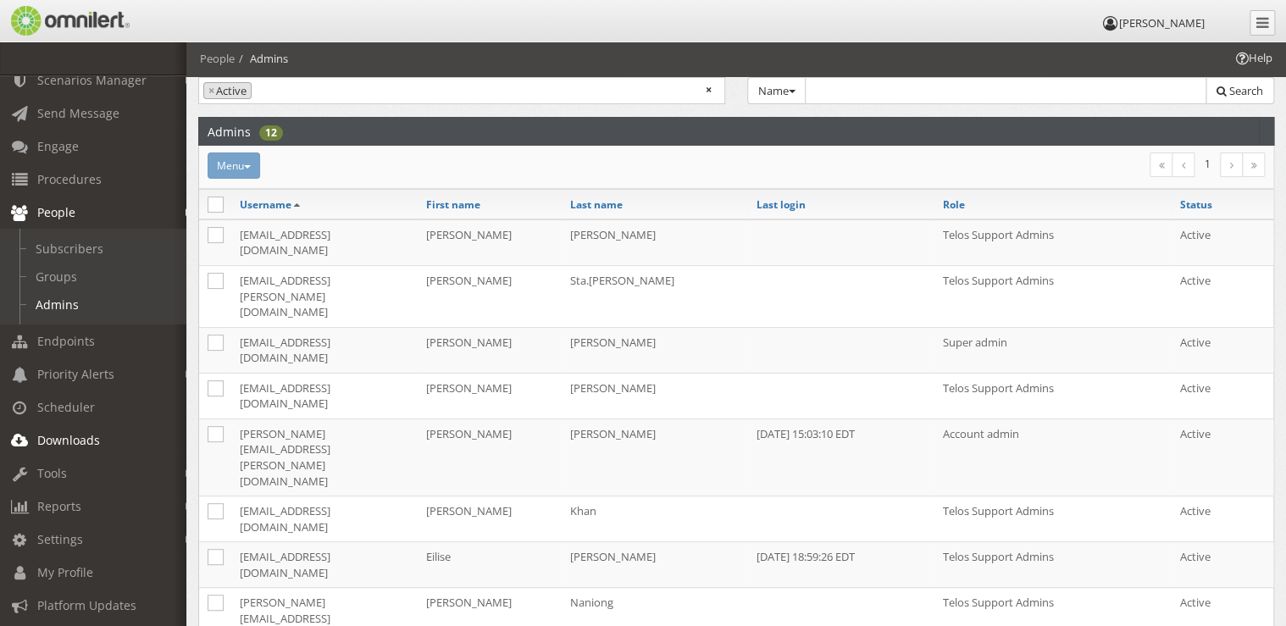
scroll to position [68, 0]
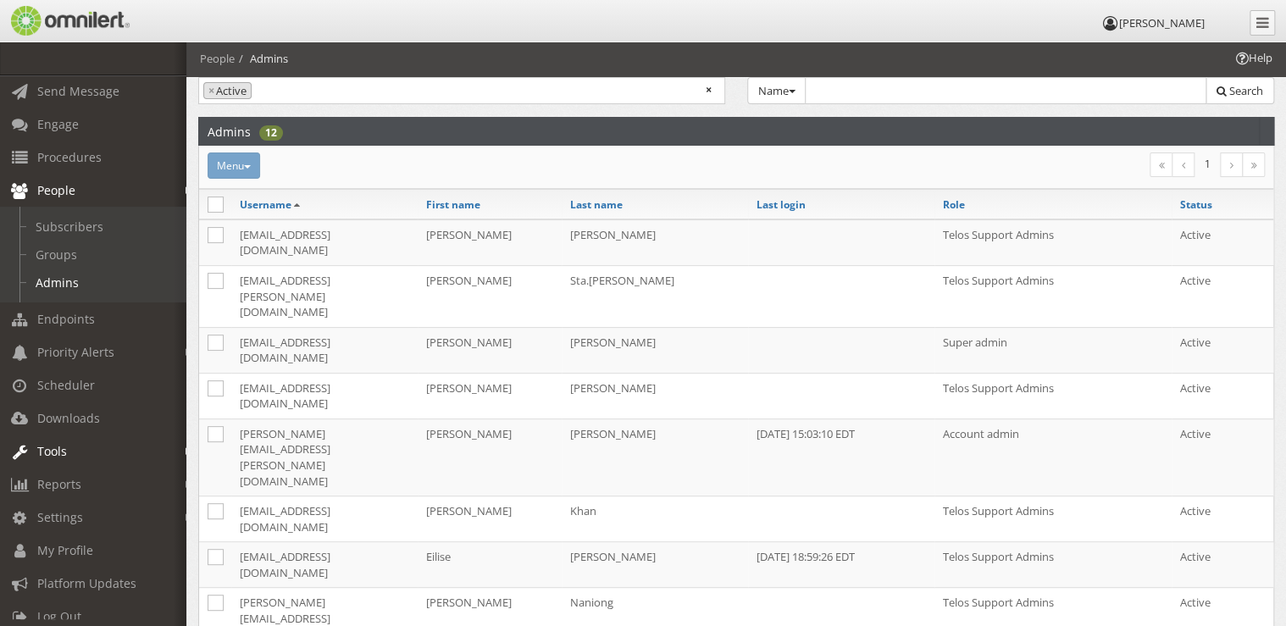
click at [80, 446] on link "Tools" at bounding box center [101, 451] width 202 height 33
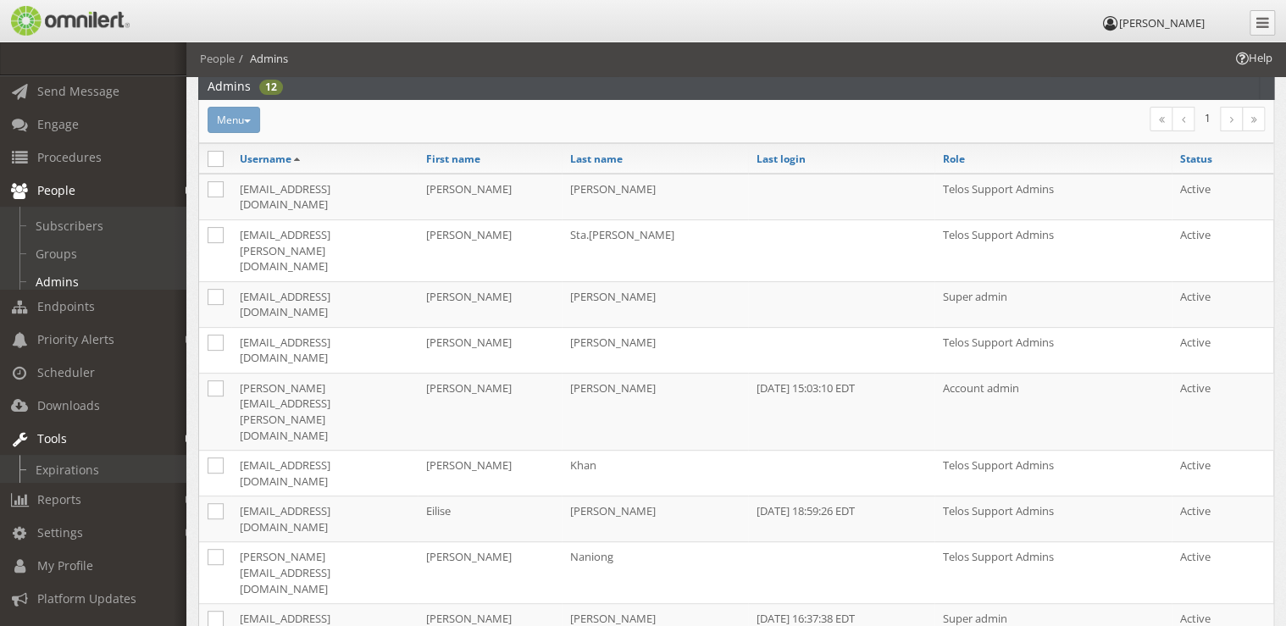
scroll to position [141, 0]
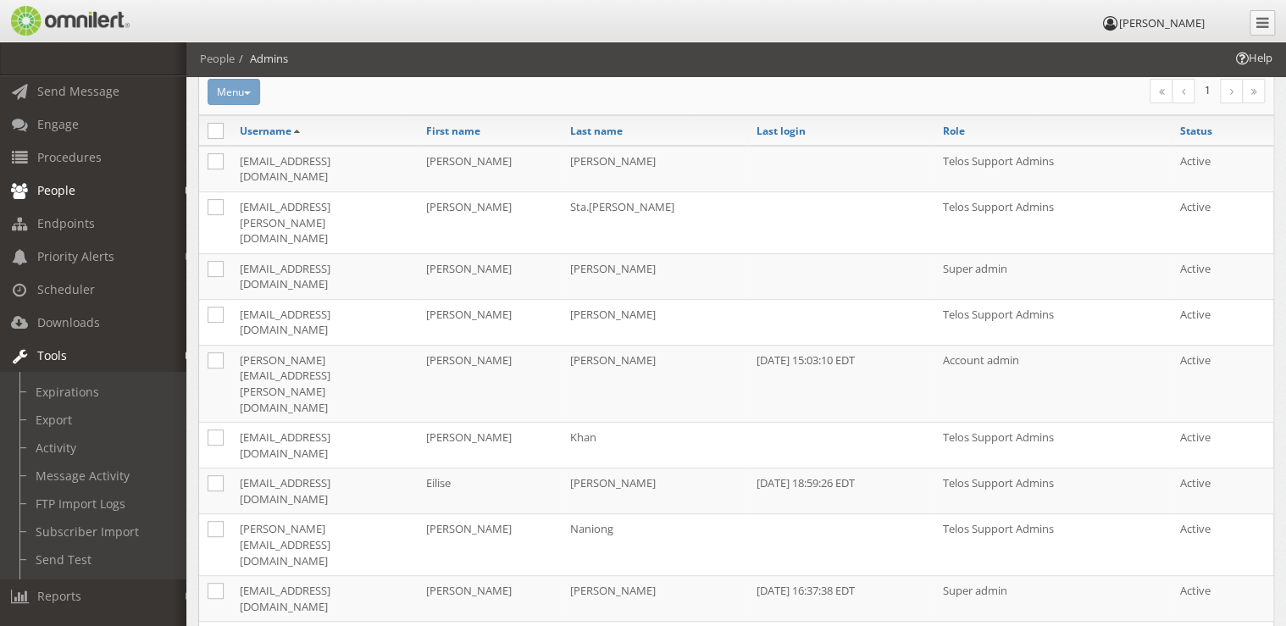
click at [97, 357] on link "Tools" at bounding box center [101, 355] width 202 height 33
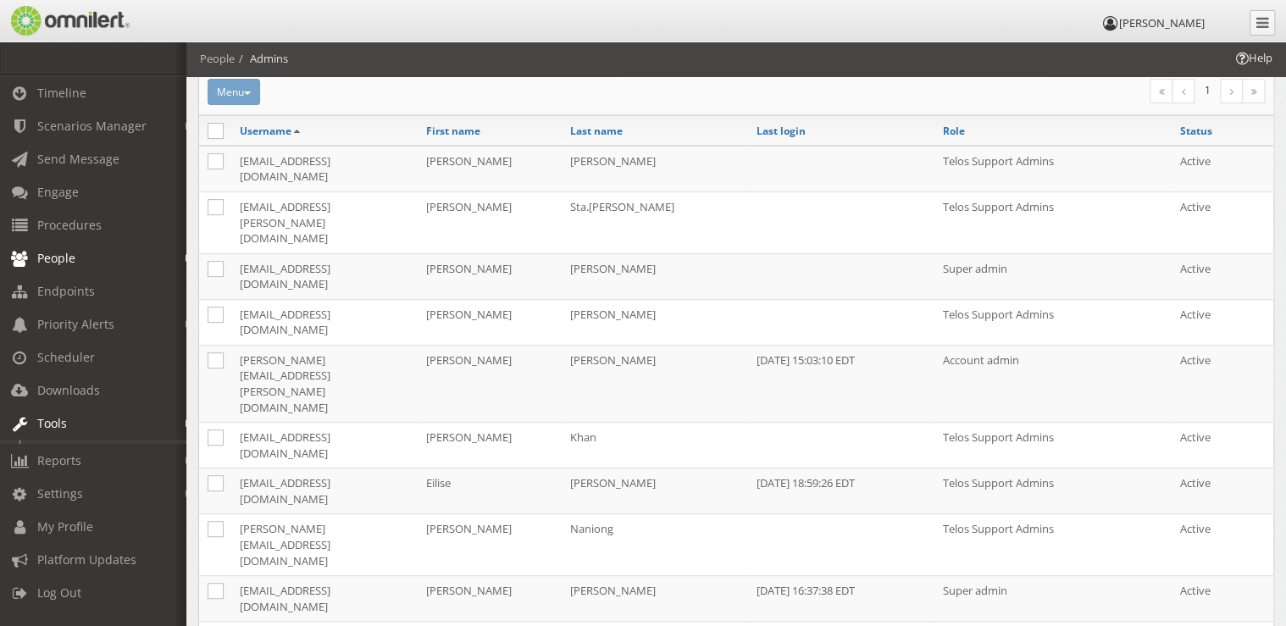
scroll to position [0, 0]
click at [95, 489] on link "Settings" at bounding box center [101, 489] width 202 height 33
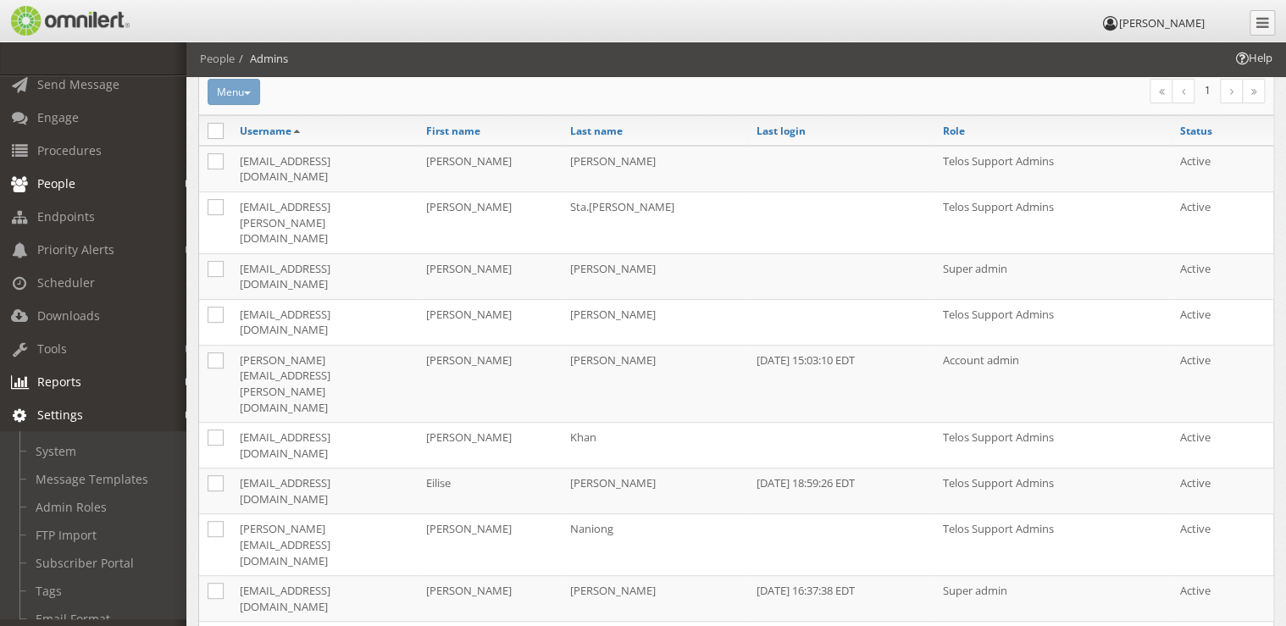
scroll to position [68, 0]
click at [91, 423] on link "Settings" at bounding box center [101, 421] width 202 height 33
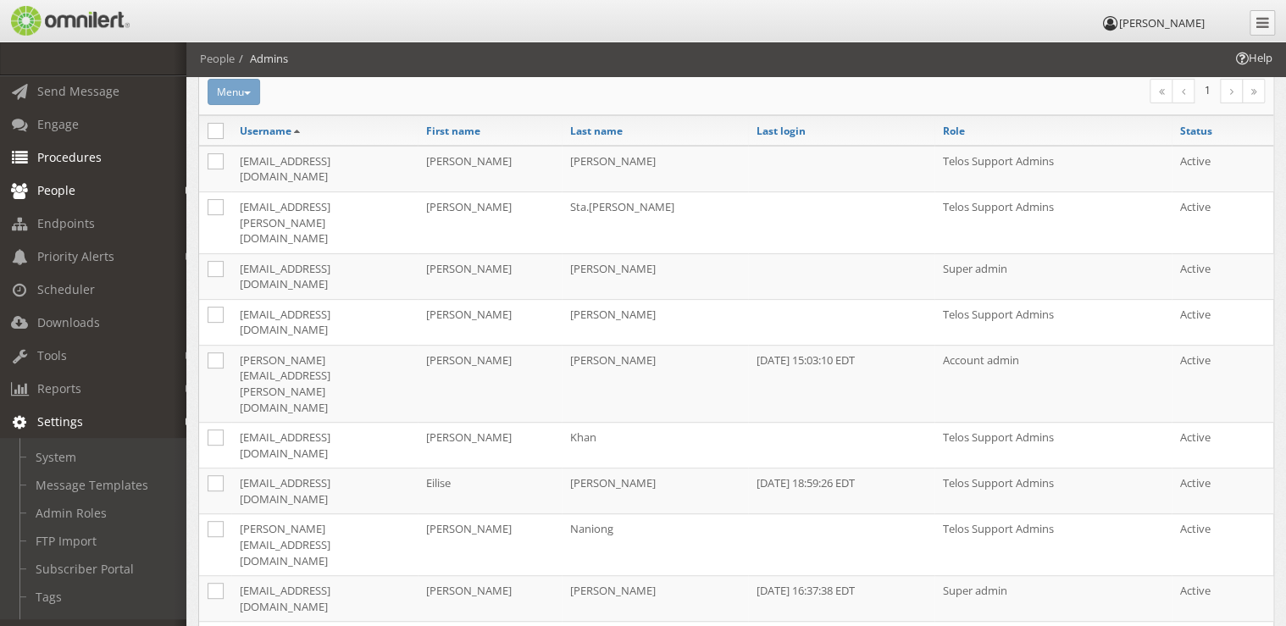
scroll to position [0, 0]
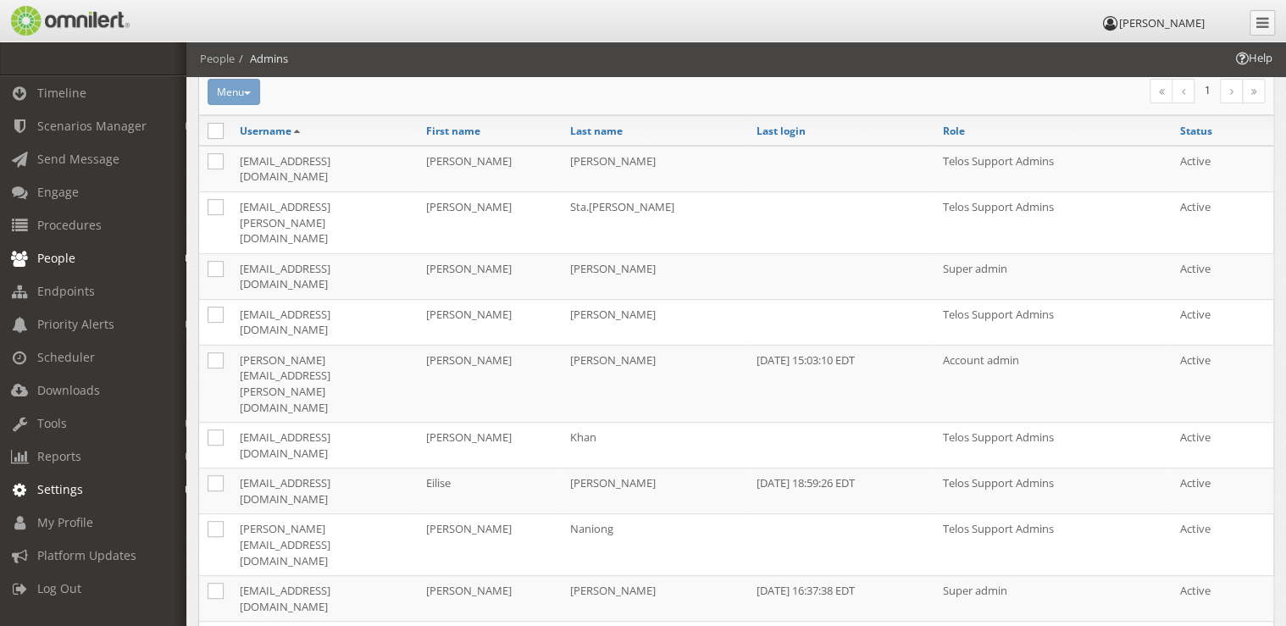
click at [108, 489] on link "Settings" at bounding box center [101, 489] width 202 height 33
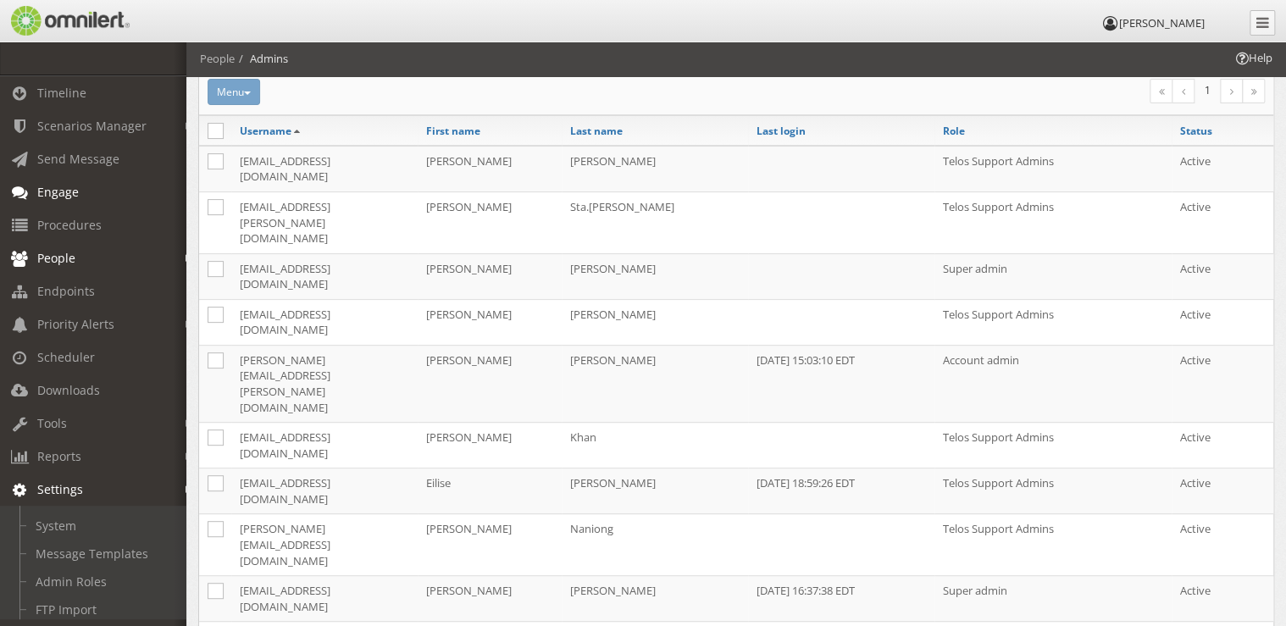
click at [113, 197] on link "Engage" at bounding box center [101, 191] width 202 height 33
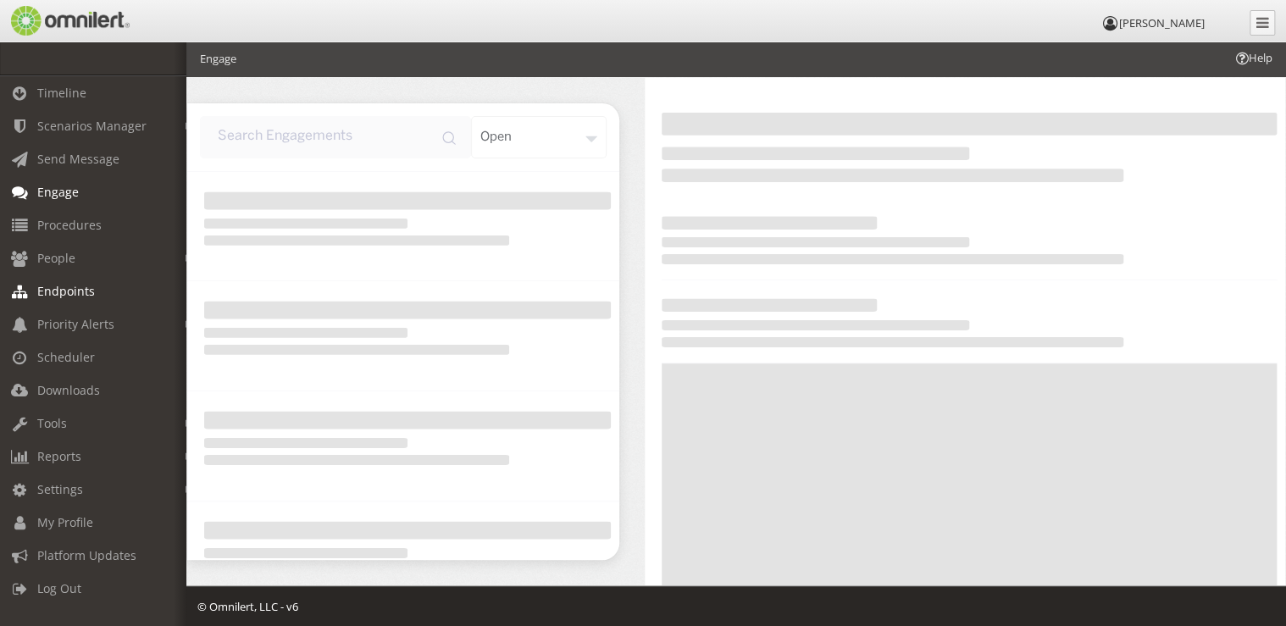
click at [66, 287] on span "Endpoints" at bounding box center [66, 291] width 58 height 16
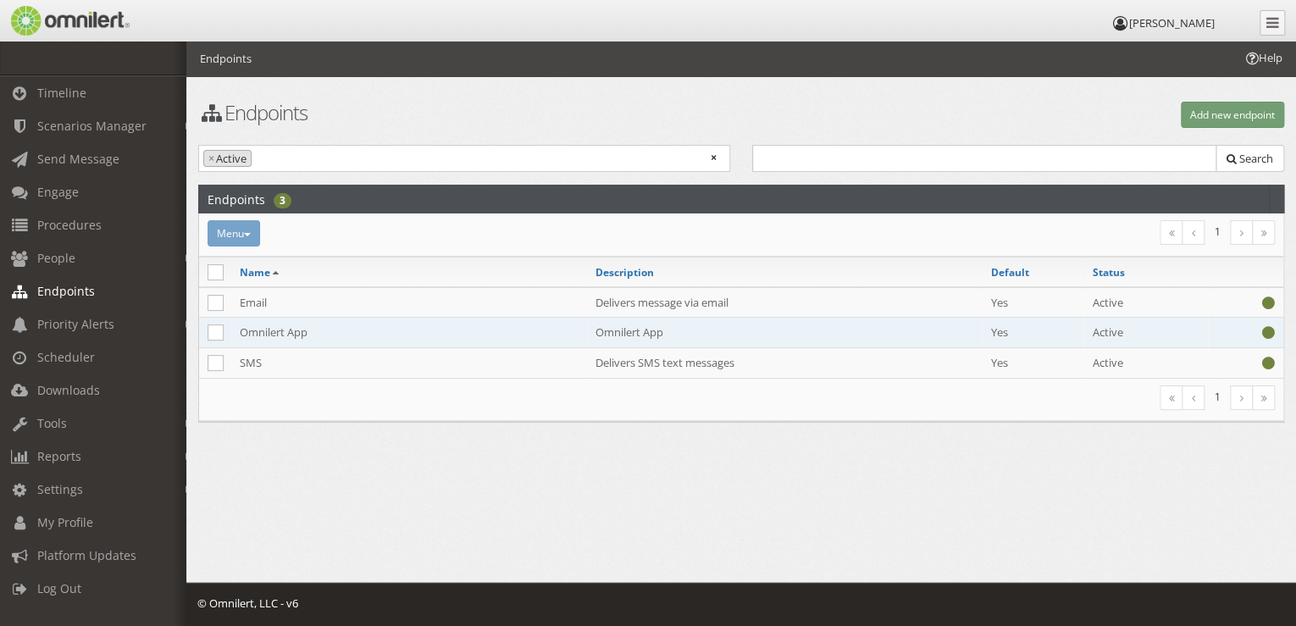
click at [274, 332] on td "Omnilert App" at bounding box center [409, 333] width 356 height 30
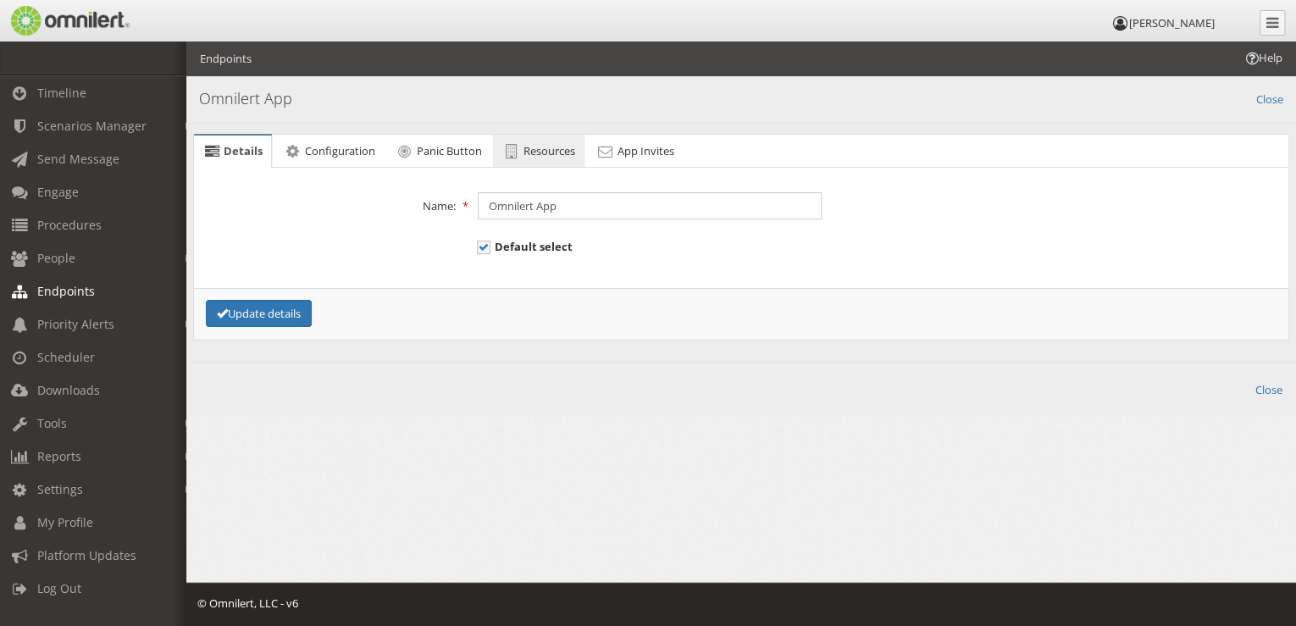
click at [545, 140] on link "Resources" at bounding box center [538, 152] width 91 height 34
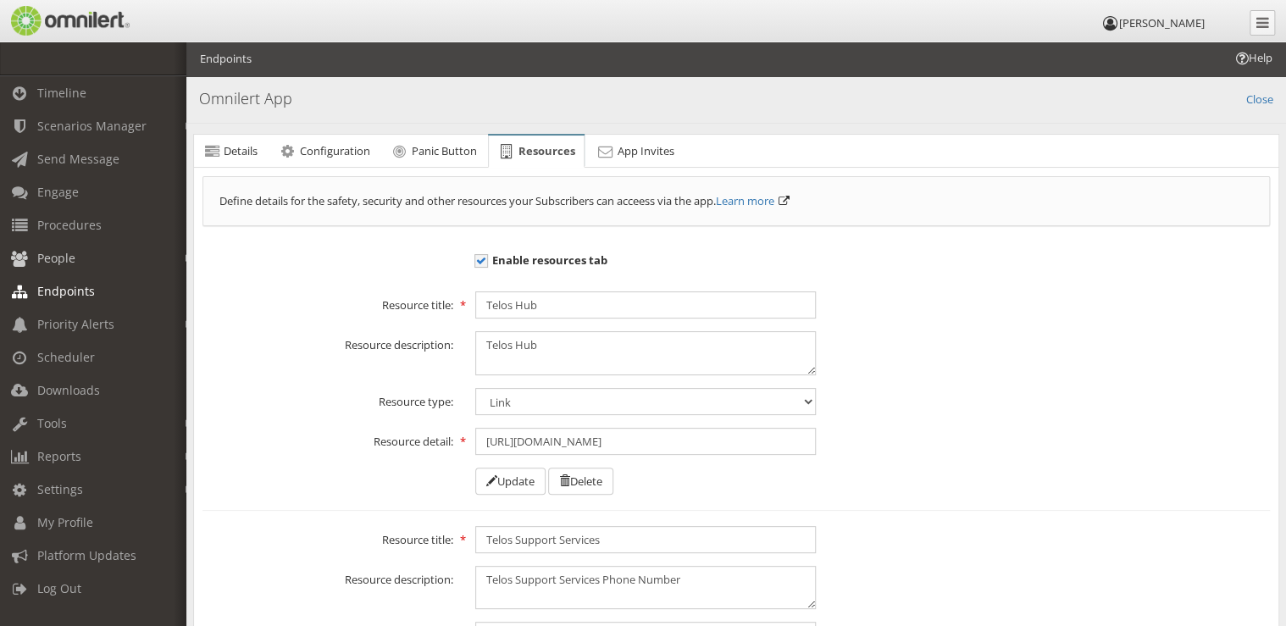
drag, startPoint x: 71, startPoint y: 258, endPoint x: 71, endPoint y: 290, distance: 31.3
click at [71, 258] on span "People" at bounding box center [56, 258] width 38 height 16
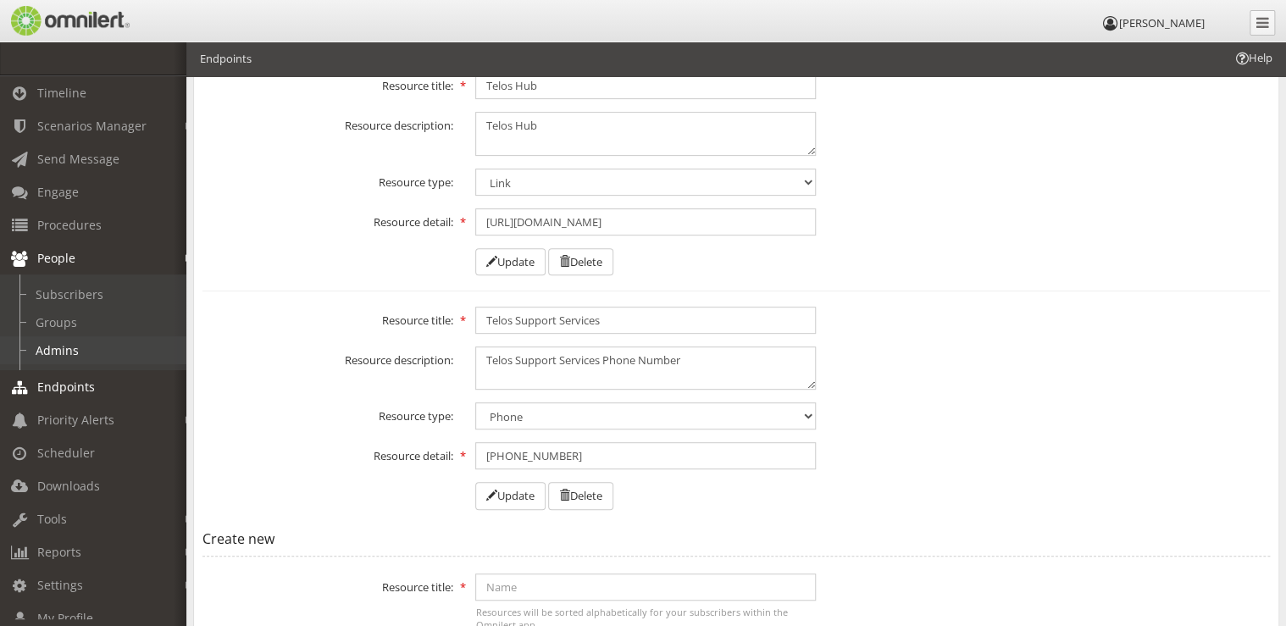
click at [67, 353] on link "Admins" at bounding box center [101, 350] width 202 height 28
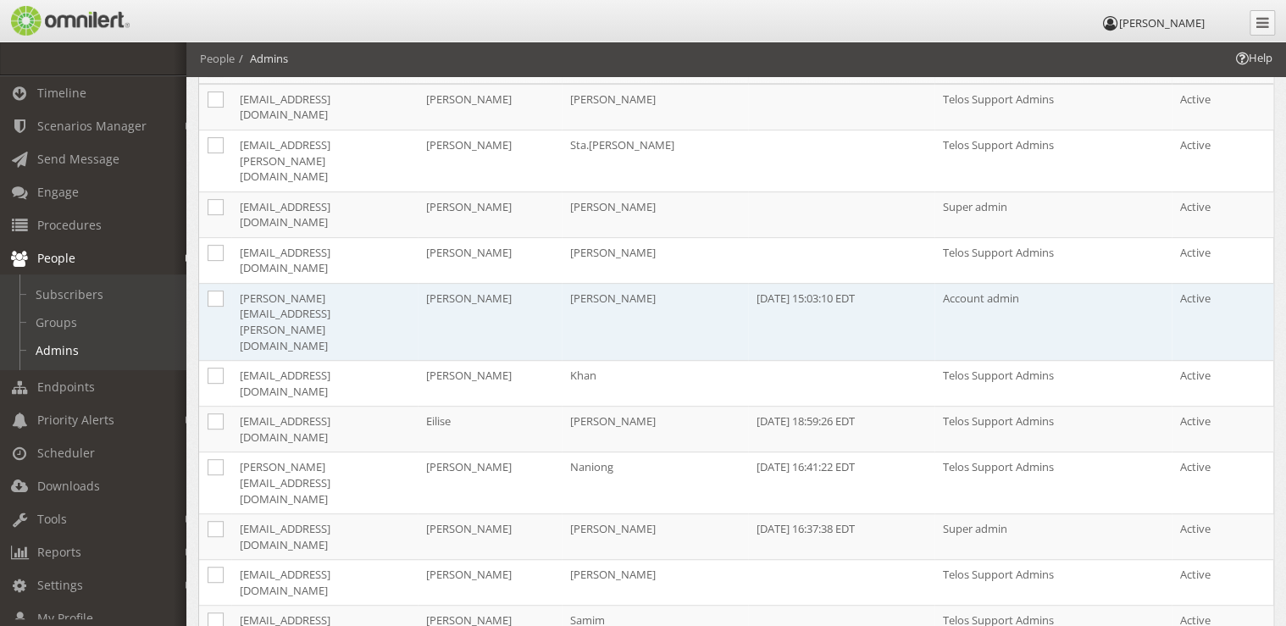
scroll to position [141, 0]
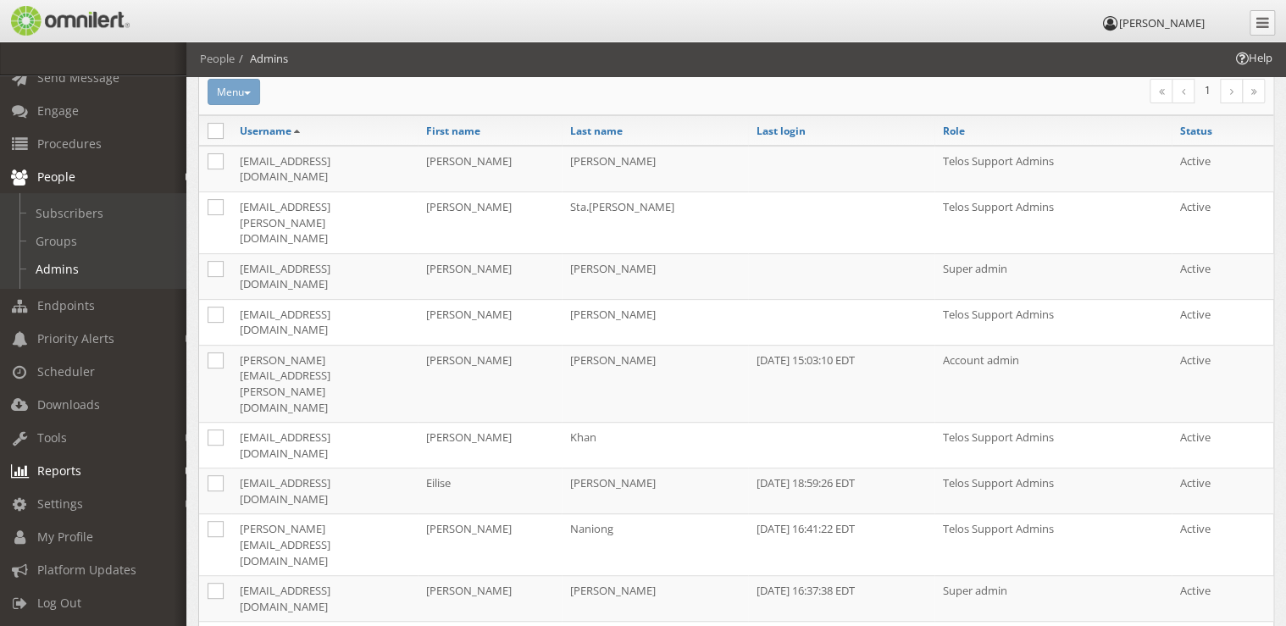
click at [74, 464] on span "Reports" at bounding box center [59, 470] width 44 height 16
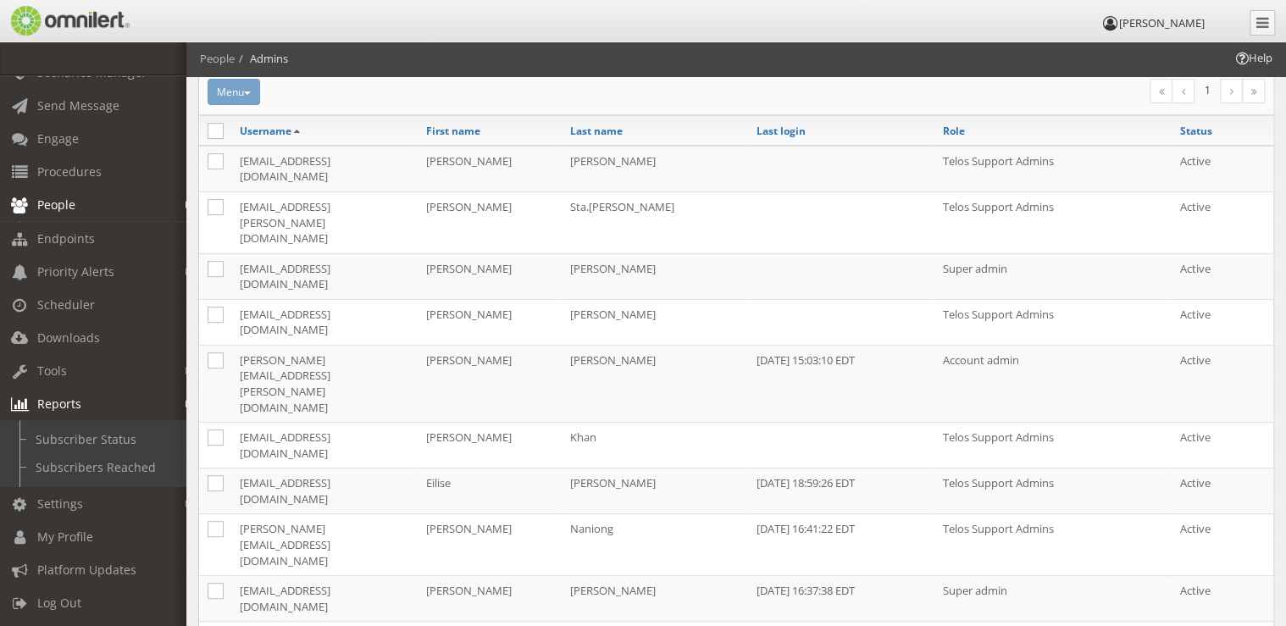
scroll to position [66, 0]
click at [74, 429] on link "Subscriber Status" at bounding box center [101, 439] width 202 height 28
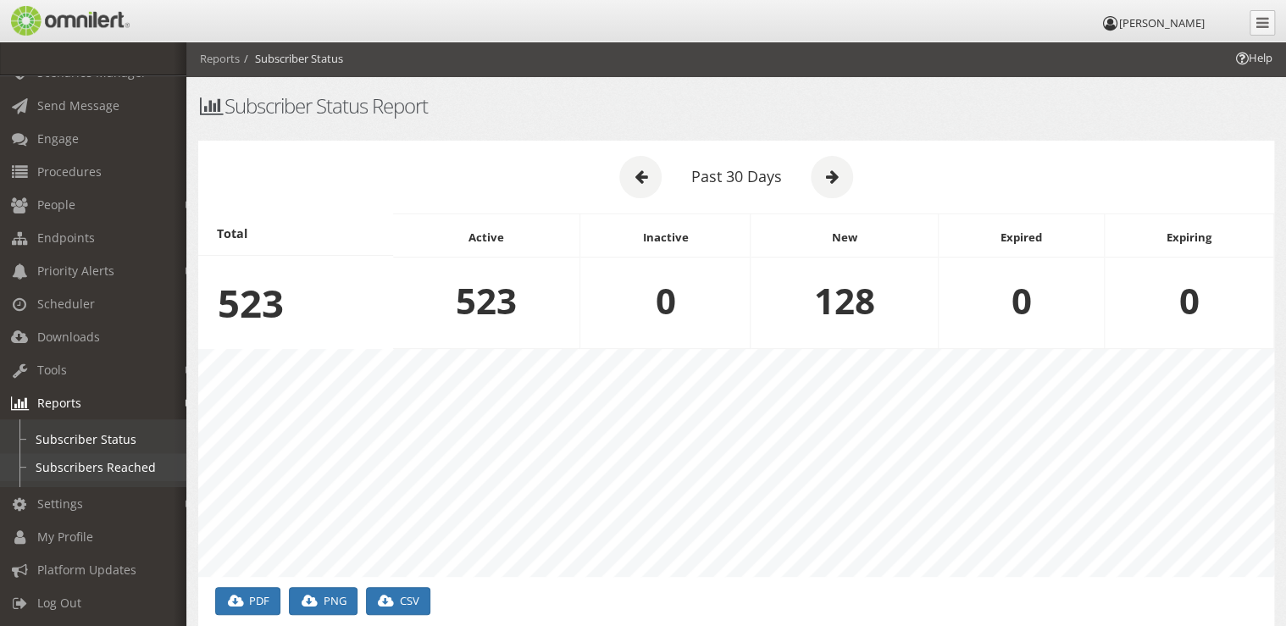
click at [108, 456] on link "Subscribers Reached" at bounding box center [101, 467] width 202 height 28
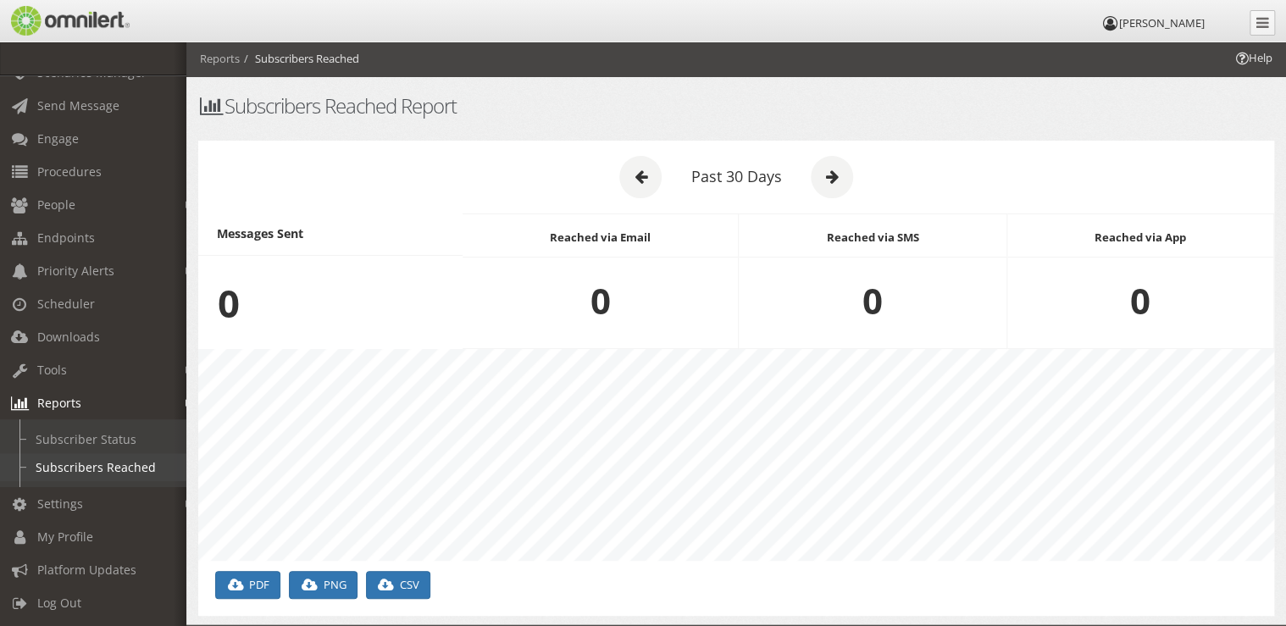
scroll to position [211, 1075]
click at [80, 200] on link "People" at bounding box center [101, 204] width 202 height 33
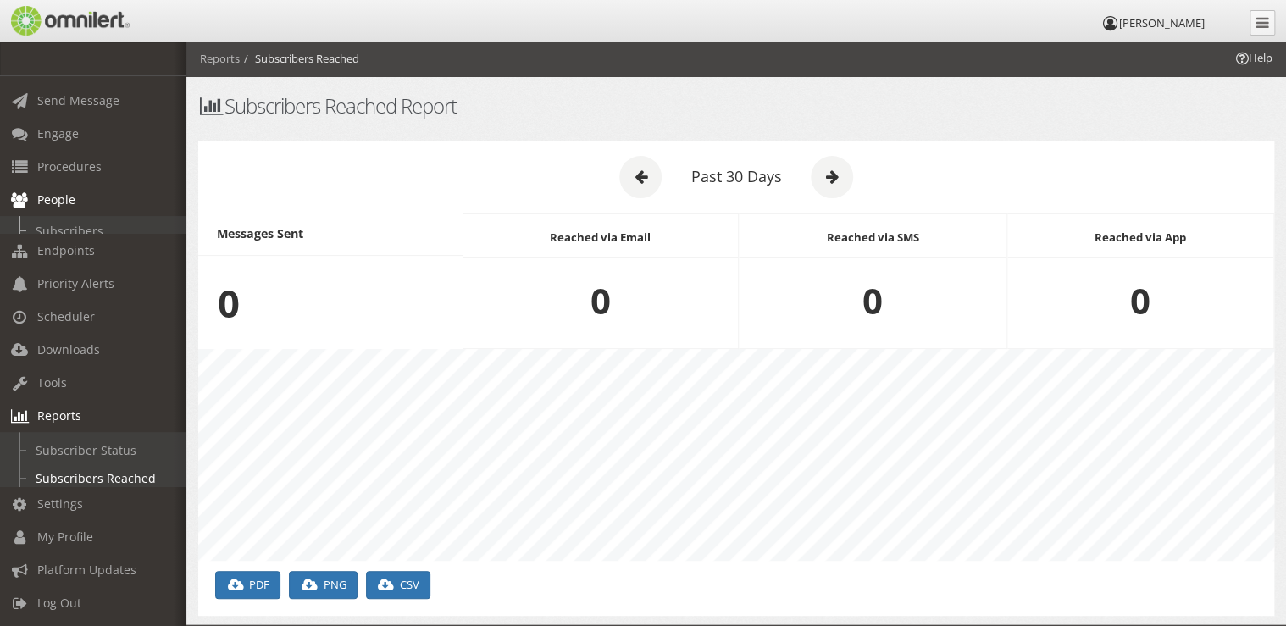
scroll to position [42, 0]
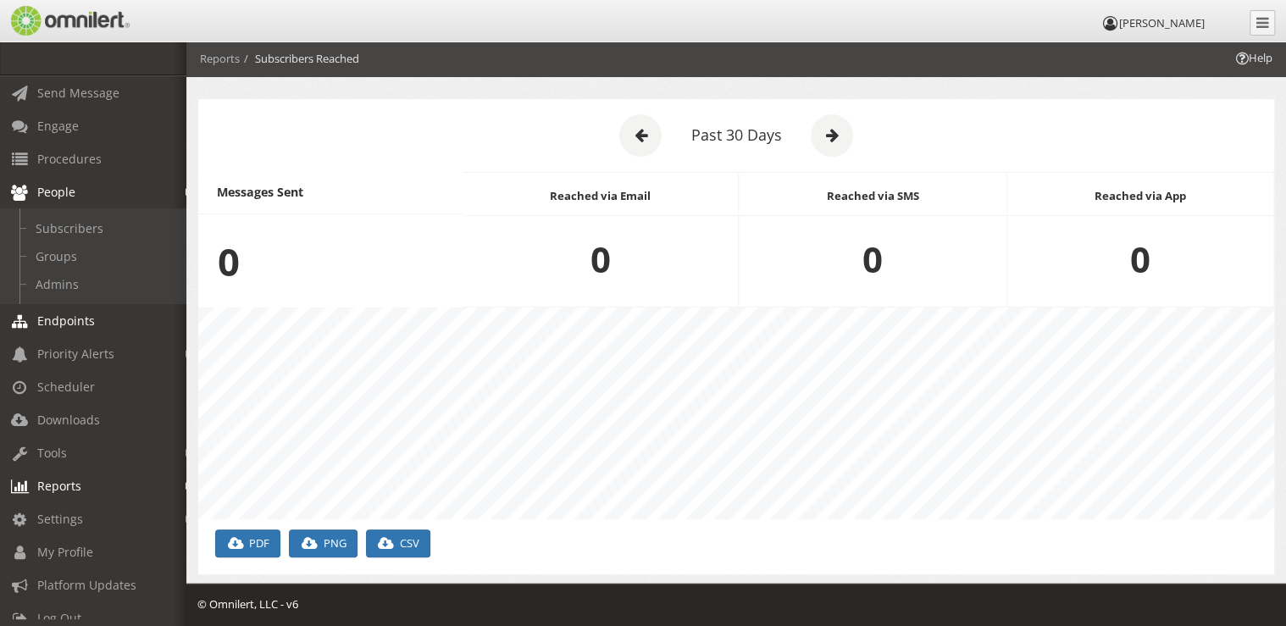
click at [89, 315] on span "Endpoints" at bounding box center [66, 321] width 58 height 16
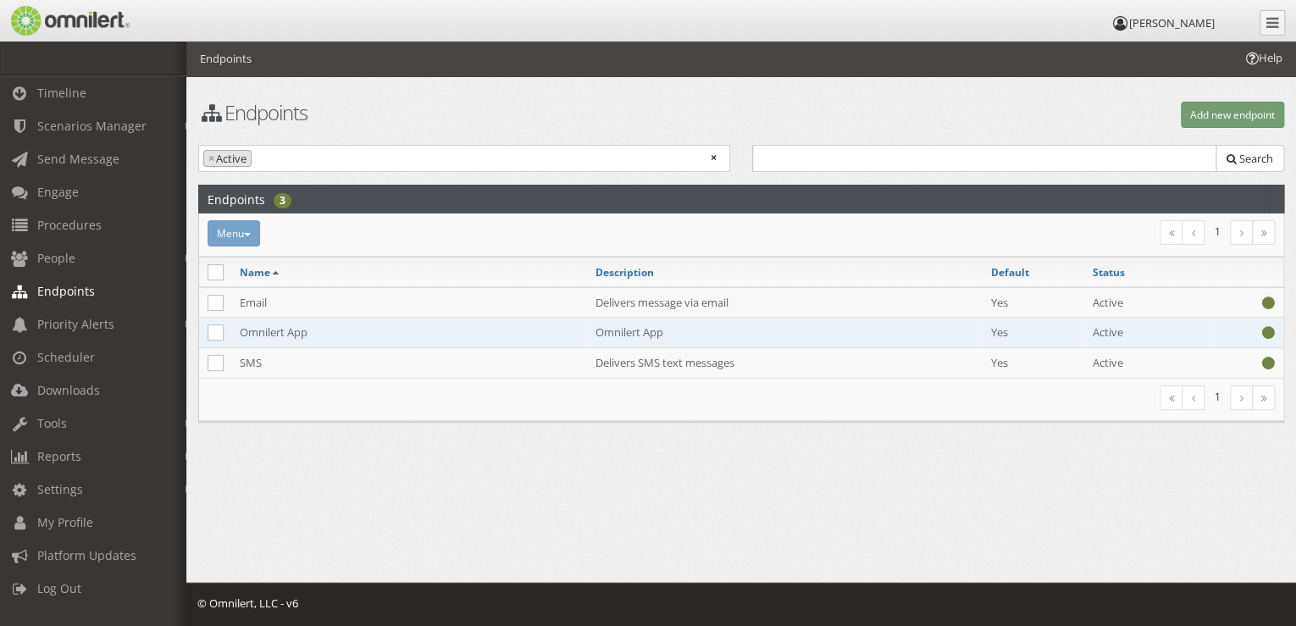
click at [352, 331] on td "Omnilert App" at bounding box center [409, 333] width 356 height 30
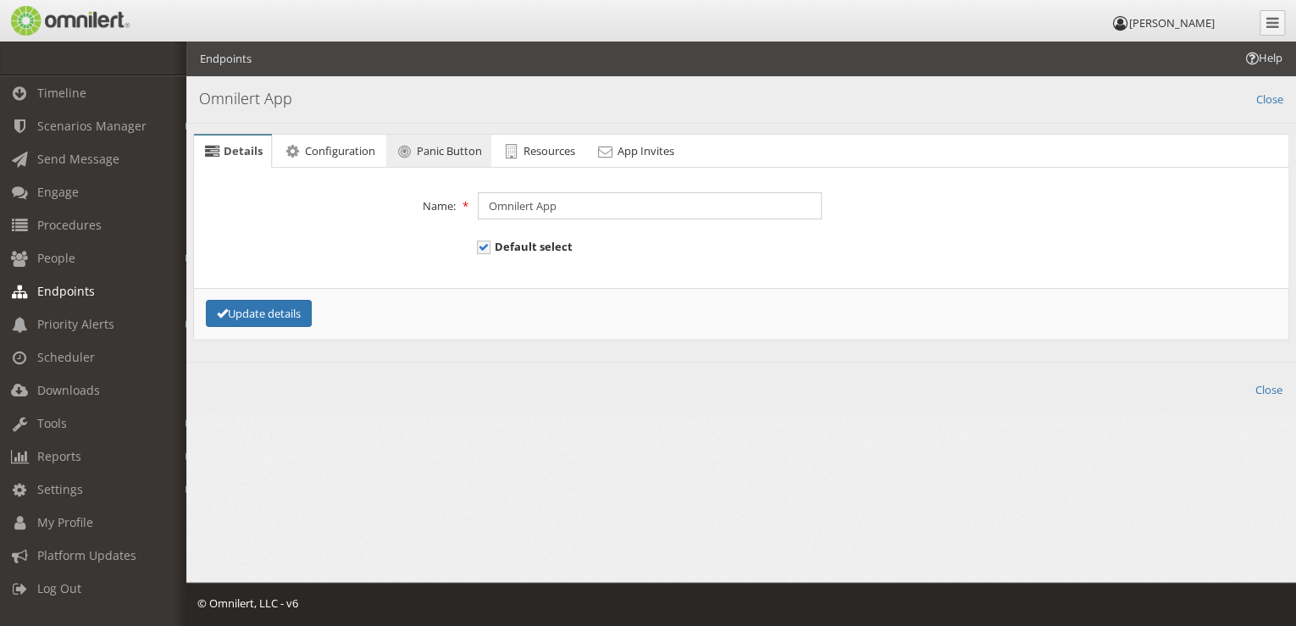
click at [423, 140] on link "Panic Button" at bounding box center [438, 152] width 105 height 34
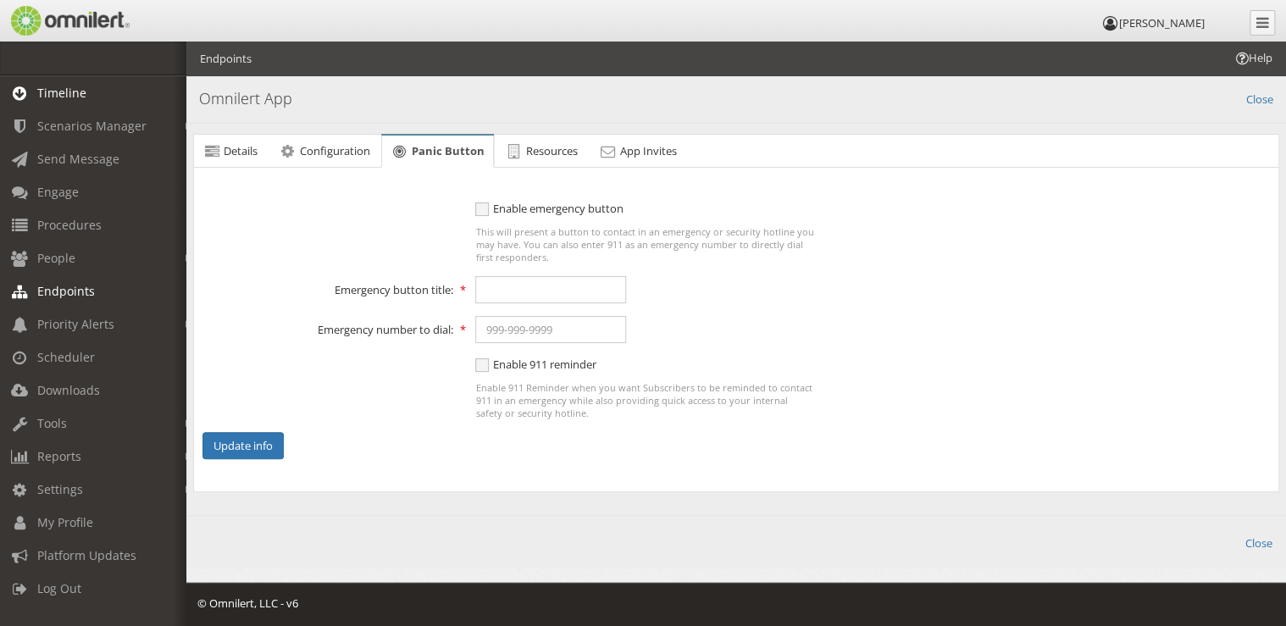
click at [76, 98] on span "Timeline" at bounding box center [61, 93] width 49 height 16
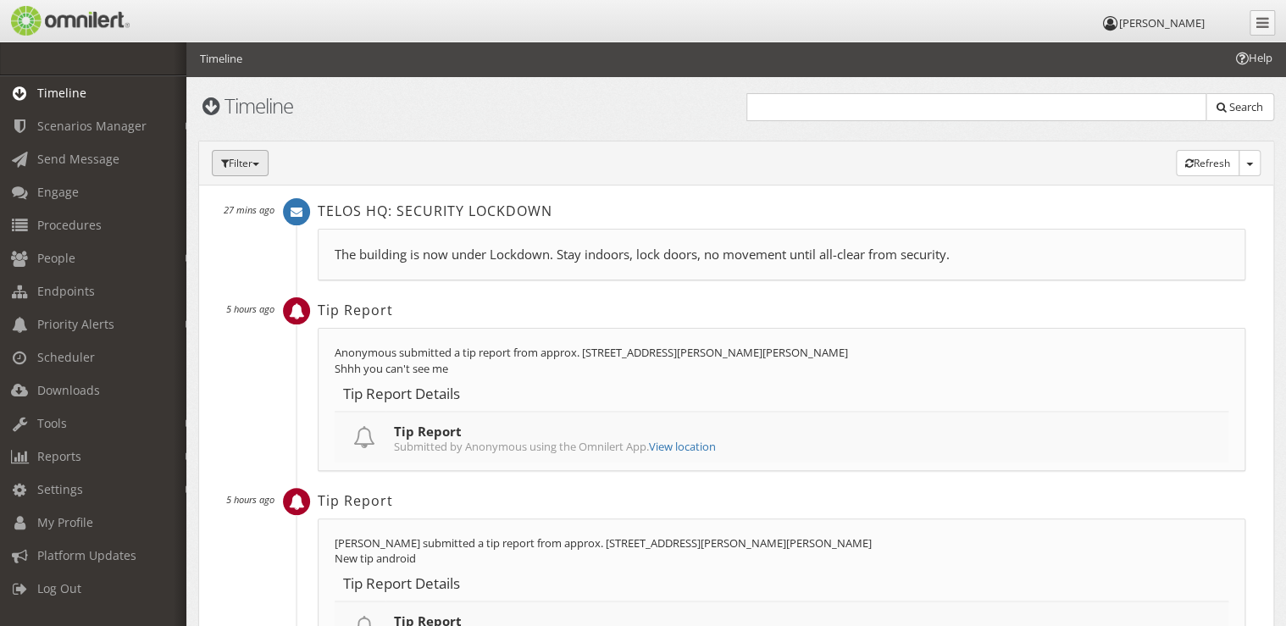
click at [253, 162] on button "Filter" at bounding box center [240, 163] width 57 height 26
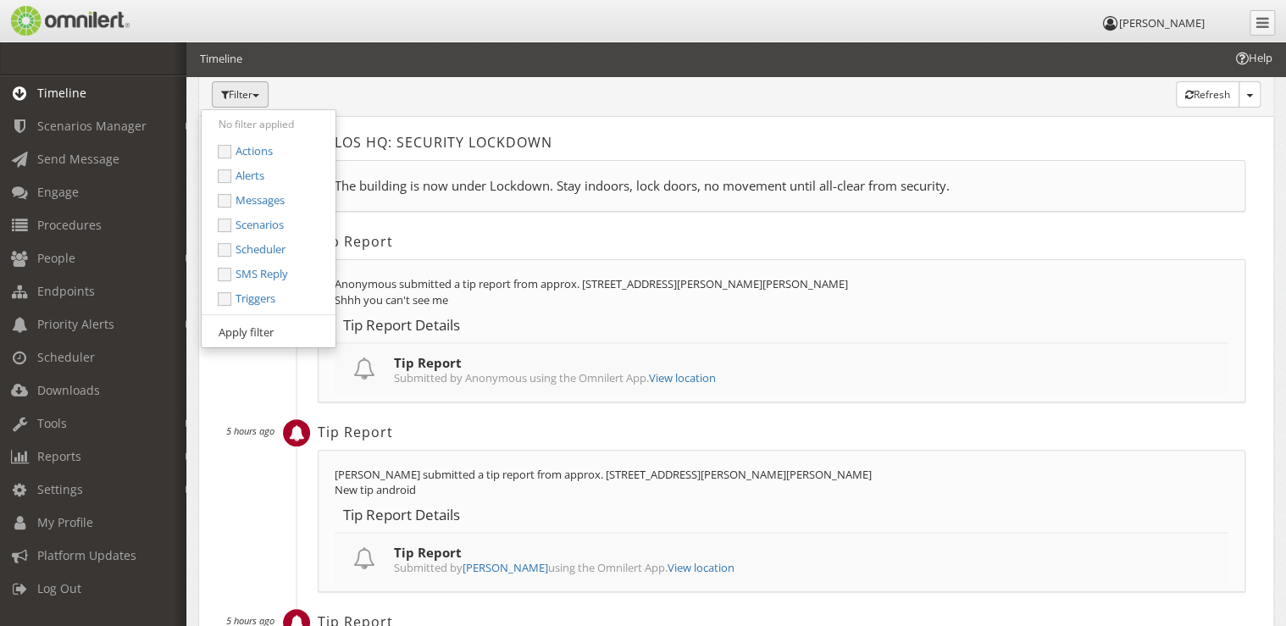
scroll to position [219, 0]
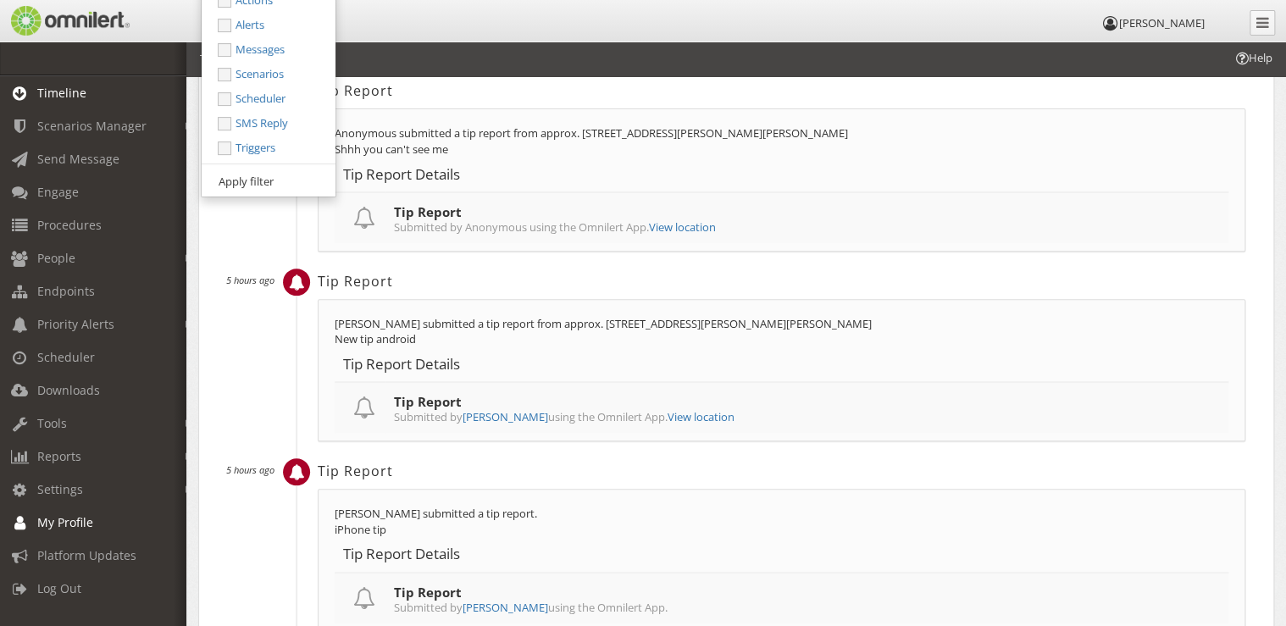
click at [85, 522] on span "My Profile" at bounding box center [65, 522] width 56 height 16
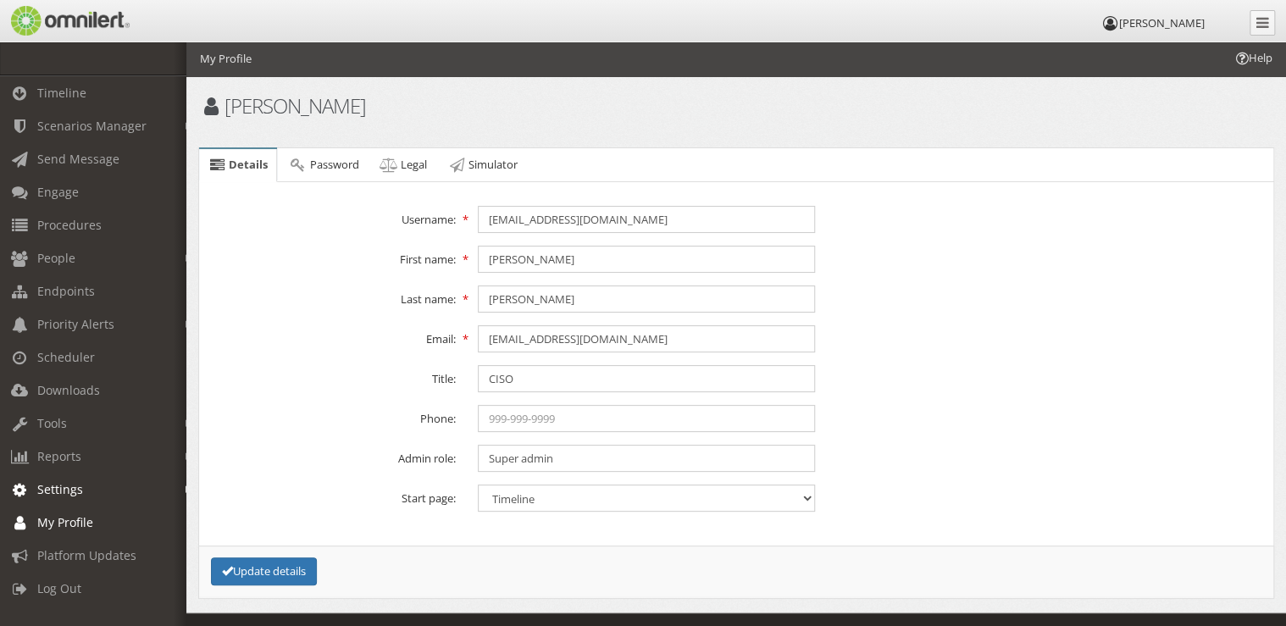
click at [74, 495] on span "Settings" at bounding box center [60, 489] width 46 height 16
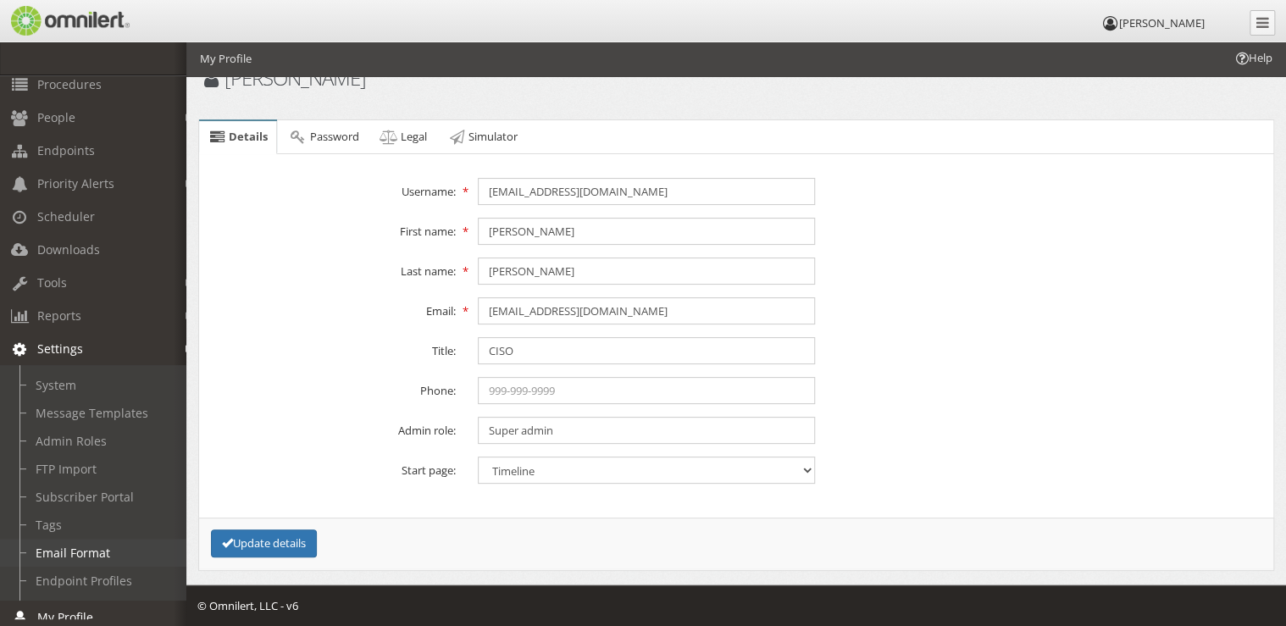
scroll to position [203, 0]
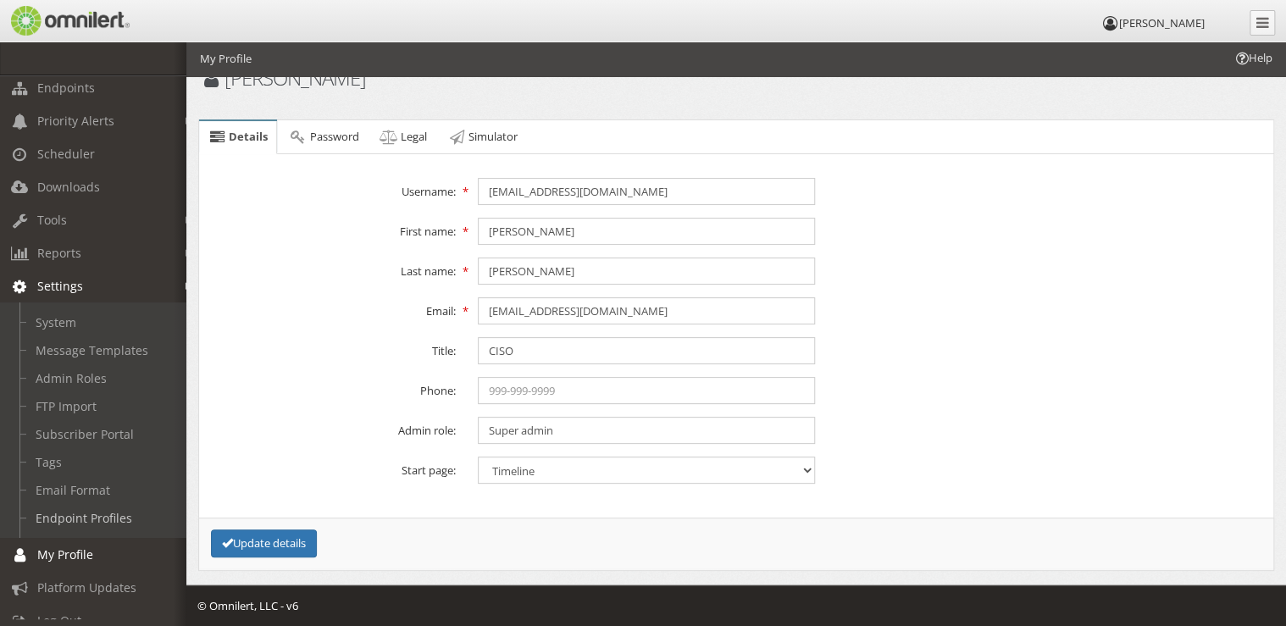
click at [125, 520] on link "Endpoint Profiles" at bounding box center [101, 518] width 202 height 28
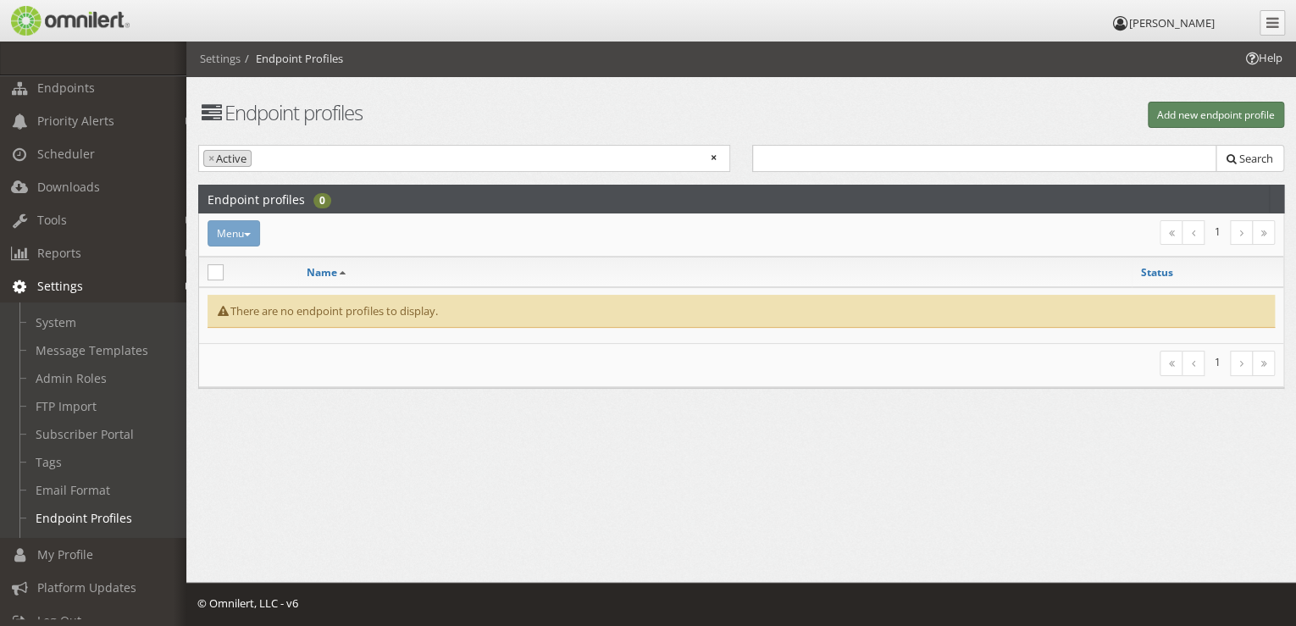
click at [1198, 110] on button "Add new endpoint profile" at bounding box center [1216, 115] width 136 height 26
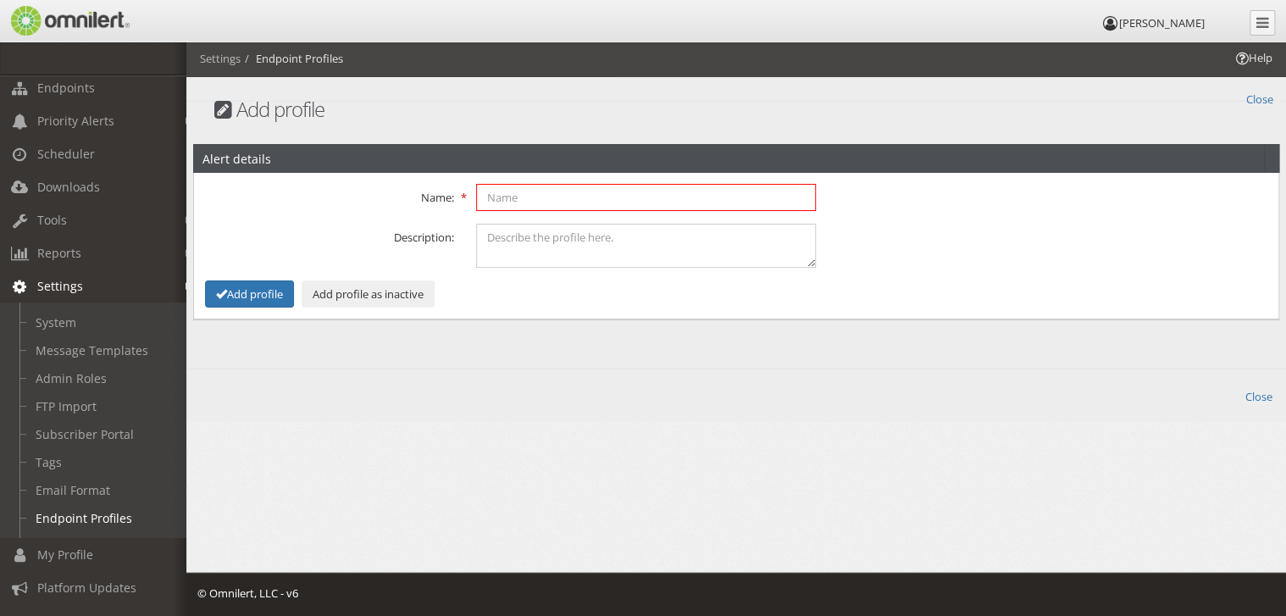
click at [566, 207] on input "text" at bounding box center [646, 197] width 340 height 27
click at [498, 197] on input "P" at bounding box center [646, 197] width 340 height 27
type input "Profile1"
click at [270, 291] on button "Add profile" at bounding box center [249, 294] width 89 height 28
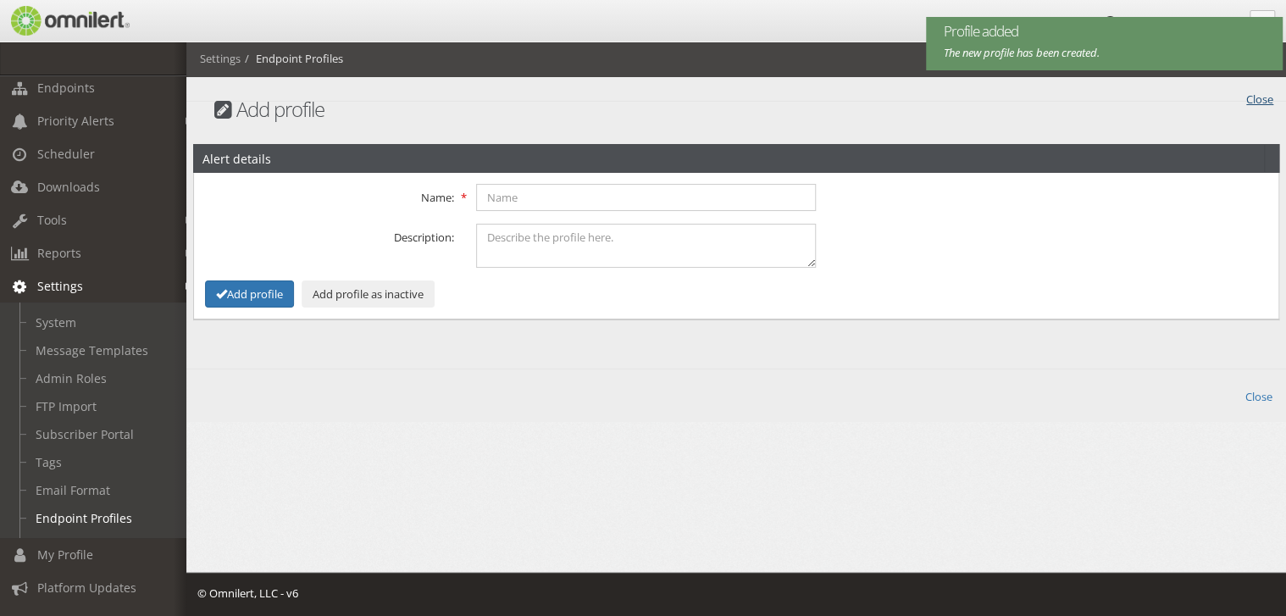
click at [1255, 91] on link "Close" at bounding box center [1259, 97] width 27 height 19
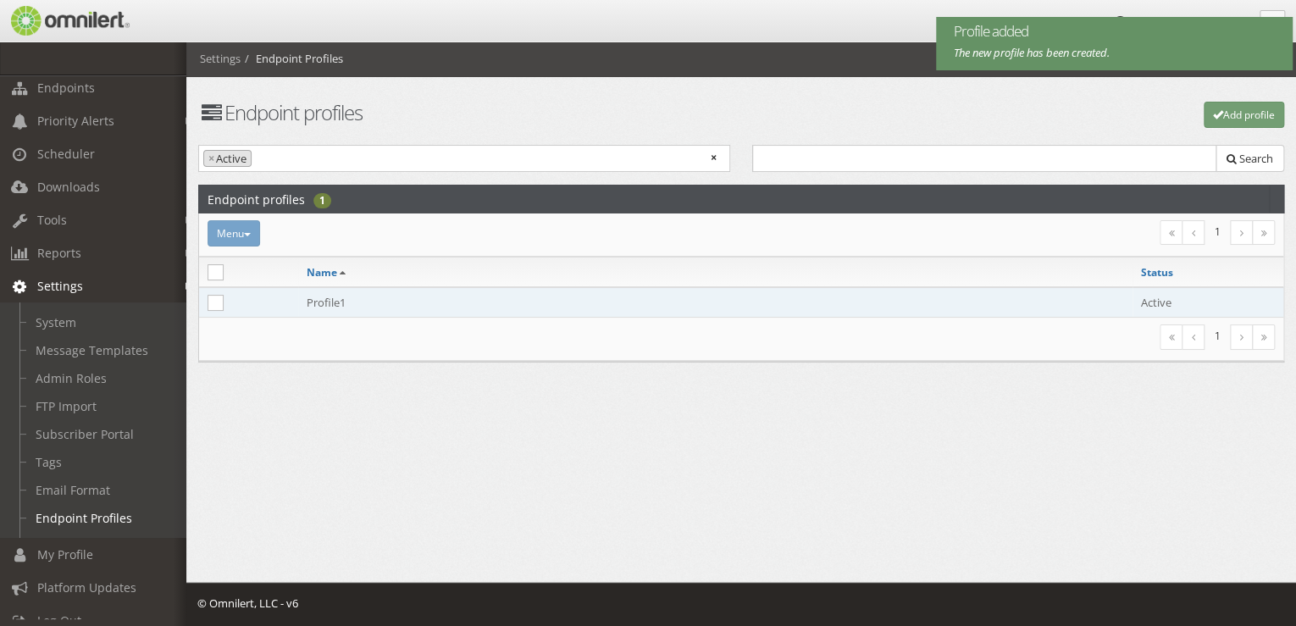
click at [331, 302] on td "Profile1" at bounding box center [715, 302] width 834 height 30
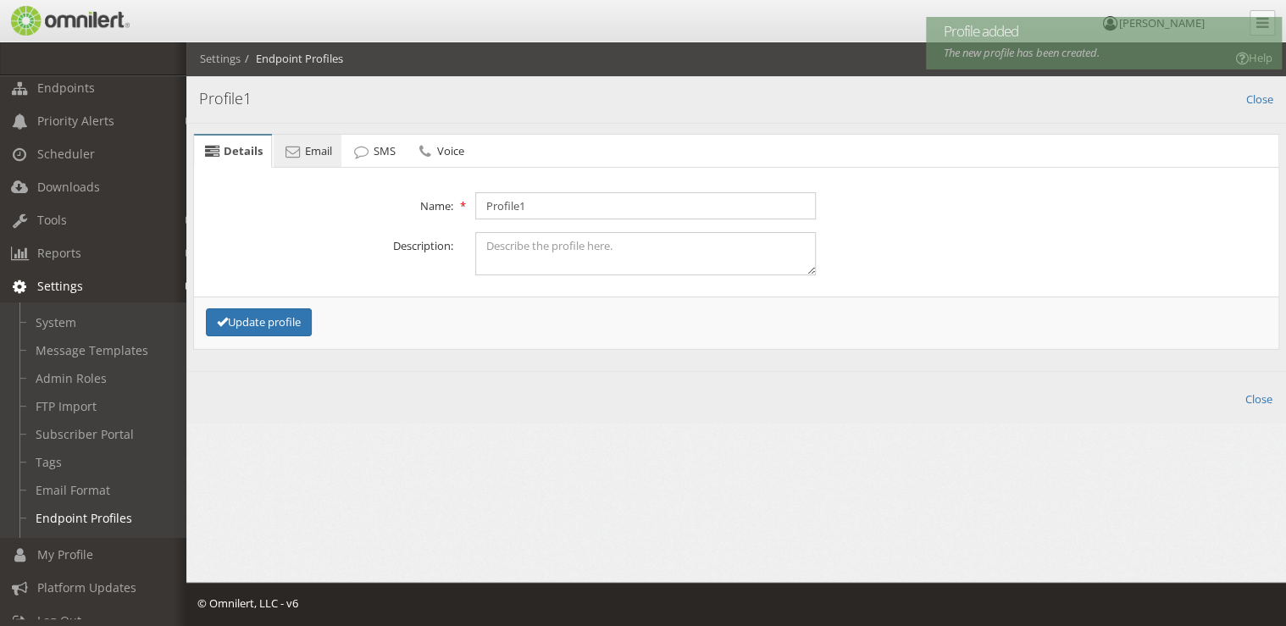
click at [321, 148] on span "Email" at bounding box center [318, 150] width 27 height 15
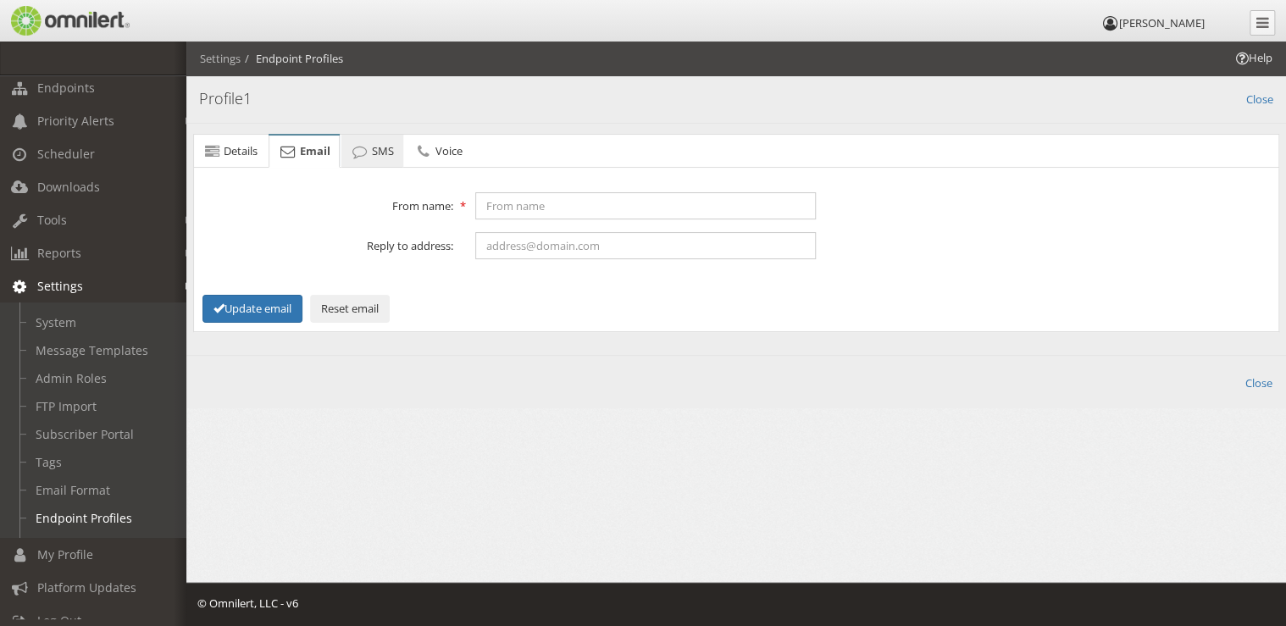
click at [380, 146] on span "SMS" at bounding box center [383, 150] width 22 height 15
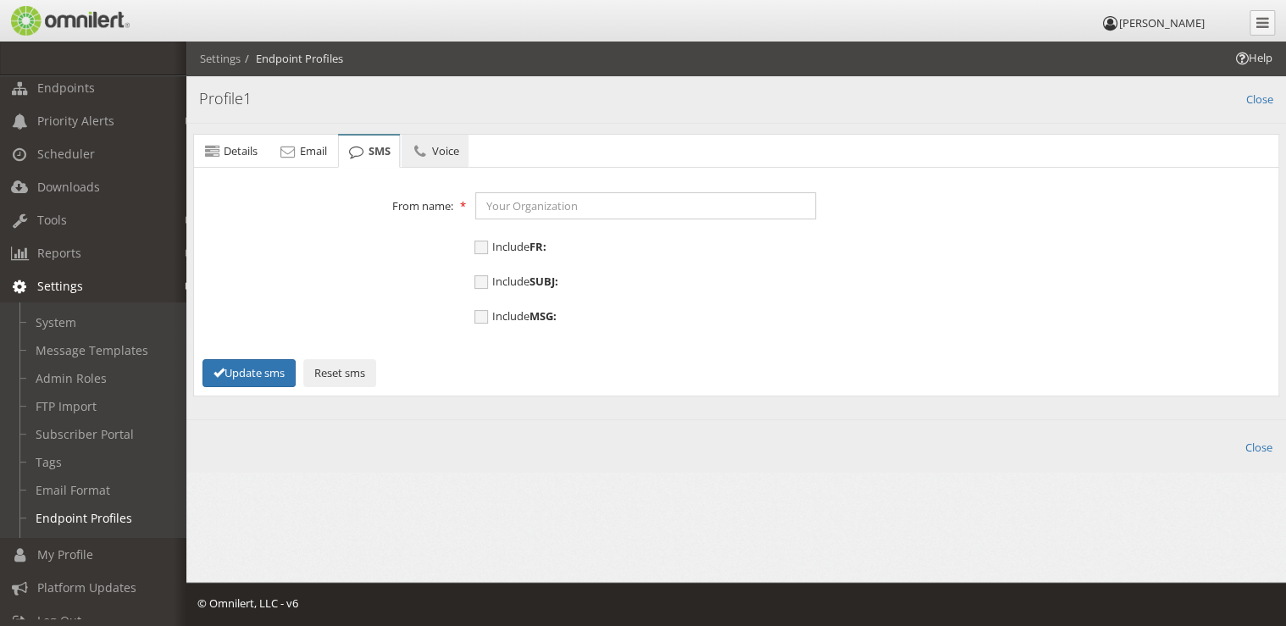
click at [428, 156] on link "Voice" at bounding box center [434, 152] width 67 height 34
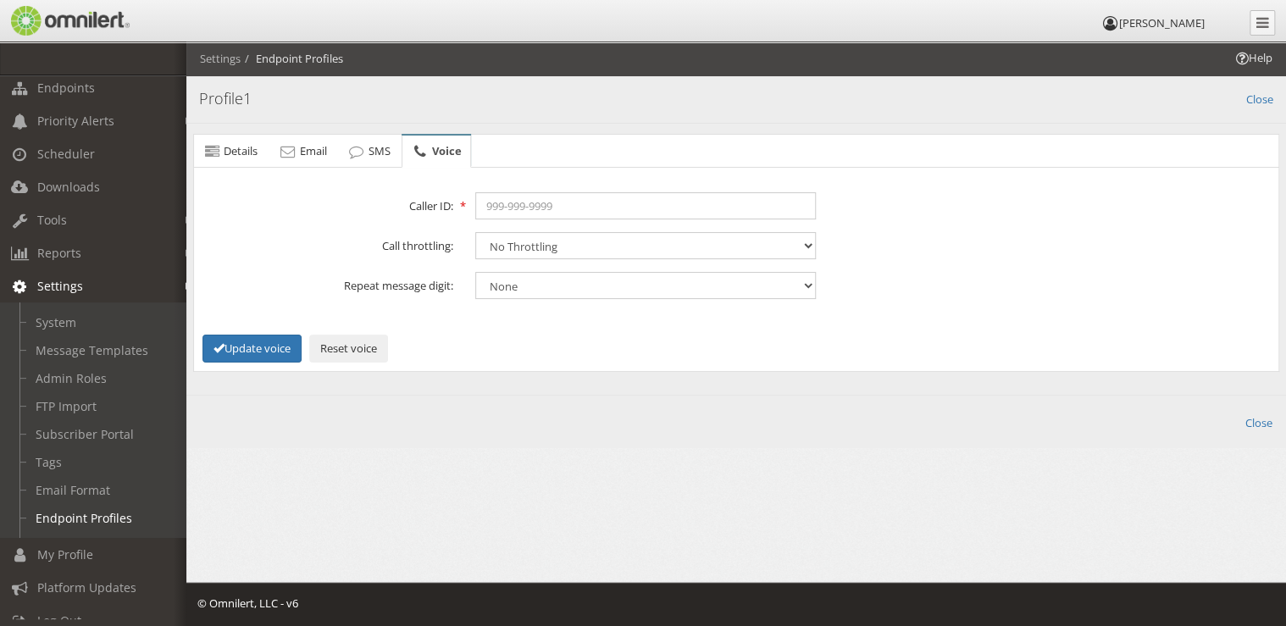
click at [1243, 95] on h4 "Profile1" at bounding box center [736, 99] width 1074 height 22
click at [1257, 99] on link "Close" at bounding box center [1259, 97] width 27 height 19
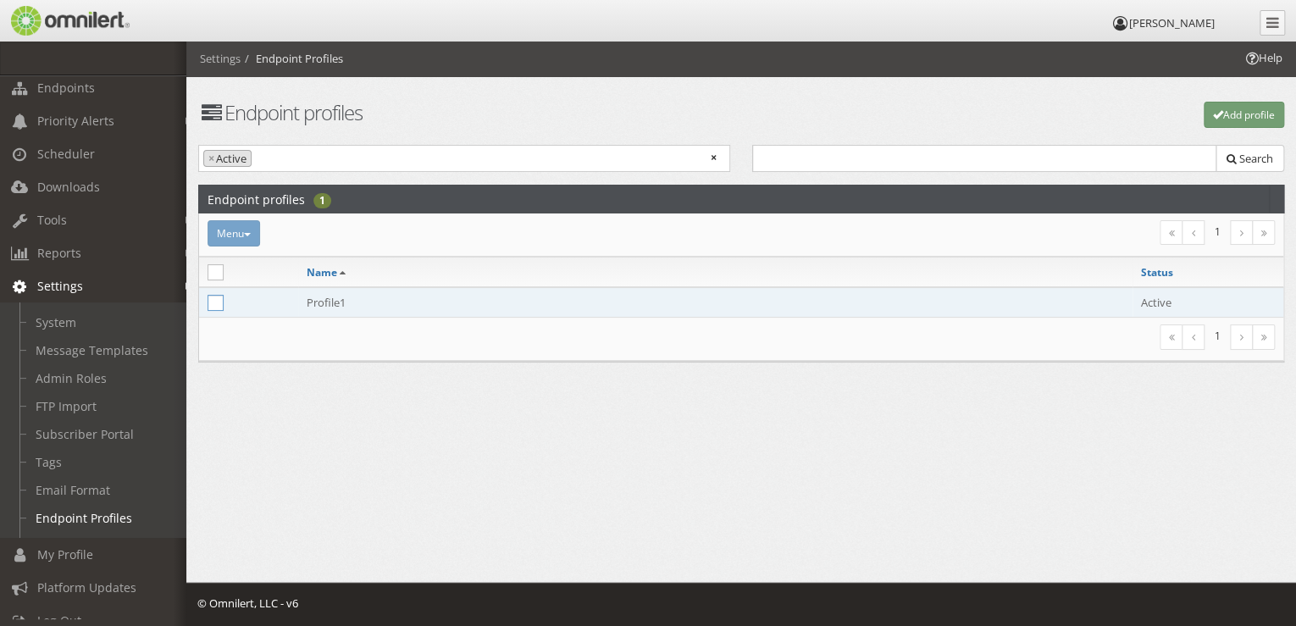
click at [218, 304] on icon at bounding box center [216, 303] width 16 height 16
checkbox input "true"
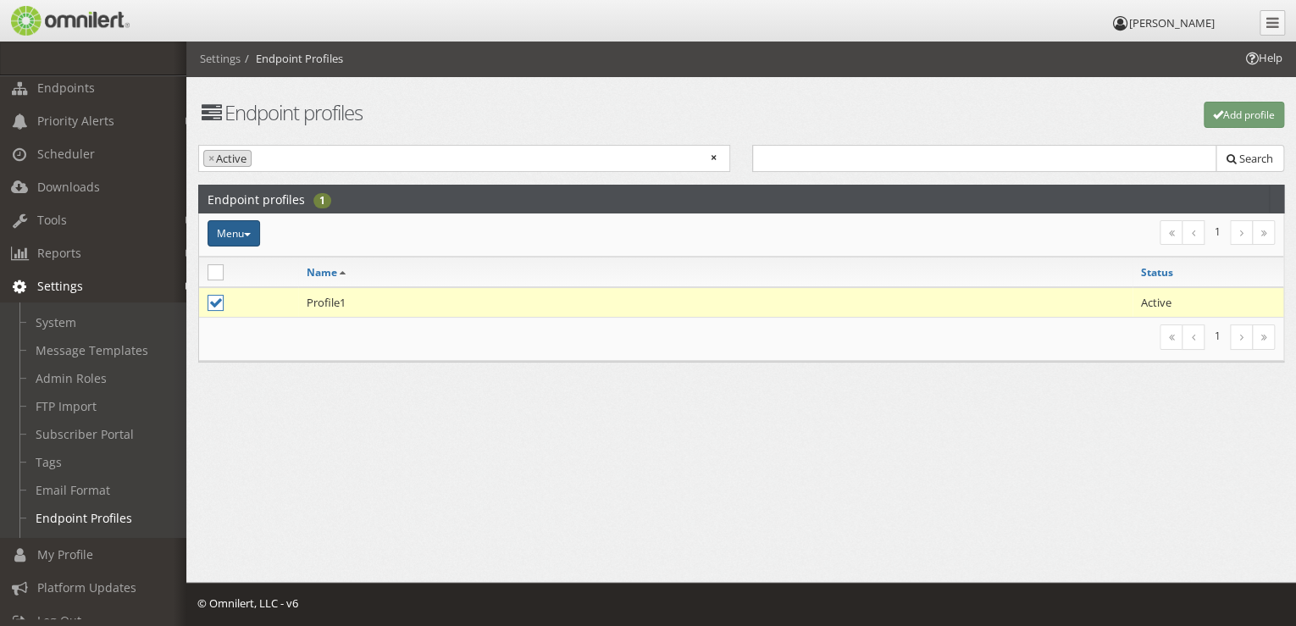
click at [257, 237] on button "Menu" at bounding box center [234, 233] width 53 height 26
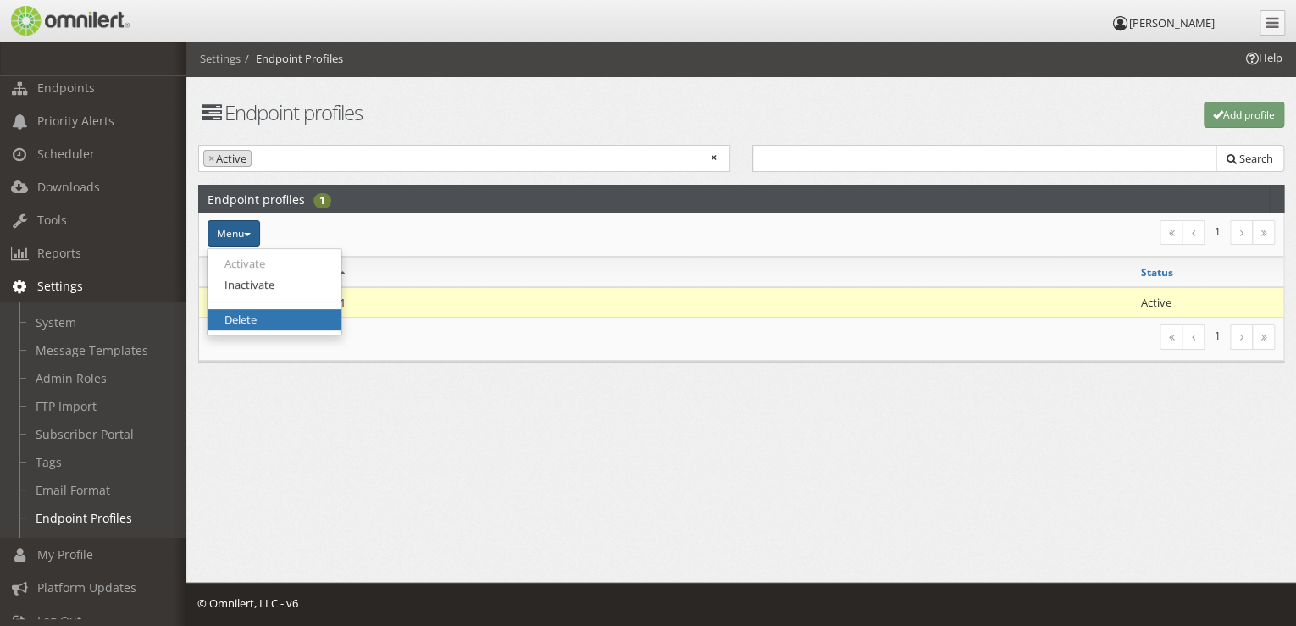
click at [265, 323] on link "Delete" at bounding box center [275, 319] width 134 height 21
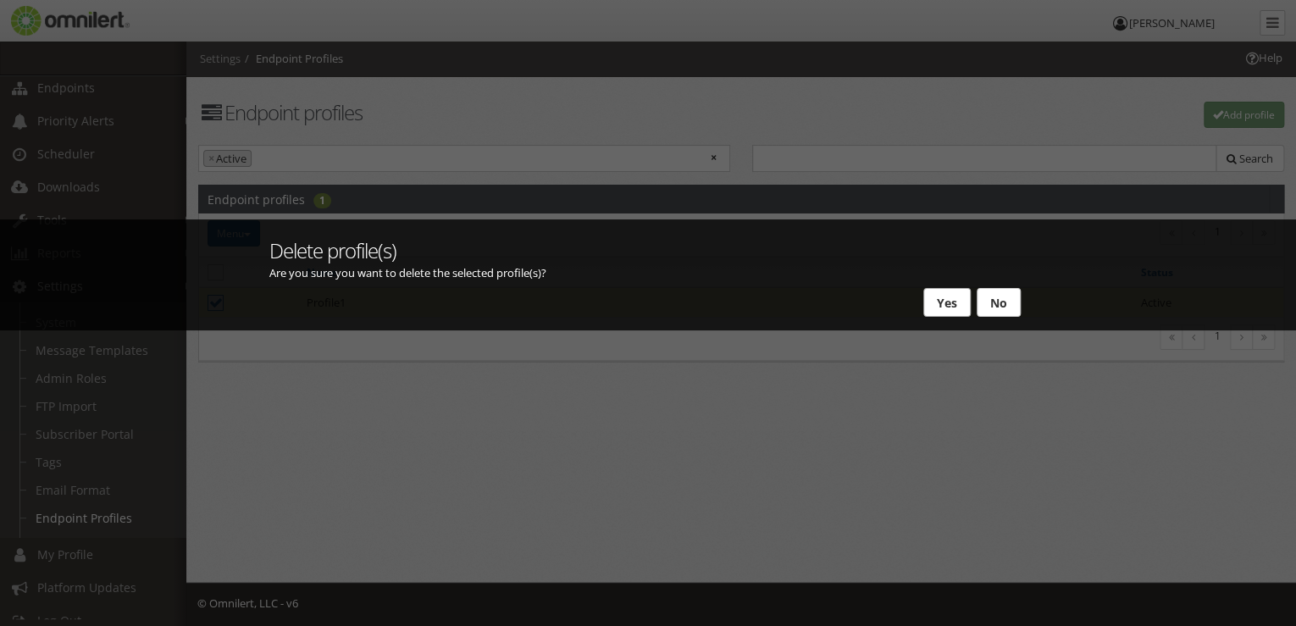
click at [959, 305] on button "Yes" at bounding box center [946, 302] width 47 height 29
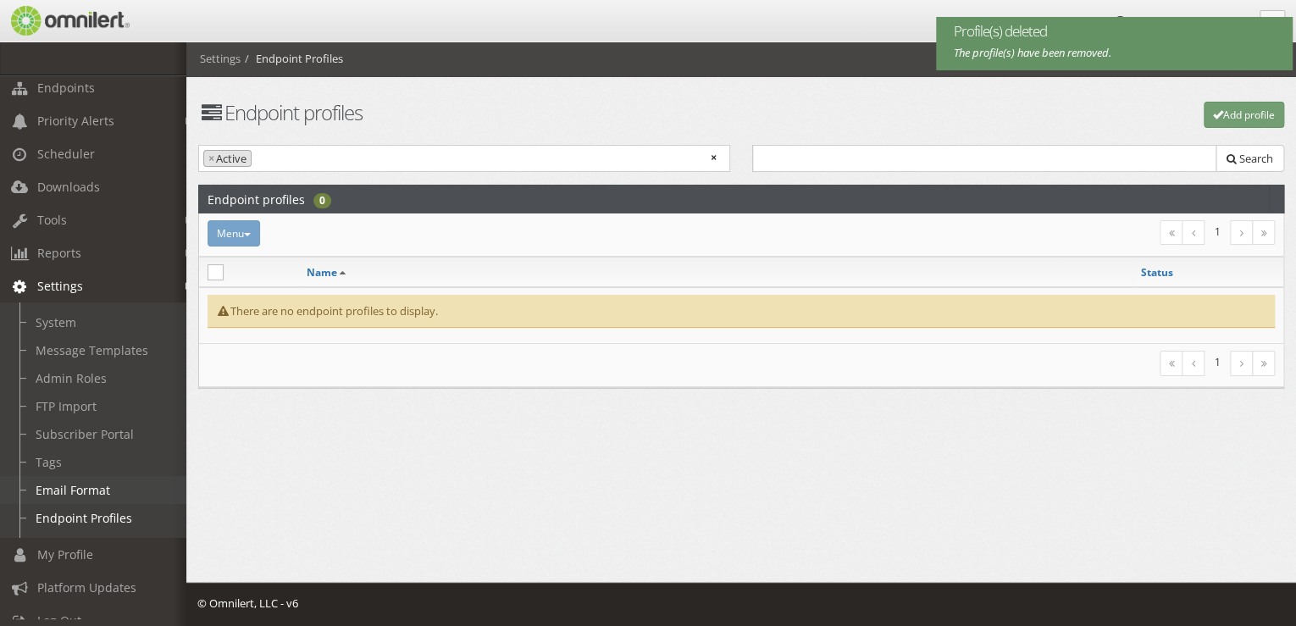
click at [64, 498] on link "Email Format" at bounding box center [101, 490] width 202 height 28
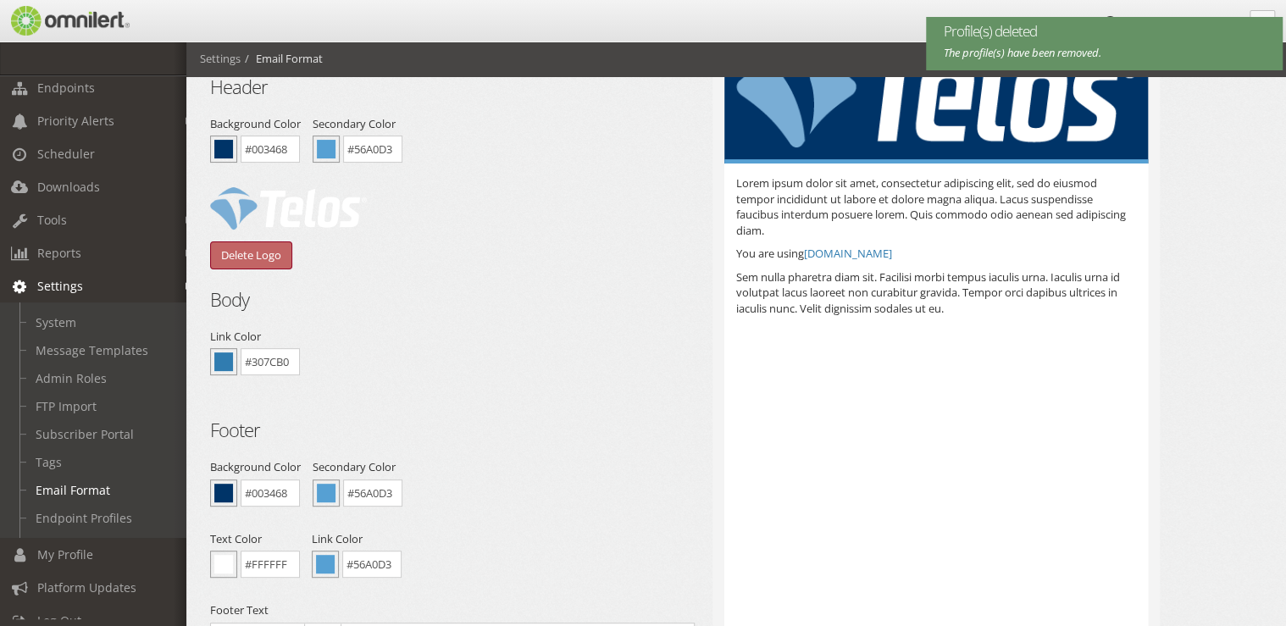
scroll to position [136, 0]
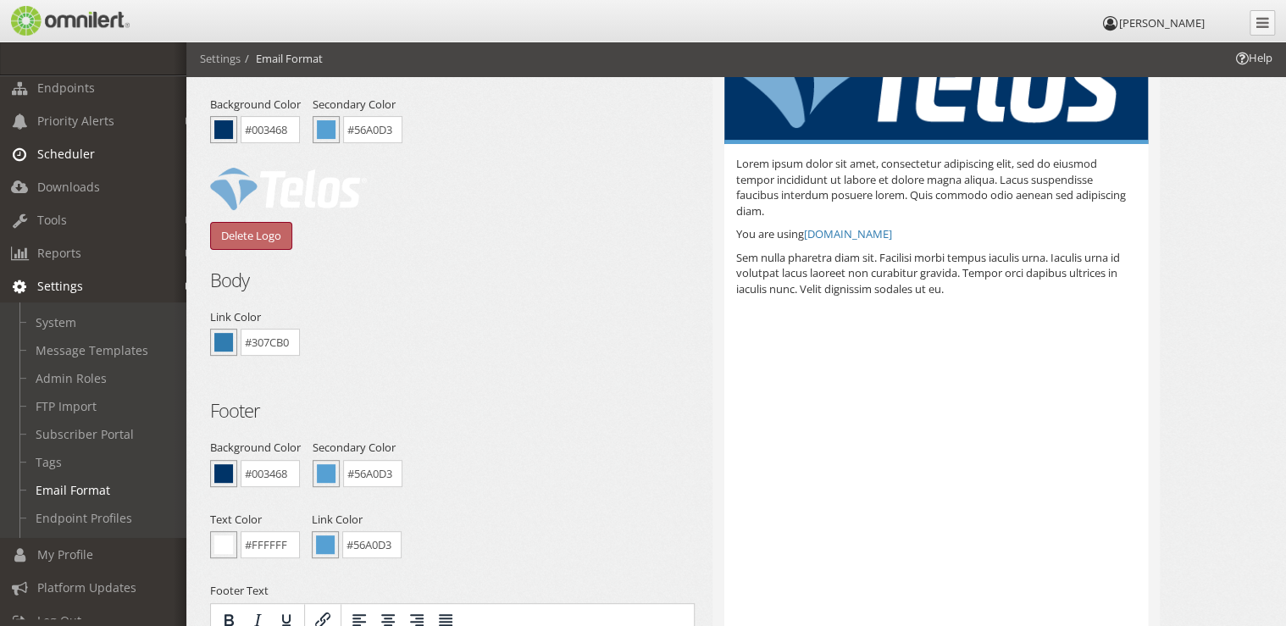
click at [86, 148] on span "Scheduler" at bounding box center [66, 154] width 58 height 16
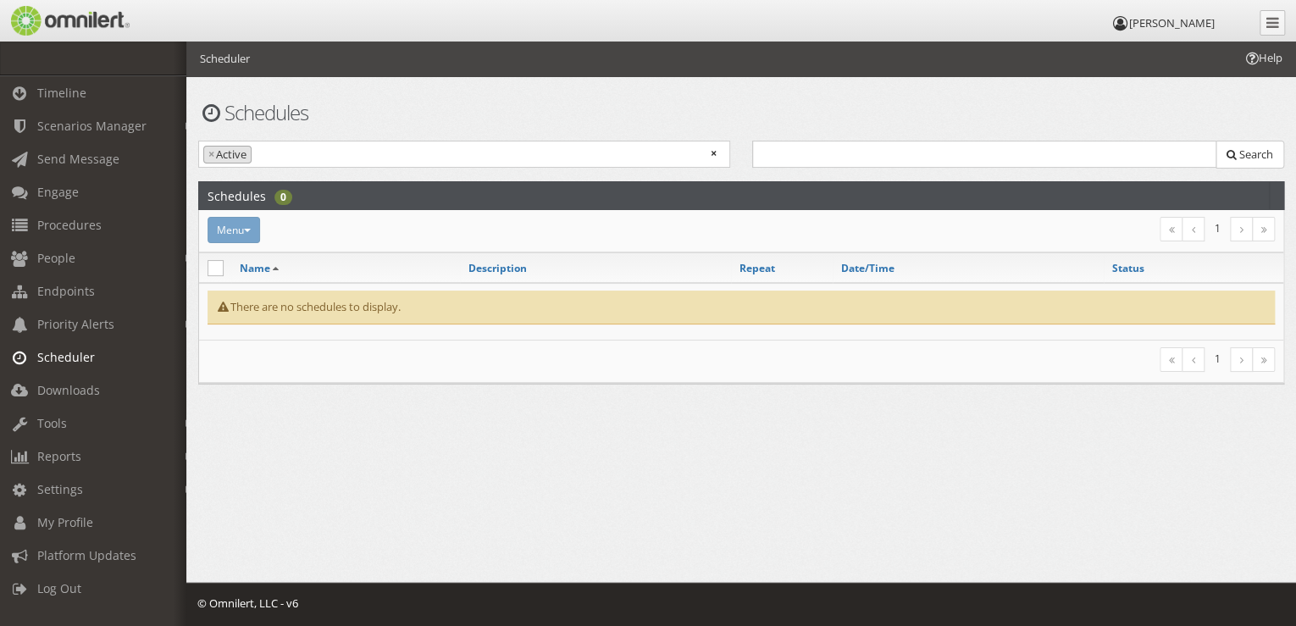
click at [245, 224] on div "Menu Run now Activate Inactivate Delete" at bounding box center [560, 230] width 726 height 26
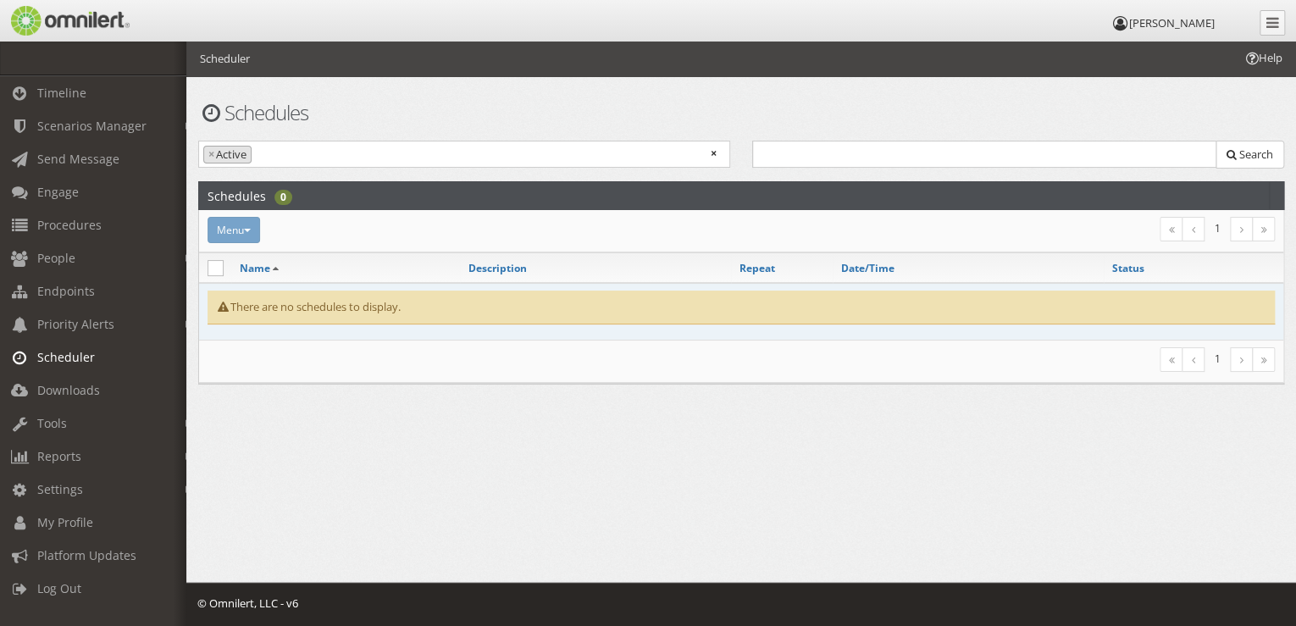
drag, startPoint x: 263, startPoint y: 307, endPoint x: 440, endPoint y: 313, distance: 177.1
click at [440, 313] on div "There are no schedules to display." at bounding box center [741, 308] width 1067 height 34
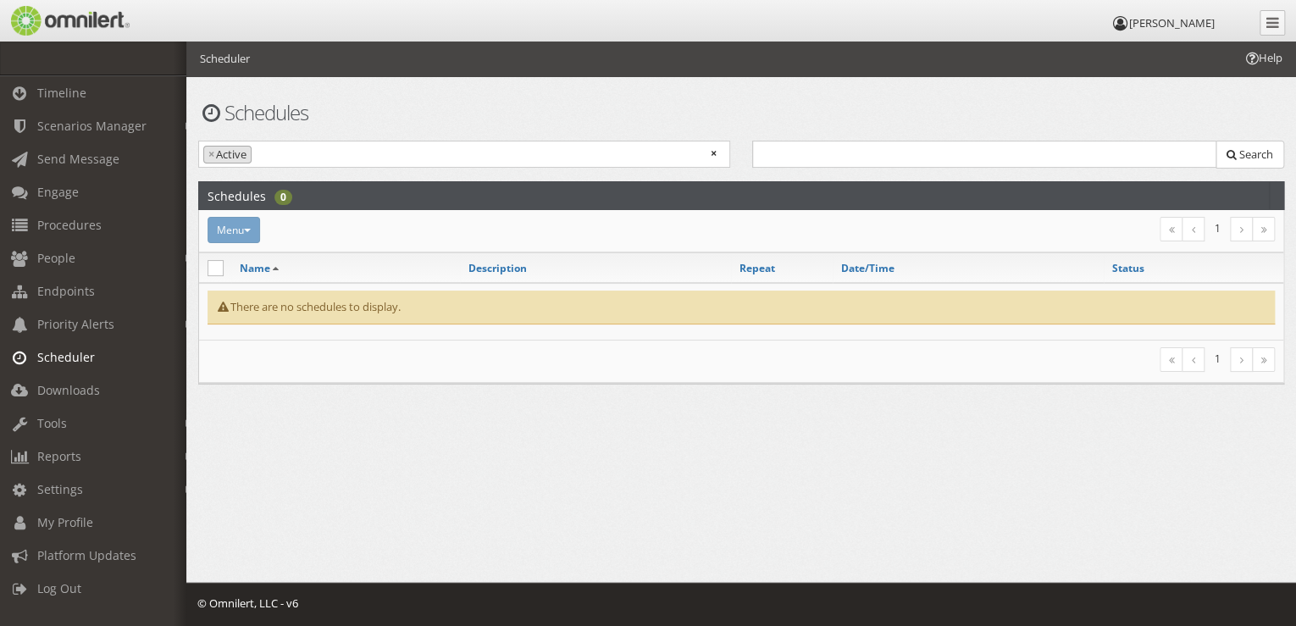
drag, startPoint x: 440, startPoint y: 313, endPoint x: 321, endPoint y: 365, distance: 130.5
click at [321, 365] on div "Menu Run now Activate Inactivate Delete 1" at bounding box center [741, 361] width 1089 height 29
click at [247, 235] on div "Menu Run now Activate Inactivate Delete" at bounding box center [560, 230] width 726 height 26
click at [101, 163] on span "Send Message" at bounding box center [78, 159] width 82 height 16
select select
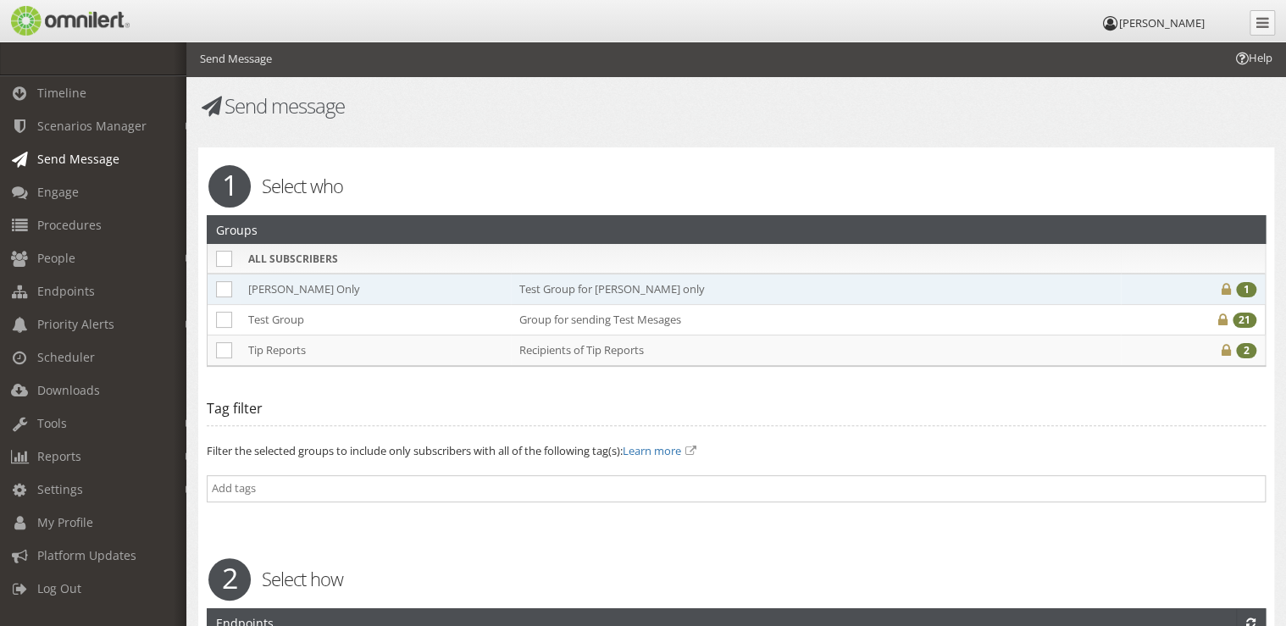
click at [397, 278] on td "[PERSON_NAME] Only" at bounding box center [375, 289] width 271 height 31
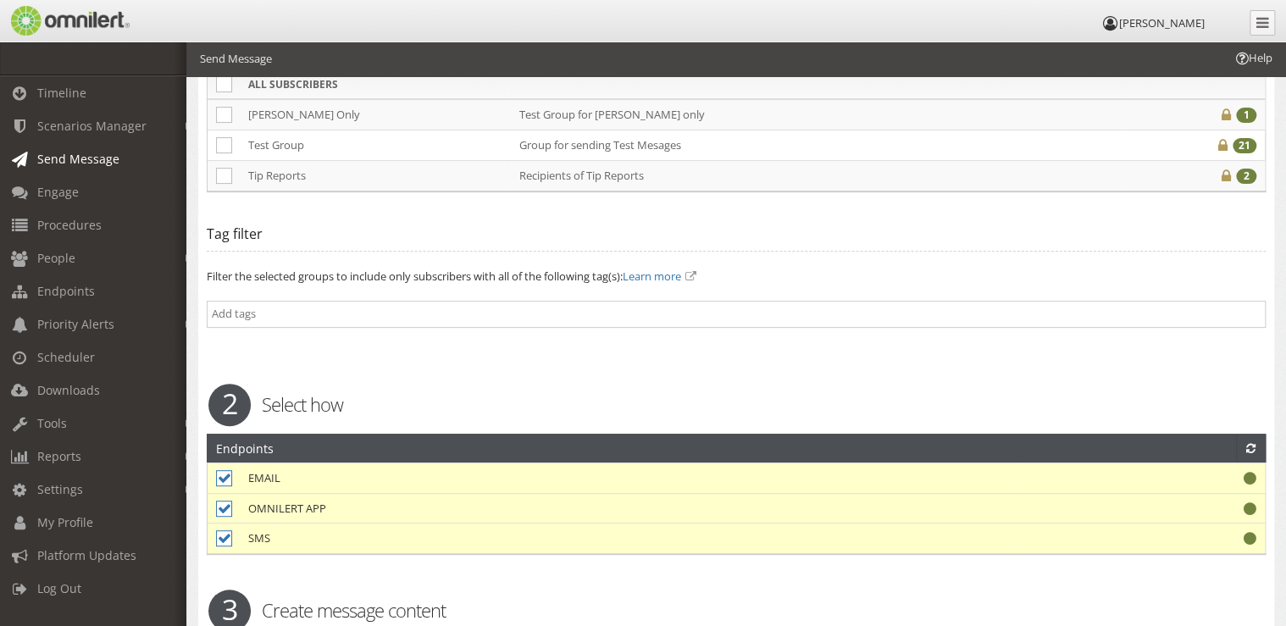
scroll to position [84, 0]
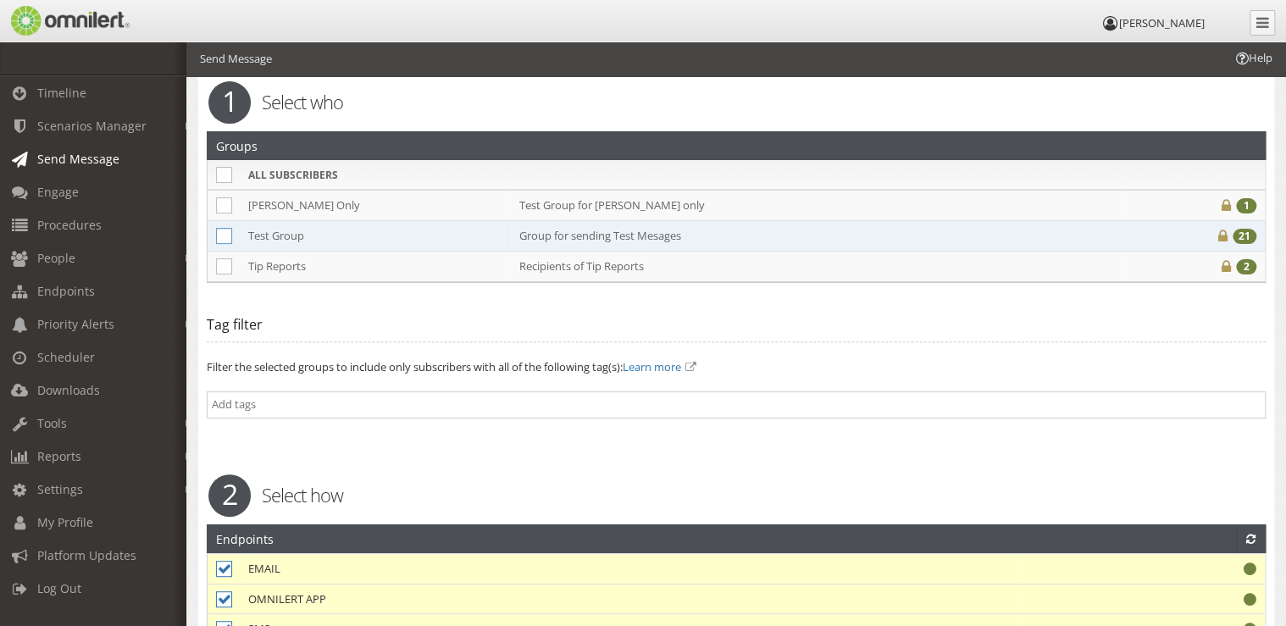
click at [227, 202] on icon at bounding box center [224, 205] width 16 height 16
checkbox input "true"
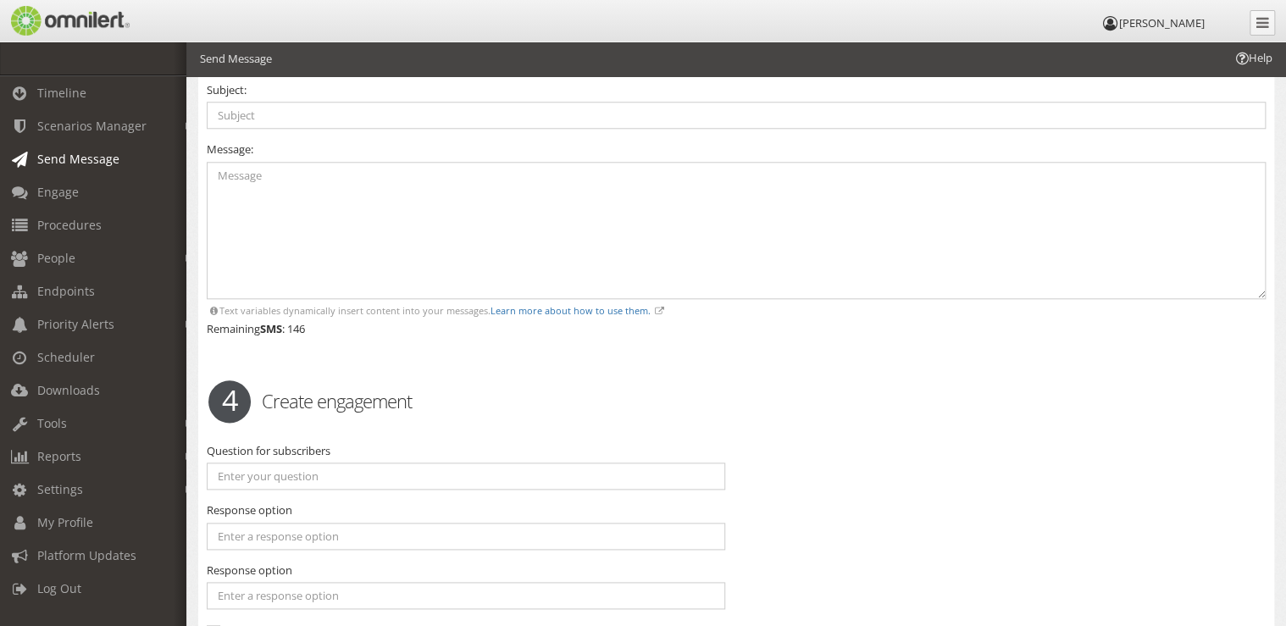
scroll to position [966, 0]
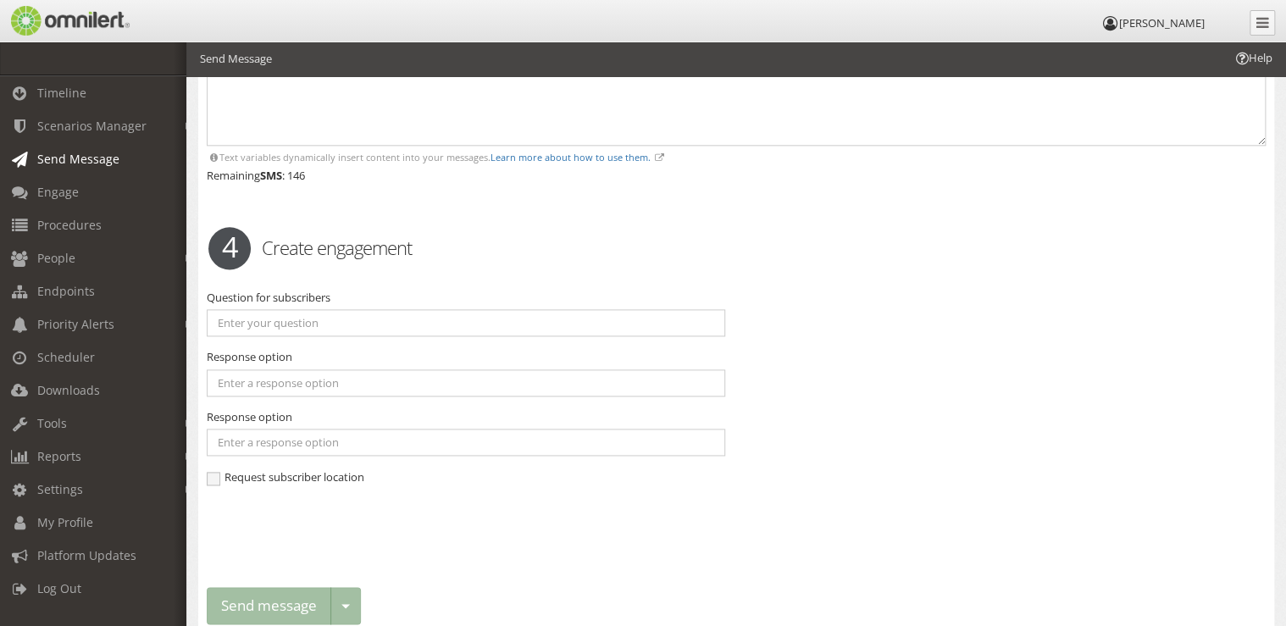
click at [353, 605] on div "Send message Toggle dropdown Schedule delivery Save as action Save as template" at bounding box center [284, 606] width 154 height 38
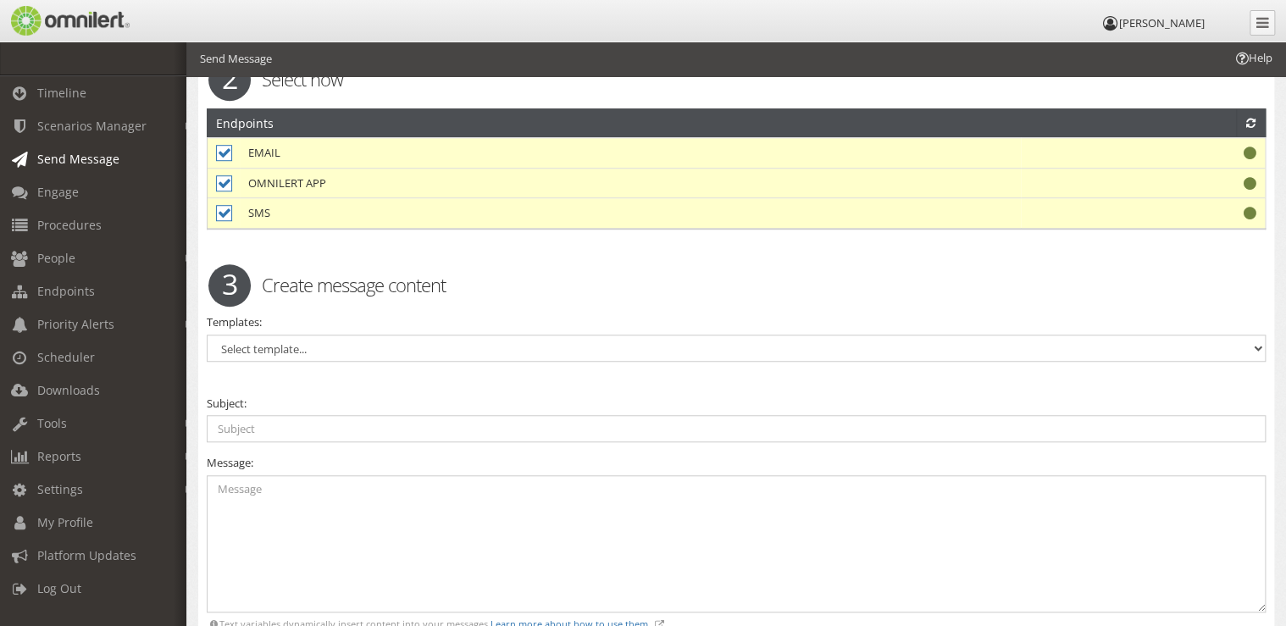
scroll to position [492, 0]
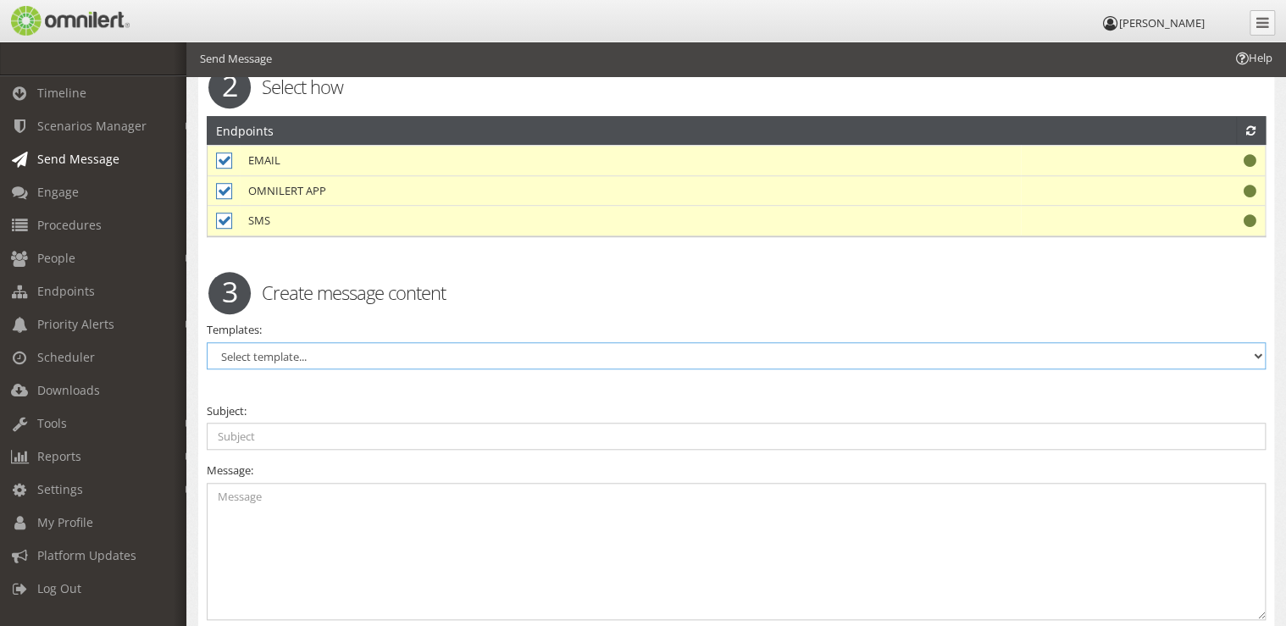
click at [330, 346] on select "Select template... Active Shooter / Armed Threat All Clear – Generic Building C…" at bounding box center [736, 355] width 1059 height 27
select select "98627"
click at [207, 342] on select "Select template... Active Shooter / Armed Threat All Clear – Generic Building C…" at bounding box center [736, 355] width 1059 height 27
type input "TELOS HQ: WEATHER NOTICE"
type textarea "To ensure the safety of our employees, Telos has implemented liberal leave for …"
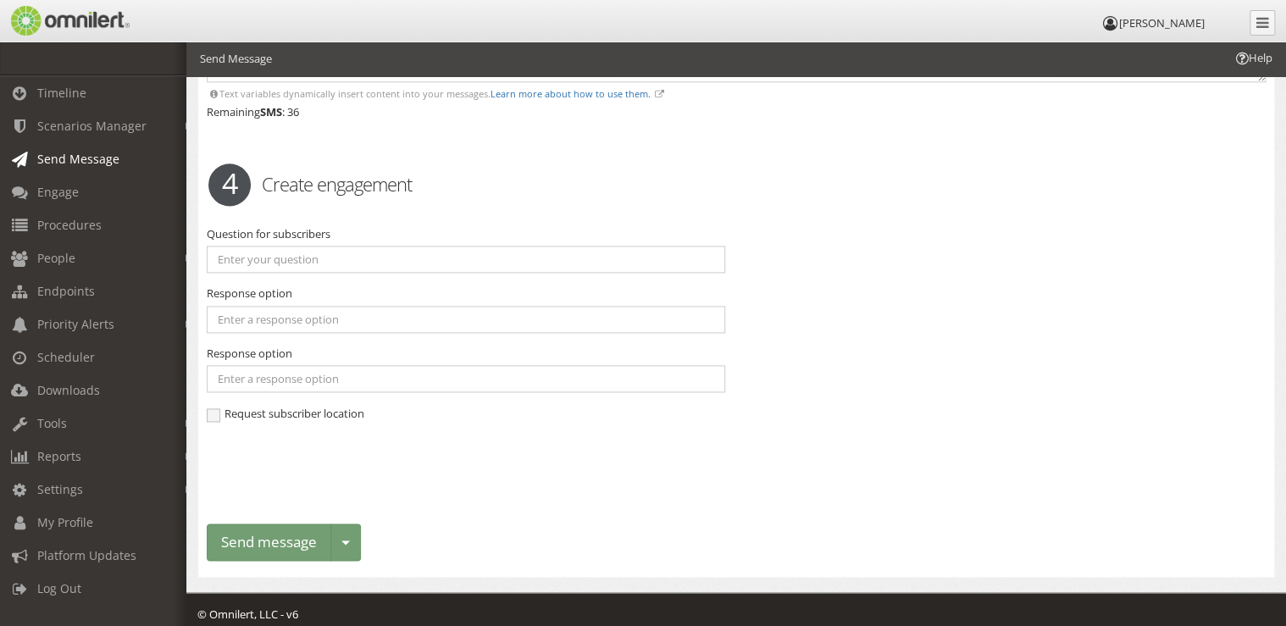
scroll to position [1034, 0]
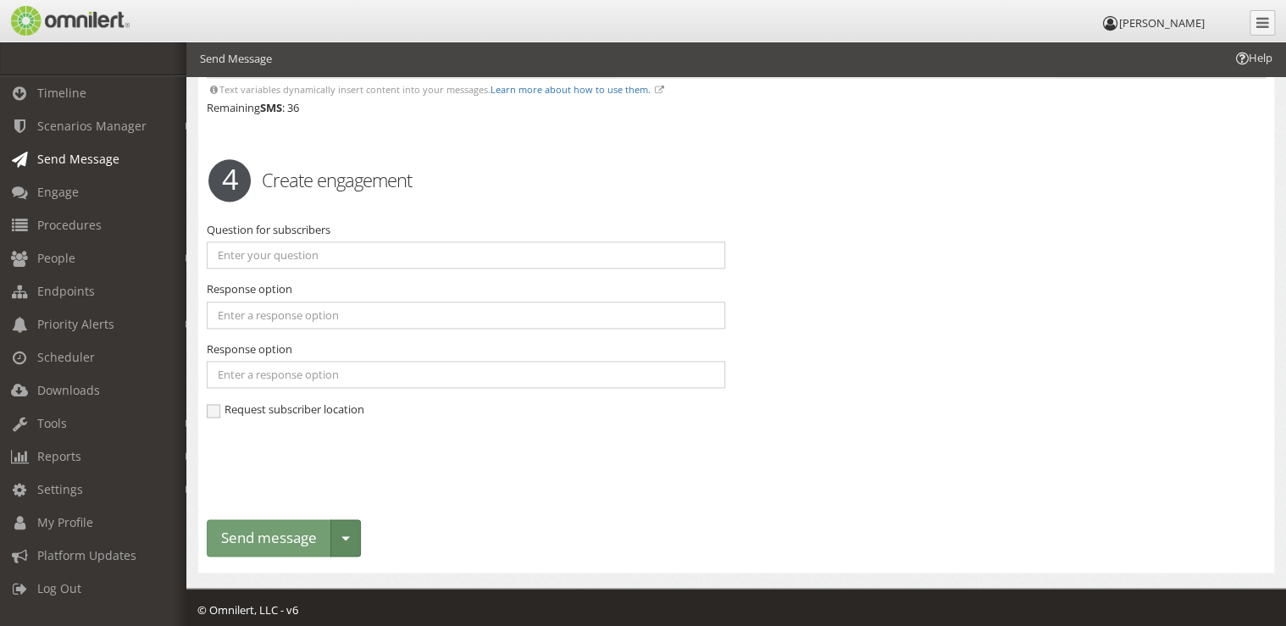
click at [345, 529] on button "Toggle dropdown" at bounding box center [345, 538] width 30 height 38
click at [320, 565] on link "Schedule delivery" at bounding box center [275, 573] width 134 height 21
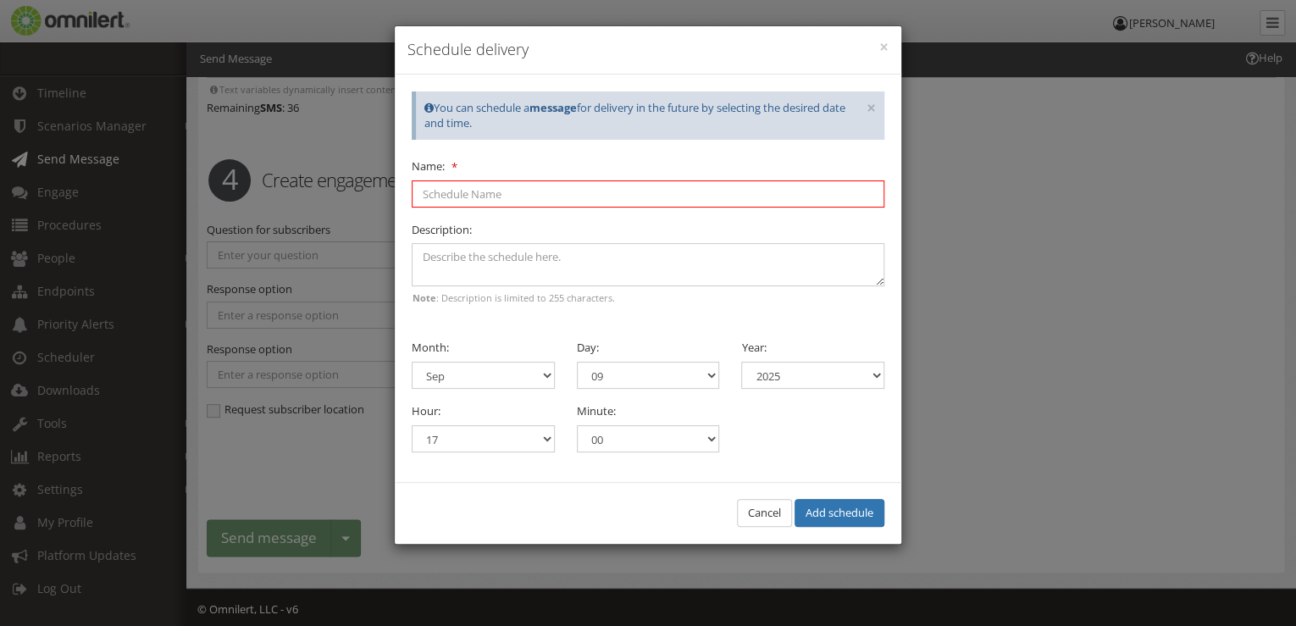
click at [507, 195] on input "Name:" at bounding box center [648, 193] width 473 height 27
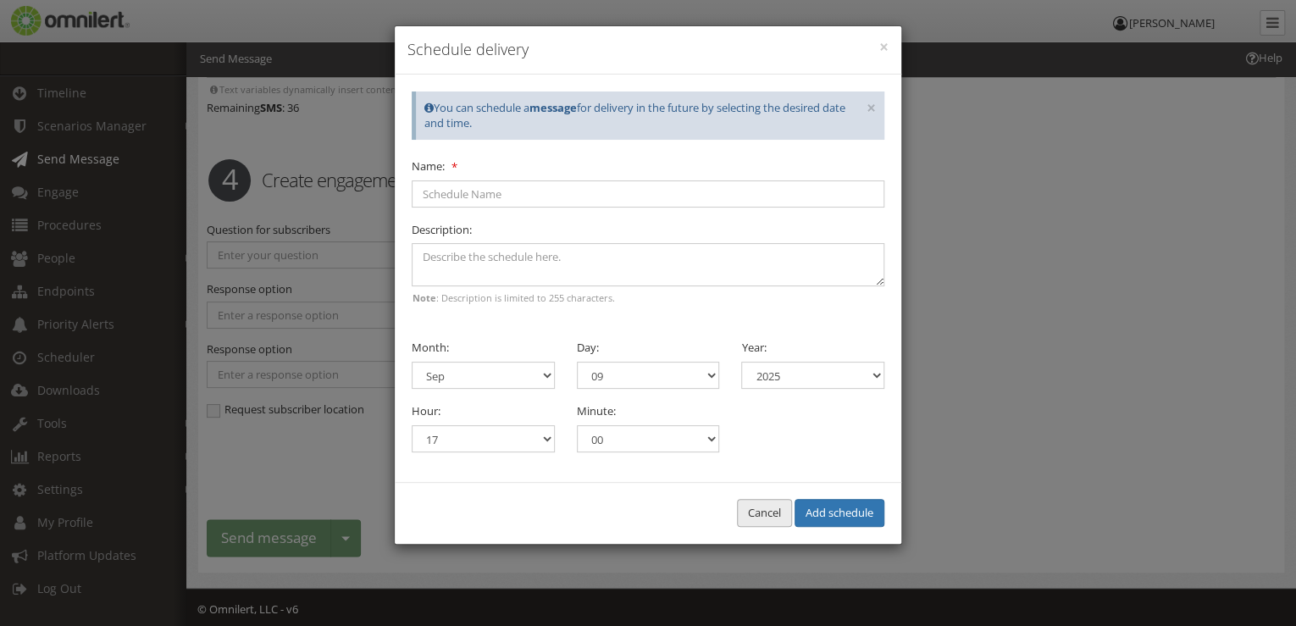
click at [751, 515] on button "Cancel" at bounding box center [764, 513] width 55 height 28
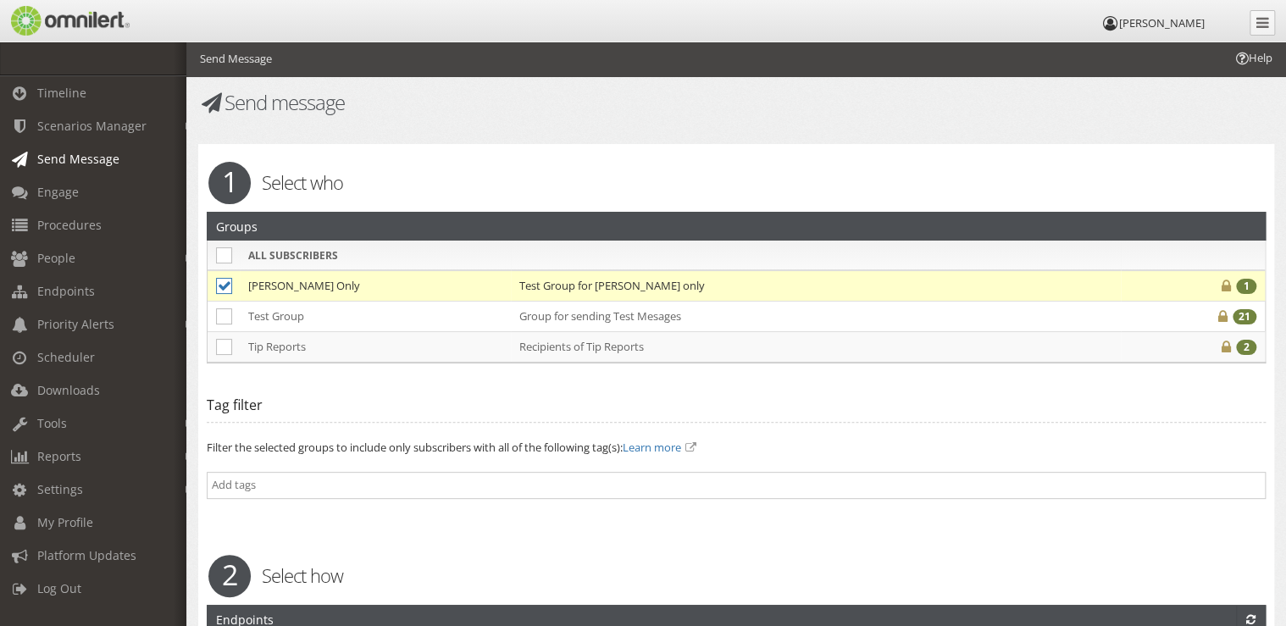
scroll to position [0, 0]
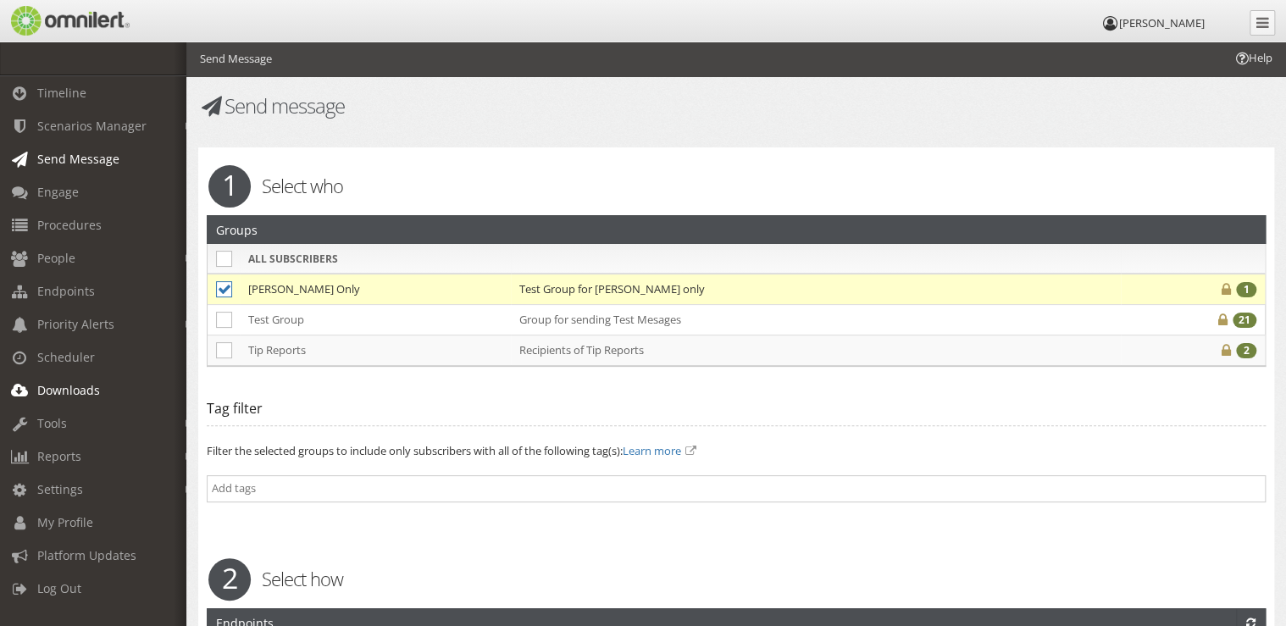
click at [88, 390] on span "Downloads" at bounding box center [68, 390] width 63 height 16
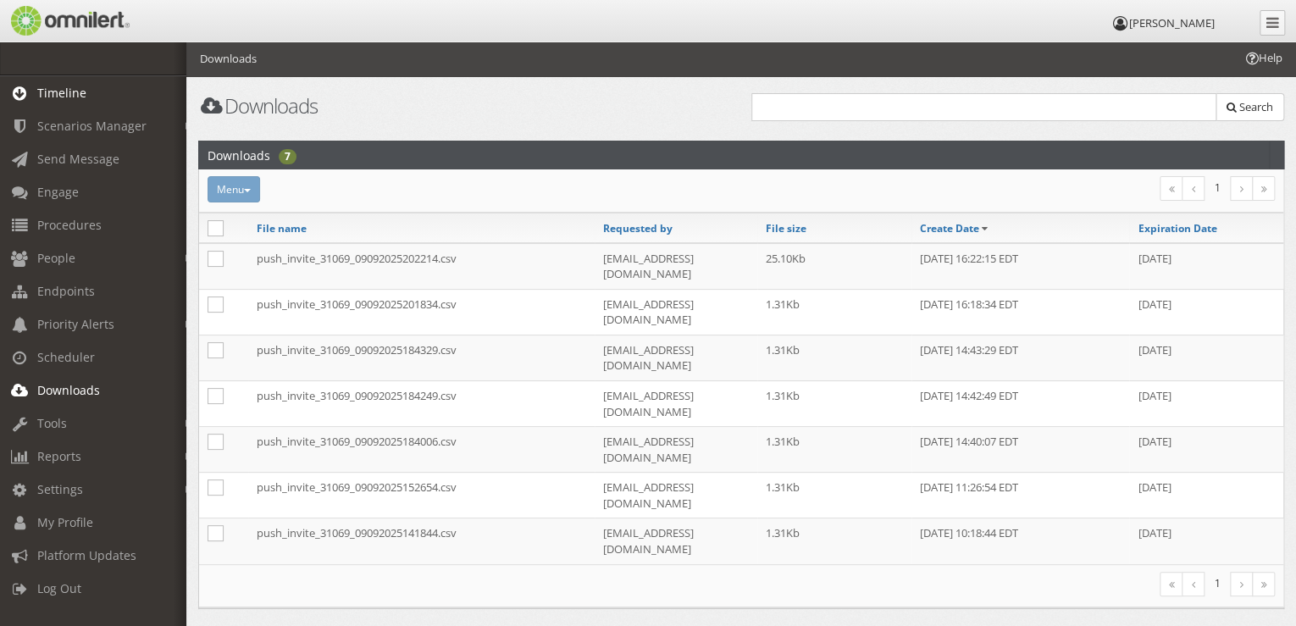
click at [99, 90] on link "Timeline" at bounding box center [101, 92] width 202 height 33
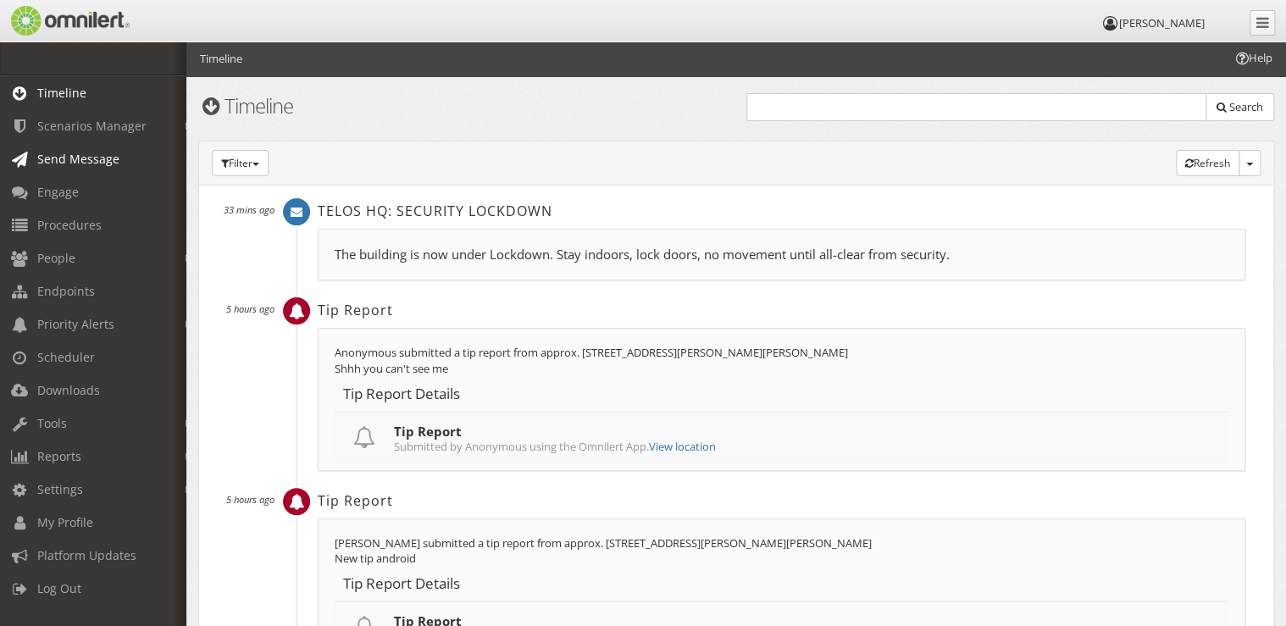
click at [64, 167] on link "Send Message" at bounding box center [101, 158] width 202 height 33
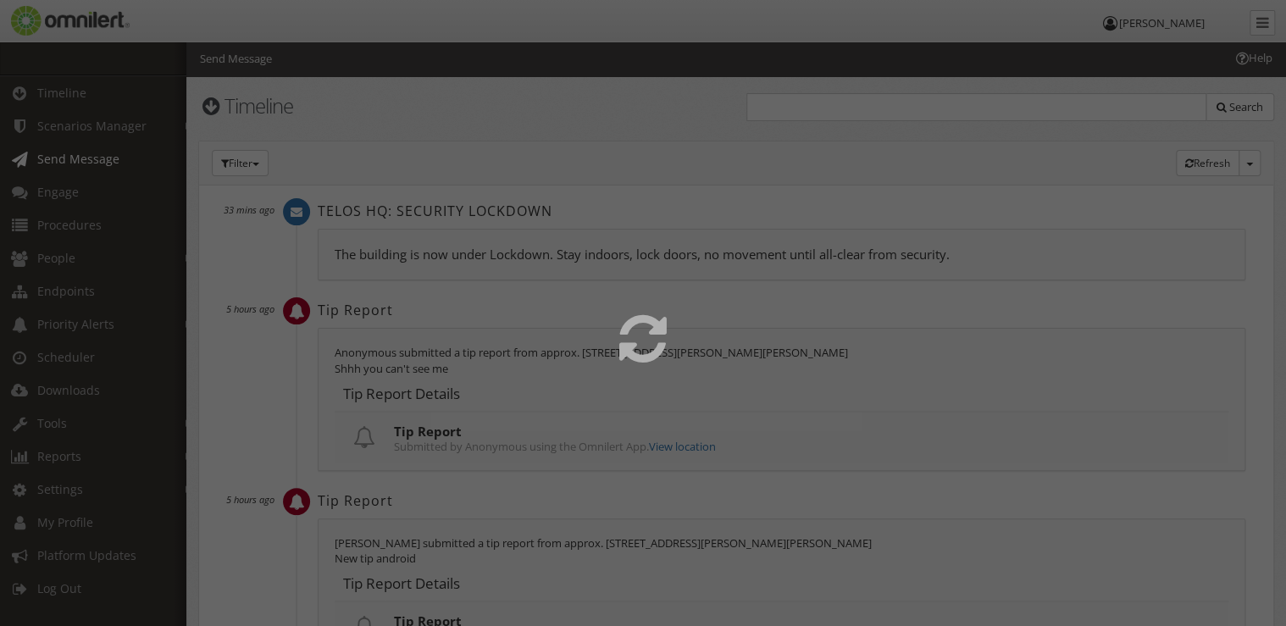
select select
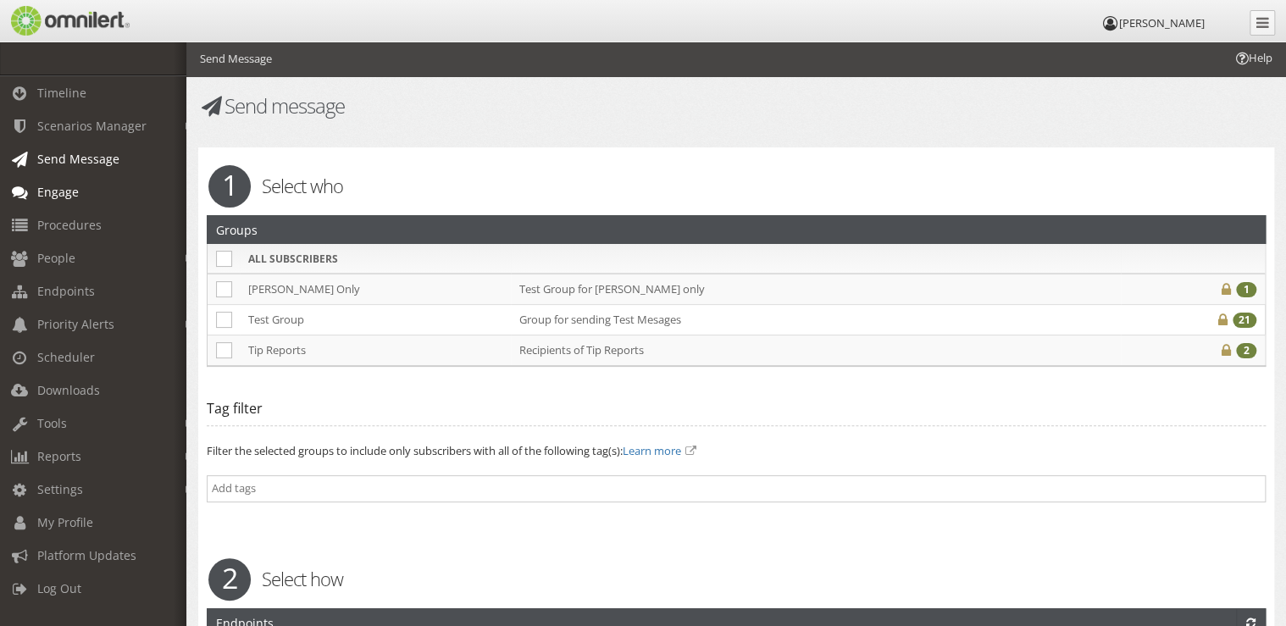
click at [64, 200] on span "Engage" at bounding box center [58, 192] width 42 height 16
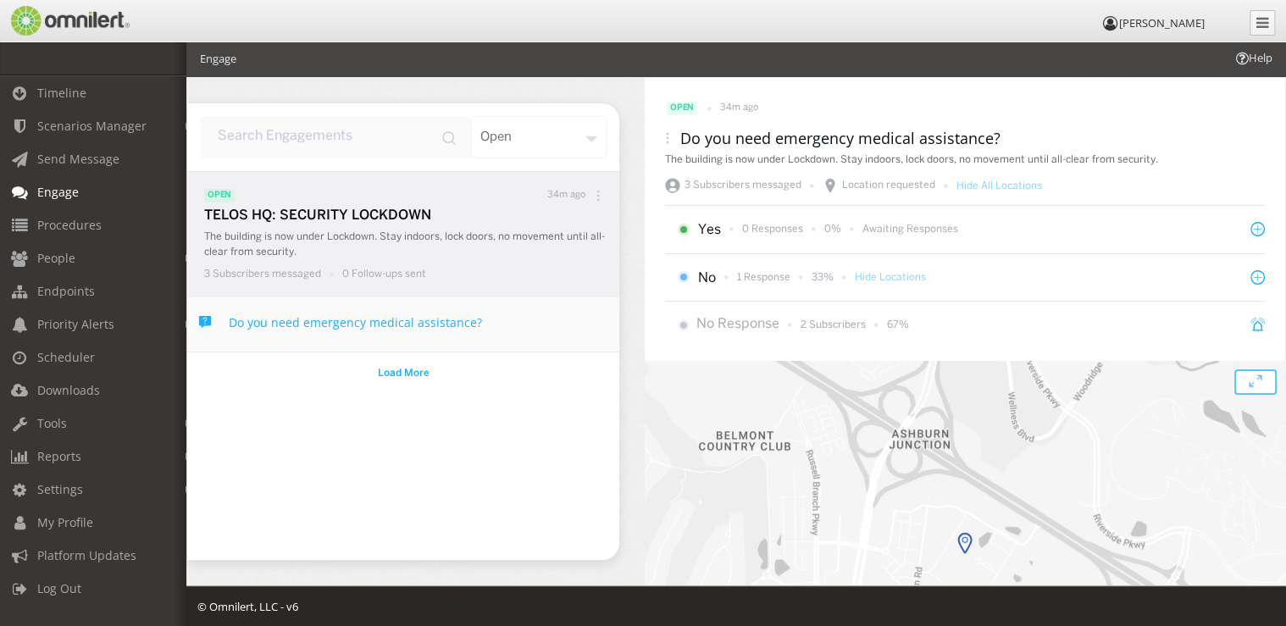
click at [595, 190] on icon at bounding box center [598, 196] width 12 height 12
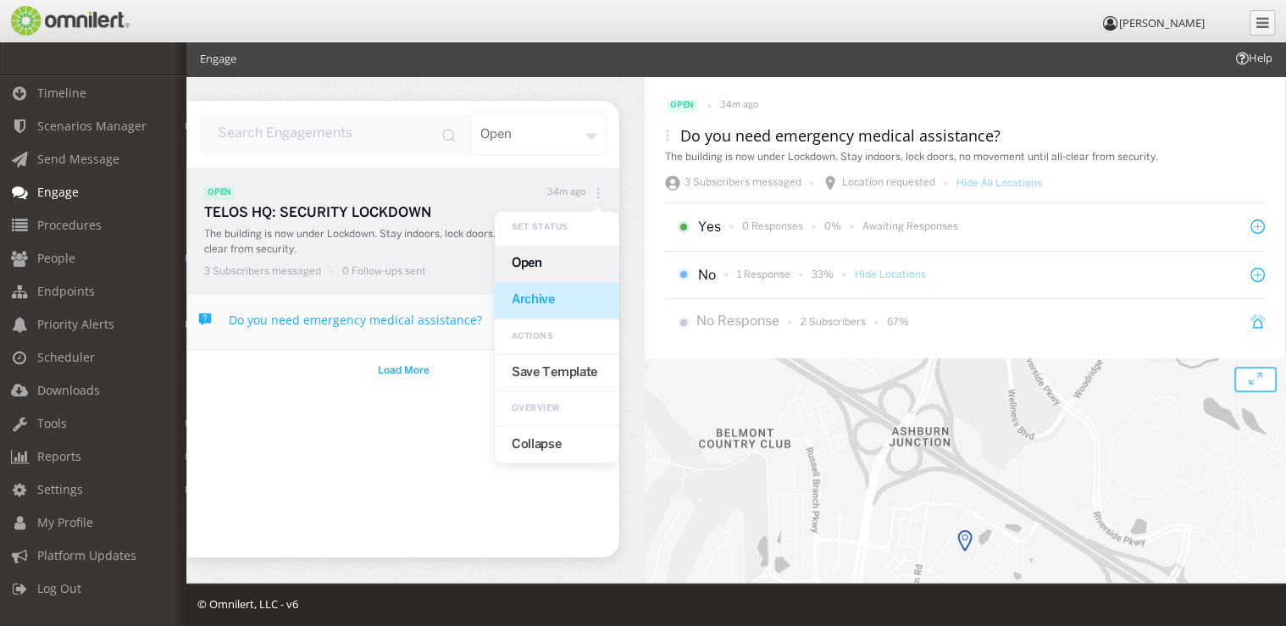
click at [567, 298] on div "Archive" at bounding box center [557, 300] width 125 height 36
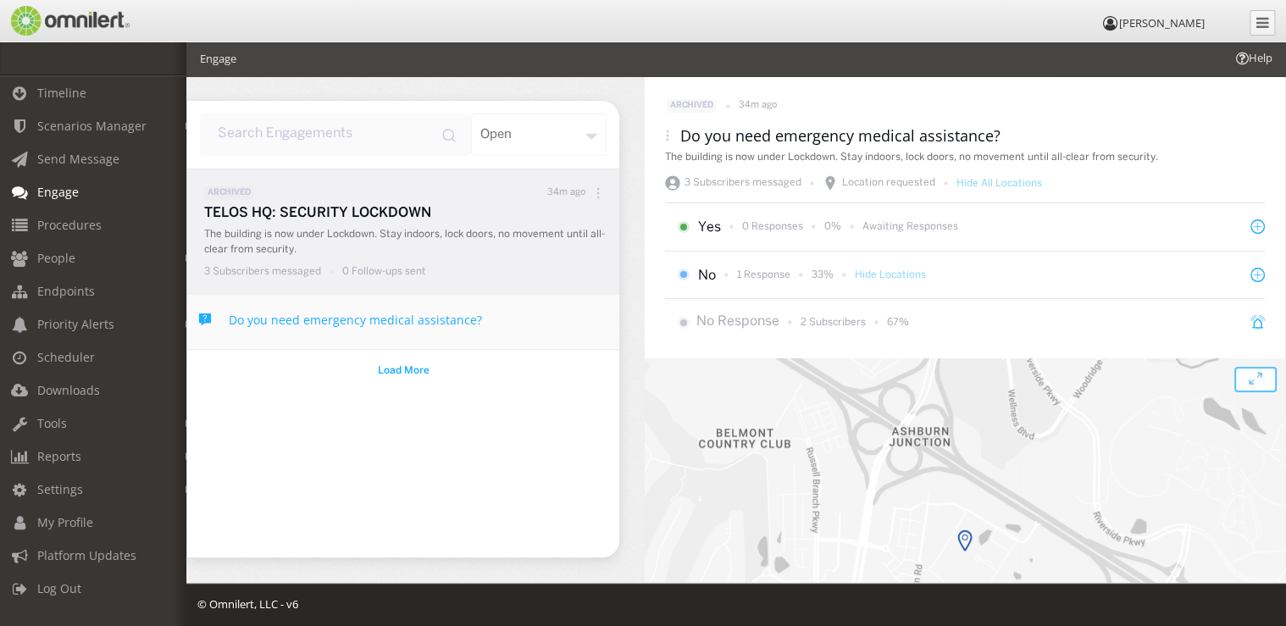
click at [604, 197] on div at bounding box center [597, 193] width 25 height 22
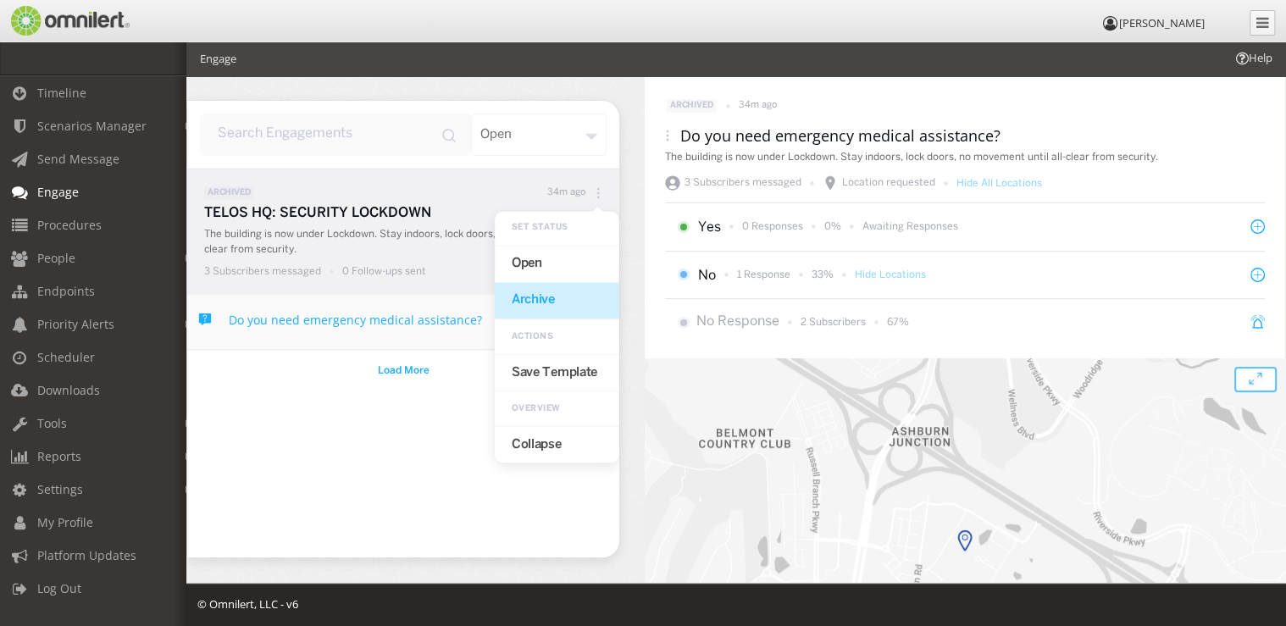
click at [561, 298] on div "Archive" at bounding box center [557, 300] width 125 height 36
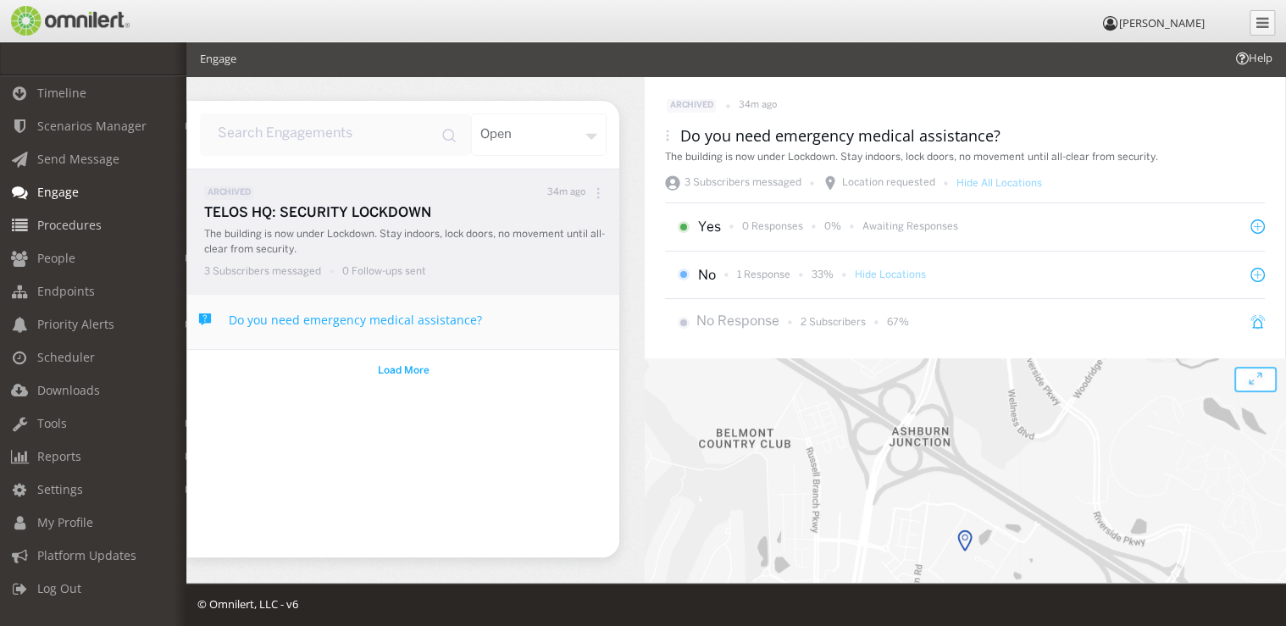
click at [79, 209] on link "Procedures" at bounding box center [101, 224] width 202 height 33
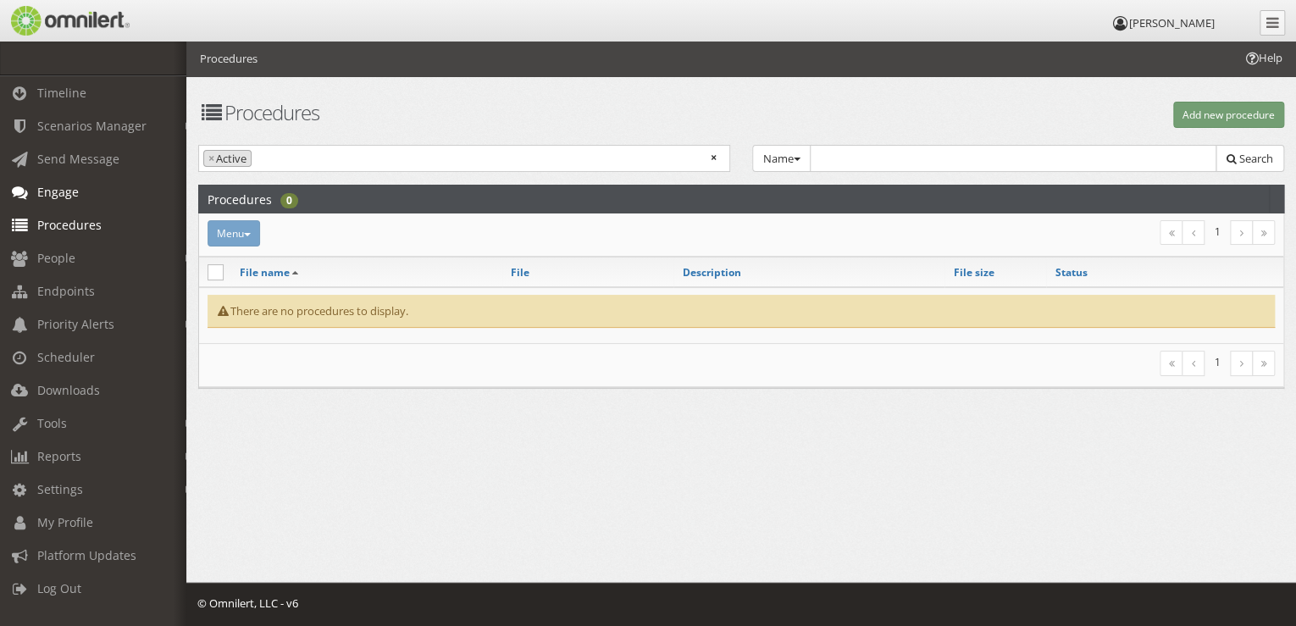
click at [76, 195] on span "Engage" at bounding box center [58, 192] width 42 height 16
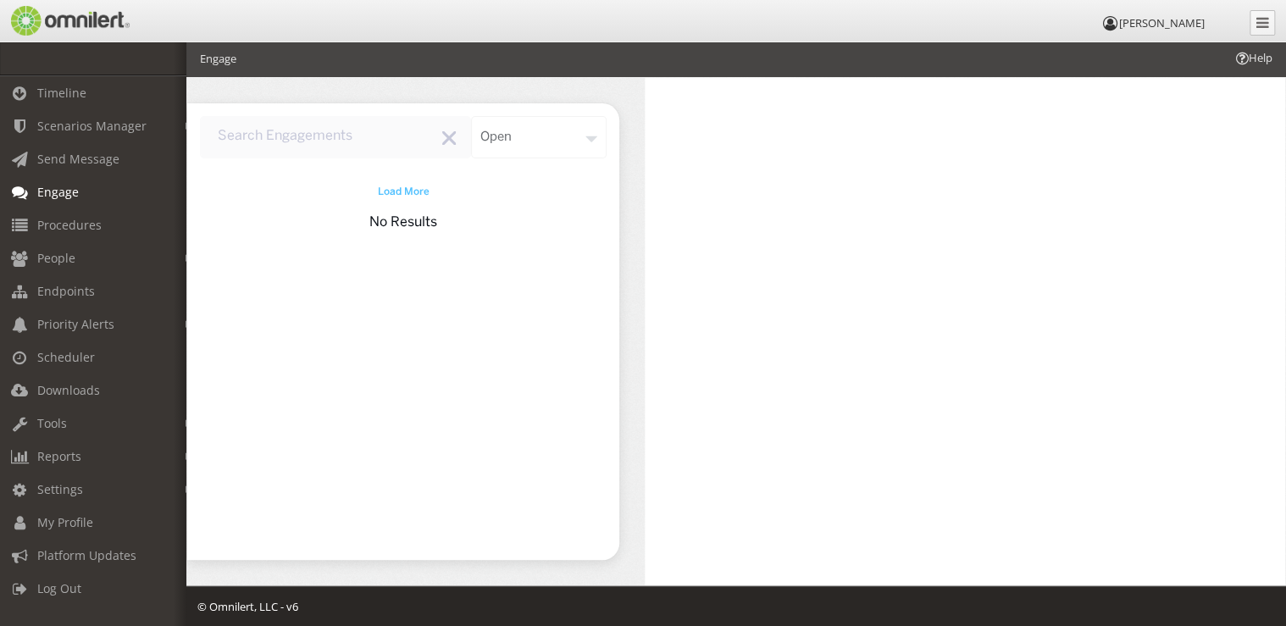
click at [418, 191] on span "Load More" at bounding box center [404, 192] width 52 height 15
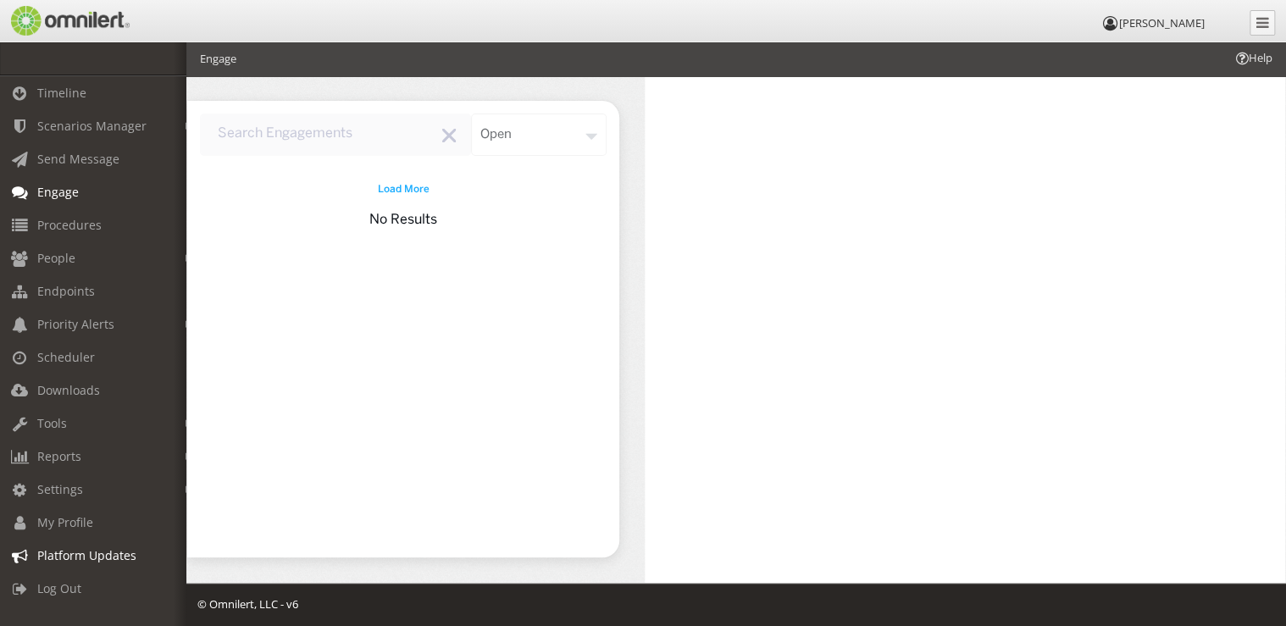
click at [94, 560] on span "Platform Updates" at bounding box center [86, 555] width 99 height 16
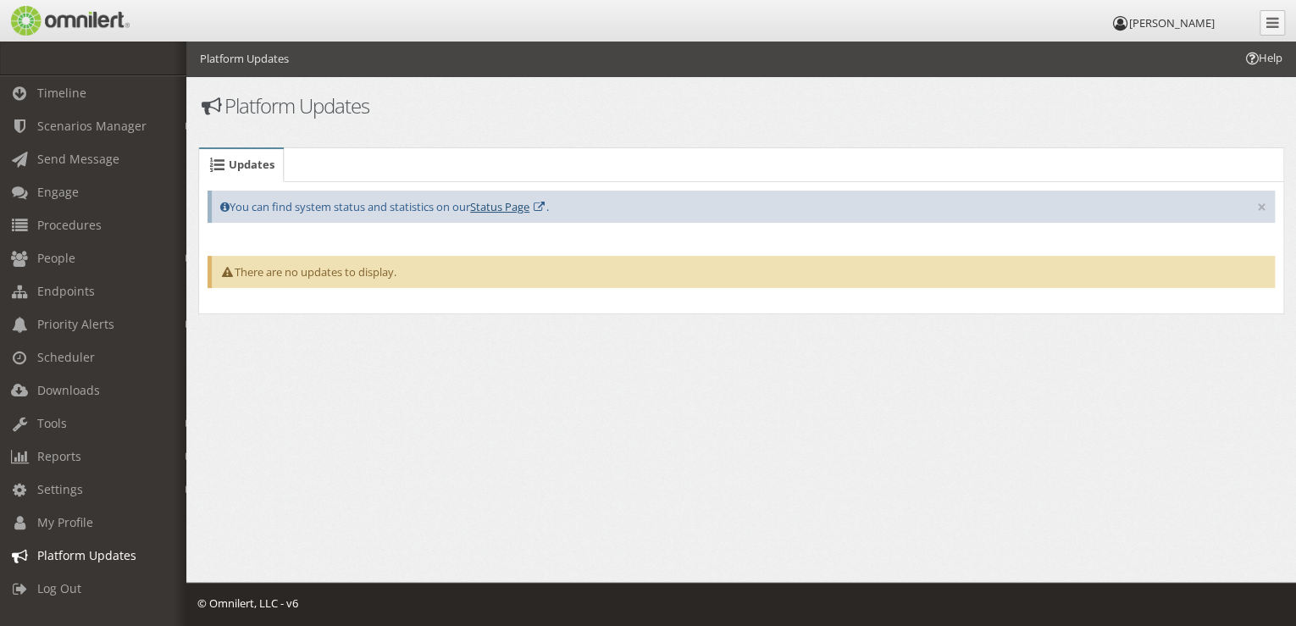
click at [493, 207] on link "Status Page" at bounding box center [499, 206] width 59 height 15
